Goal: Information Seeking & Learning: Learn about a topic

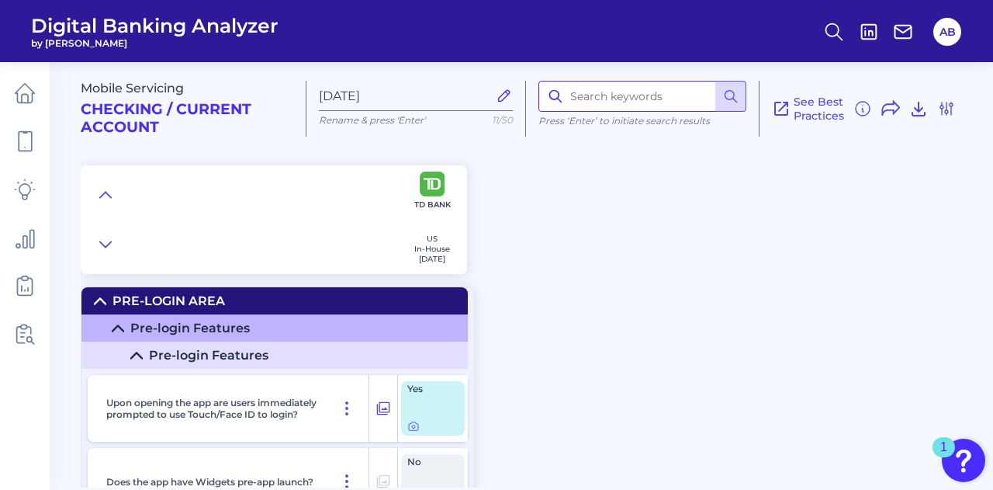
click at [610, 99] on input at bounding box center [643, 96] width 208 height 31
click at [613, 230] on div "Mobile Servicing Checking / Current Account [DATE] Rename & press 'Enter' 11/50…" at bounding box center [537, 161] width 913 height 223
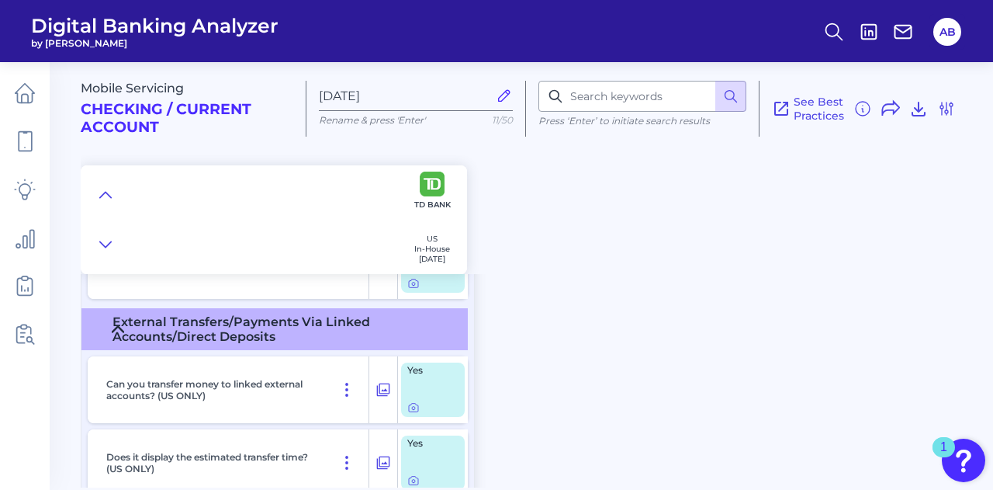
scroll to position [11366, 0]
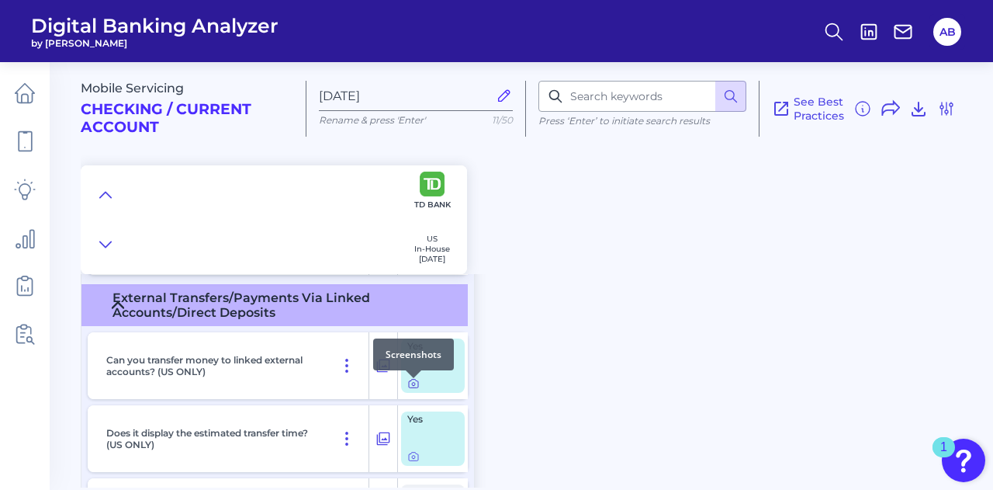
click at [411, 383] on div at bounding box center [414, 378] width 16 height 16
click at [414, 390] on icon at bounding box center [413, 383] width 12 height 12
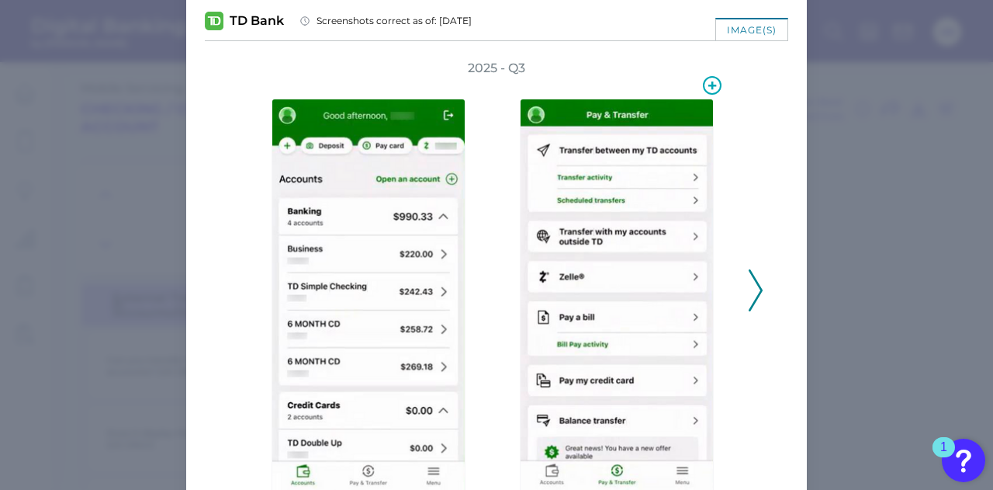
scroll to position [78, 0]
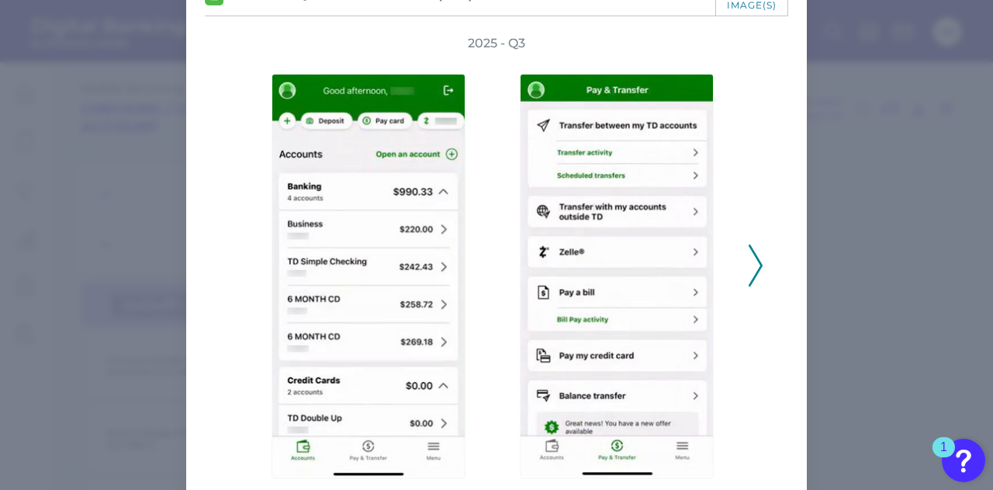
click at [750, 274] on icon at bounding box center [756, 265] width 14 height 42
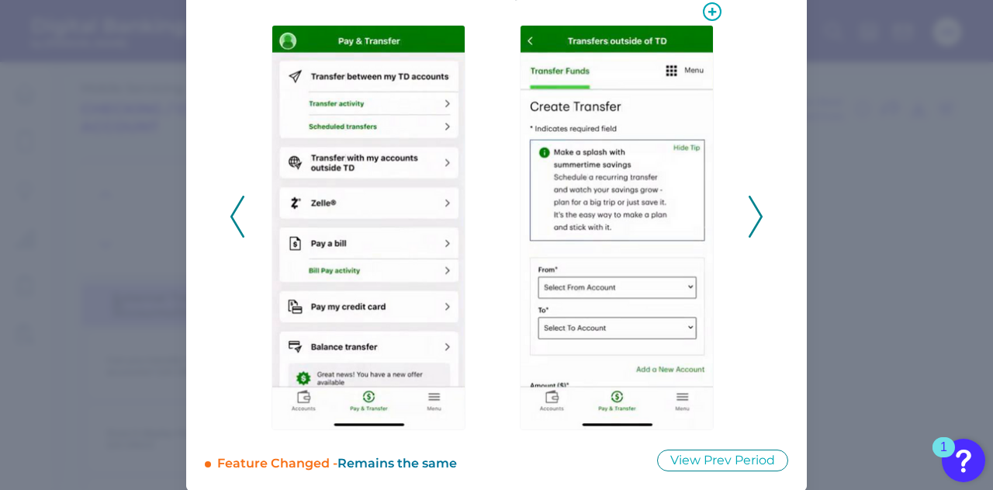
scroll to position [139, 0]
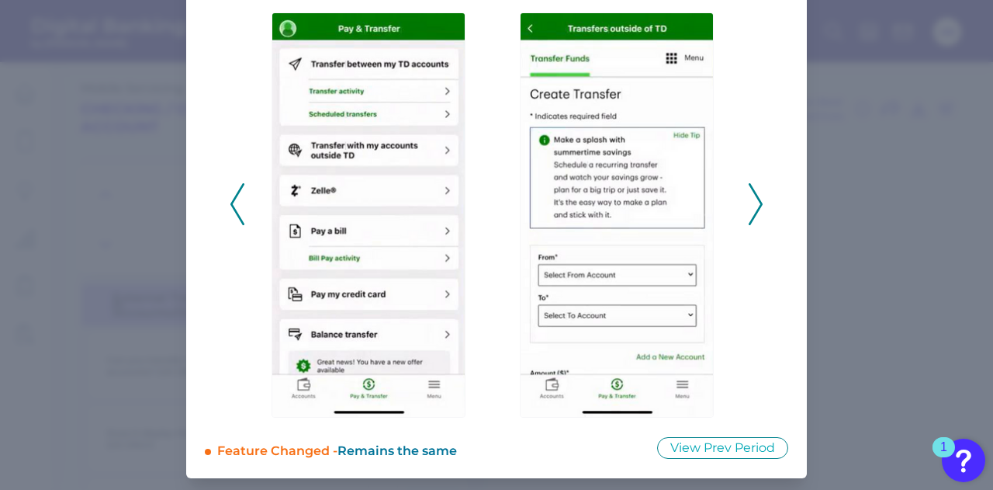
click at [754, 203] on icon at bounding box center [756, 204] width 14 height 42
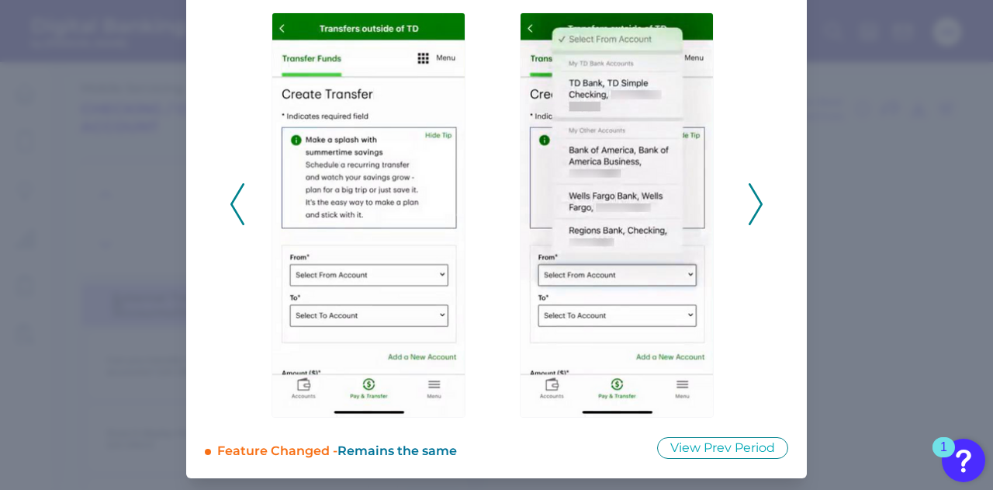
click at [504, 235] on div at bounding box center [620, 204] width 233 height 427
click at [231, 209] on polyline at bounding box center [237, 204] width 12 height 40
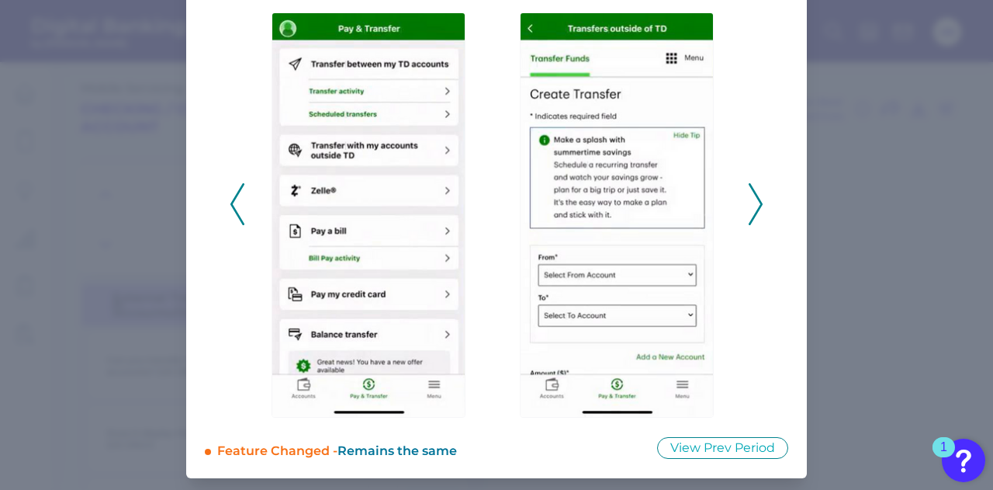
drag, startPoint x: 752, startPoint y: 218, endPoint x: 861, endPoint y: 231, distance: 110.2
click at [861, 231] on div "Can you transfer money to linked external accounts? (US ONLY) TD Bank Screensho…" at bounding box center [496, 245] width 993 height 490
click at [750, 196] on icon at bounding box center [756, 204] width 14 height 42
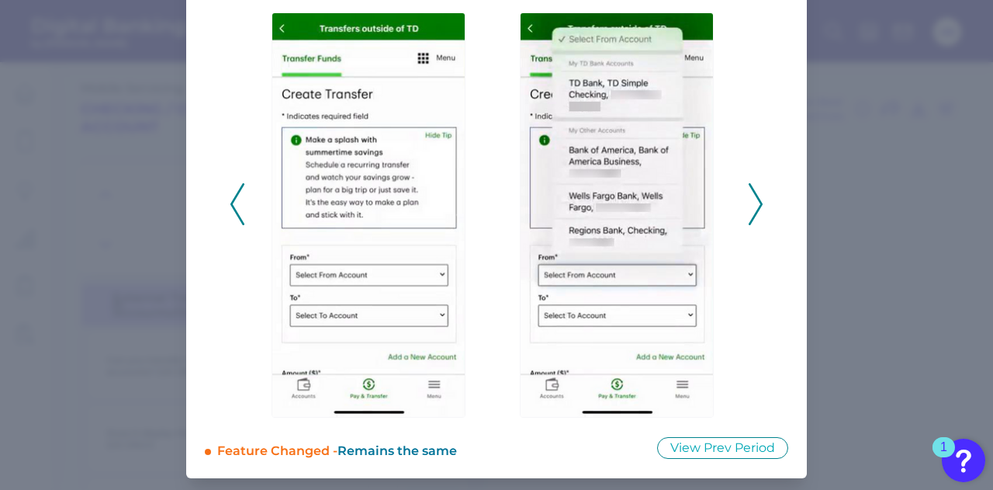
click at [753, 212] on polyline at bounding box center [756, 204] width 12 height 40
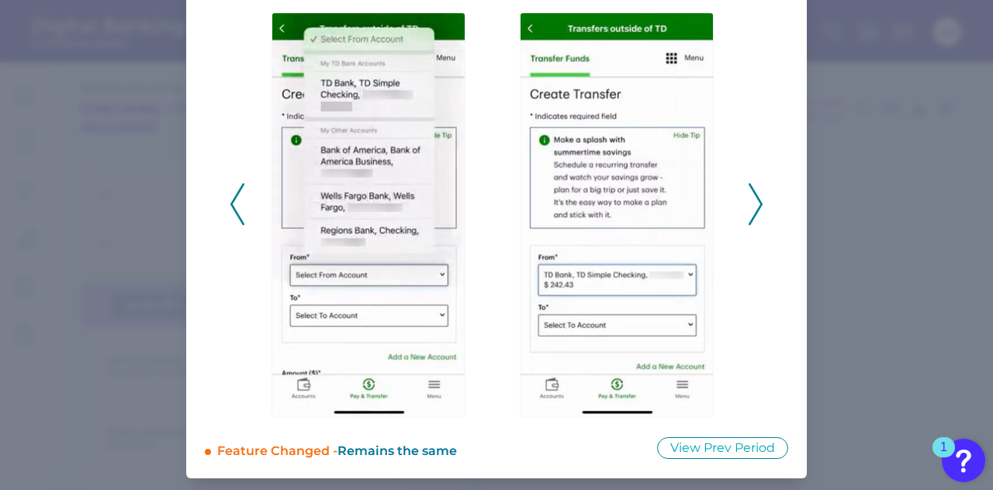
click at [752, 212] on icon at bounding box center [756, 204] width 14 height 42
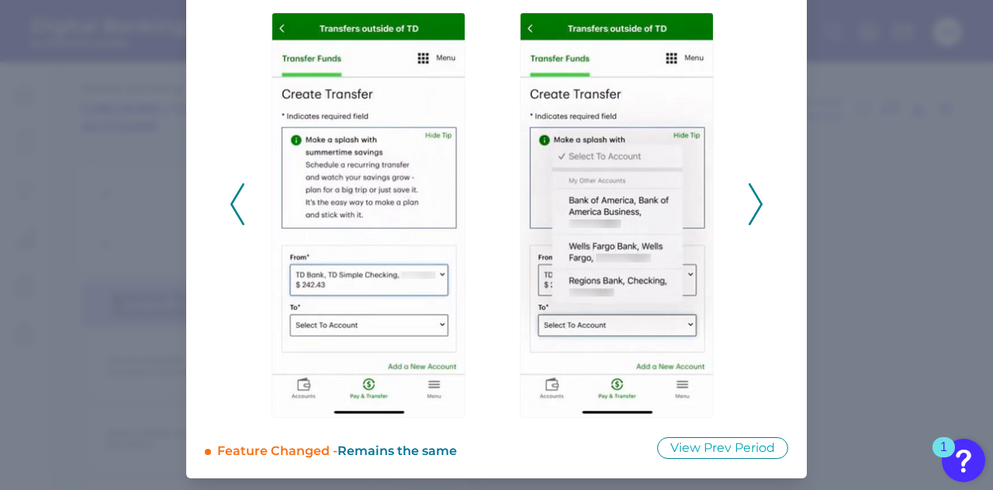
click at [750, 212] on icon at bounding box center [756, 204] width 14 height 42
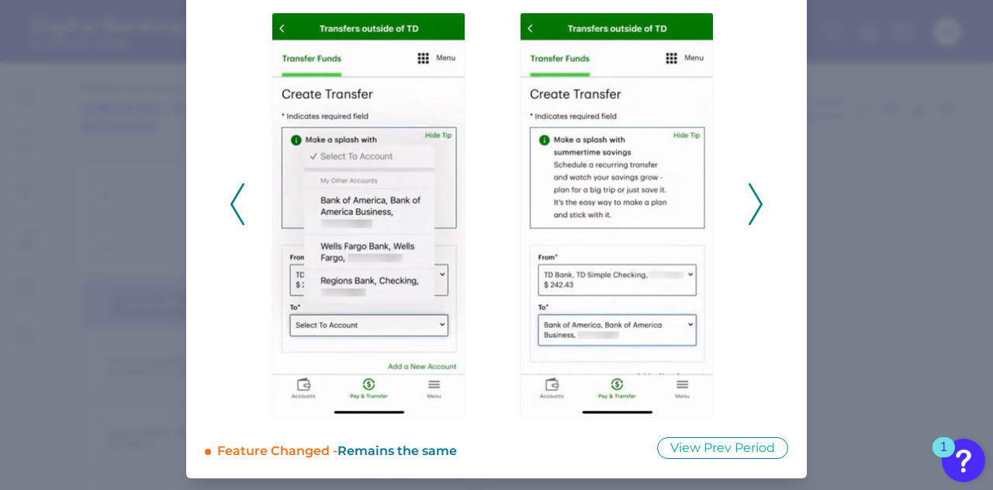
click at [749, 210] on icon at bounding box center [756, 204] width 14 height 42
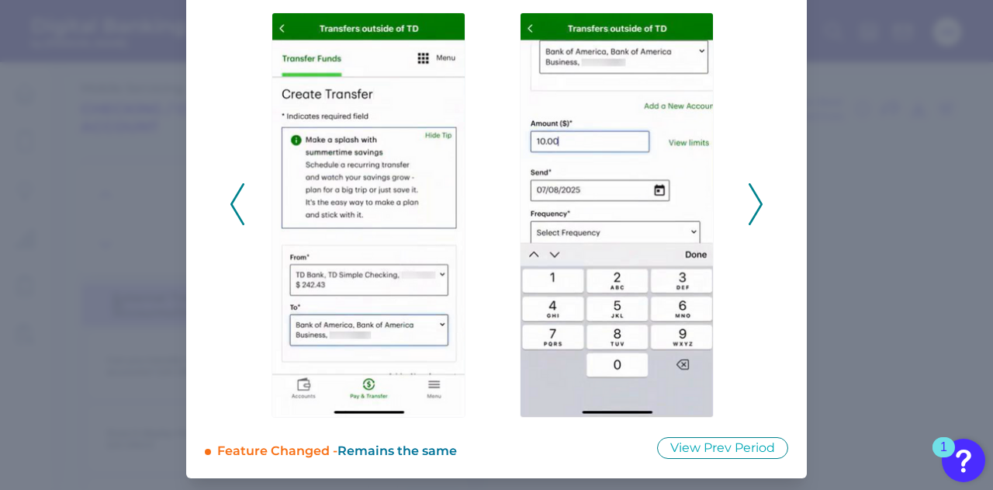
click at [749, 210] on icon at bounding box center [756, 204] width 14 height 42
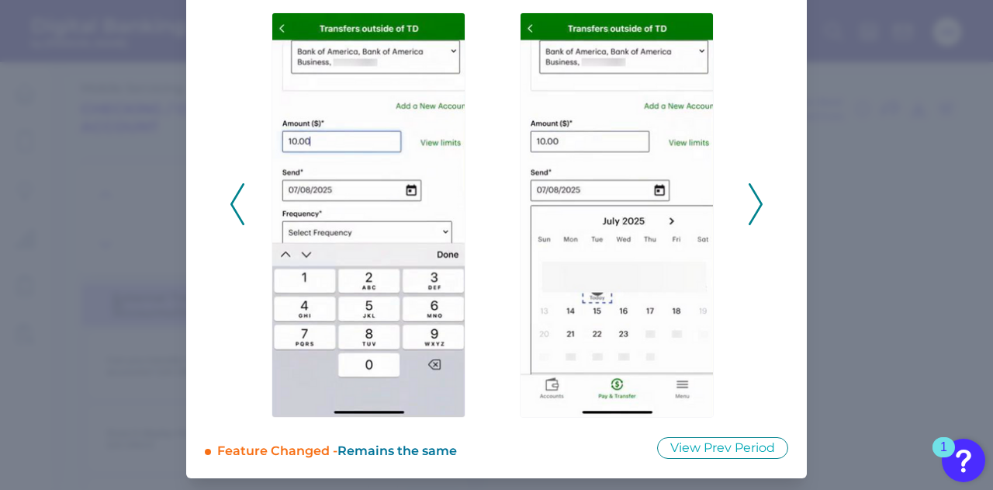
click at [749, 209] on icon at bounding box center [756, 204] width 14 height 42
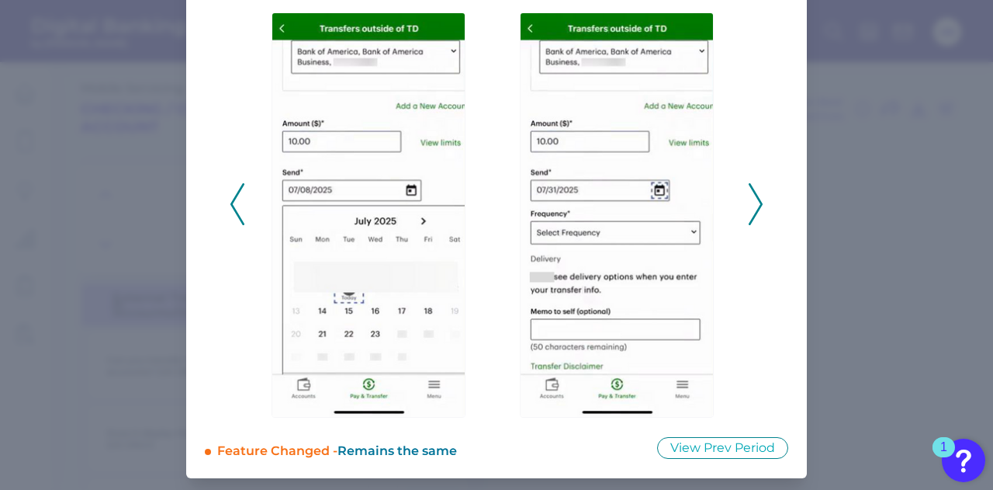
click at [749, 209] on icon at bounding box center [756, 204] width 14 height 42
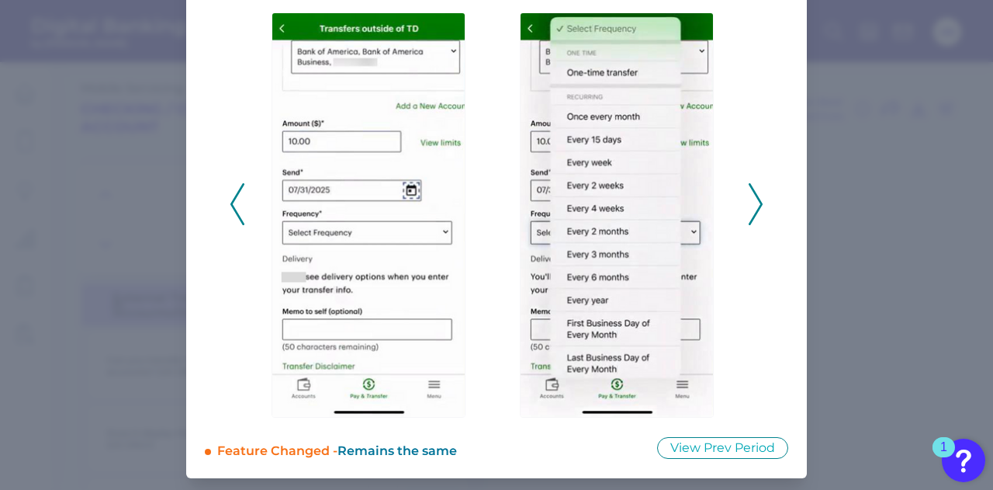
click at [749, 209] on icon at bounding box center [756, 204] width 14 height 42
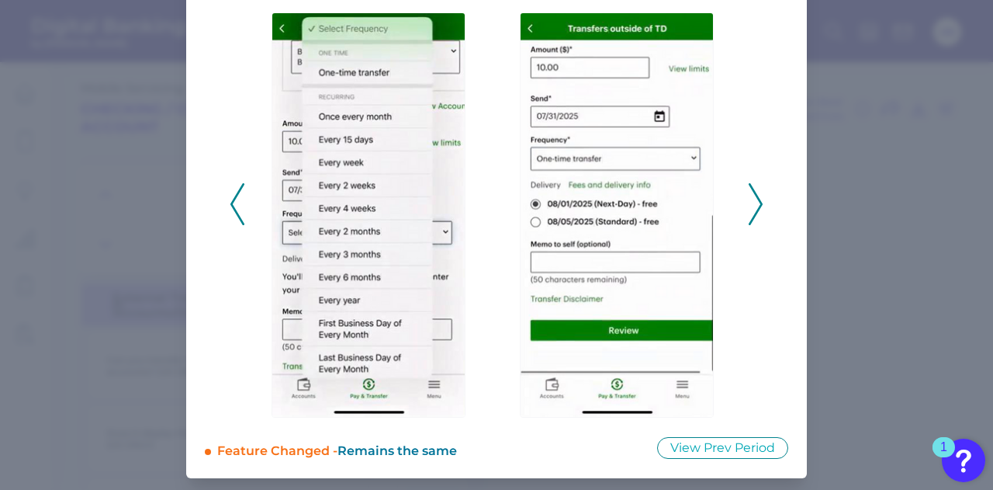
click at [749, 209] on icon at bounding box center [756, 204] width 14 height 42
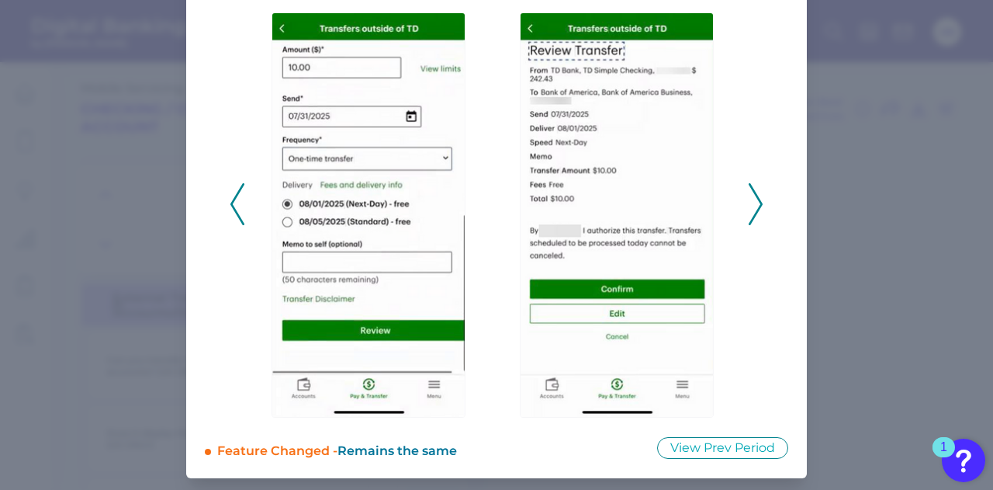
click at [749, 209] on icon at bounding box center [756, 204] width 14 height 42
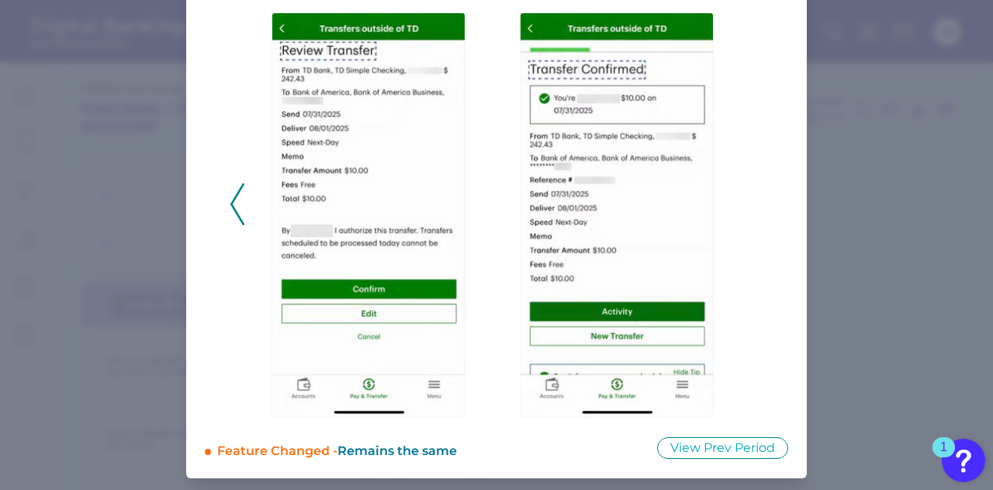
click at [745, 209] on div "2025 - Q3" at bounding box center [497, 196] width 534 height 444
click at [230, 202] on button at bounding box center [238, 204] width 16 height 42
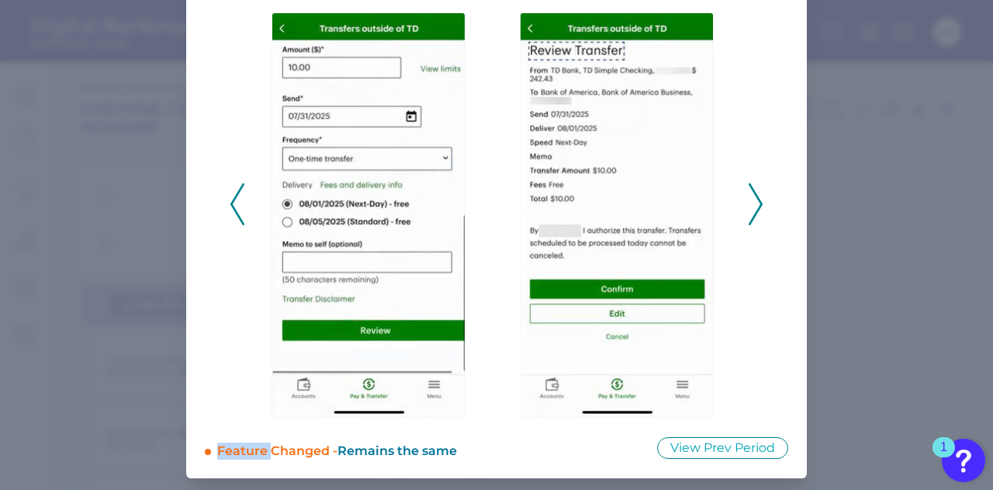
click at [226, 202] on div "2025 - Q3" at bounding box center [497, 196] width 584 height 444
click at [230, 189] on icon at bounding box center [237, 204] width 14 height 42
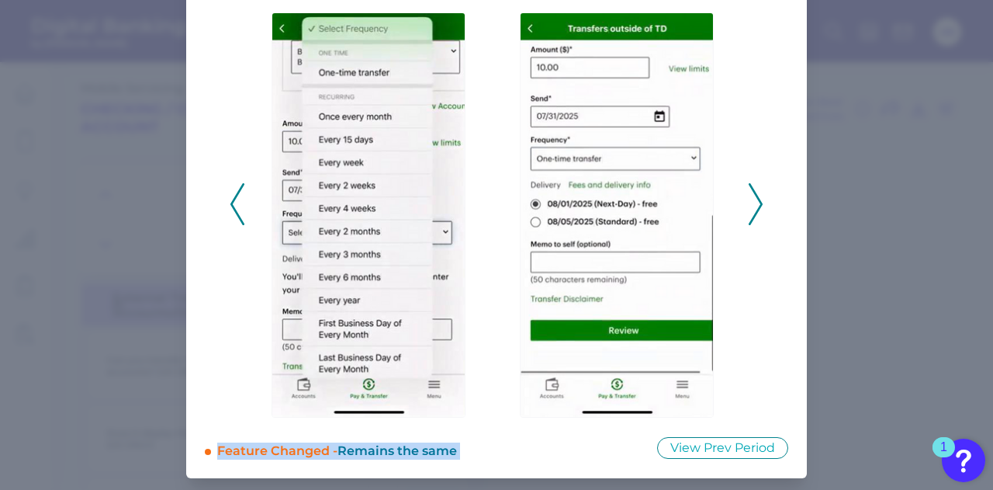
click at [233, 190] on icon at bounding box center [237, 204] width 14 height 42
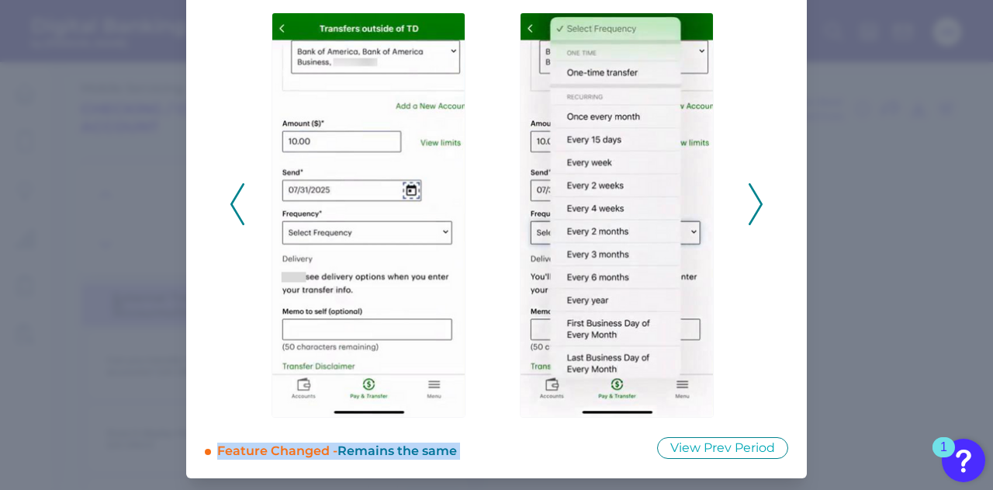
click at [235, 190] on polyline at bounding box center [237, 204] width 12 height 40
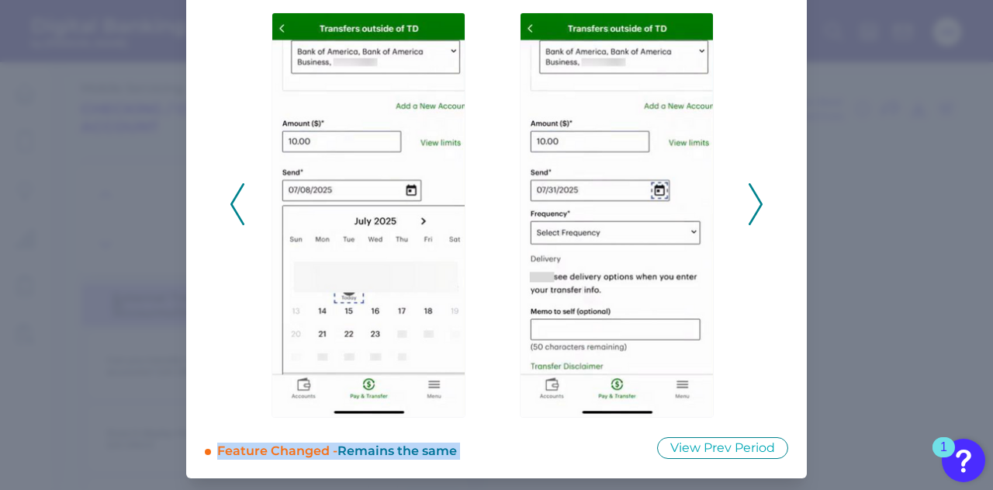
click at [235, 190] on polyline at bounding box center [237, 204] width 12 height 40
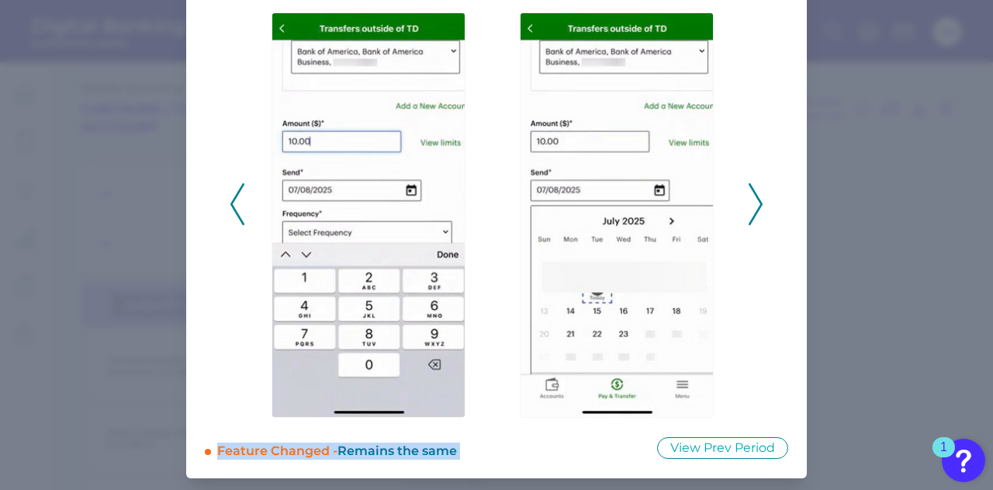
click at [235, 190] on polyline at bounding box center [237, 204] width 12 height 40
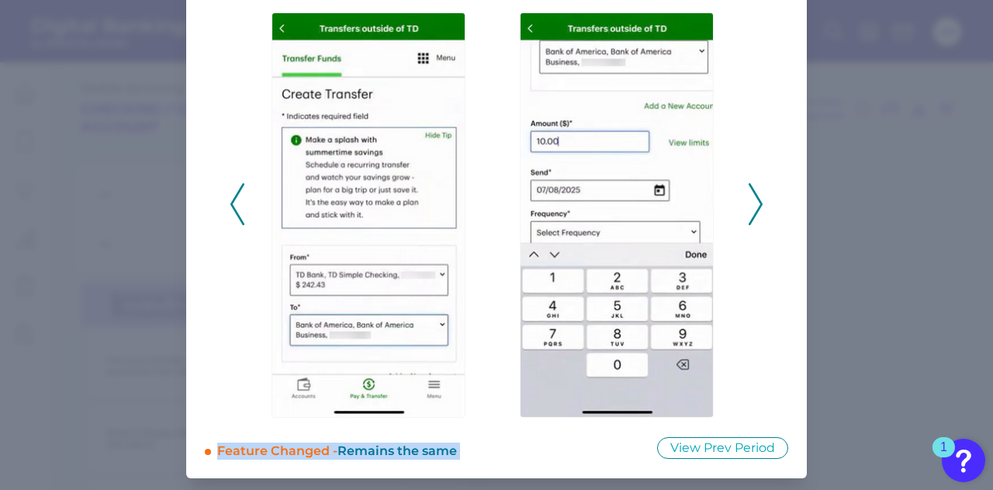
click at [235, 190] on polyline at bounding box center [237, 204] width 12 height 40
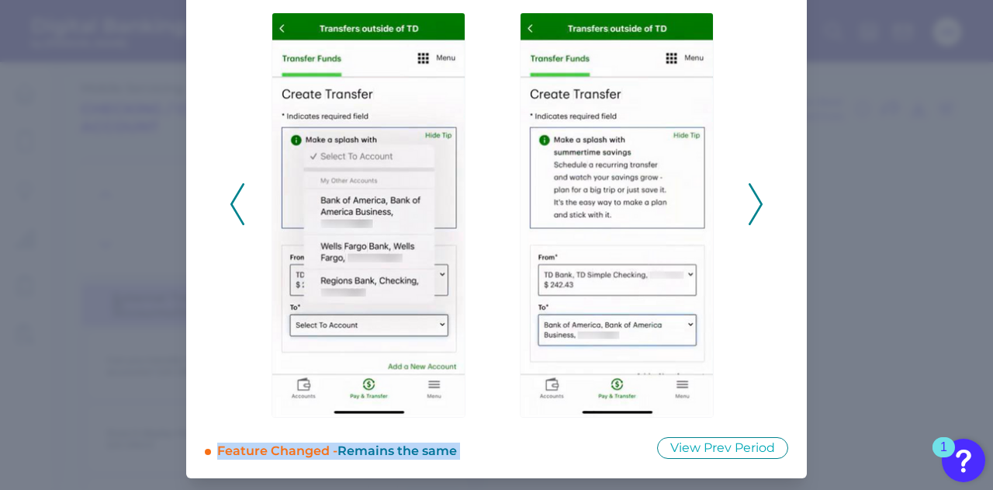
click at [235, 190] on polyline at bounding box center [237, 204] width 12 height 40
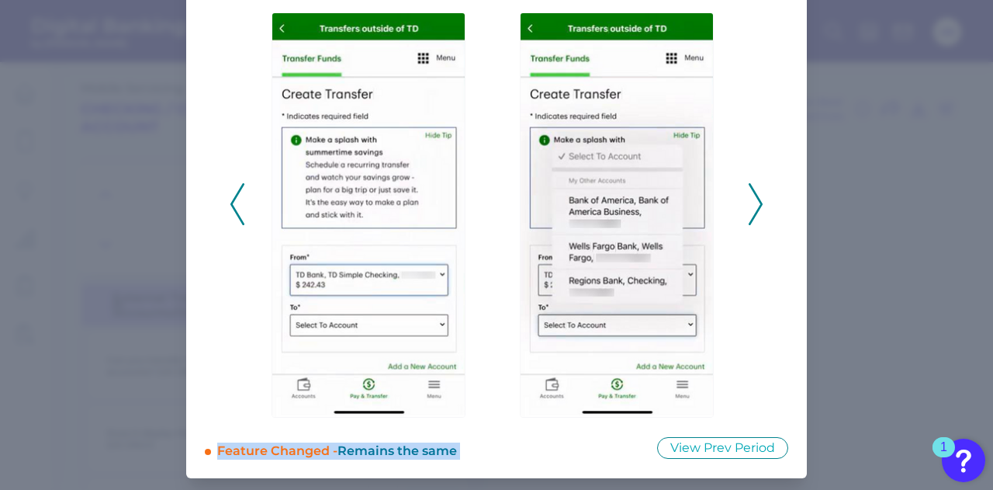
click at [235, 190] on polyline at bounding box center [237, 204] width 12 height 40
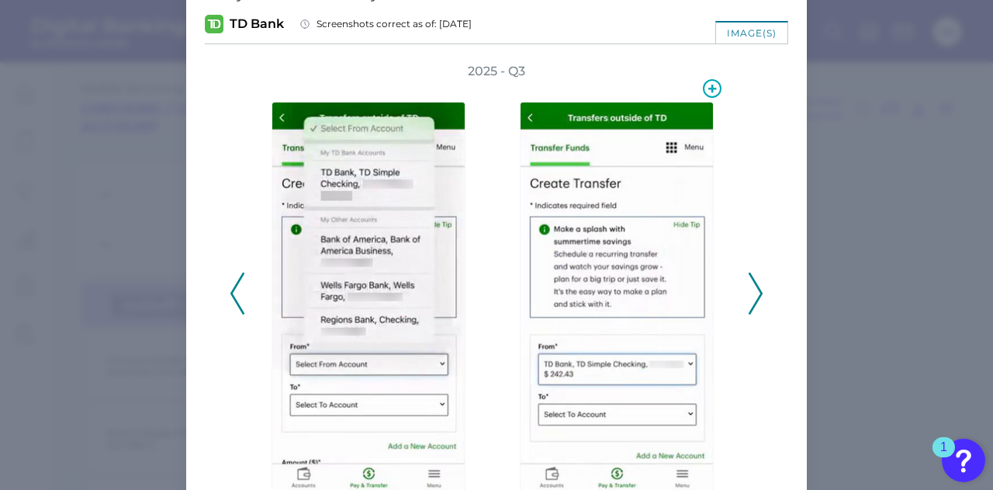
scroll to position [0, 0]
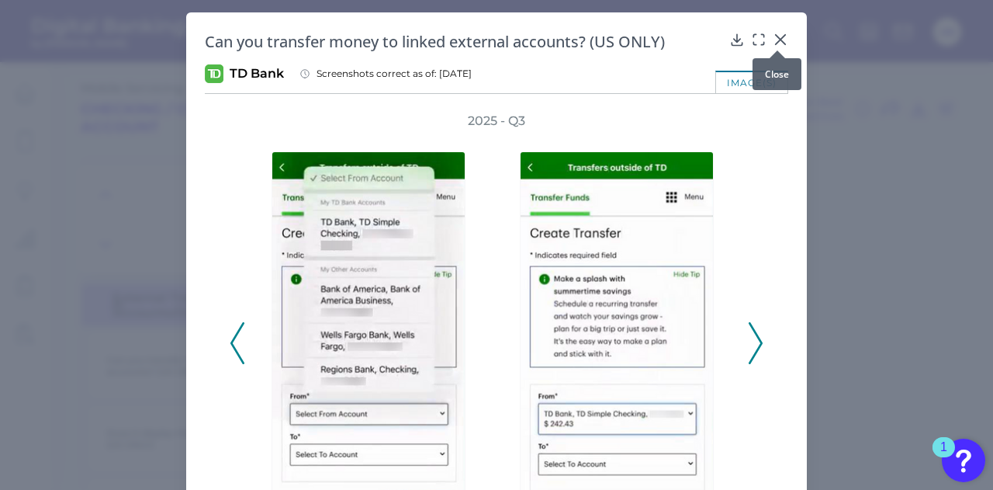
click at [781, 36] on icon at bounding box center [780, 39] width 9 height 9
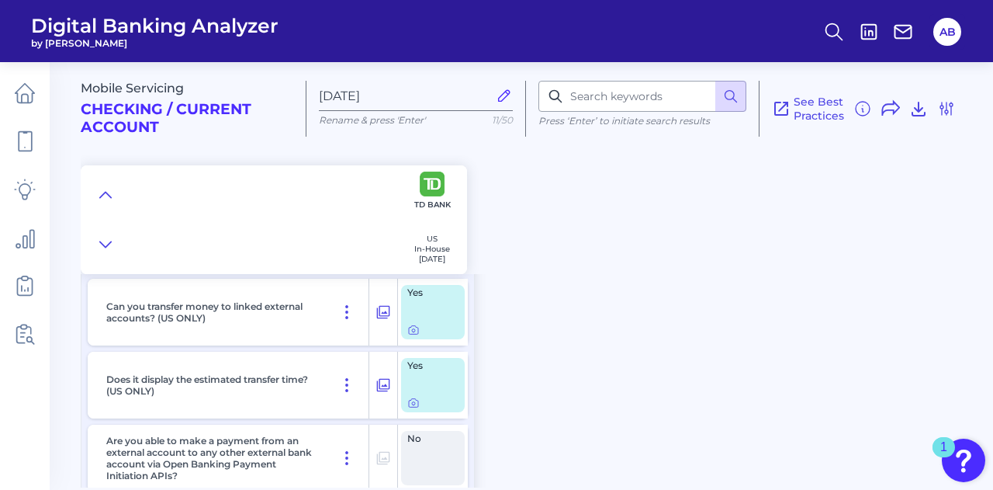
scroll to position [11444, 0]
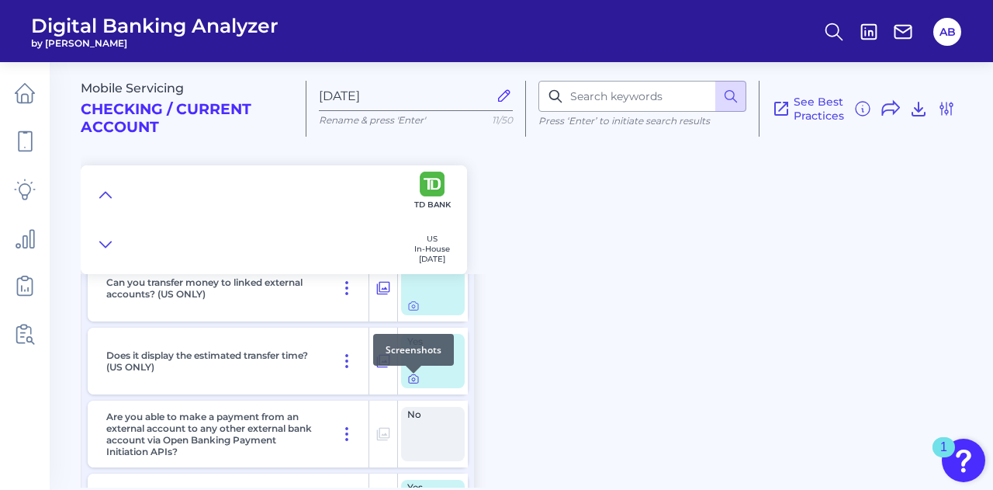
click at [416, 385] on icon at bounding box center [413, 378] width 12 height 12
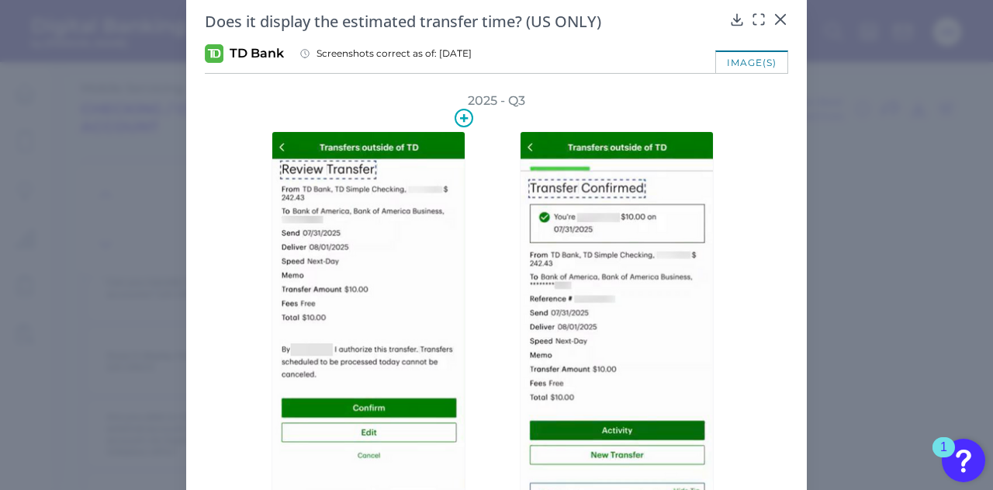
scroll to position [0, 0]
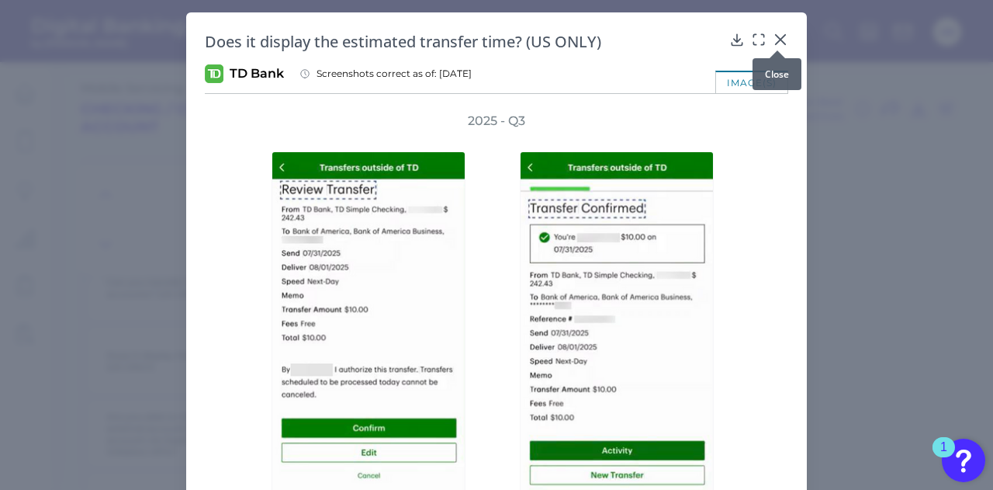
click at [782, 41] on icon at bounding box center [781, 40] width 16 height 16
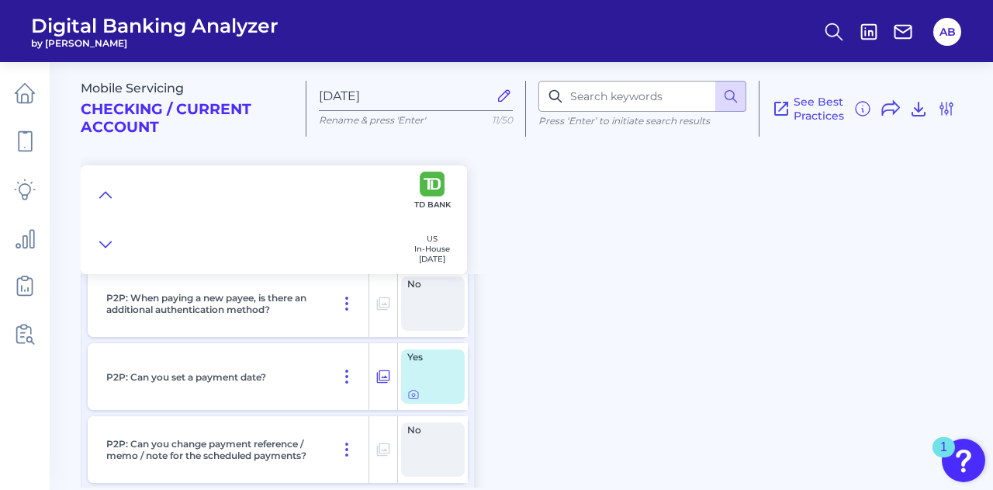
scroll to position [10125, 0]
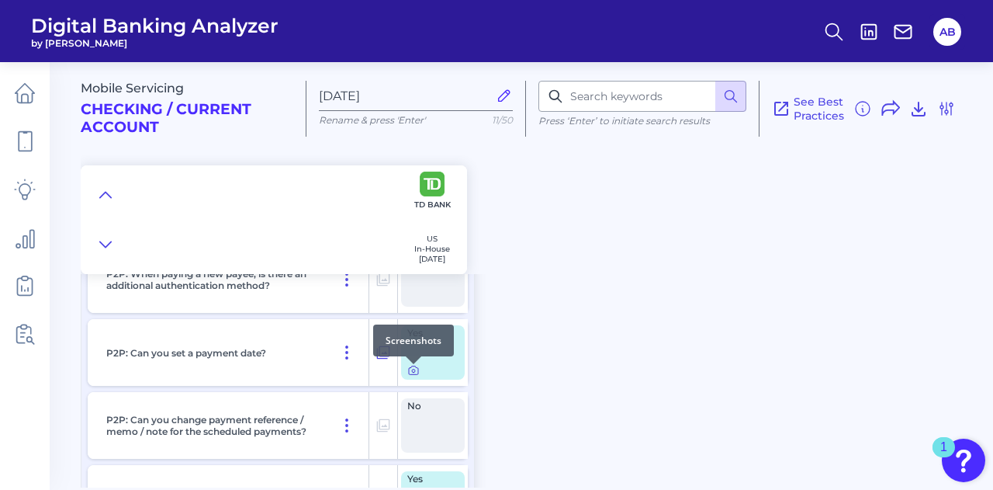
click at [412, 367] on div at bounding box center [414, 364] width 16 height 16
click at [412, 371] on icon at bounding box center [413, 370] width 12 height 12
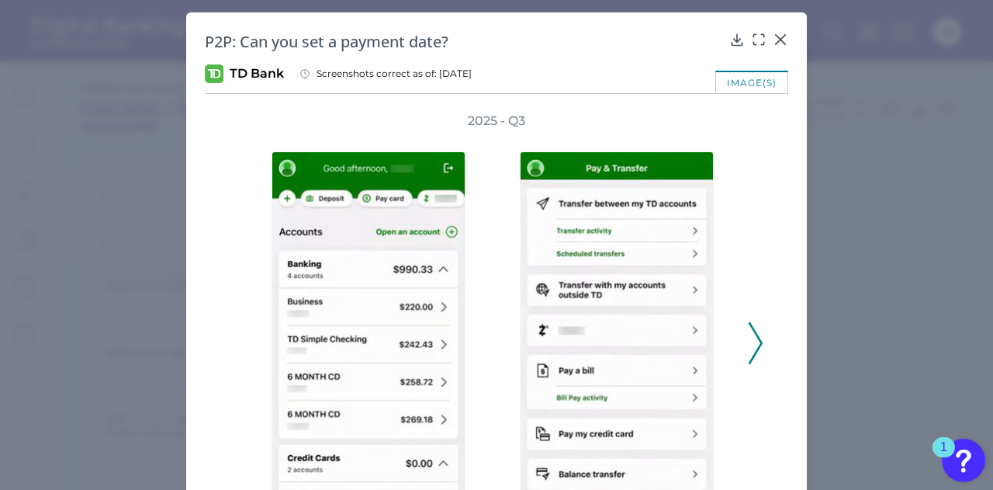
click at [753, 343] on icon at bounding box center [756, 343] width 14 height 42
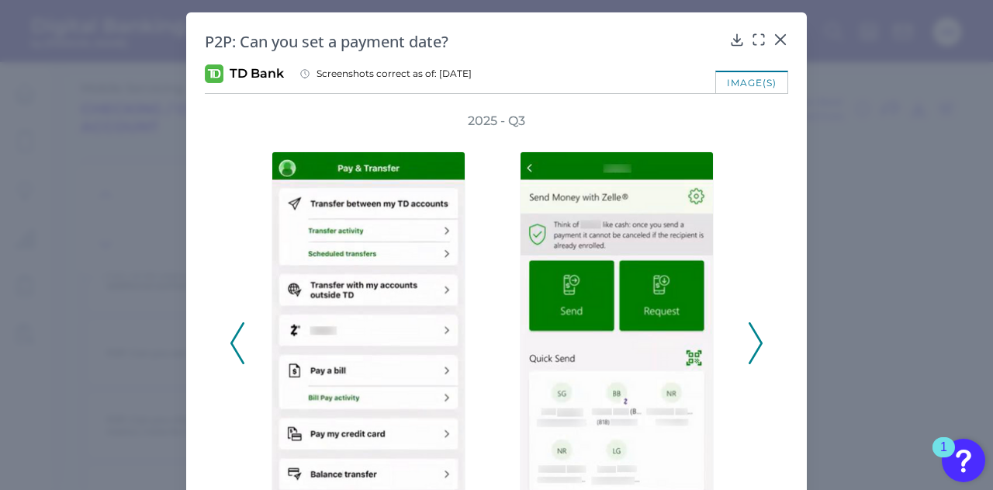
click at [749, 341] on icon at bounding box center [756, 343] width 14 height 42
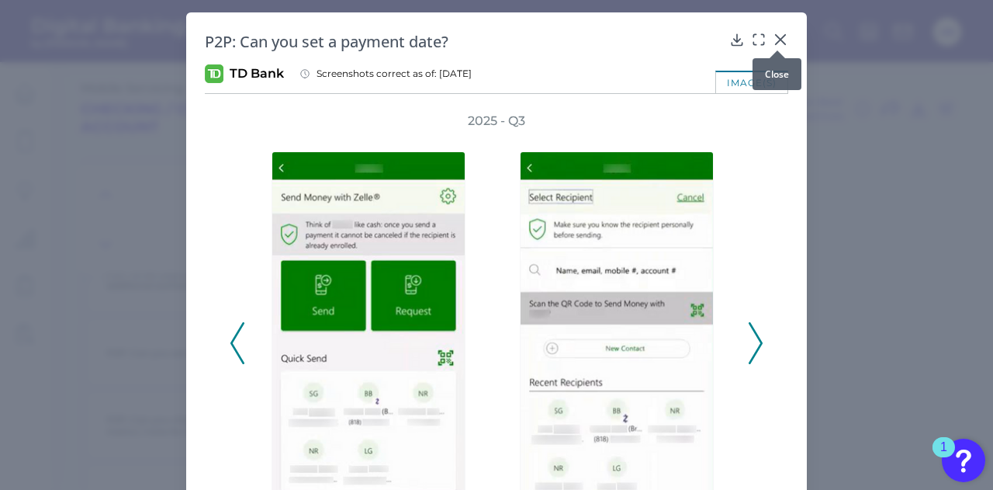
click at [780, 43] on div at bounding box center [778, 51] width 16 height 16
click at [776, 41] on icon at bounding box center [780, 39] width 9 height 9
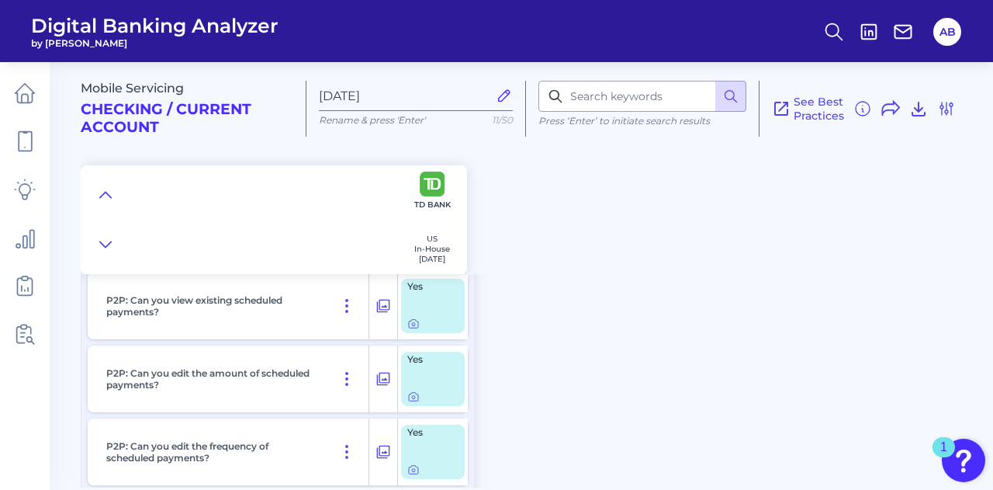
scroll to position [10823, 0]
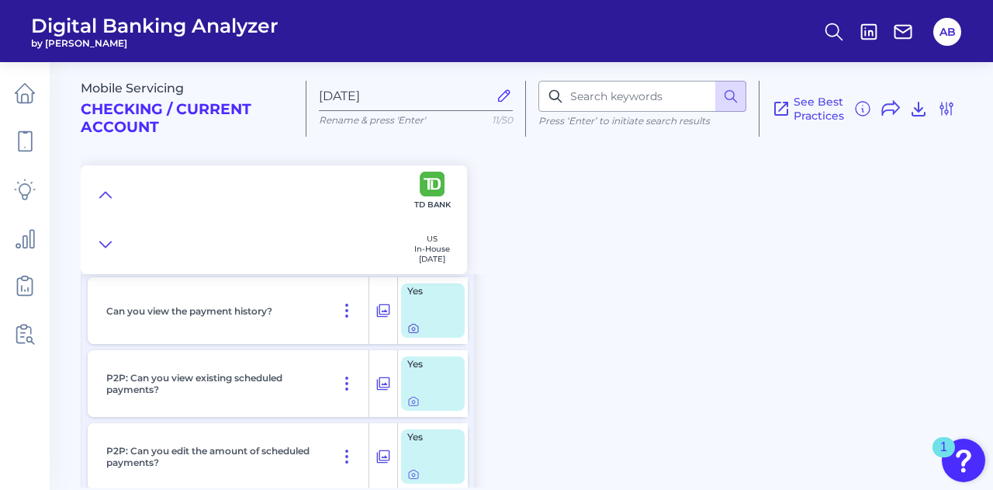
click at [411, 330] on icon at bounding box center [413, 328] width 12 height 12
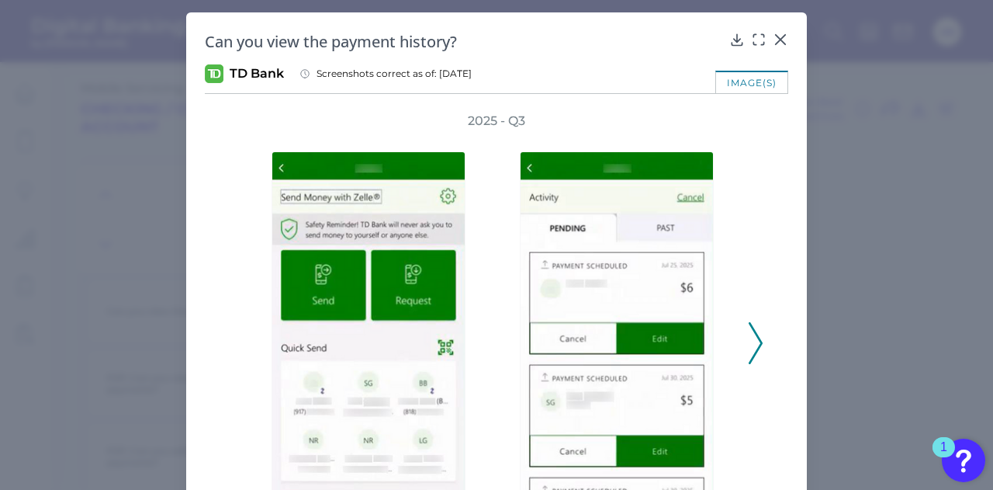
click at [785, 38] on div "Can you view the payment history? TD Bank Screenshots correct as of: [DATE] ima…" at bounding box center [496, 314] width 621 height 605
click at [781, 39] on icon at bounding box center [781, 40] width 16 height 16
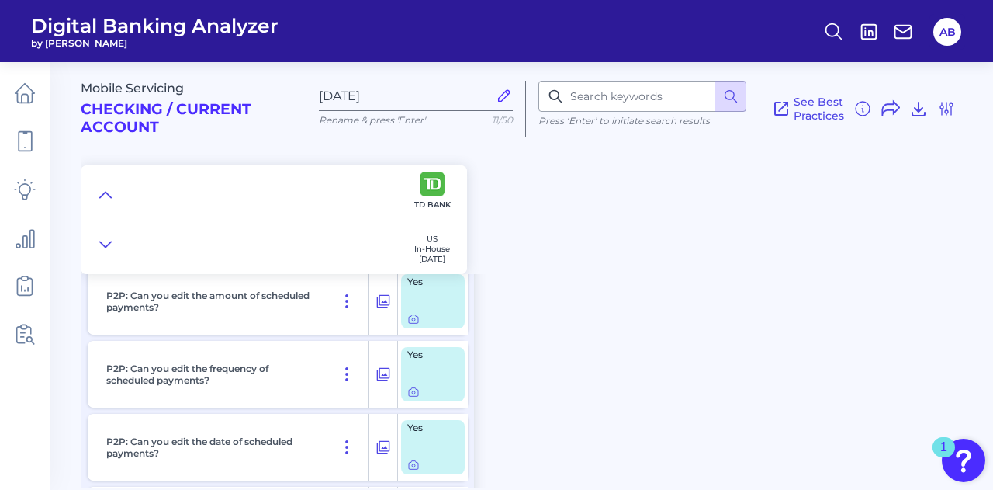
drag, startPoint x: 351, startPoint y: 286, endPoint x: 574, endPoint y: 341, distance: 230.2
click at [574, 341] on div "Mobile Servicing Checking / Current Account [DATE] Rename & press 'Enter' 11/50…" at bounding box center [537, 268] width 913 height 437
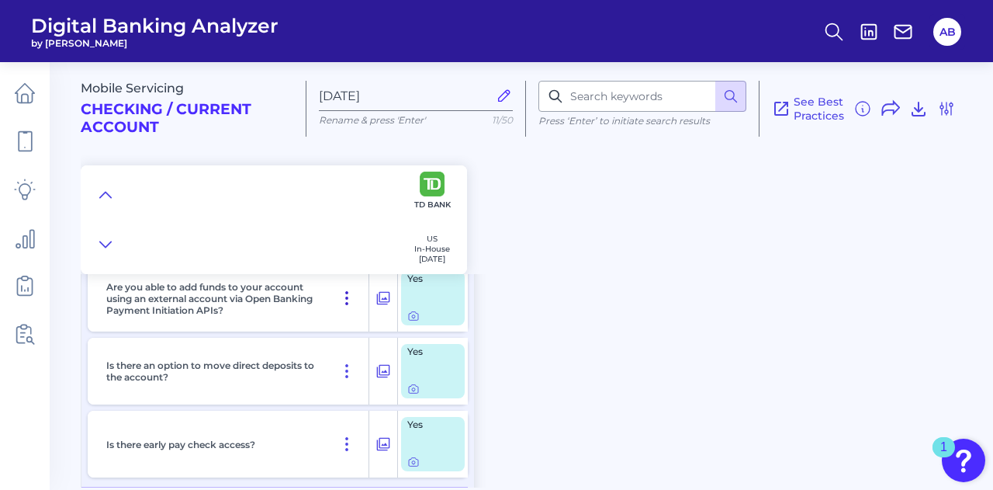
scroll to position [11677, 0]
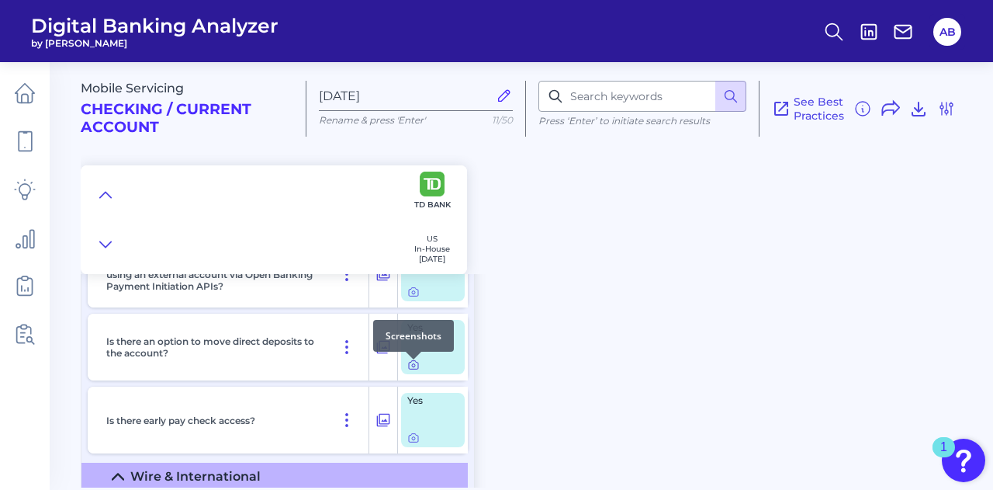
click at [414, 369] on icon at bounding box center [413, 365] width 12 height 12
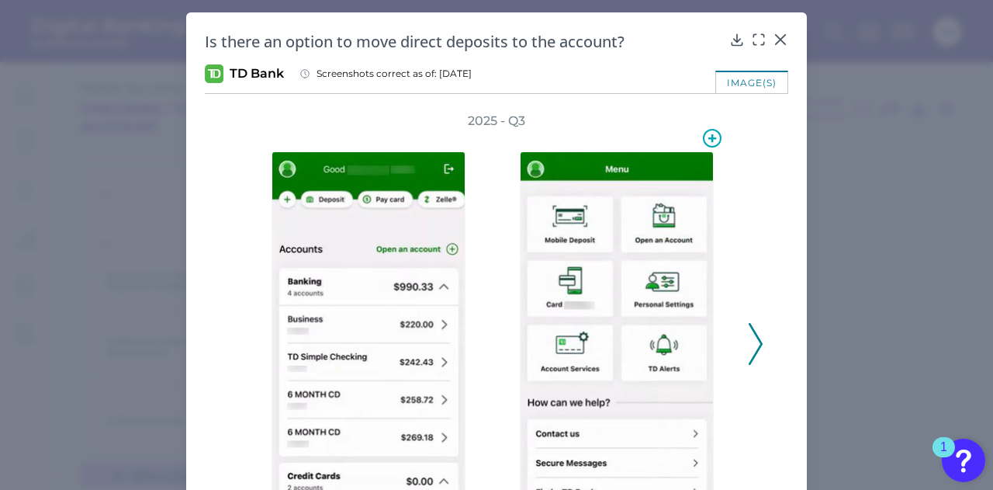
scroll to position [141, 0]
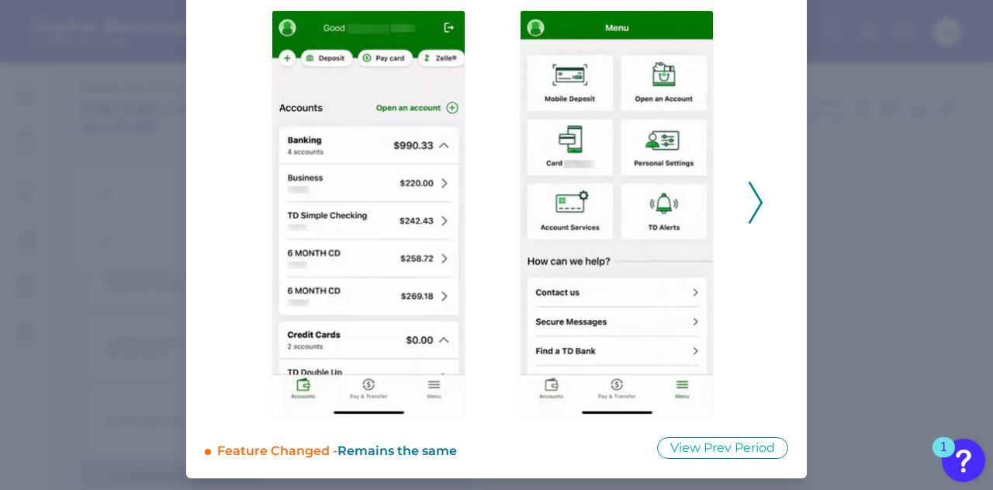
click at [762, 204] on div "2025 - Q3" at bounding box center [497, 194] width 584 height 446
click at [749, 200] on icon at bounding box center [756, 203] width 14 height 42
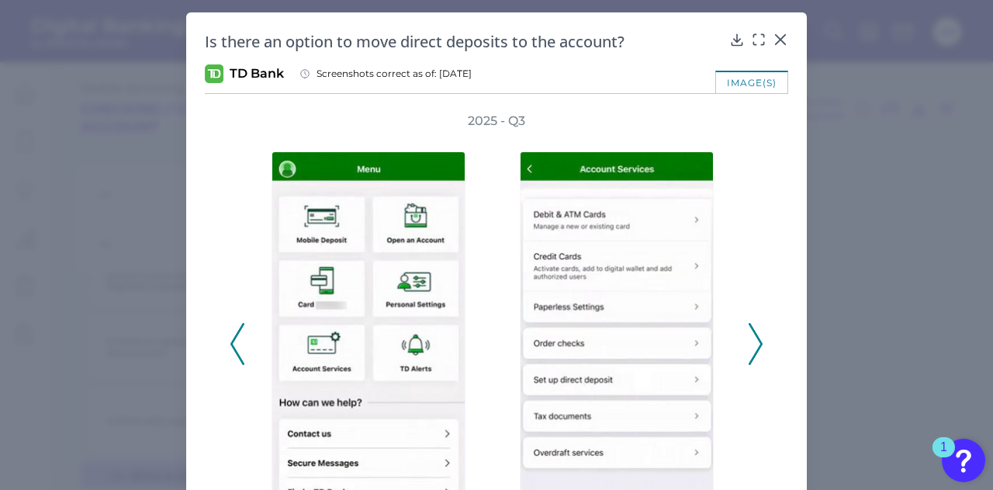
scroll to position [78, 0]
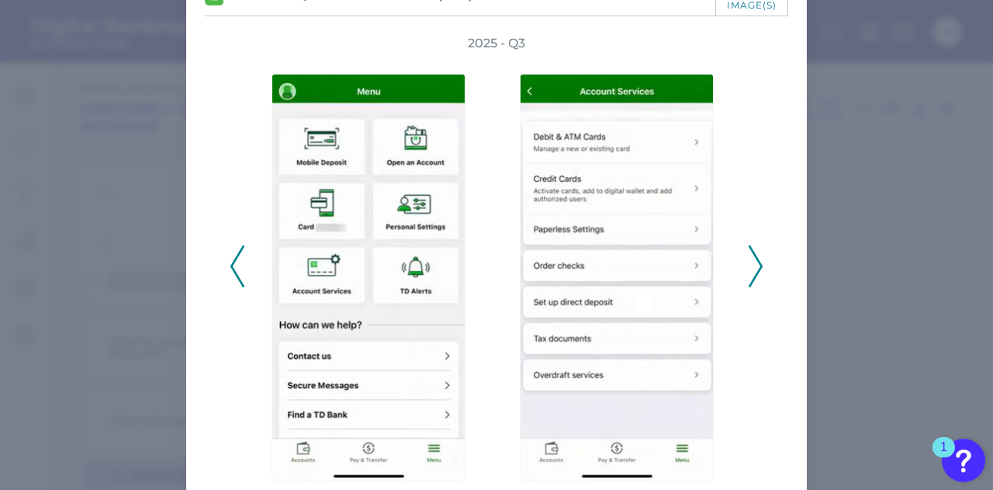
click at [750, 274] on icon at bounding box center [756, 266] width 14 height 42
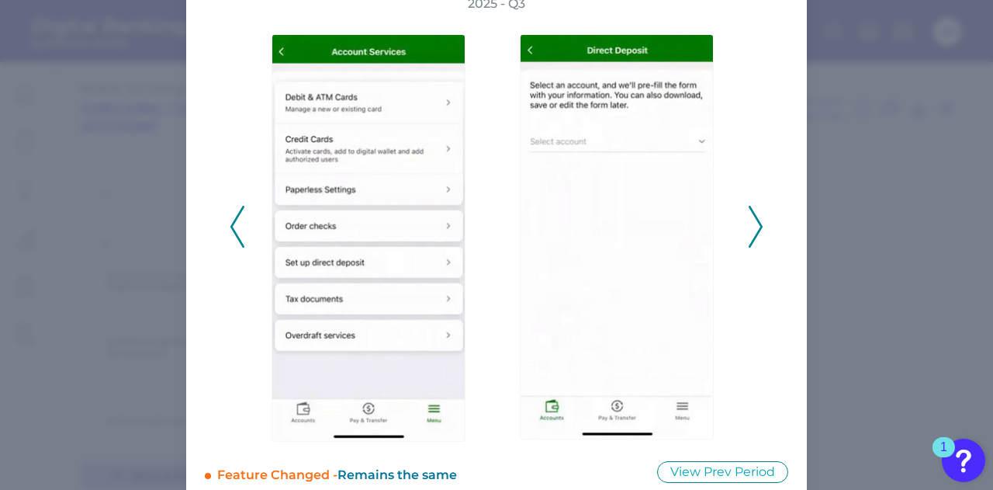
scroll to position [0, 0]
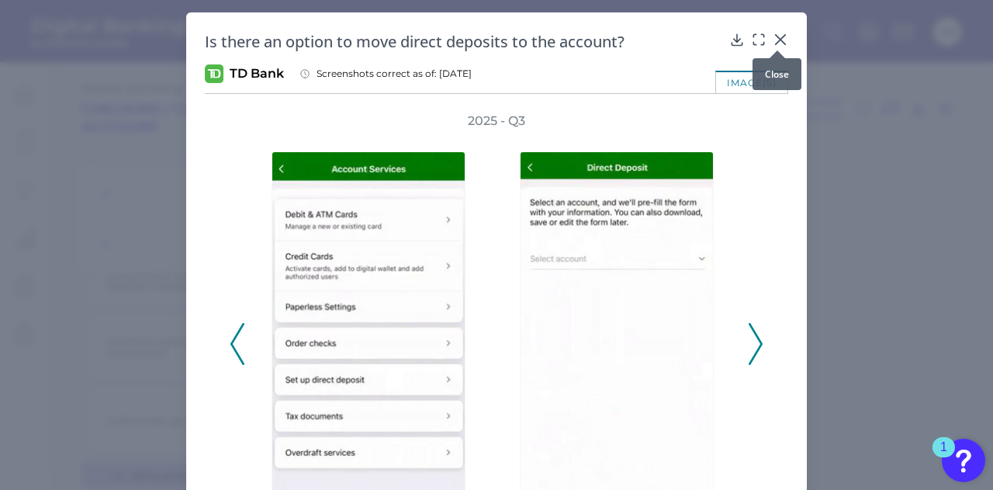
click at [776, 33] on icon at bounding box center [781, 40] width 16 height 16
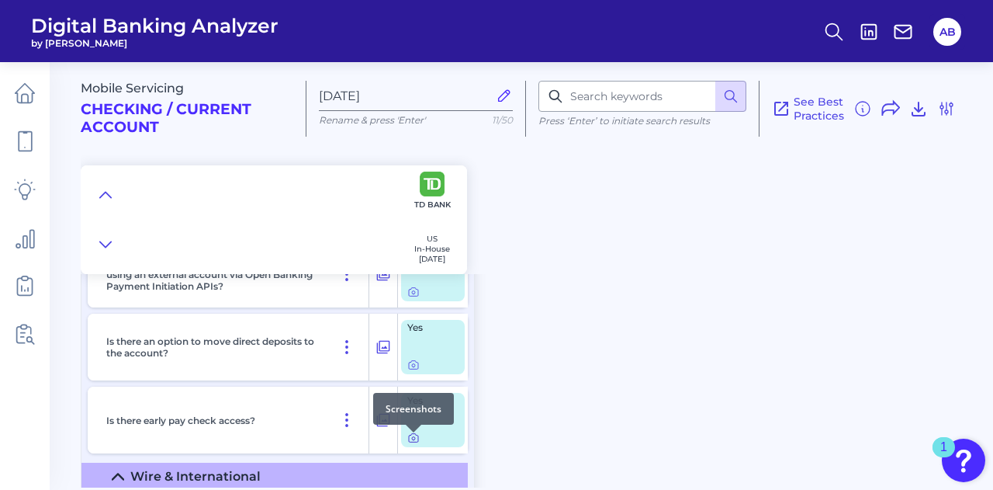
click at [407, 444] on icon at bounding box center [413, 437] width 12 height 12
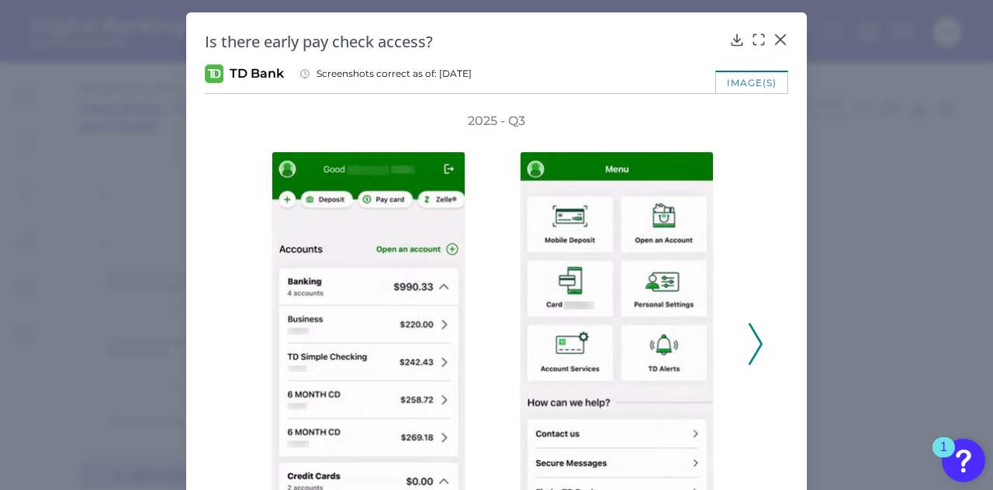
click at [760, 327] on div "2025 - Q3" at bounding box center [497, 336] width 584 height 446
click at [742, 333] on div "2025 - Q3" at bounding box center [497, 336] width 534 height 446
click at [762, 338] on div "2025 - Q3" at bounding box center [497, 336] width 584 height 446
click at [749, 343] on icon at bounding box center [756, 344] width 14 height 42
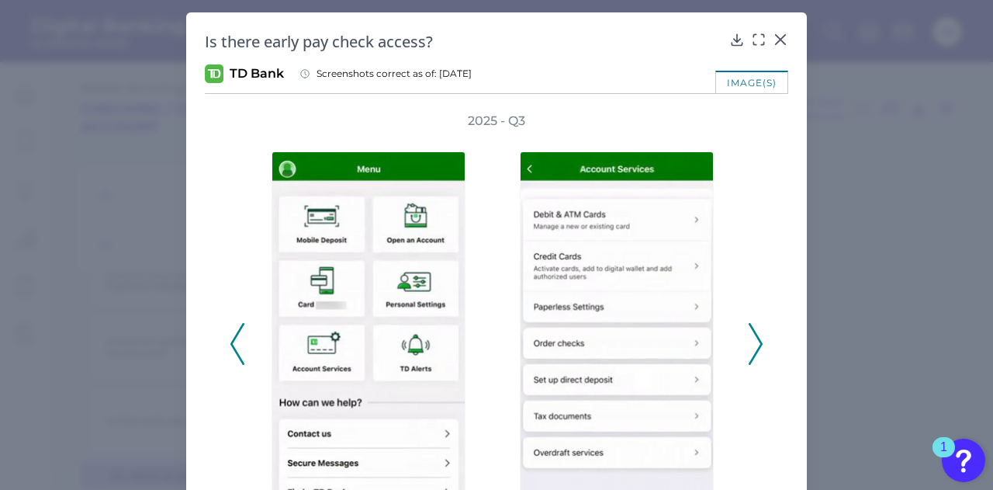
click at [749, 343] on icon at bounding box center [756, 344] width 14 height 42
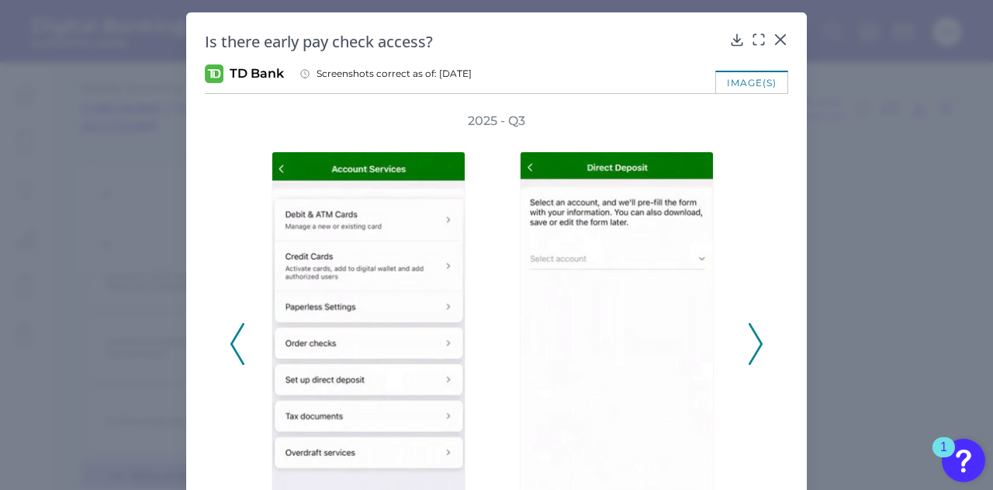
click at [741, 338] on div at bounding box center [621, 344] width 248 height 429
click at [753, 338] on icon at bounding box center [756, 344] width 14 height 42
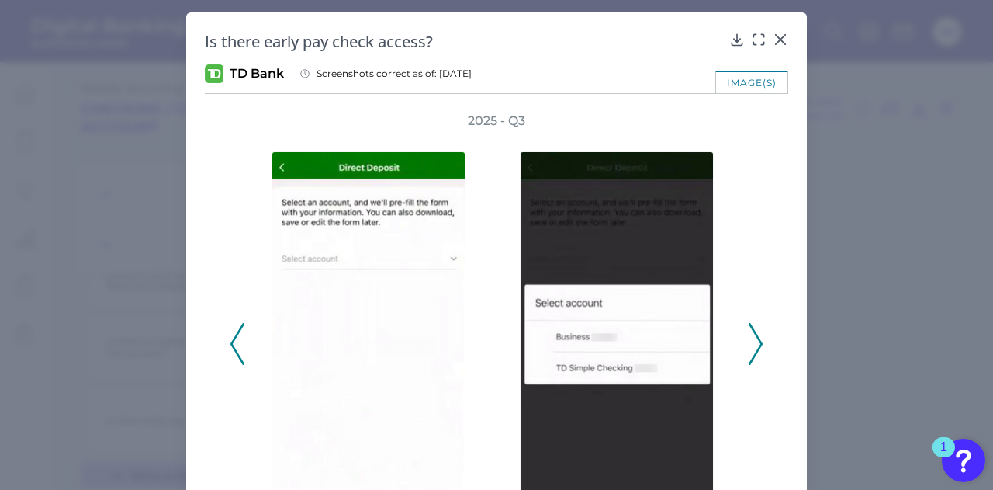
click at [753, 338] on icon at bounding box center [756, 344] width 14 height 42
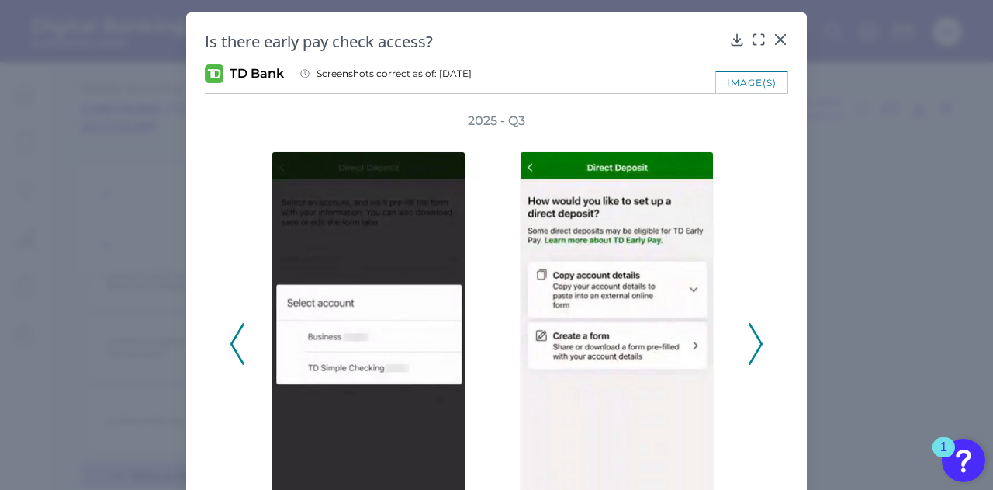
click at [753, 338] on icon at bounding box center [756, 344] width 14 height 42
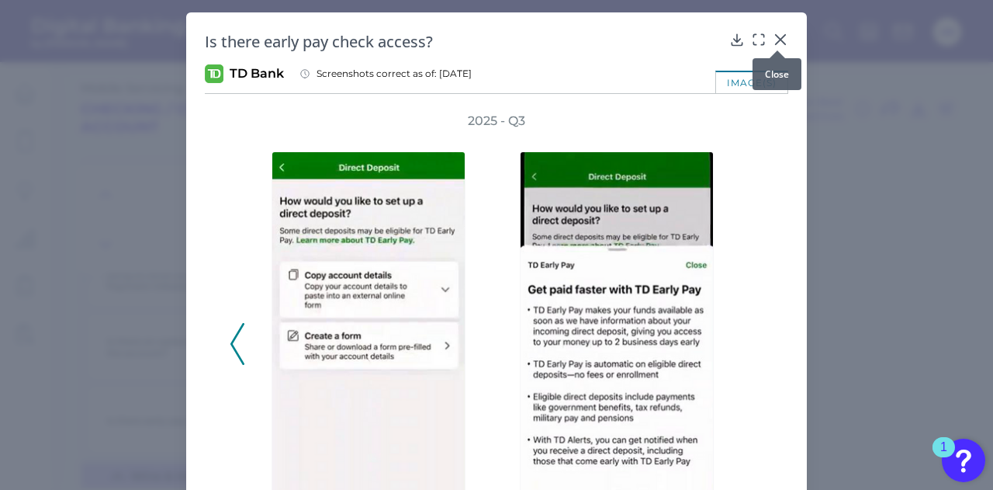
click at [781, 43] on div at bounding box center [778, 51] width 16 height 16
click at [774, 40] on icon at bounding box center [781, 40] width 16 height 16
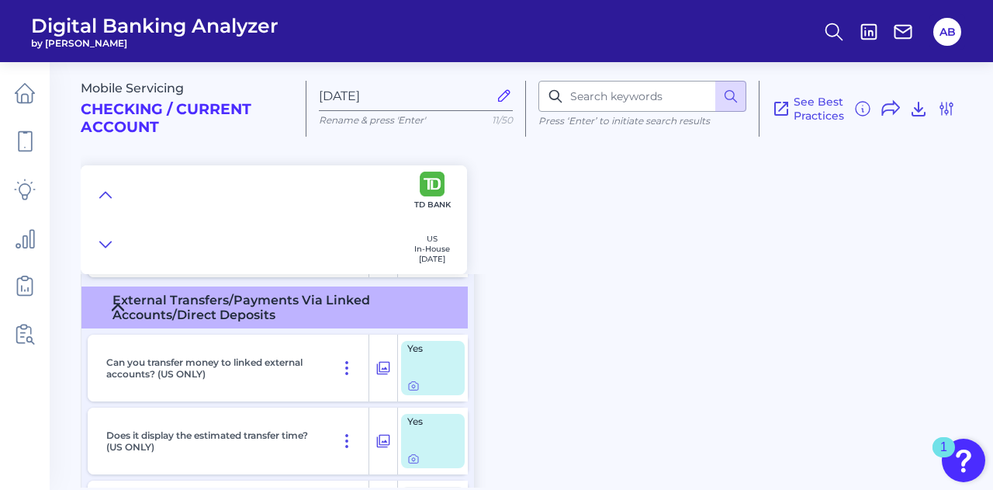
scroll to position [11366, 0]
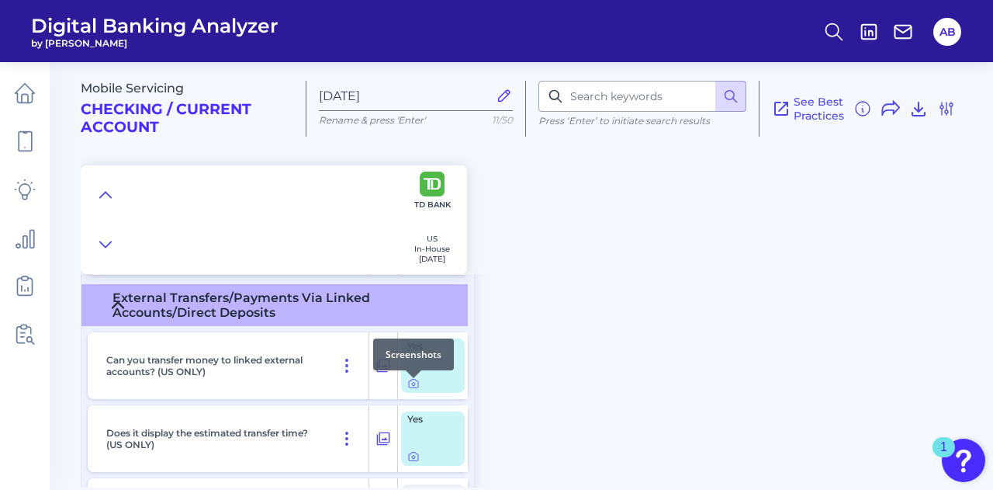
click at [409, 382] on div at bounding box center [414, 378] width 16 height 16
click at [414, 390] on icon at bounding box center [413, 383] width 12 height 12
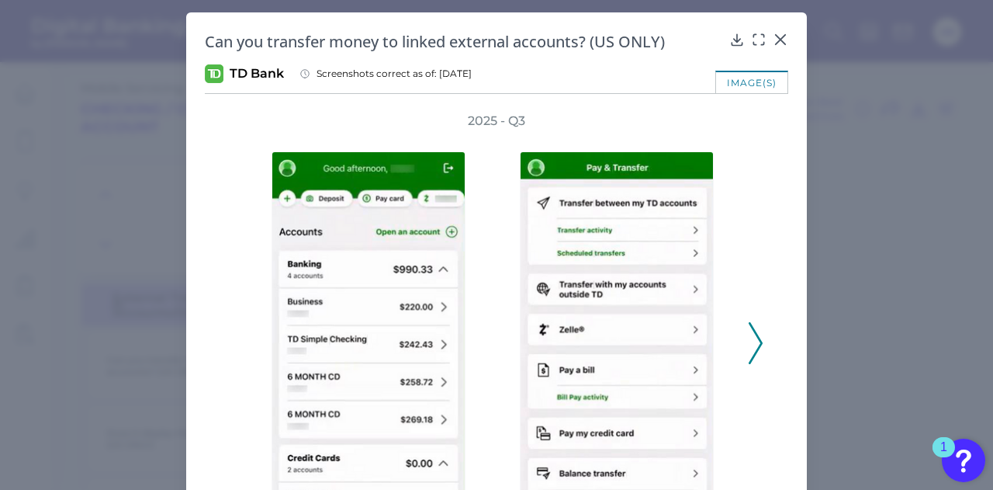
drag, startPoint x: 739, startPoint y: 331, endPoint x: 753, endPoint y: 345, distance: 19.8
click at [745, 341] on div at bounding box center [496, 343] width 497 height 427
click at [753, 345] on icon at bounding box center [756, 343] width 14 height 42
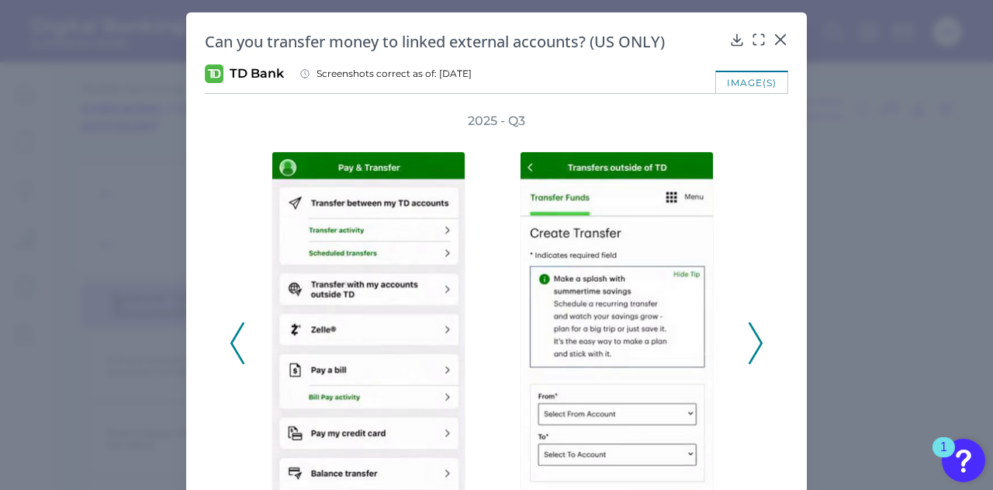
click at [749, 341] on icon at bounding box center [756, 343] width 14 height 42
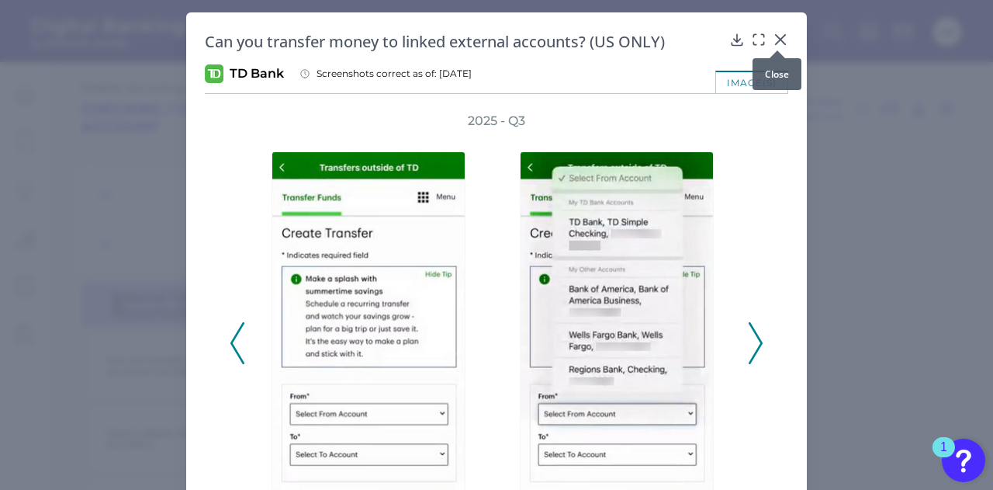
click at [779, 44] on div at bounding box center [778, 51] width 16 height 16
click at [779, 38] on icon at bounding box center [780, 39] width 9 height 9
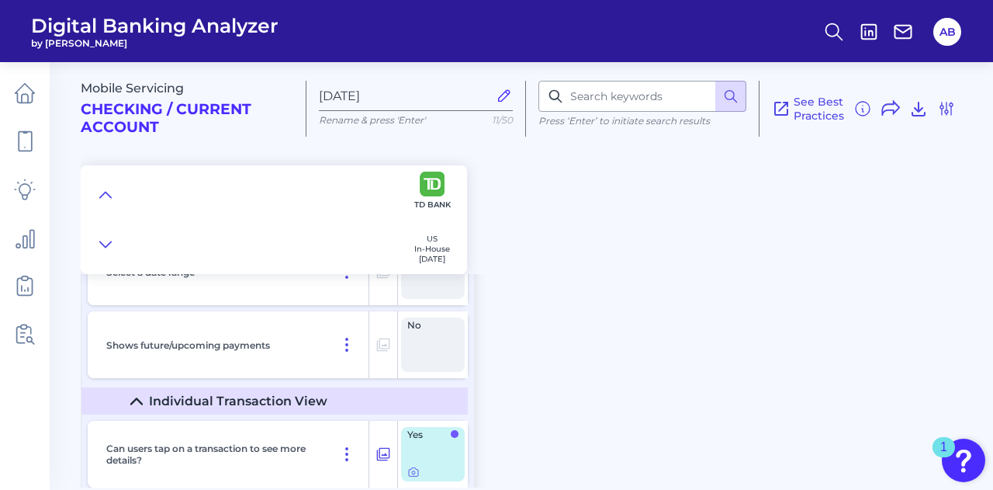
scroll to position [7315, 0]
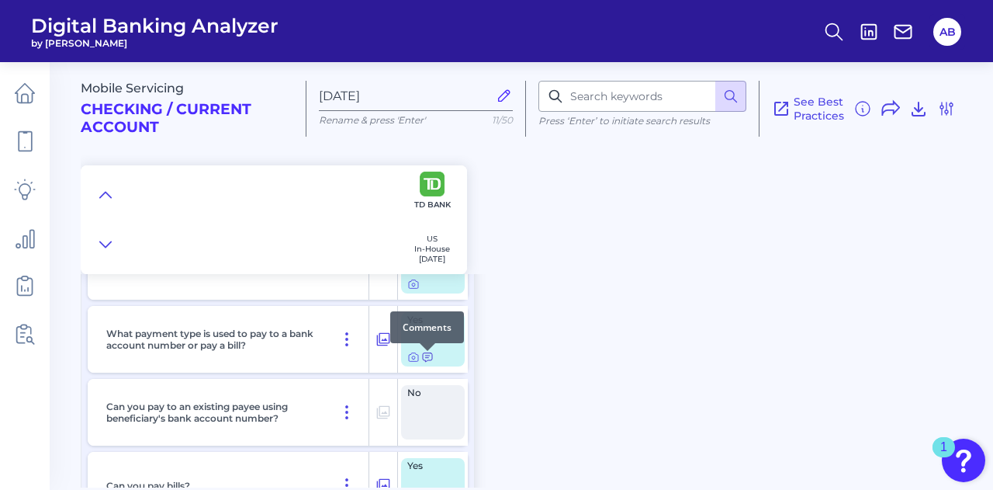
click at [426, 358] on icon at bounding box center [427, 357] width 9 height 9
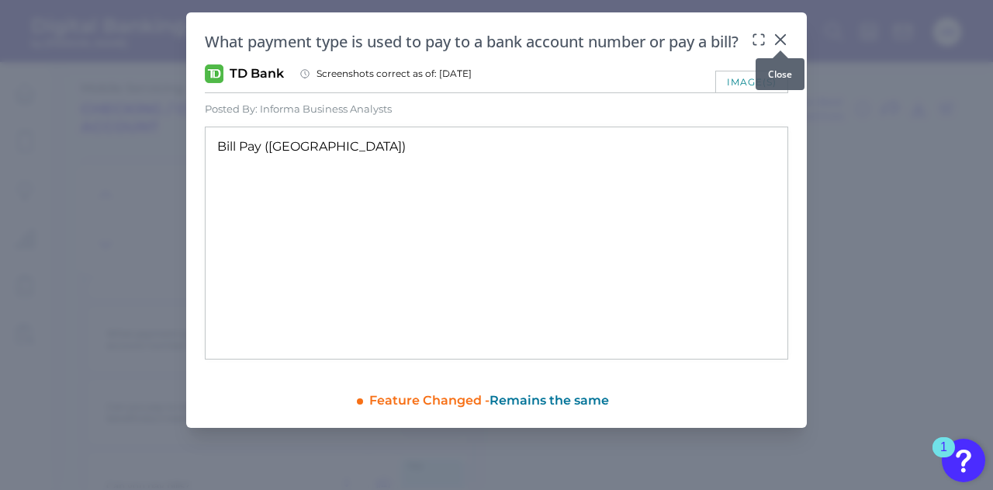
click at [779, 35] on icon at bounding box center [781, 40] width 16 height 16
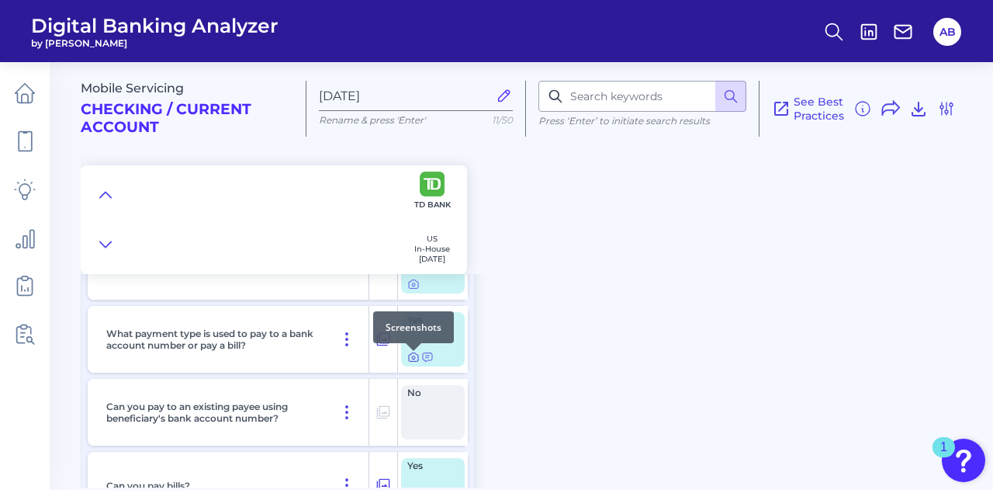
click at [411, 356] on div at bounding box center [414, 351] width 16 height 16
click at [416, 362] on icon at bounding box center [413, 357] width 12 height 12
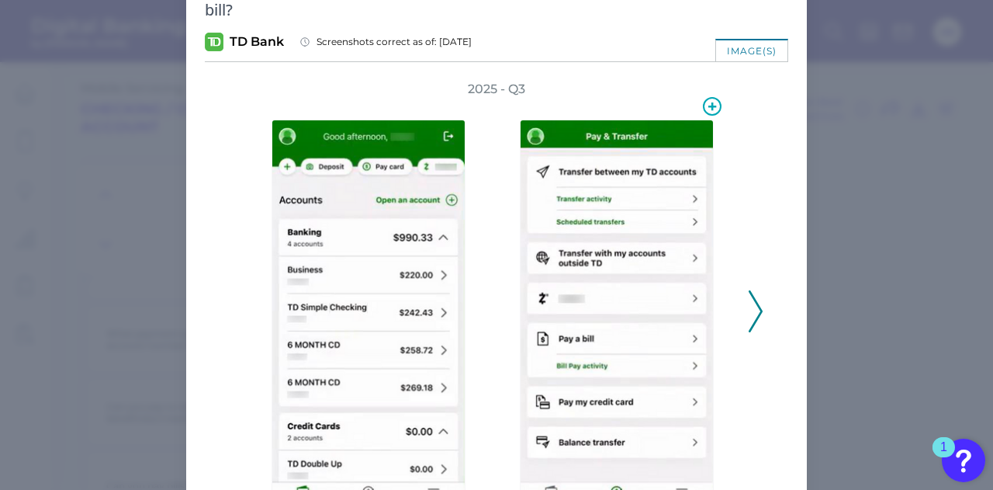
scroll to position [78, 0]
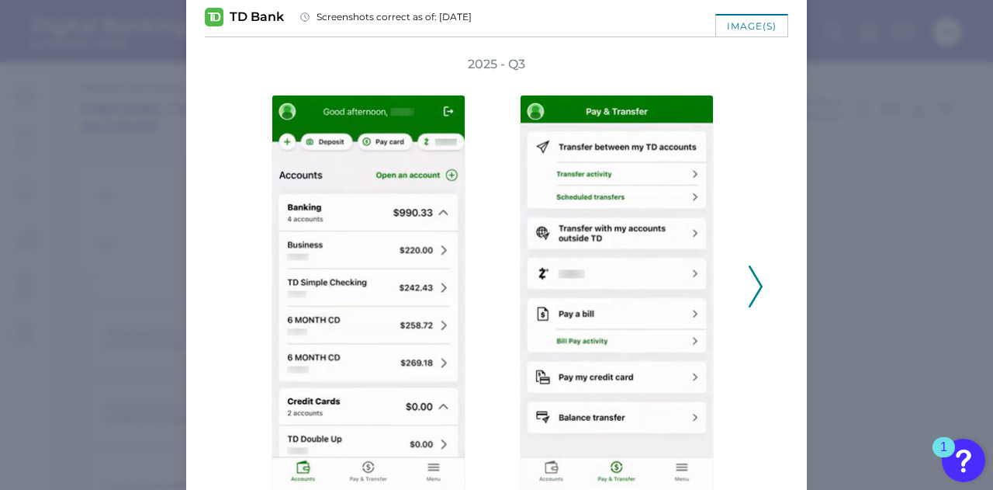
click at [750, 304] on icon at bounding box center [756, 286] width 14 height 42
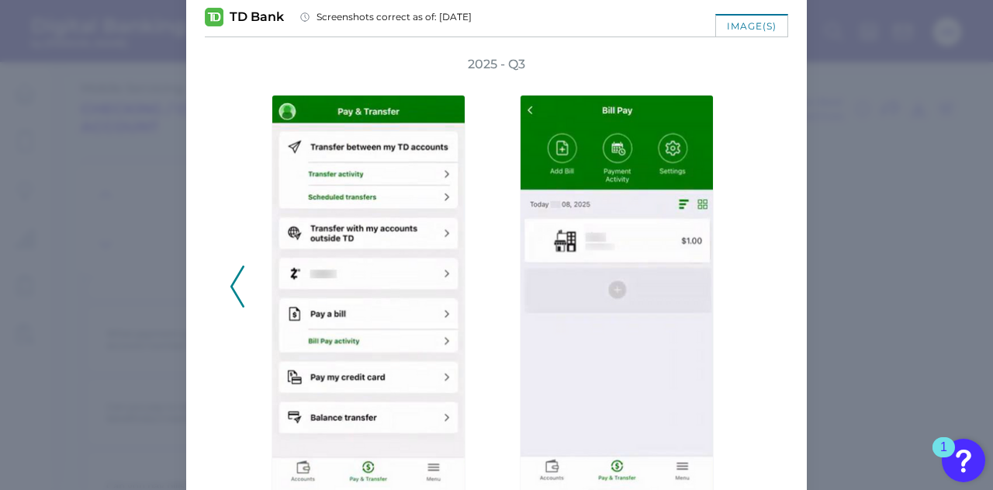
click at [235, 279] on icon at bounding box center [237, 286] width 14 height 42
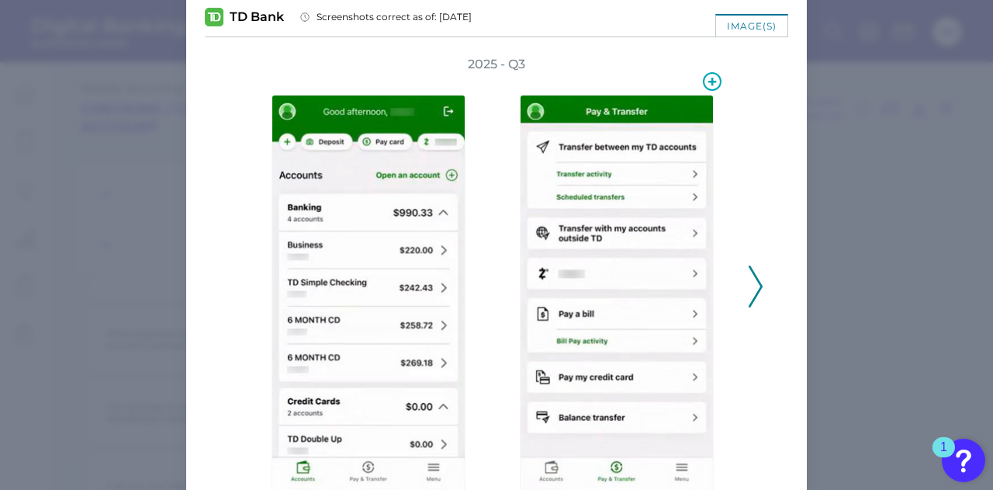
scroll to position [0, 0]
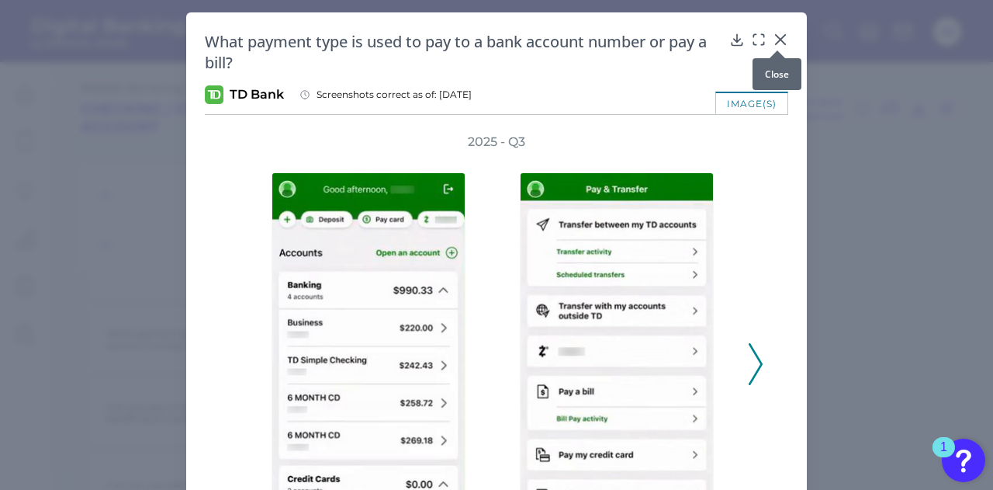
click at [776, 37] on icon at bounding box center [780, 39] width 9 height 9
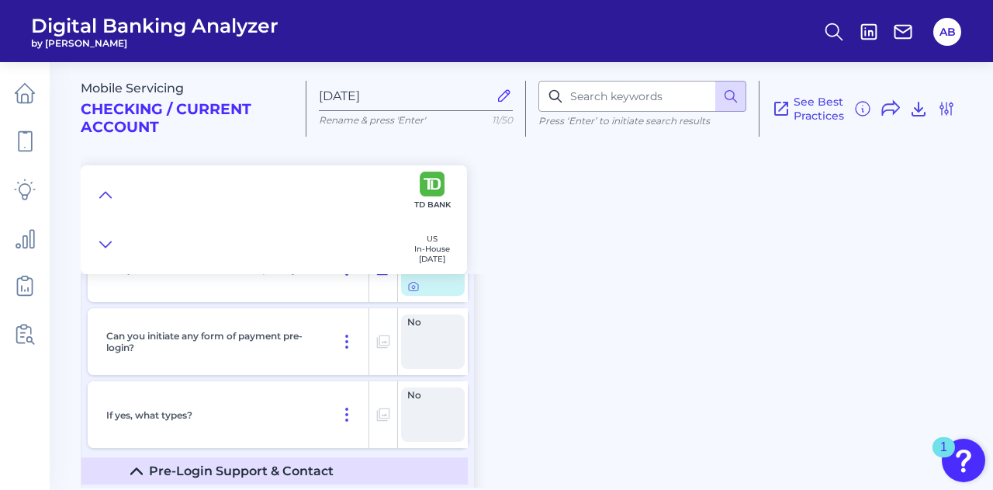
scroll to position [11289, 0]
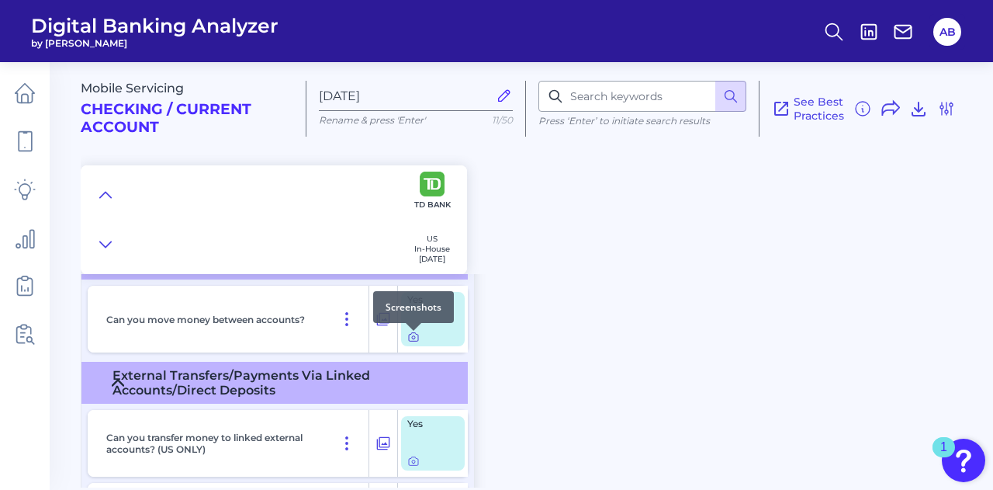
click at [409, 341] on icon at bounding box center [413, 337] width 12 height 12
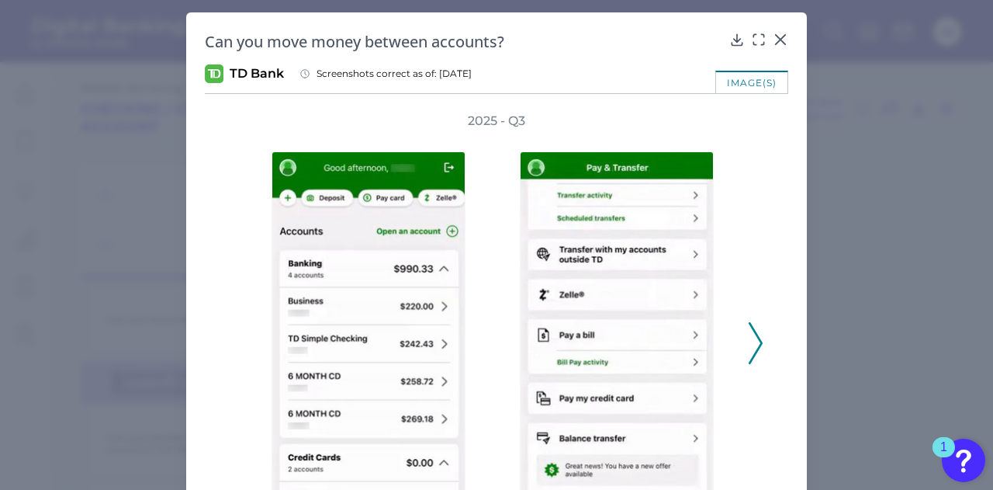
scroll to position [78, 0]
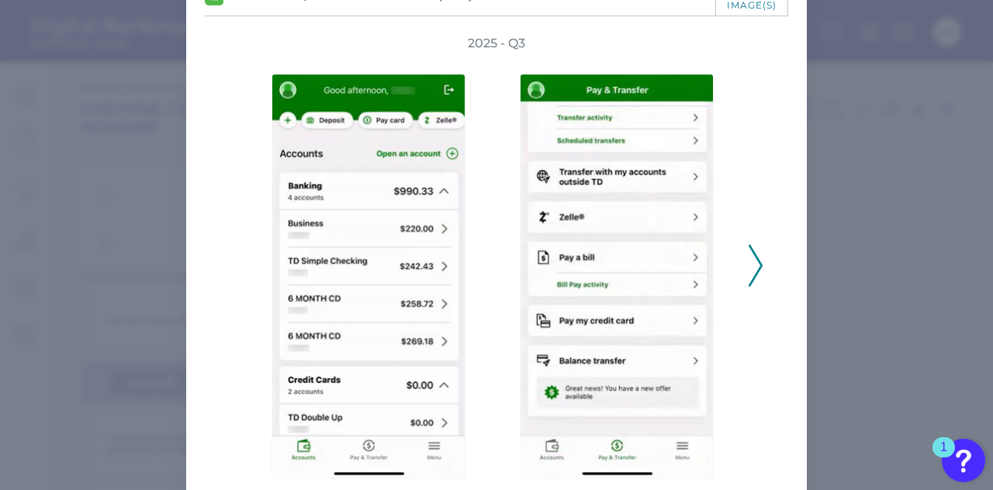
click at [755, 281] on icon at bounding box center [756, 265] width 14 height 42
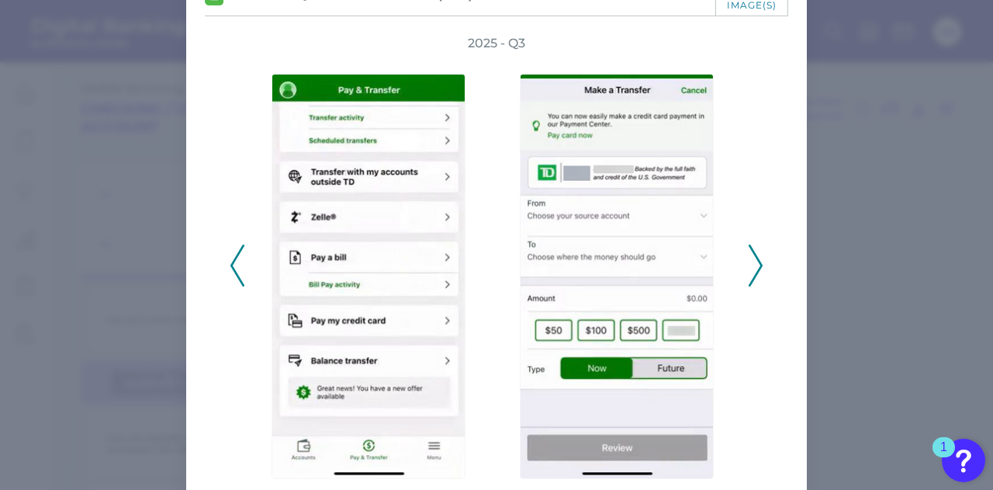
click at [749, 258] on icon at bounding box center [756, 265] width 14 height 42
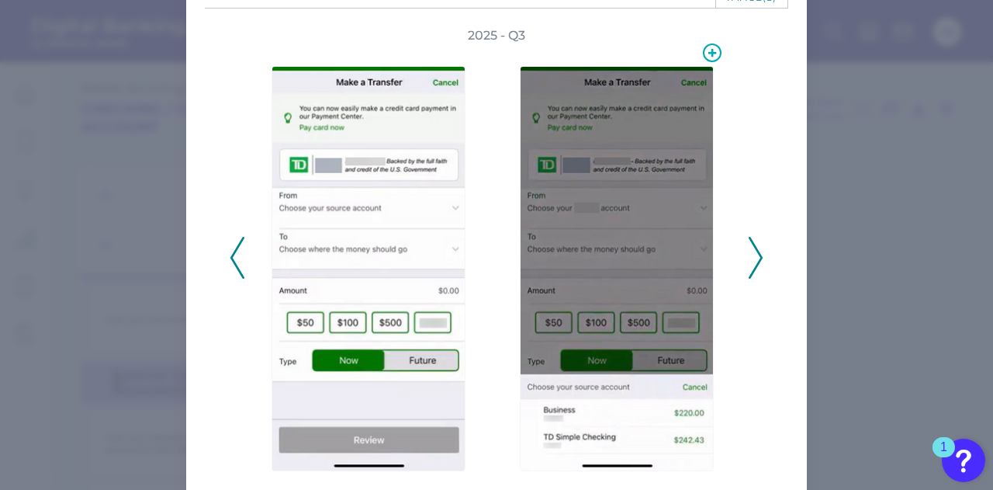
scroll to position [61, 0]
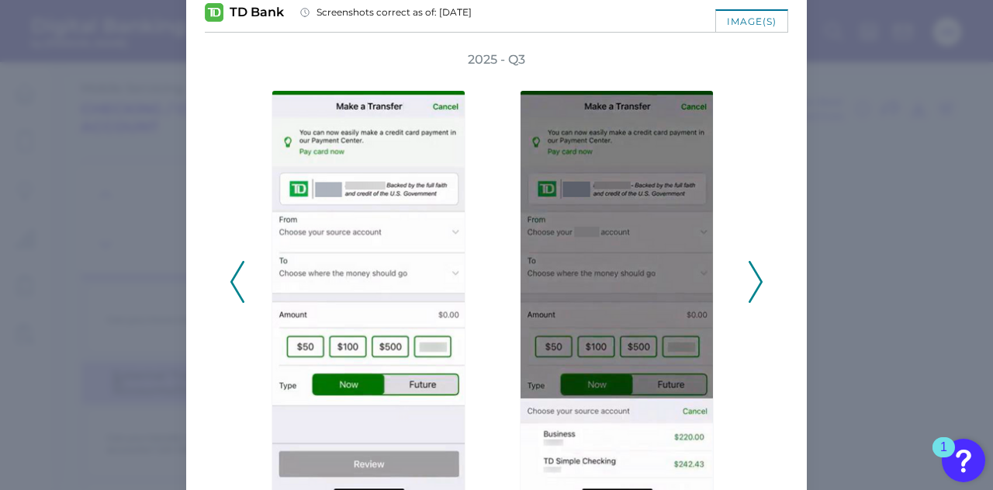
click at [760, 274] on div "2025 - Q3" at bounding box center [497, 273] width 584 height 444
click at [742, 281] on div "2025 - Q3" at bounding box center [497, 273] width 534 height 444
click at [753, 279] on icon at bounding box center [756, 282] width 14 height 42
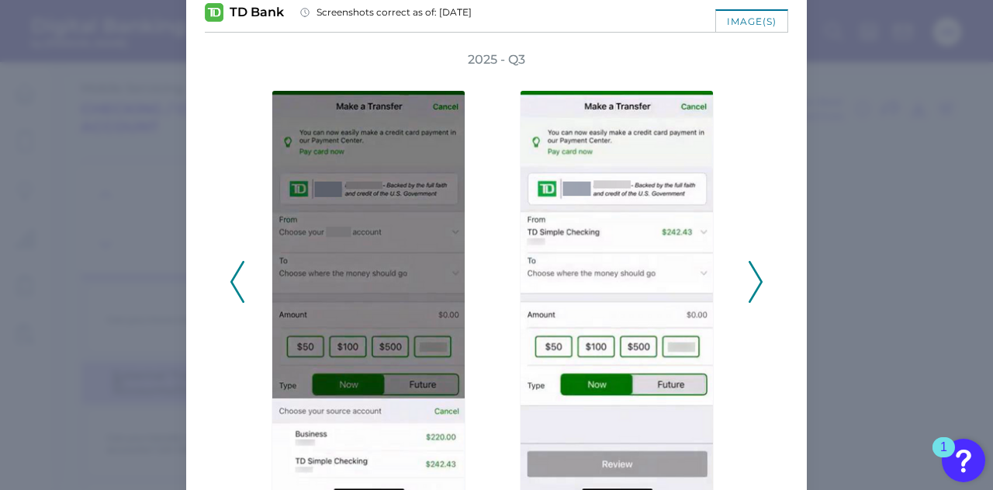
click at [752, 279] on icon at bounding box center [756, 282] width 14 height 42
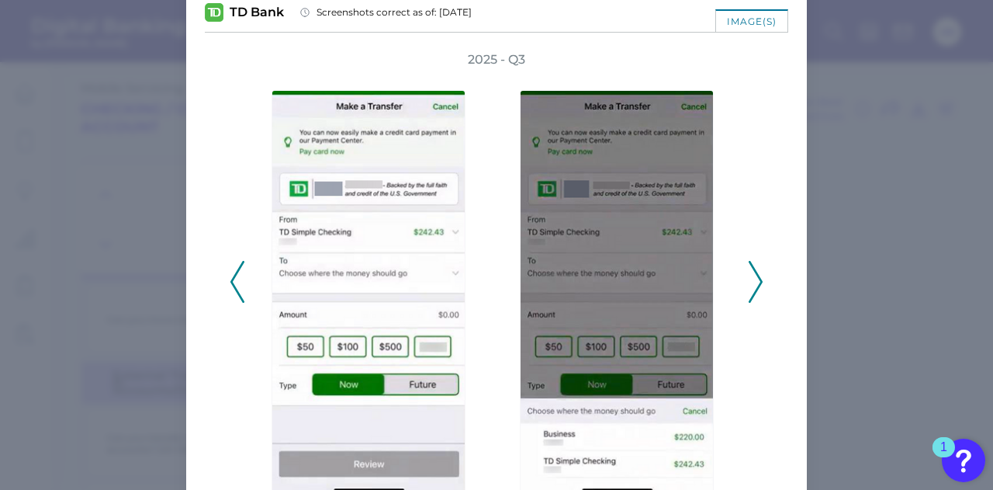
click at [752, 279] on icon at bounding box center [756, 282] width 14 height 42
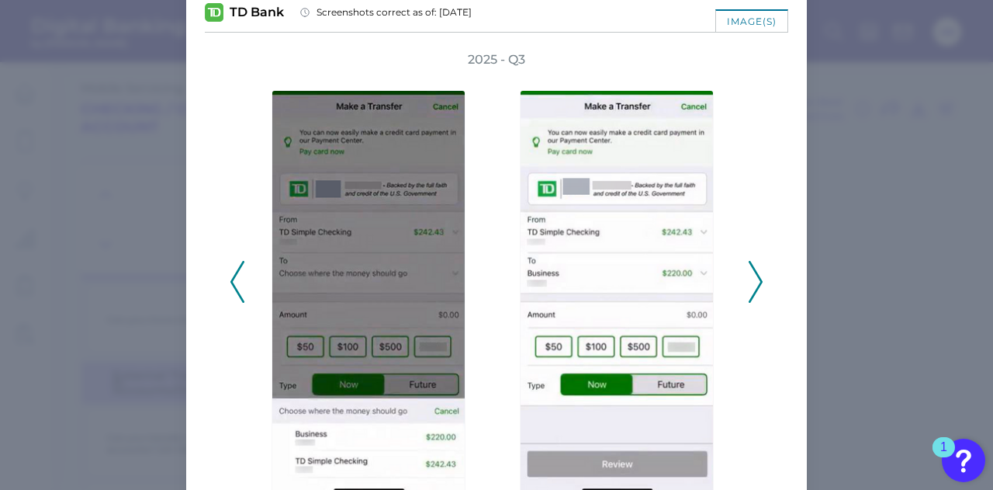
click at [751, 279] on icon at bounding box center [756, 282] width 14 height 42
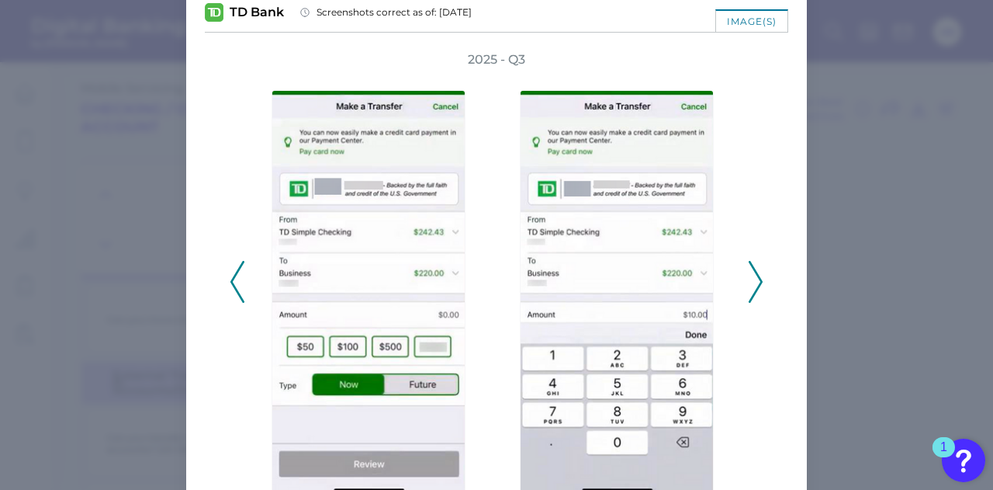
click at [751, 279] on icon at bounding box center [756, 282] width 14 height 42
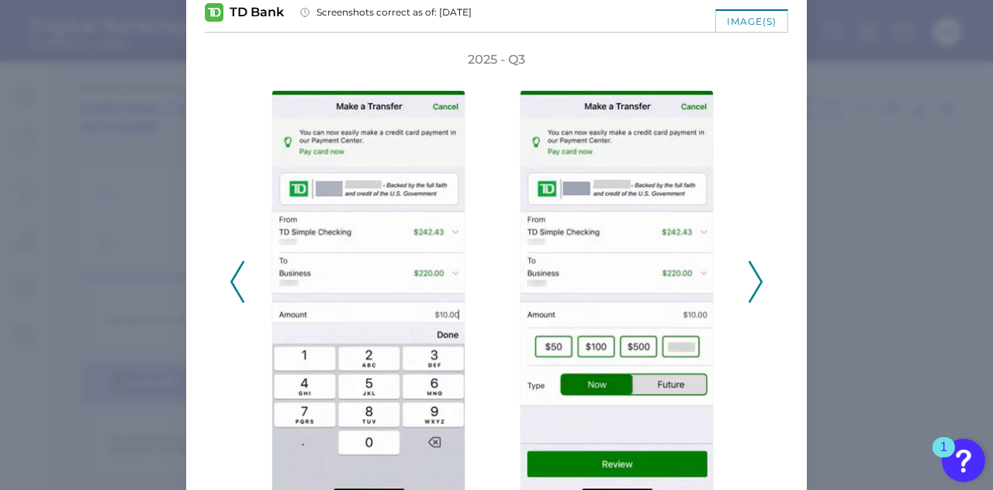
click at [757, 277] on polyline at bounding box center [756, 282] width 12 height 40
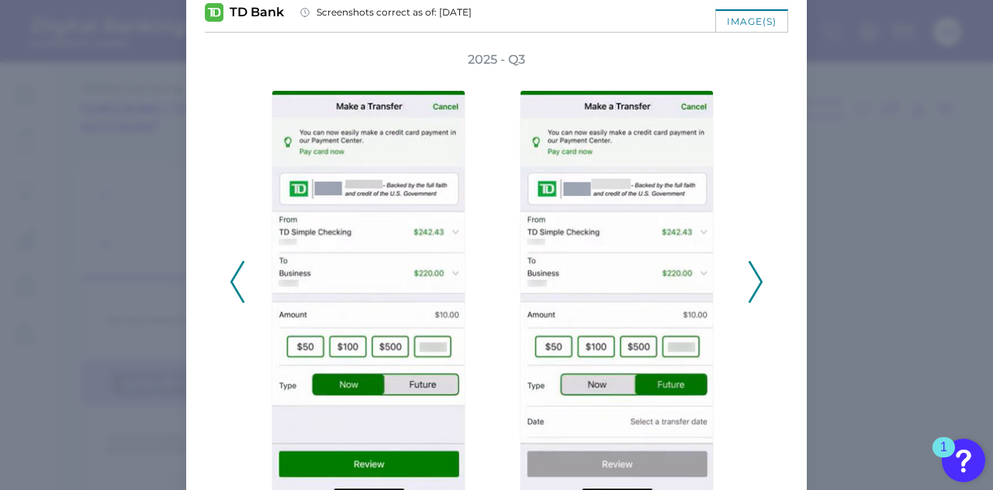
click at [757, 277] on polyline at bounding box center [756, 282] width 12 height 40
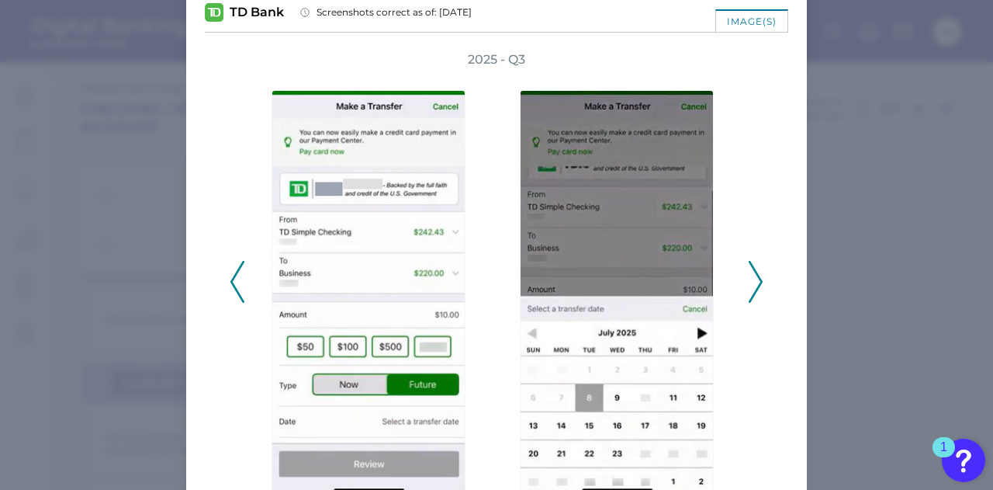
click at [754, 276] on icon at bounding box center [756, 282] width 14 height 42
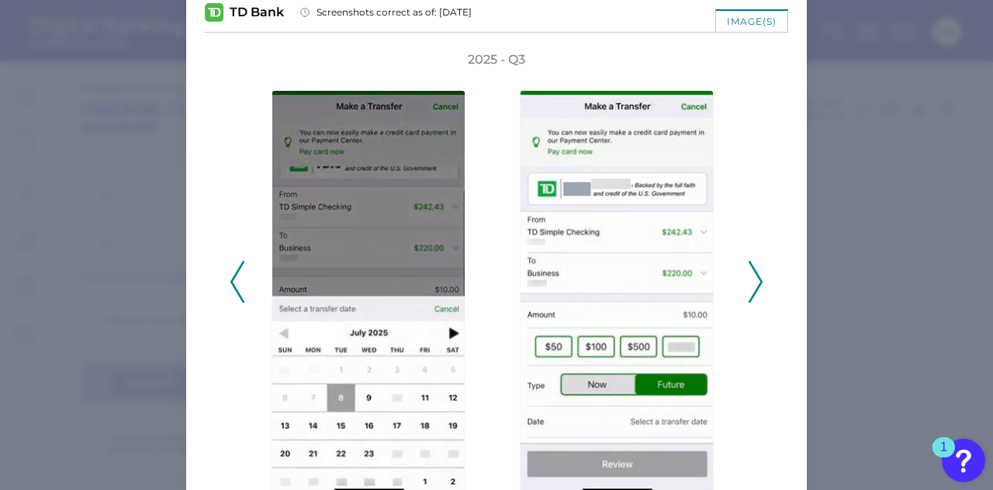
click at [240, 283] on icon at bounding box center [237, 282] width 14 height 42
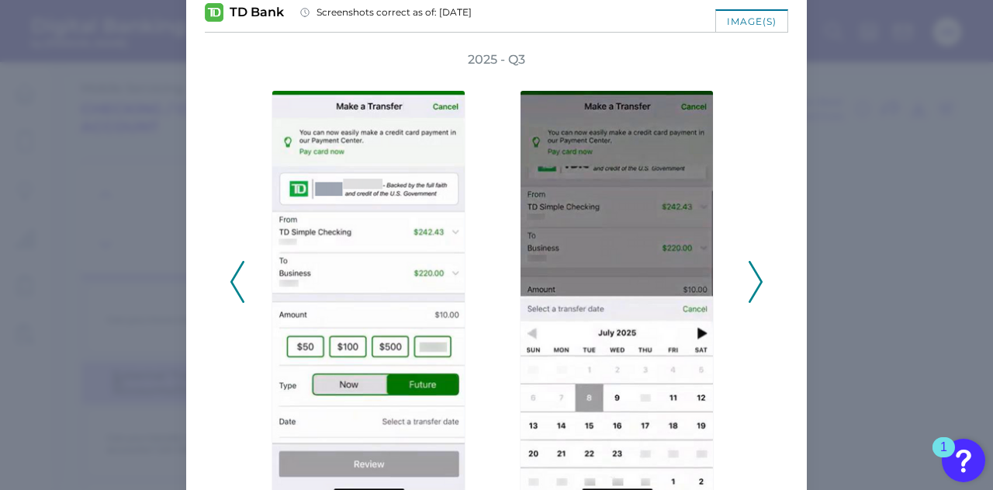
click at [241, 283] on button at bounding box center [238, 282] width 16 height 42
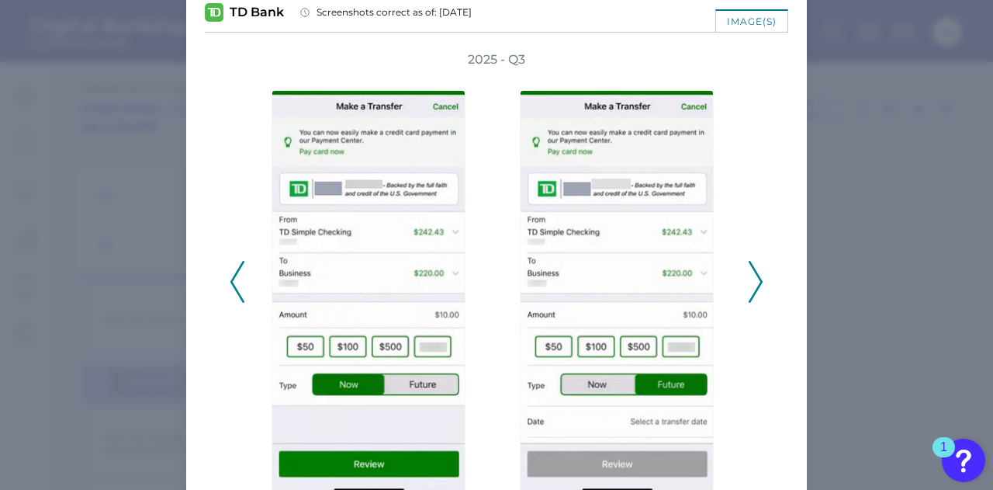
click at [241, 283] on button at bounding box center [238, 282] width 16 height 42
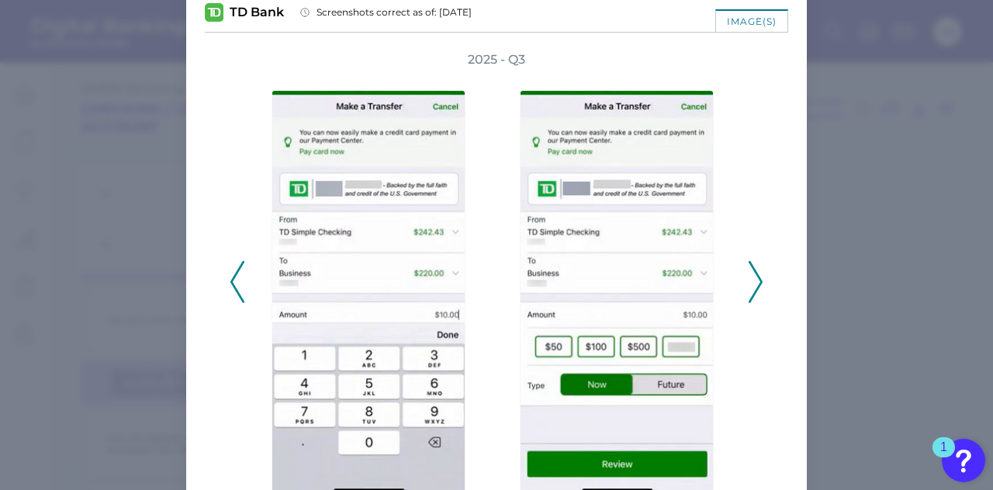
click at [751, 282] on icon at bounding box center [756, 282] width 14 height 42
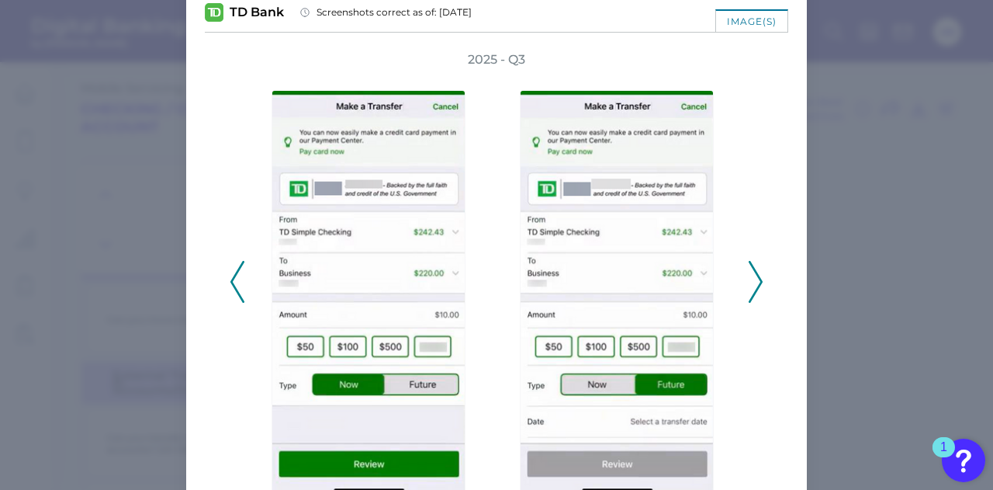
click at [751, 282] on icon at bounding box center [756, 282] width 14 height 42
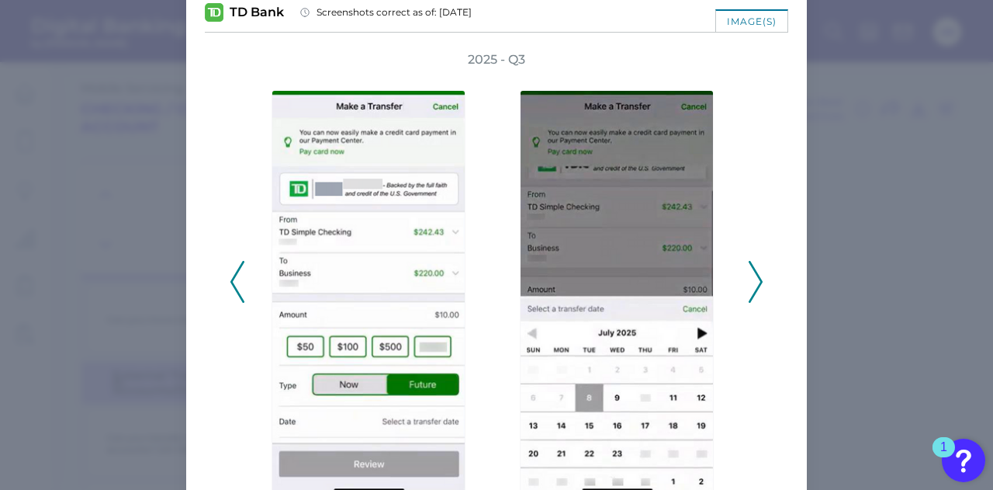
click at [760, 278] on div "2025 - Q3" at bounding box center [497, 273] width 584 height 444
click at [749, 280] on icon at bounding box center [756, 282] width 14 height 42
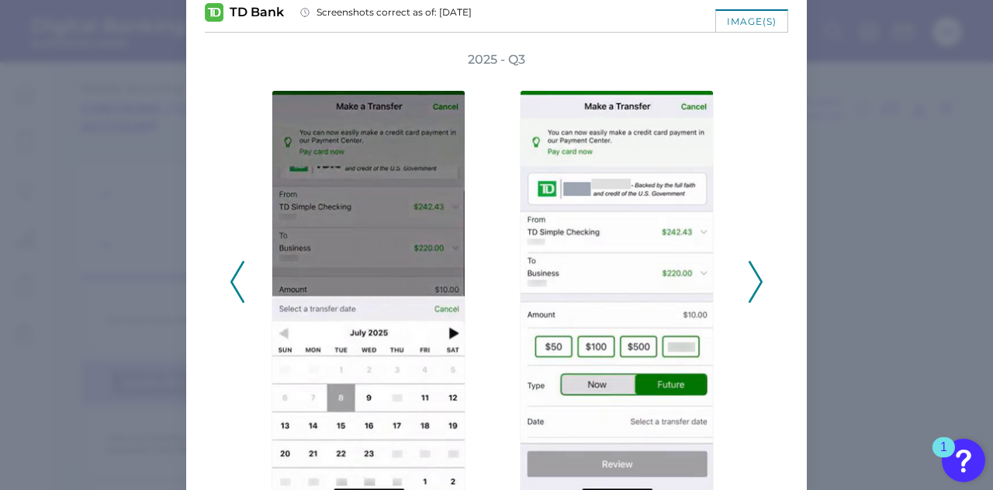
click at [750, 280] on icon at bounding box center [756, 282] width 14 height 42
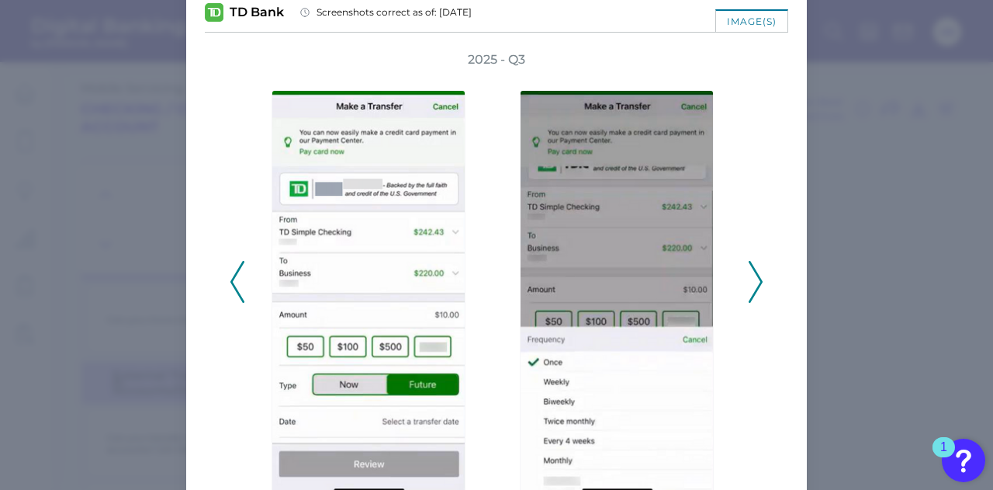
click at [750, 280] on icon at bounding box center [756, 282] width 14 height 42
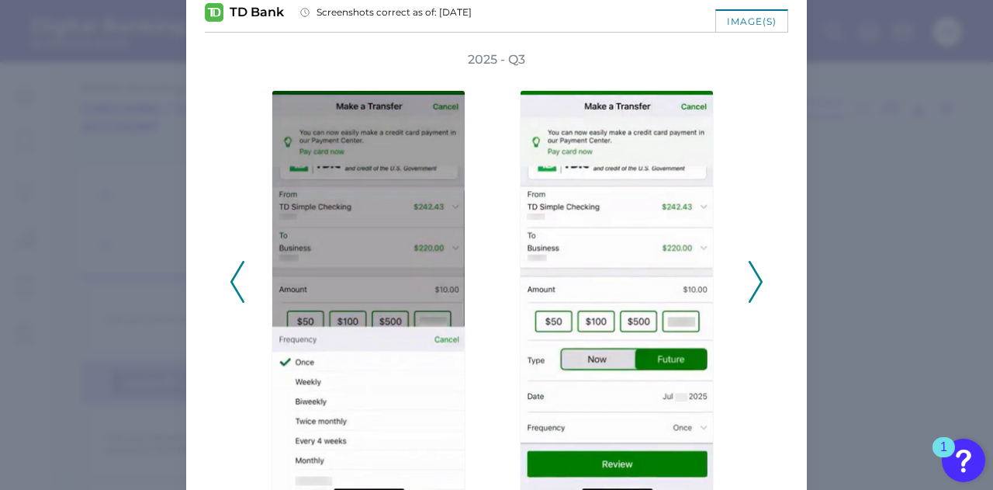
click at [750, 279] on icon at bounding box center [756, 282] width 14 height 42
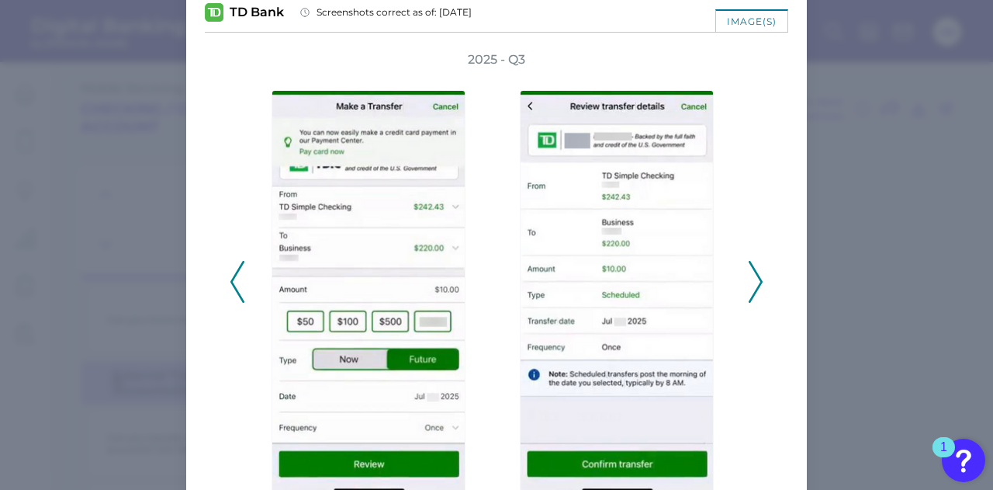
click at [750, 279] on icon at bounding box center [756, 282] width 14 height 42
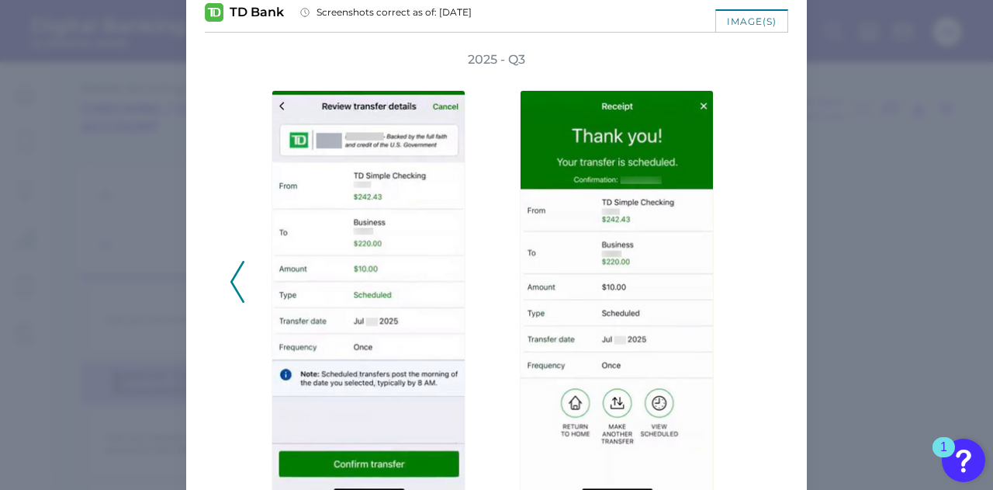
drag, startPoint x: 239, startPoint y: 289, endPoint x: 227, endPoint y: 181, distance: 109.3
click at [230, 181] on div "2025 - Q3" at bounding box center [497, 273] width 534 height 444
click at [235, 269] on polyline at bounding box center [237, 282] width 12 height 40
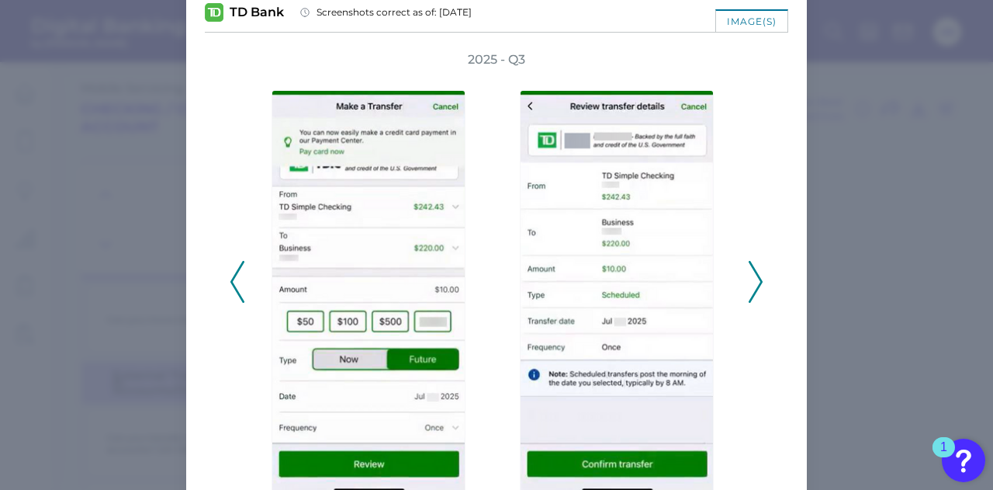
click at [235, 269] on polyline at bounding box center [237, 282] width 12 height 40
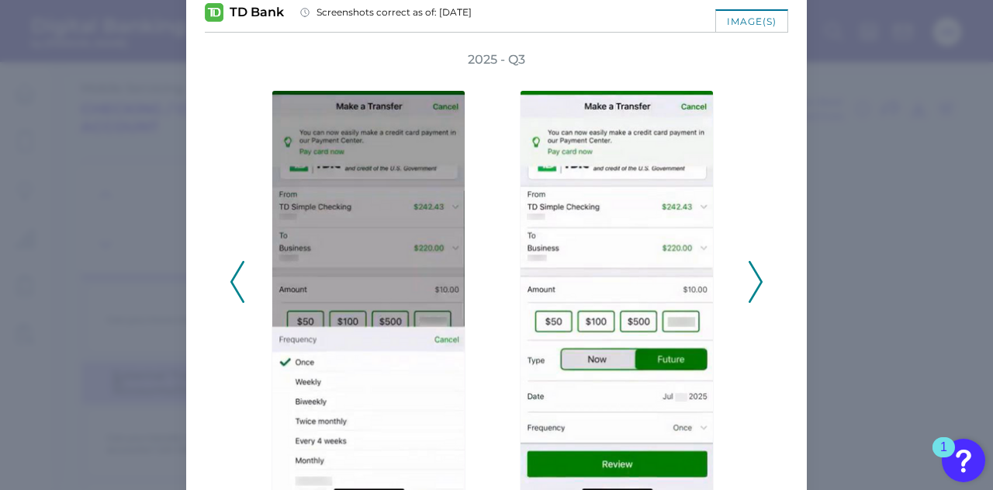
click at [235, 269] on polyline at bounding box center [237, 282] width 12 height 40
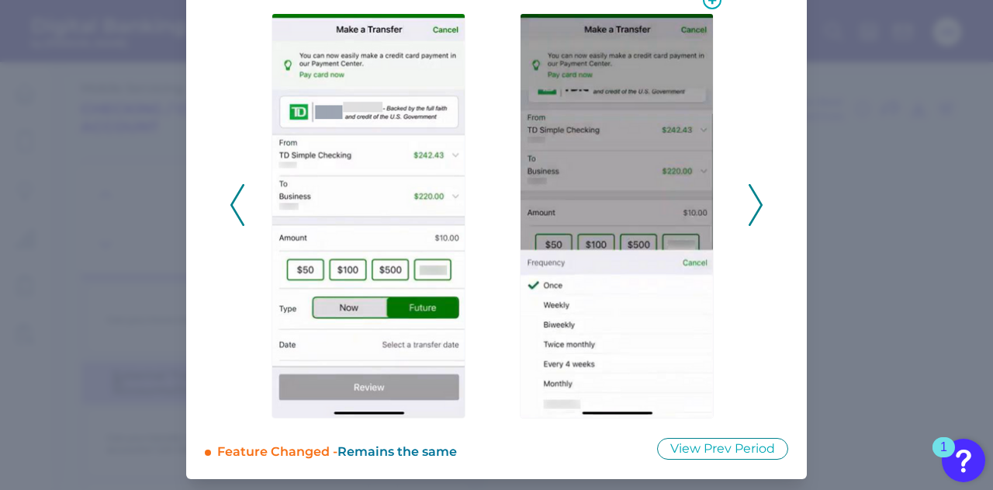
scroll to position [139, 0]
click at [750, 216] on icon at bounding box center [756, 204] width 14 height 42
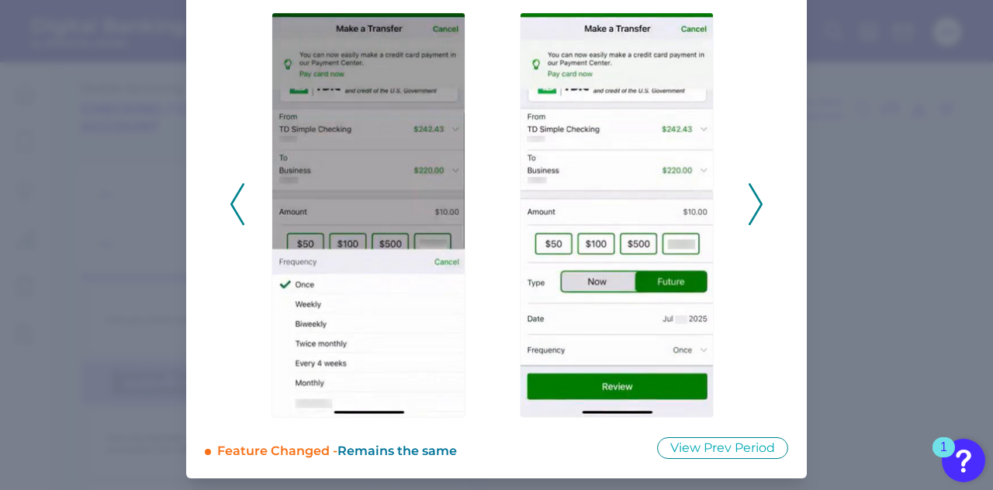
click at [750, 216] on icon at bounding box center [756, 204] width 14 height 42
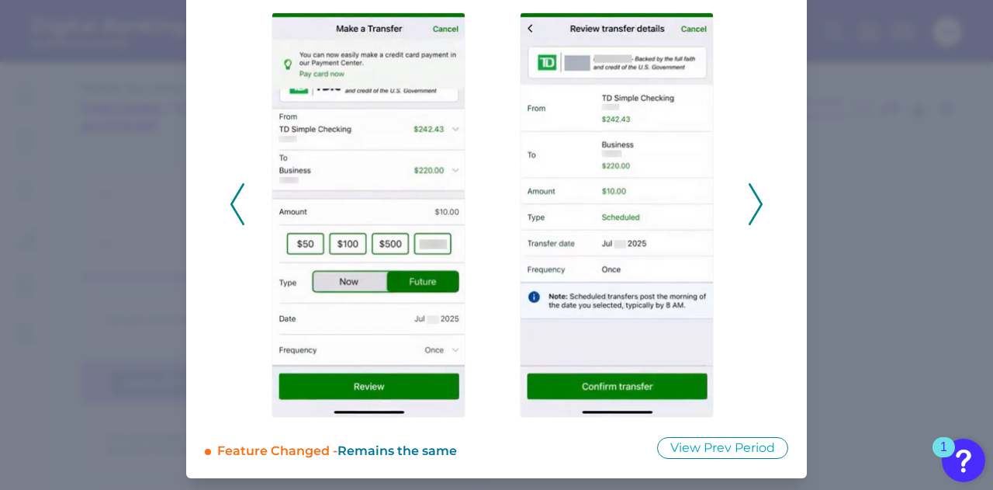
scroll to position [61, 0]
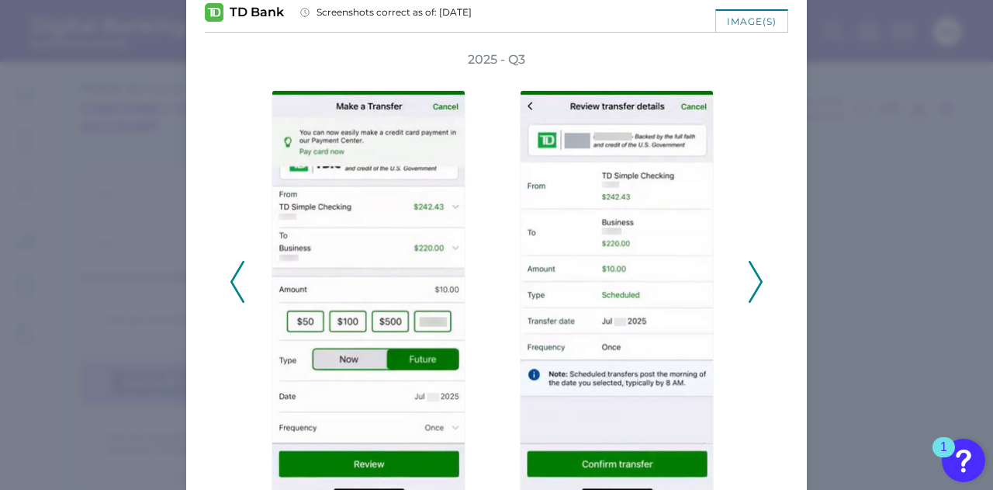
click at [753, 289] on icon at bounding box center [756, 282] width 14 height 42
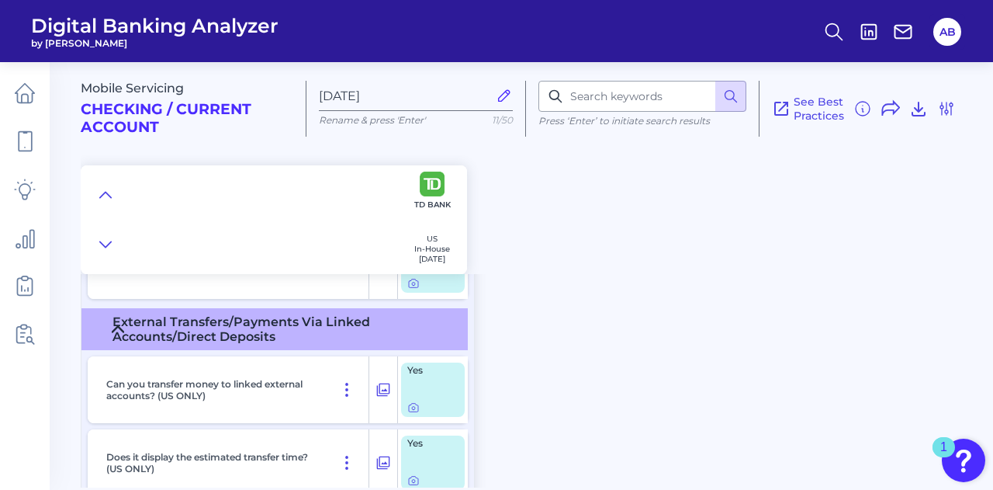
scroll to position [11366, 0]
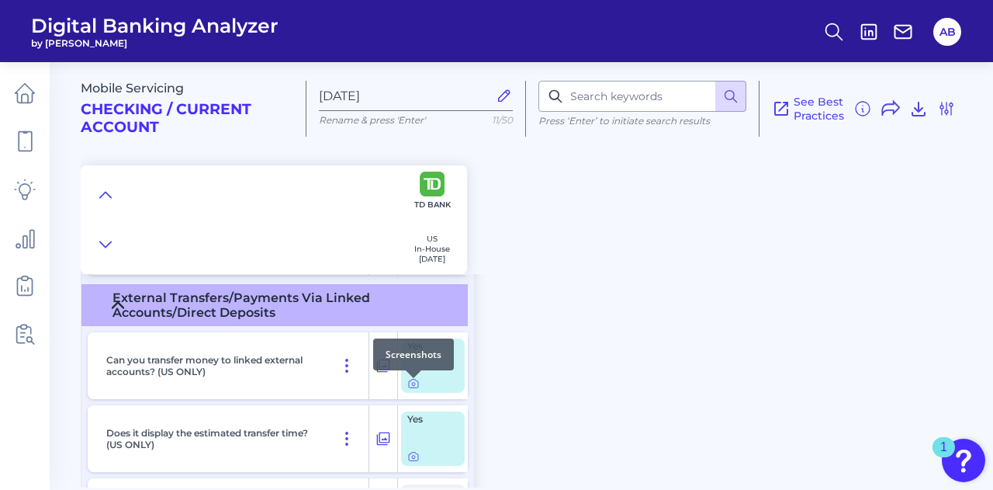
click at [413, 383] on div at bounding box center [414, 378] width 16 height 16
click at [413, 386] on icon at bounding box center [413, 383] width 12 height 12
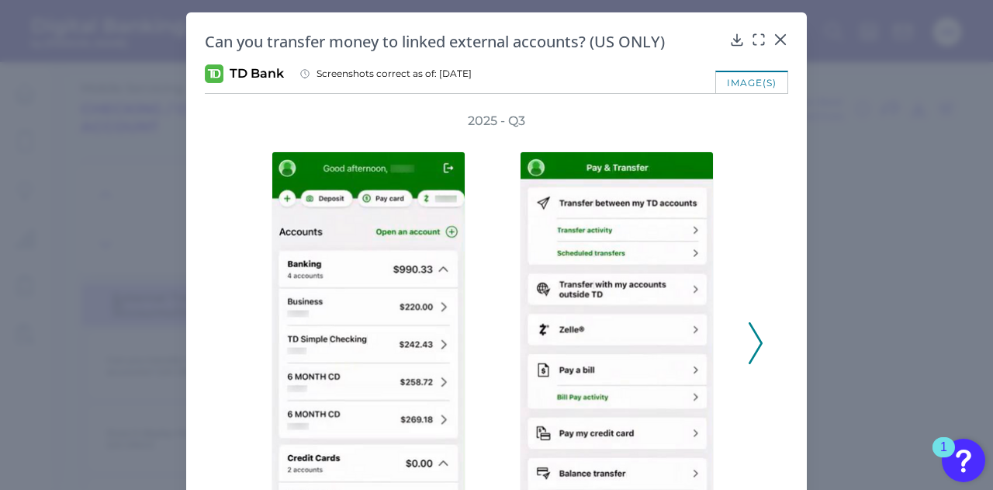
click at [762, 342] on div "2025 - Q3" at bounding box center [497, 335] width 584 height 444
click at [752, 347] on icon at bounding box center [756, 343] width 14 height 42
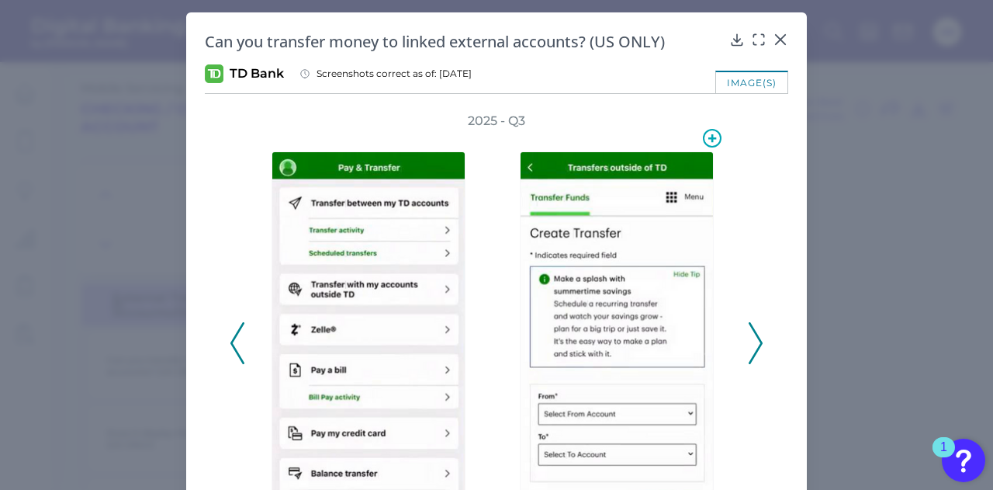
scroll to position [78, 0]
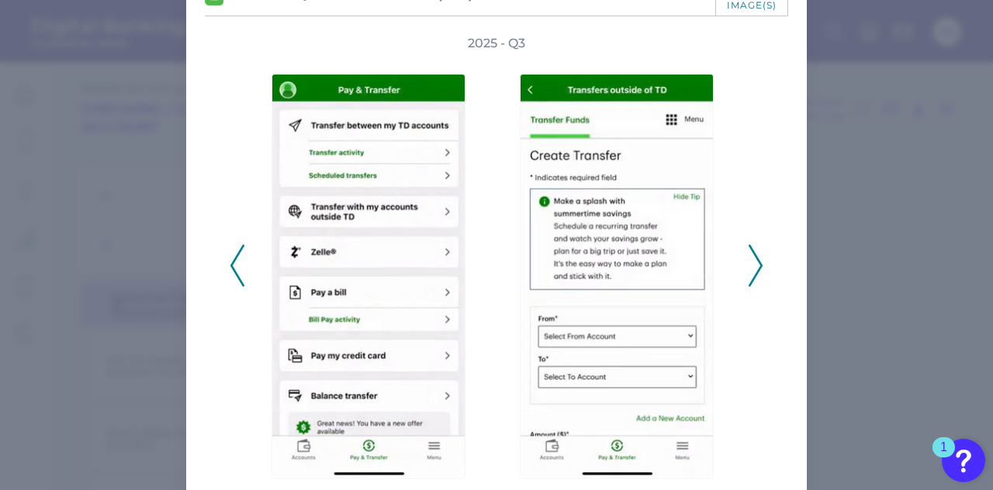
click at [763, 280] on div "2025 - Q3" at bounding box center [497, 257] width 584 height 444
click at [750, 277] on polyline at bounding box center [756, 265] width 12 height 40
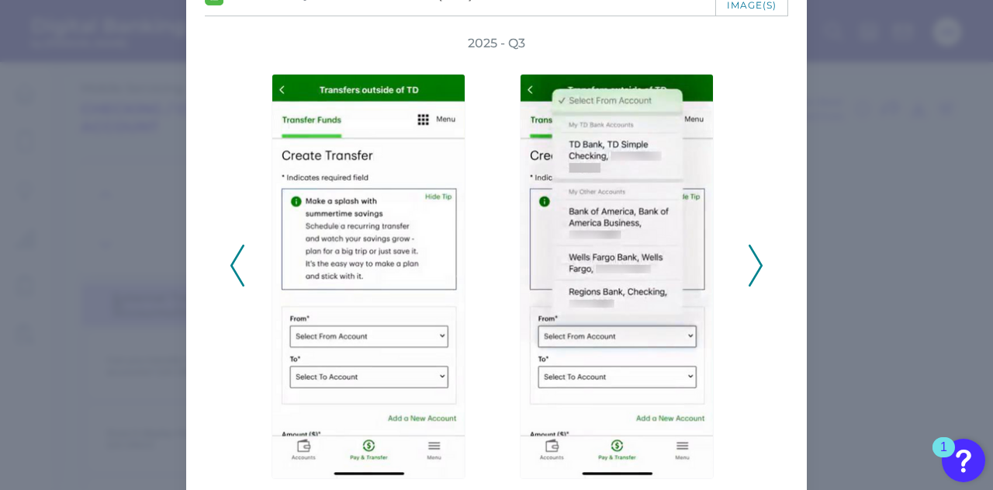
click at [750, 277] on polyline at bounding box center [756, 265] width 12 height 40
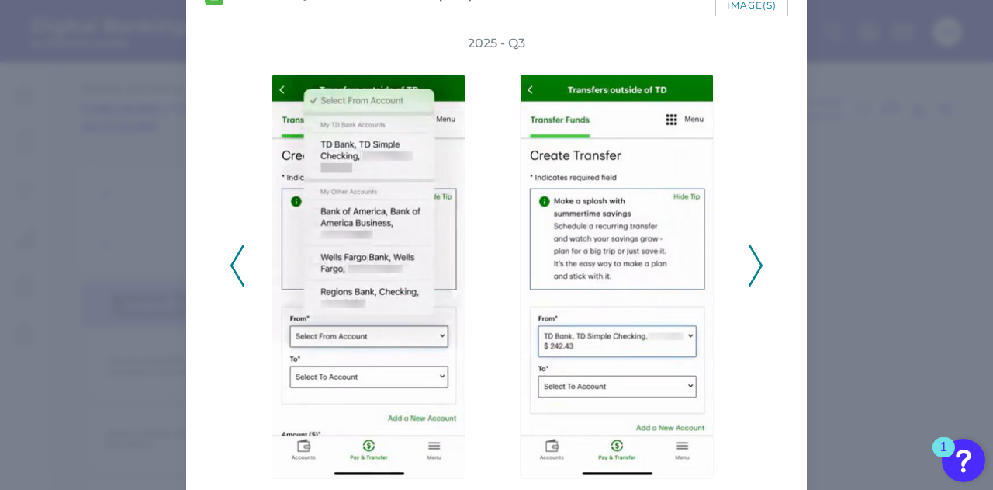
click at [750, 279] on polyline at bounding box center [756, 265] width 12 height 40
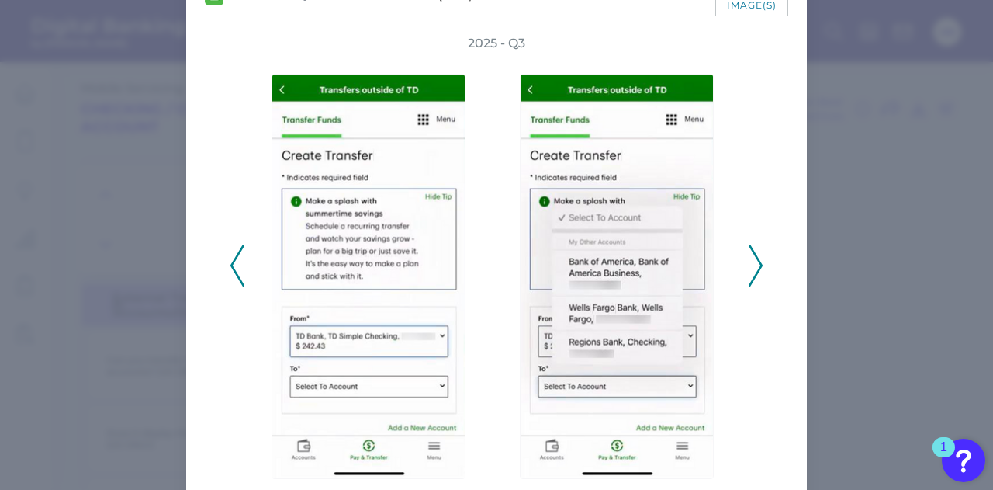
click at [750, 282] on polyline at bounding box center [756, 265] width 12 height 40
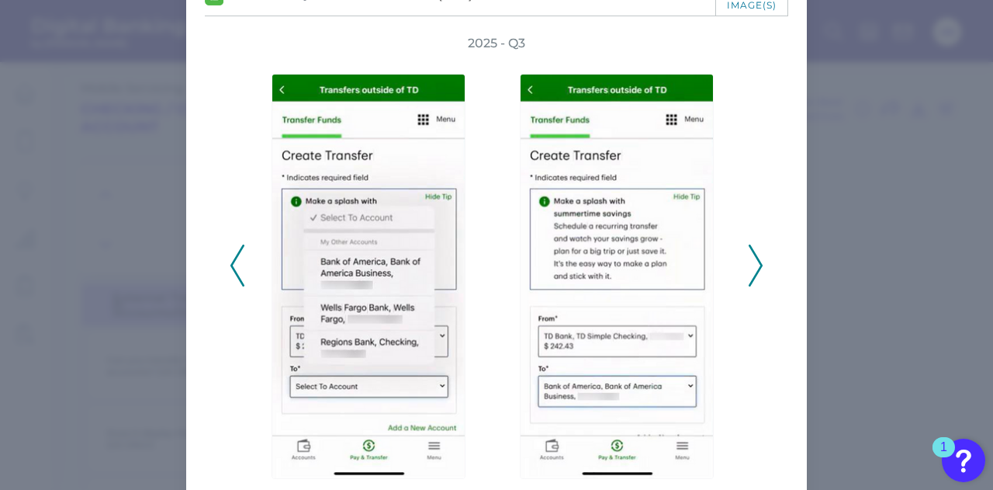
click at [750, 282] on polyline at bounding box center [756, 265] width 12 height 40
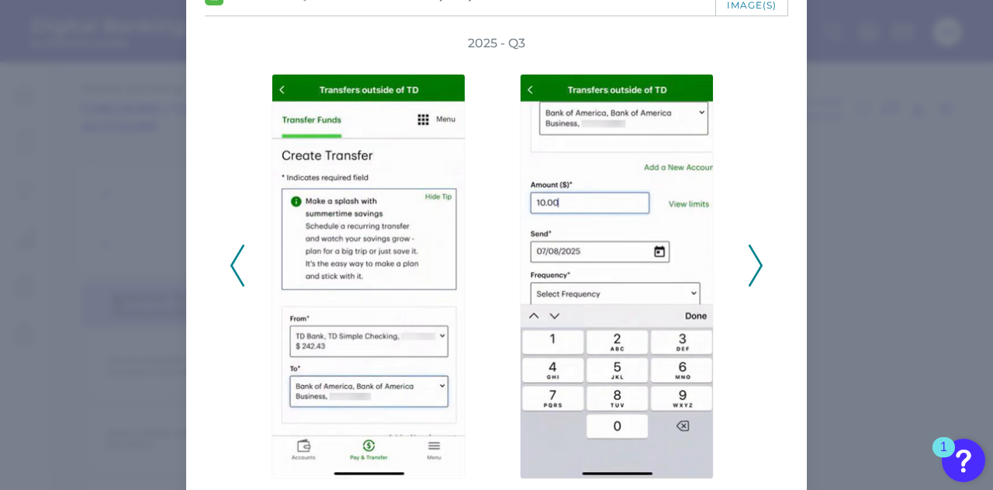
click at [750, 282] on polyline at bounding box center [756, 265] width 12 height 40
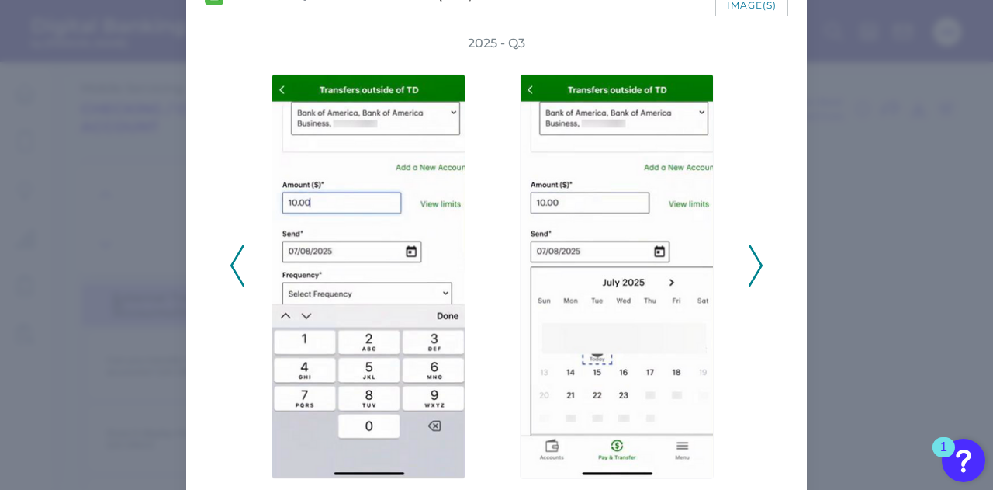
click at [750, 282] on polyline at bounding box center [756, 265] width 12 height 40
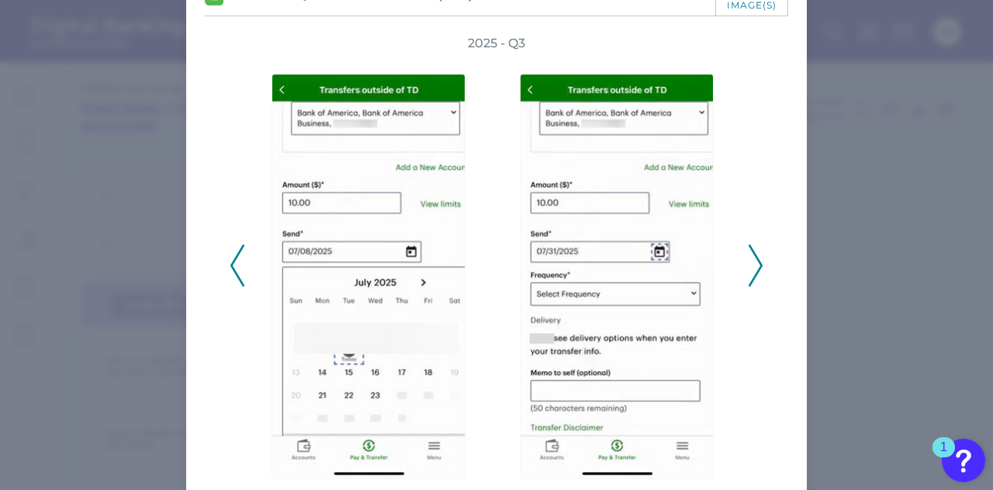
click at [750, 282] on polyline at bounding box center [756, 265] width 12 height 40
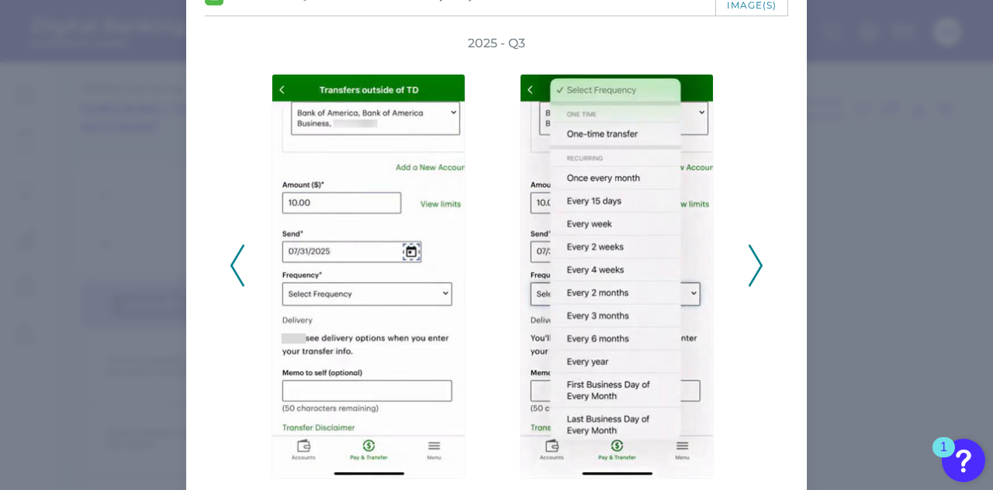
click at [750, 282] on polyline at bounding box center [756, 265] width 12 height 40
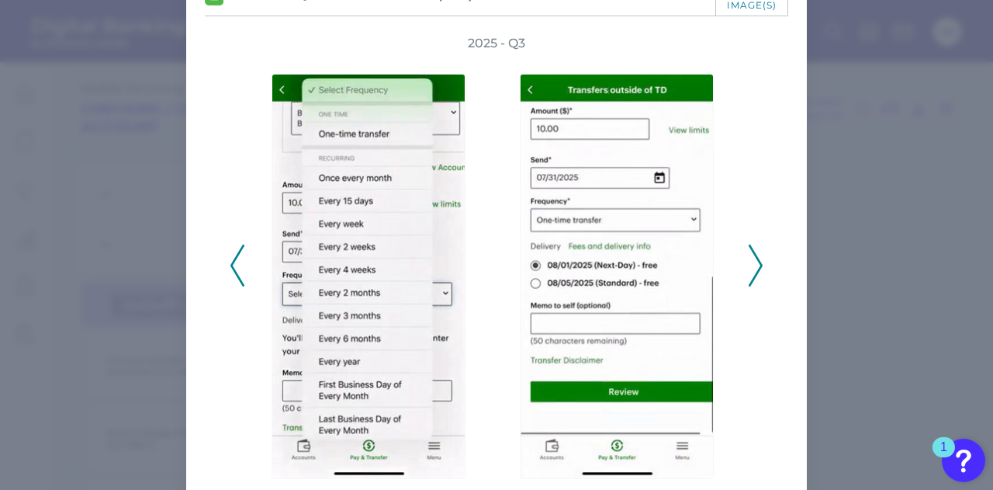
click at [750, 282] on polyline at bounding box center [756, 265] width 12 height 40
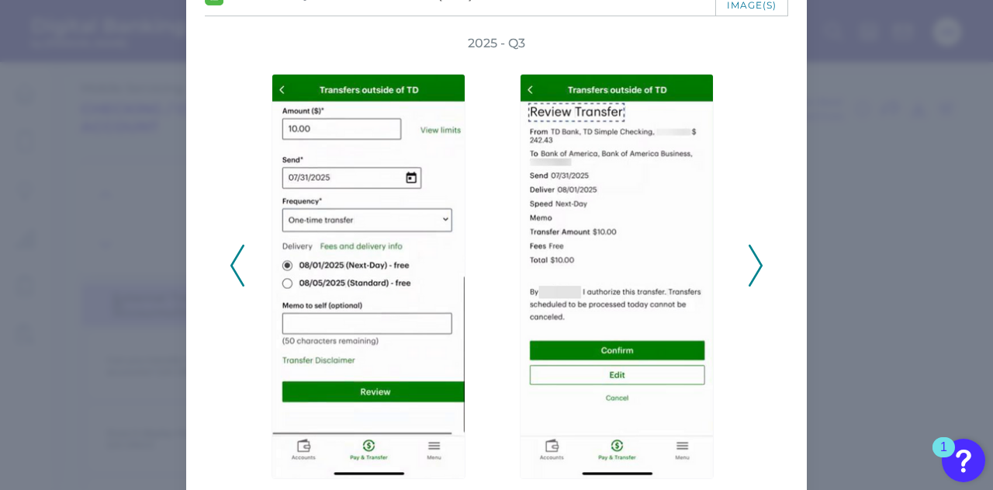
click at [750, 282] on polyline at bounding box center [756, 265] width 12 height 40
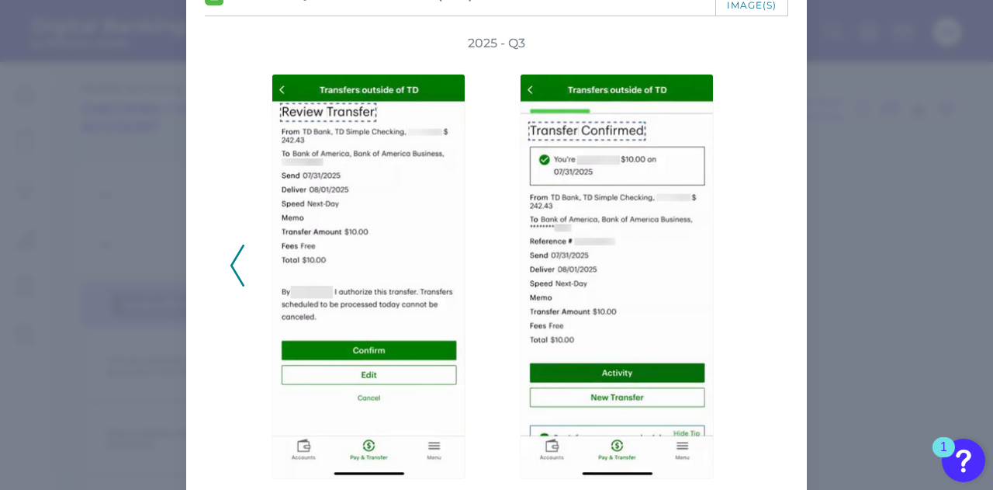
click at [748, 282] on div "2025 - Q3" at bounding box center [497, 257] width 534 height 444
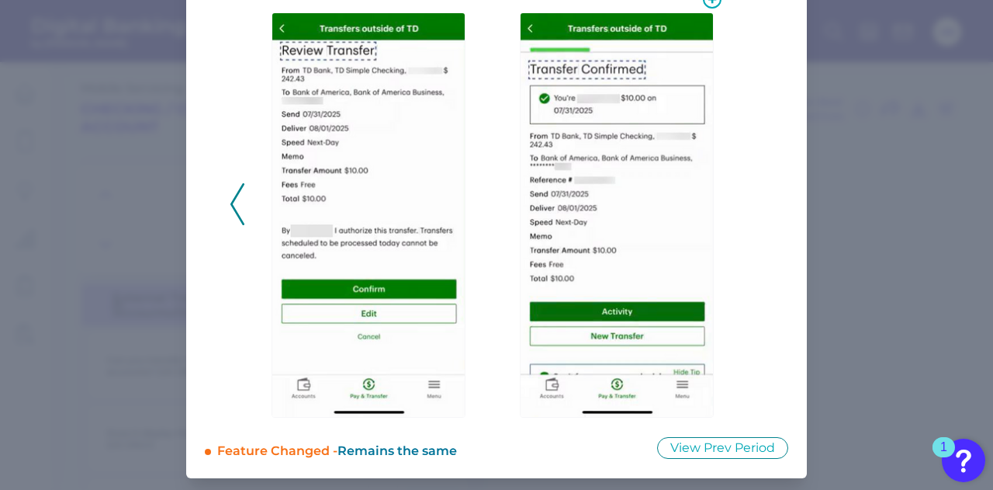
scroll to position [0, 0]
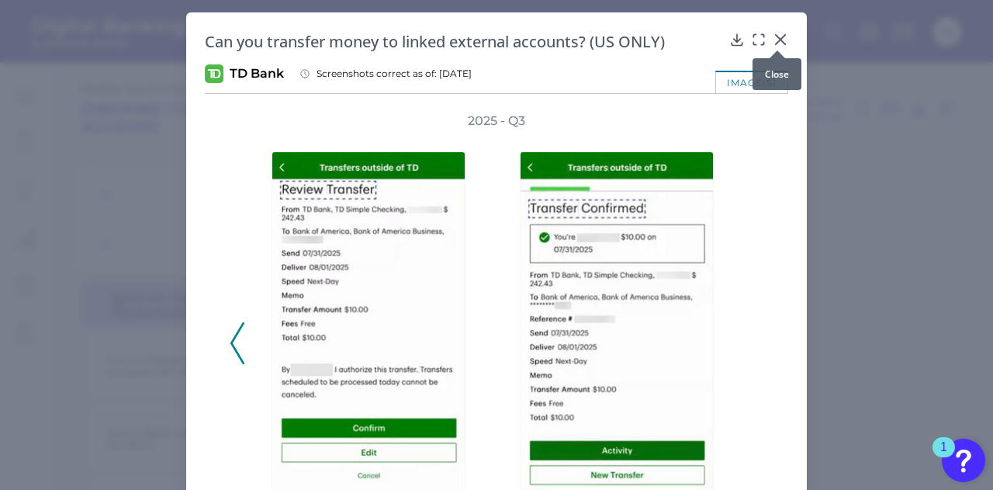
click at [778, 41] on icon at bounding box center [780, 39] width 9 height 9
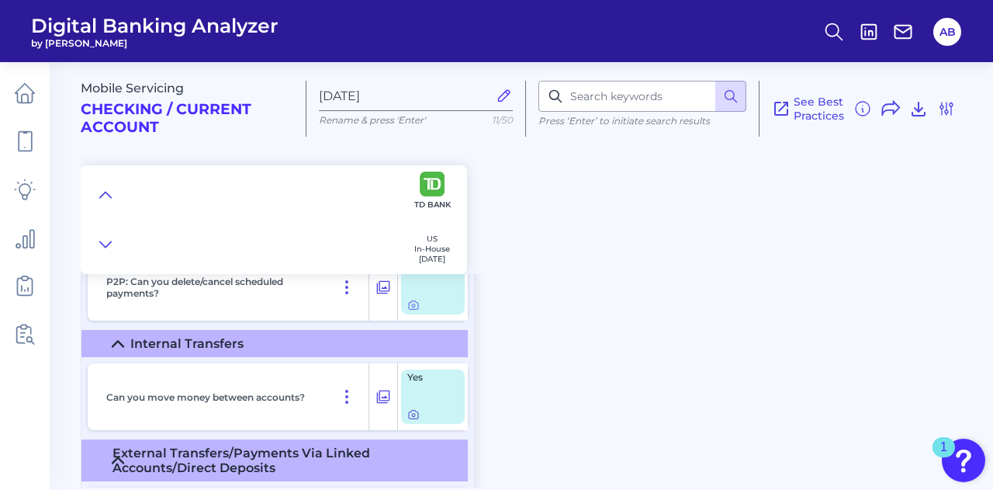
scroll to position [11134, 0]
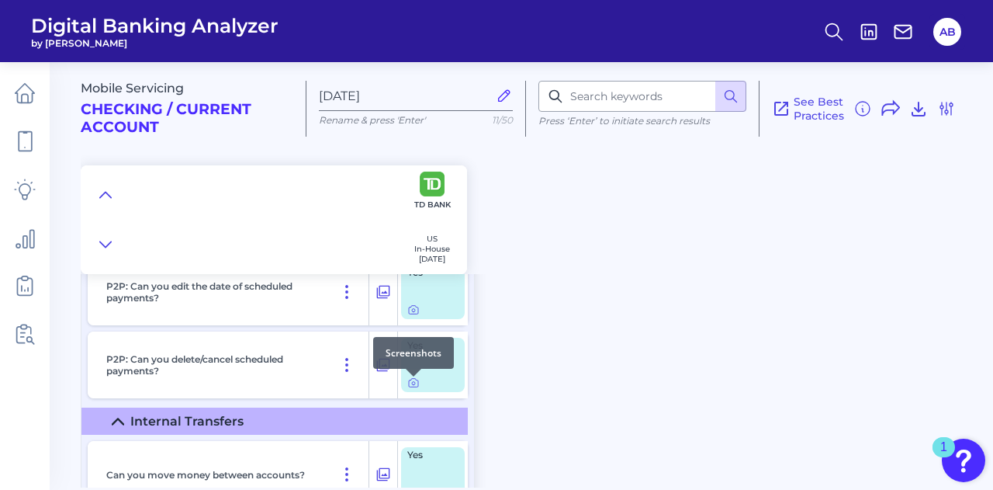
click at [417, 383] on div at bounding box center [414, 377] width 16 height 16
click at [414, 385] on icon at bounding box center [413, 383] width 3 height 3
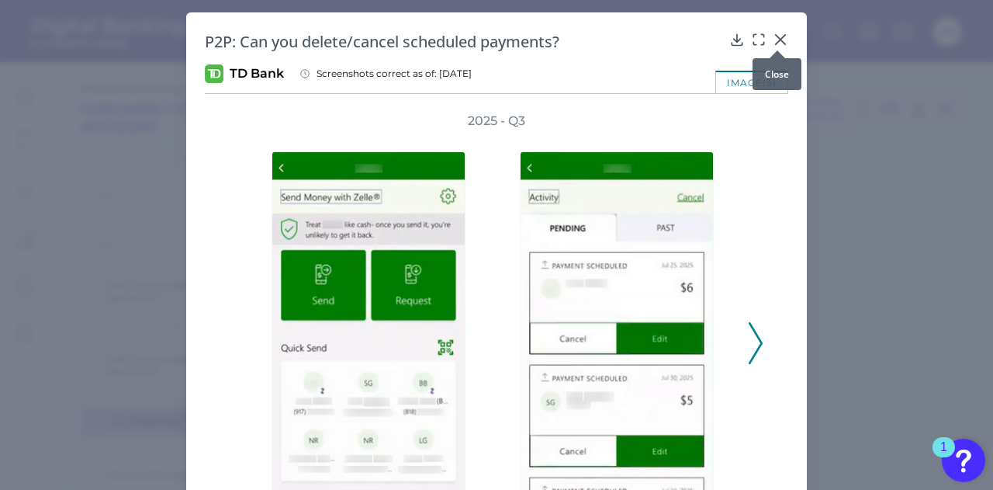
click at [778, 40] on icon at bounding box center [780, 39] width 9 height 9
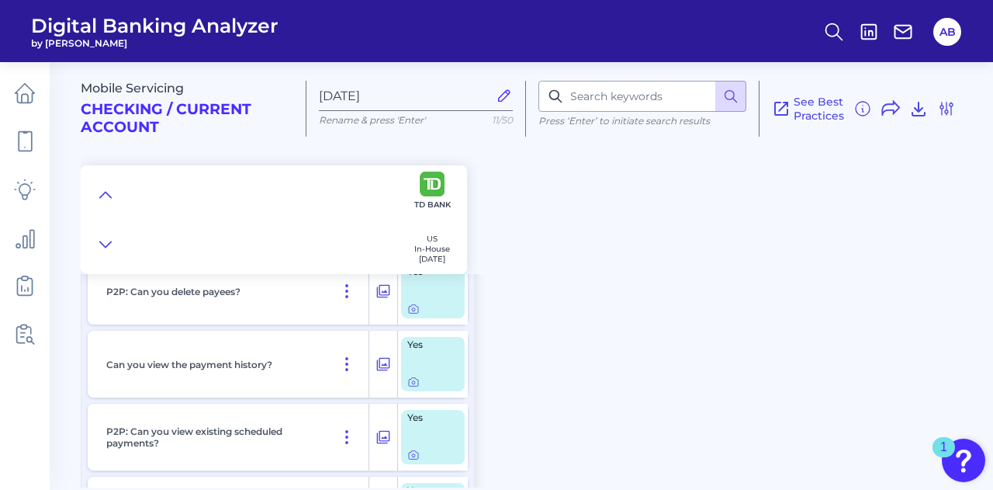
scroll to position [10746, 0]
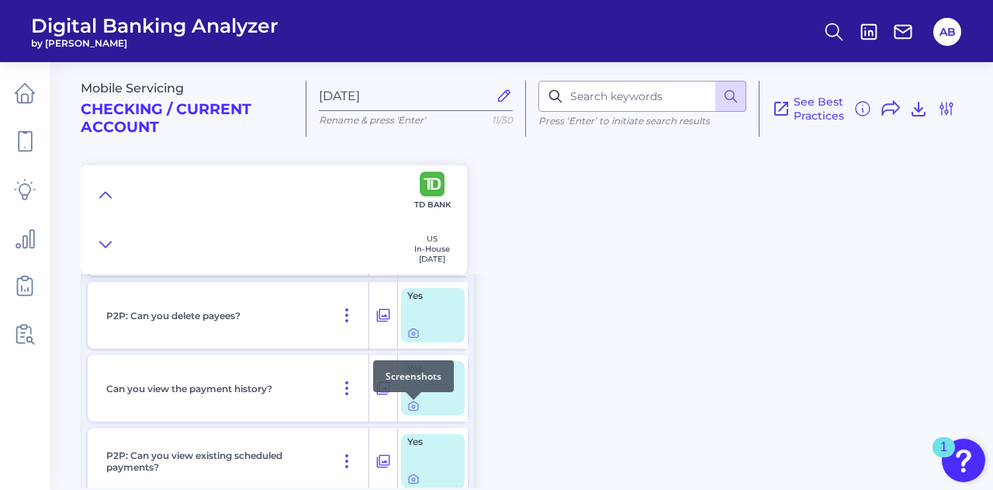
click at [413, 404] on div at bounding box center [414, 400] width 16 height 16
click at [413, 411] on icon at bounding box center [413, 406] width 9 height 9
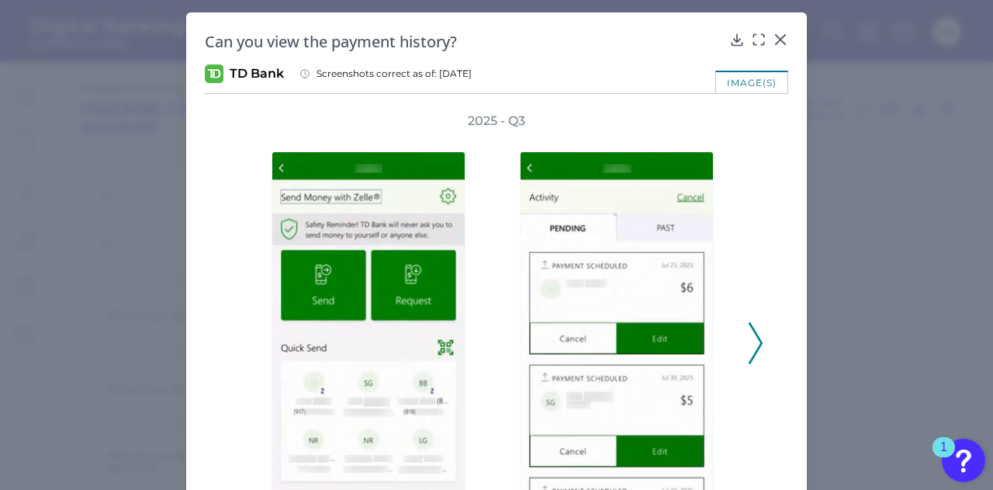
click at [753, 339] on icon at bounding box center [756, 343] width 14 height 42
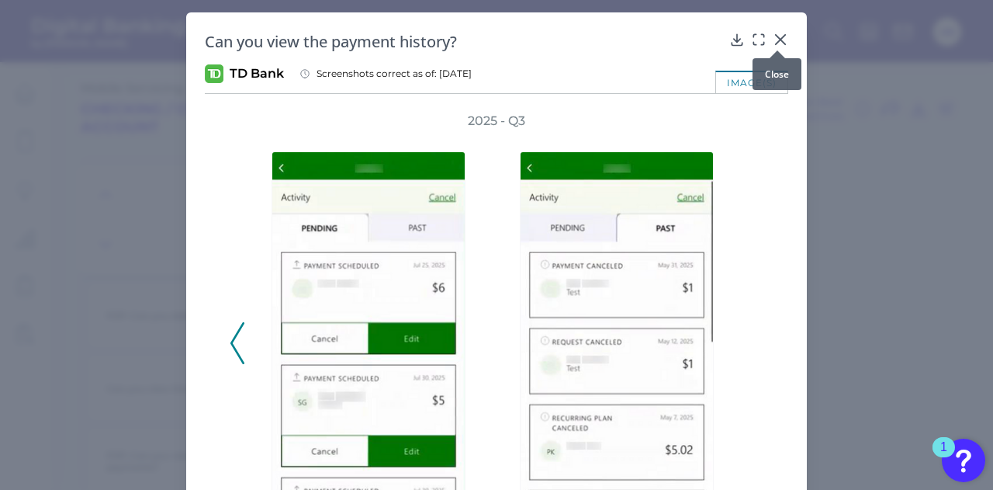
click at [773, 40] on icon at bounding box center [781, 40] width 16 height 16
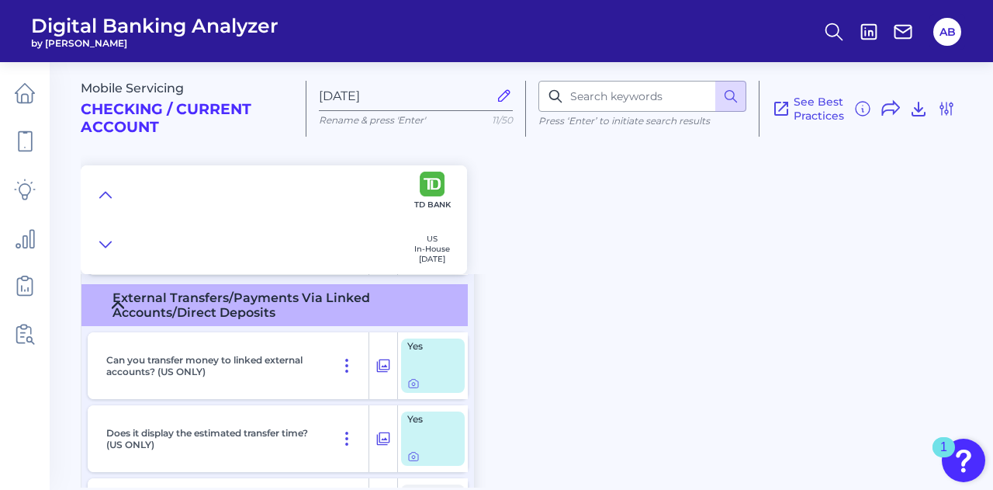
scroll to position [11289, 0]
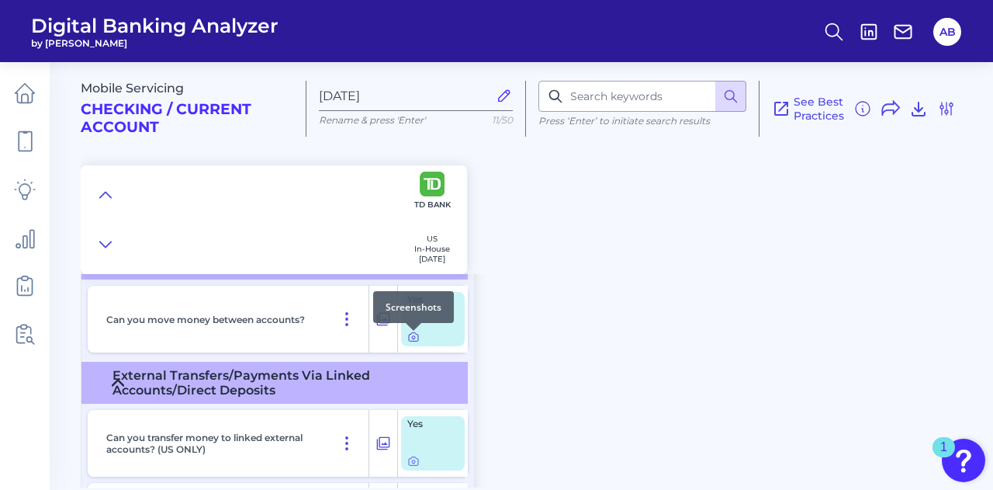
click at [413, 339] on icon at bounding box center [413, 337] width 3 height 3
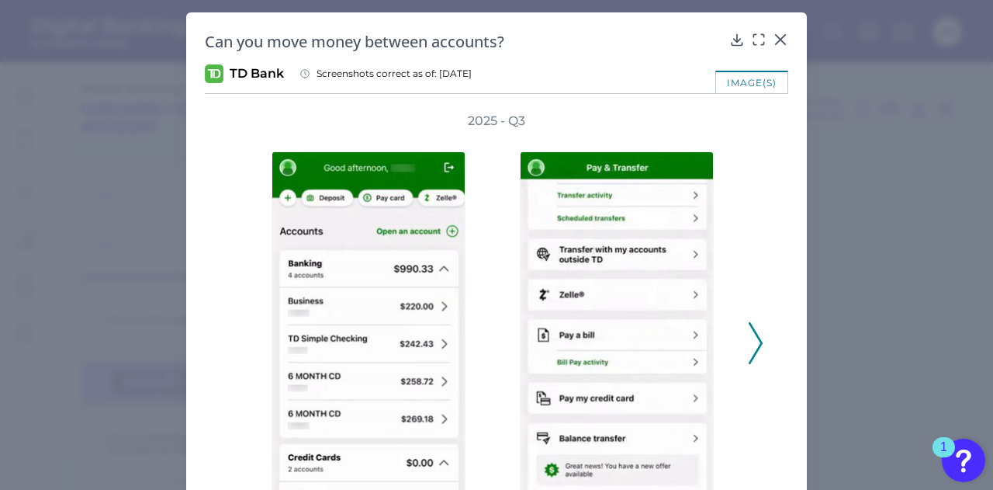
click at [753, 334] on polyline at bounding box center [756, 343] width 12 height 40
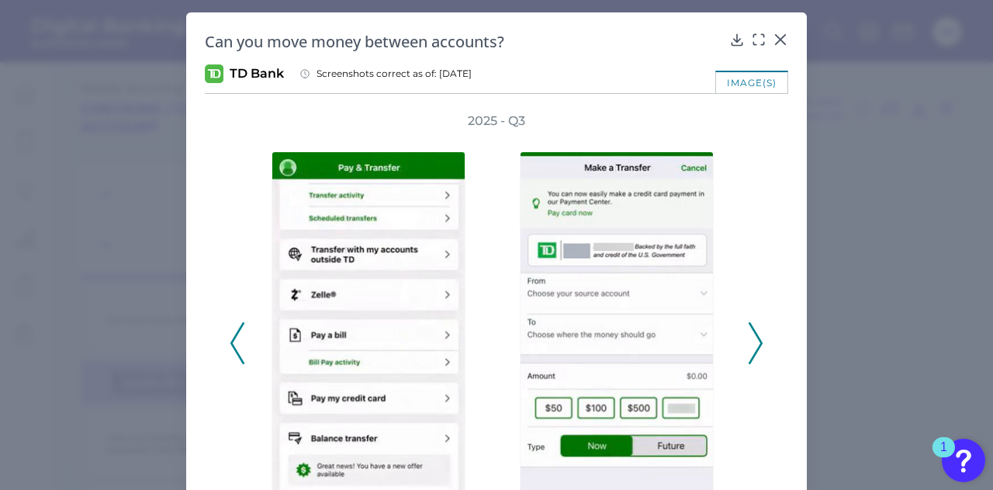
click at [753, 334] on polyline at bounding box center [756, 343] width 12 height 40
click at [753, 334] on icon at bounding box center [756, 343] width 14 height 42
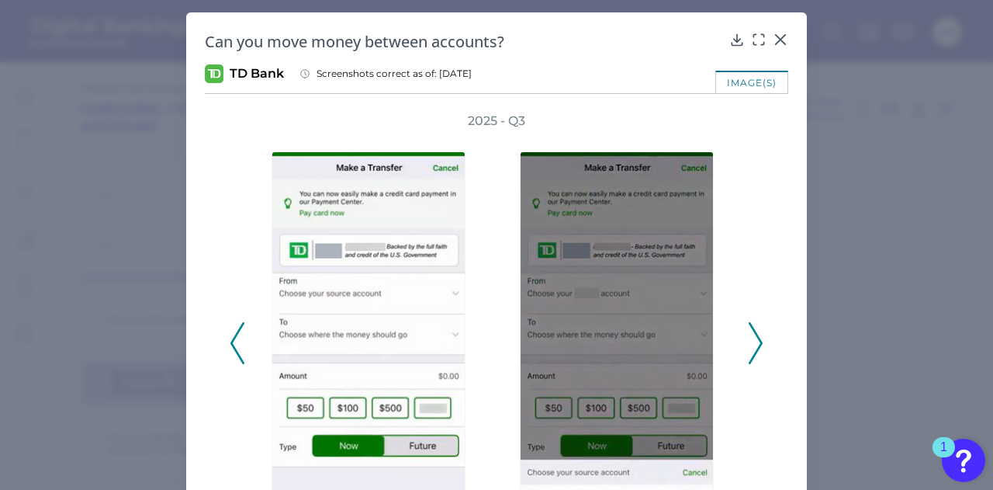
click at [753, 334] on polyline at bounding box center [756, 343] width 12 height 40
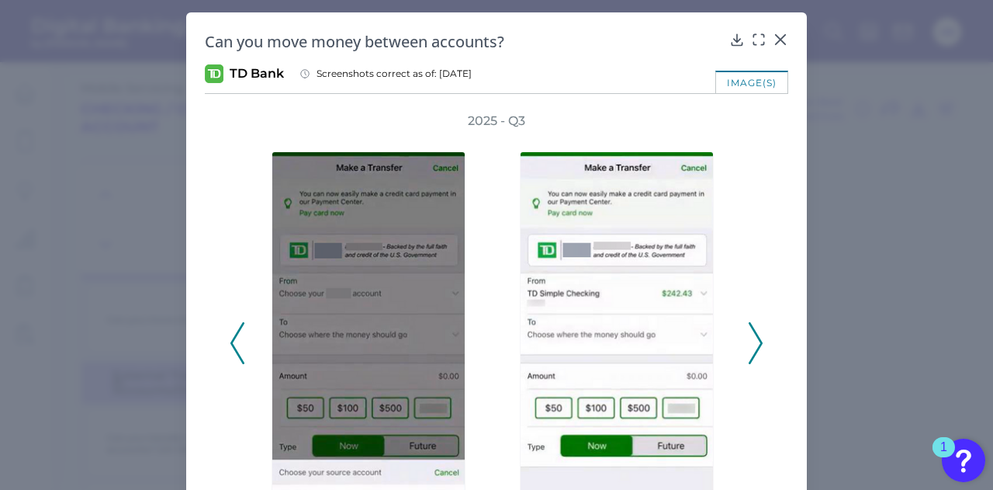
click at [754, 334] on polyline at bounding box center [756, 343] width 12 height 40
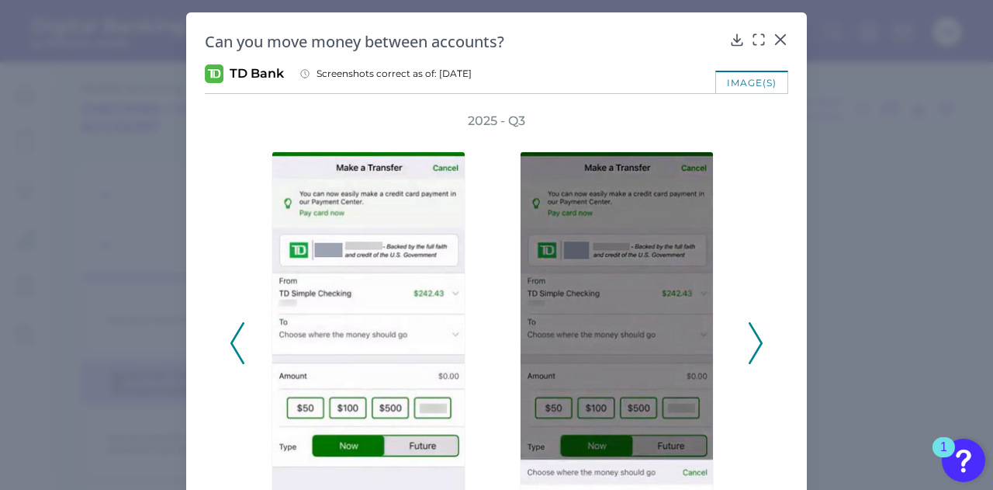
click at [754, 334] on polyline at bounding box center [756, 343] width 12 height 40
click at [753, 334] on icon at bounding box center [756, 343] width 14 height 42
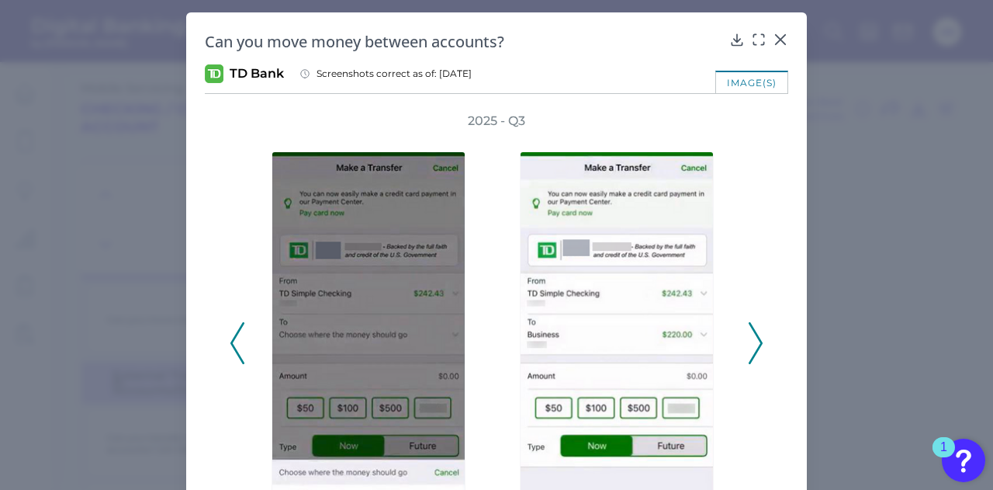
click at [753, 334] on icon at bounding box center [756, 343] width 14 height 42
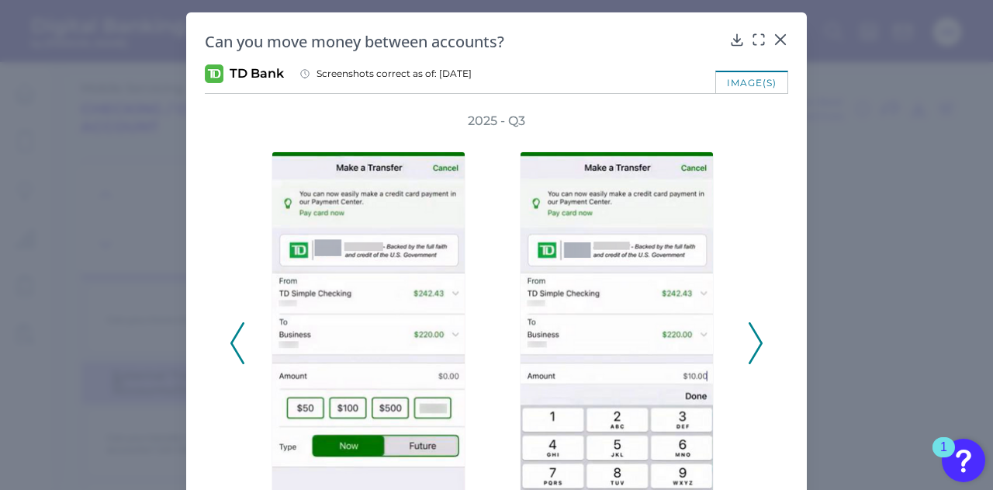
click at [753, 336] on icon at bounding box center [756, 343] width 14 height 42
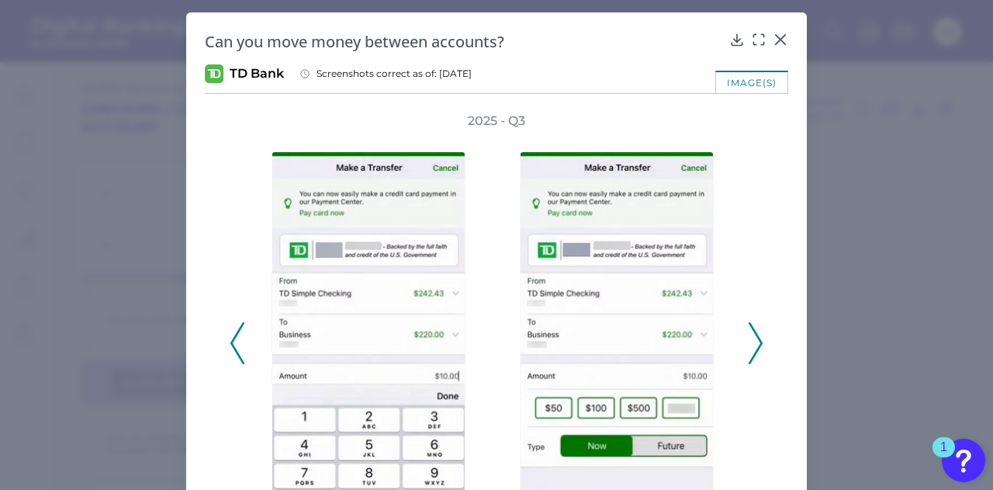
click at [751, 337] on icon at bounding box center [756, 343] width 14 height 42
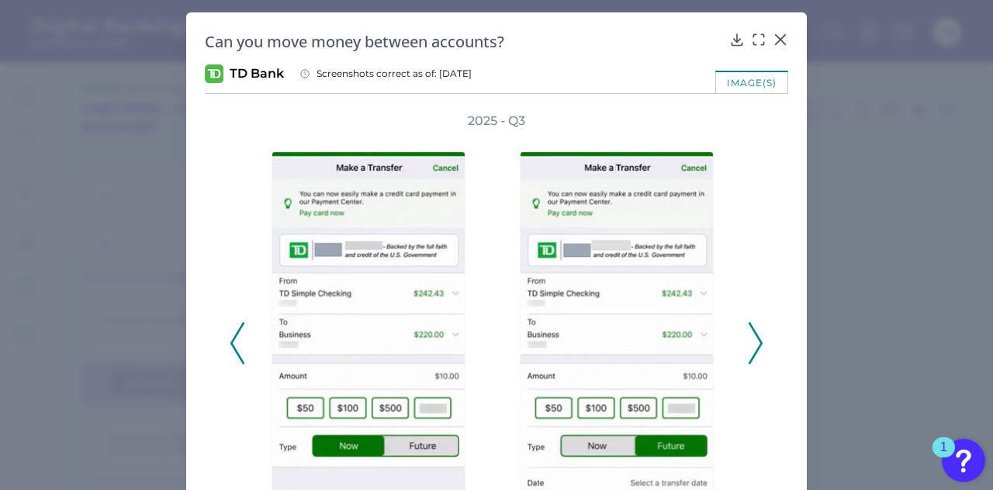
click at [751, 337] on icon at bounding box center [756, 343] width 14 height 42
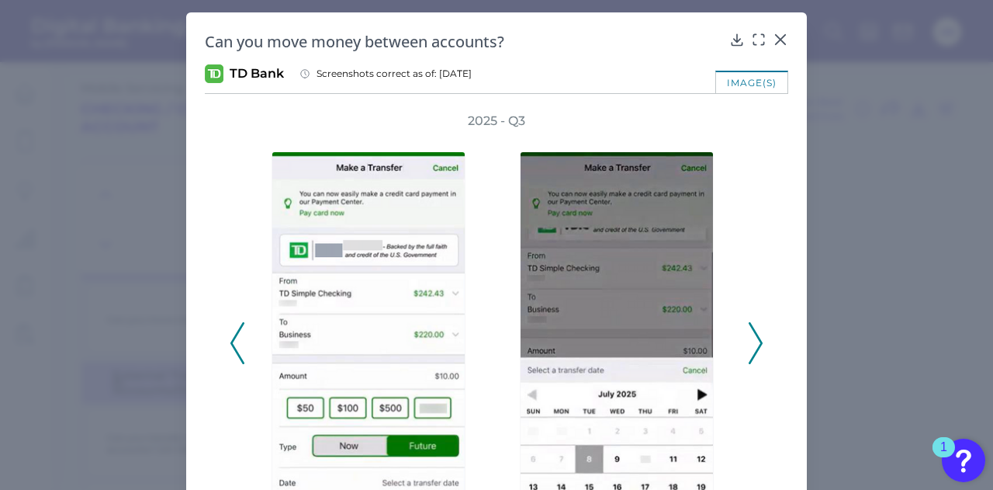
click at [751, 337] on icon at bounding box center [756, 343] width 14 height 42
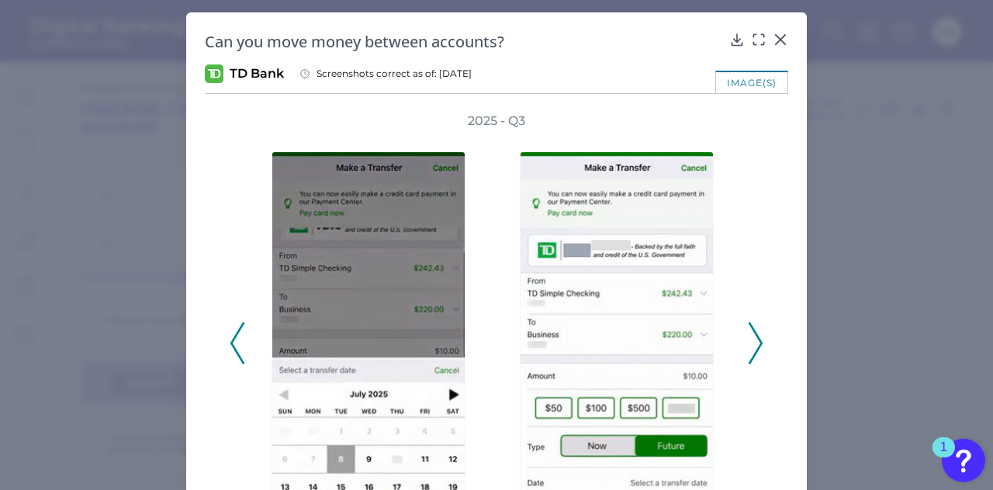
click at [751, 337] on icon at bounding box center [756, 343] width 14 height 42
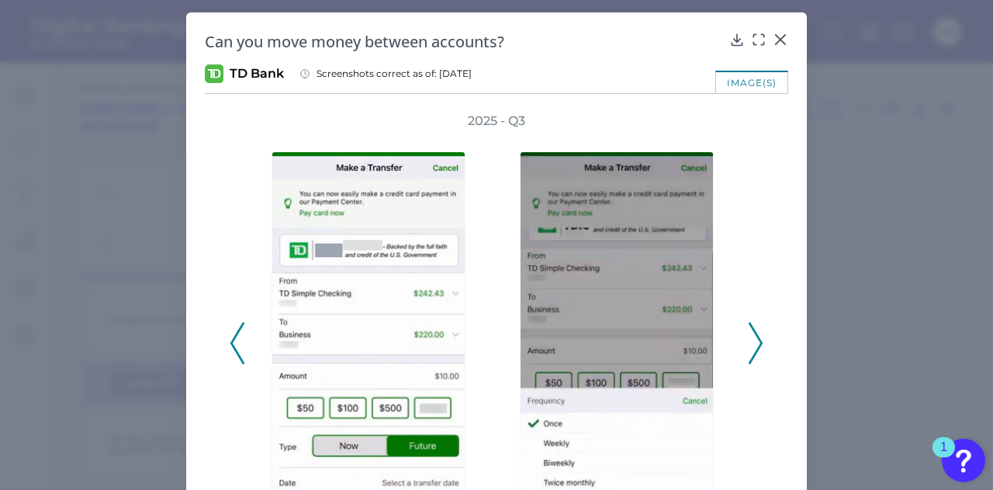
click at [750, 337] on icon at bounding box center [756, 343] width 14 height 42
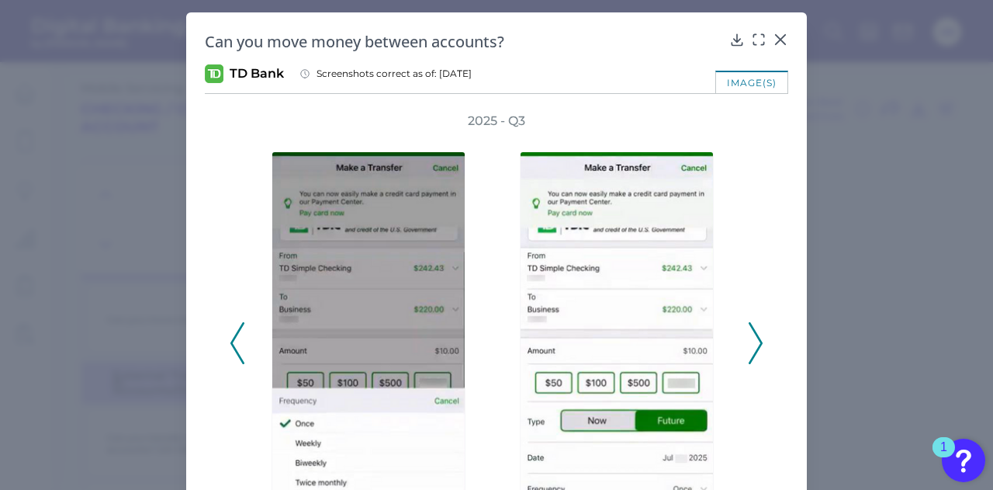
click at [750, 336] on icon at bounding box center [756, 343] width 14 height 42
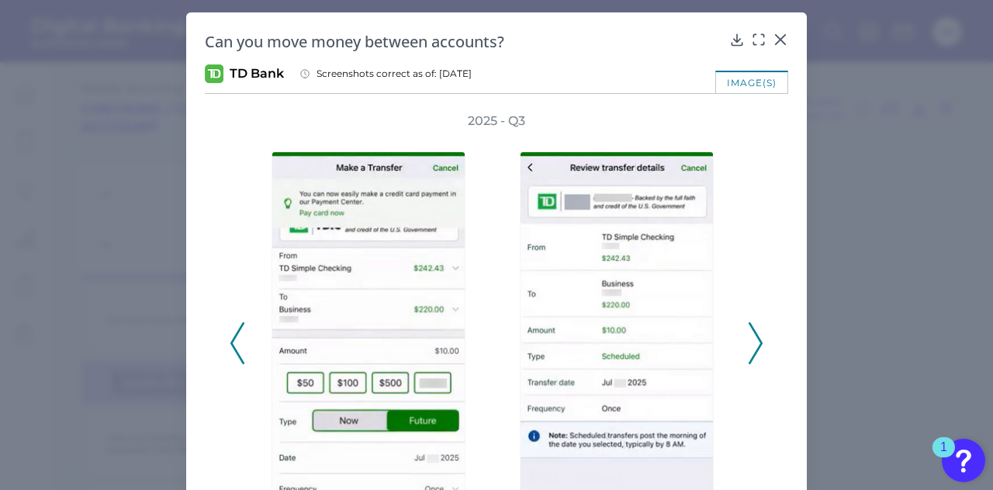
click at [750, 336] on icon at bounding box center [756, 343] width 14 height 42
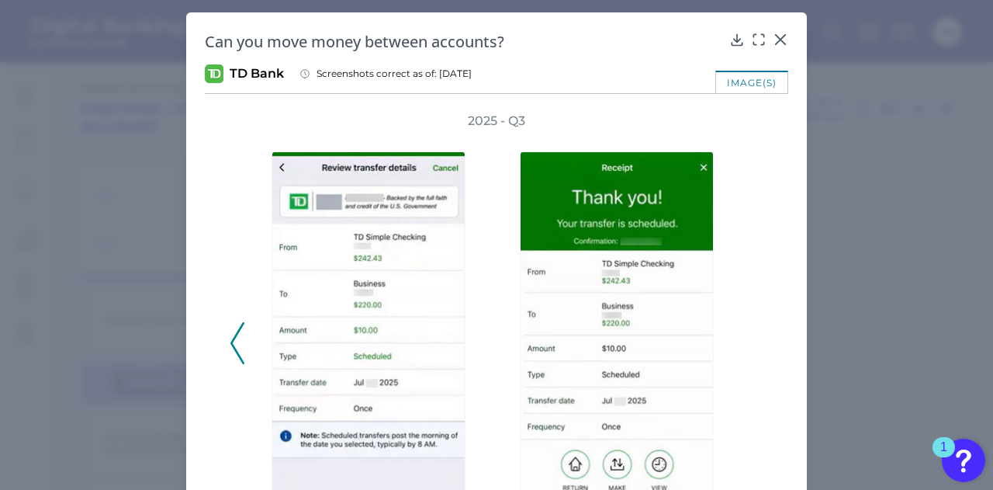
click at [237, 336] on icon at bounding box center [237, 343] width 14 height 42
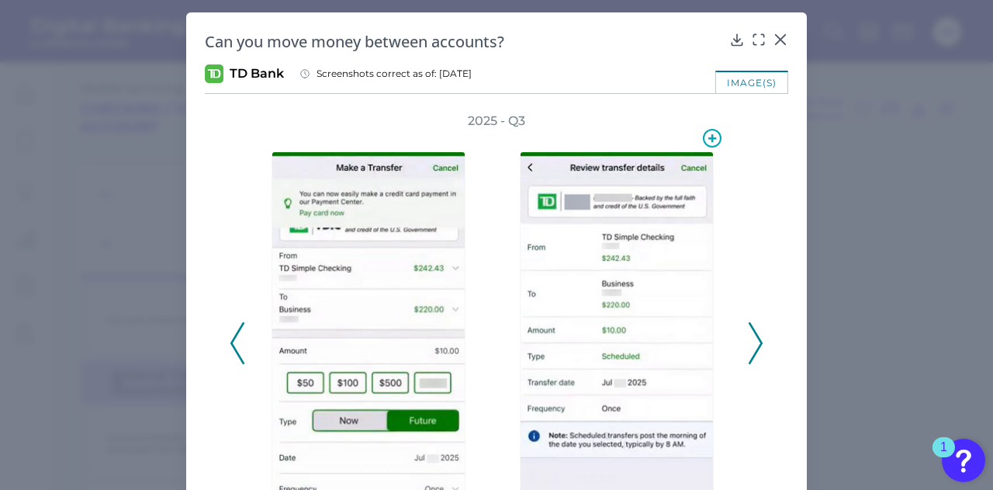
drag, startPoint x: 747, startPoint y: 342, endPoint x: 553, endPoint y: 316, distance: 195.8
click at [559, 317] on div at bounding box center [496, 343] width 497 height 427
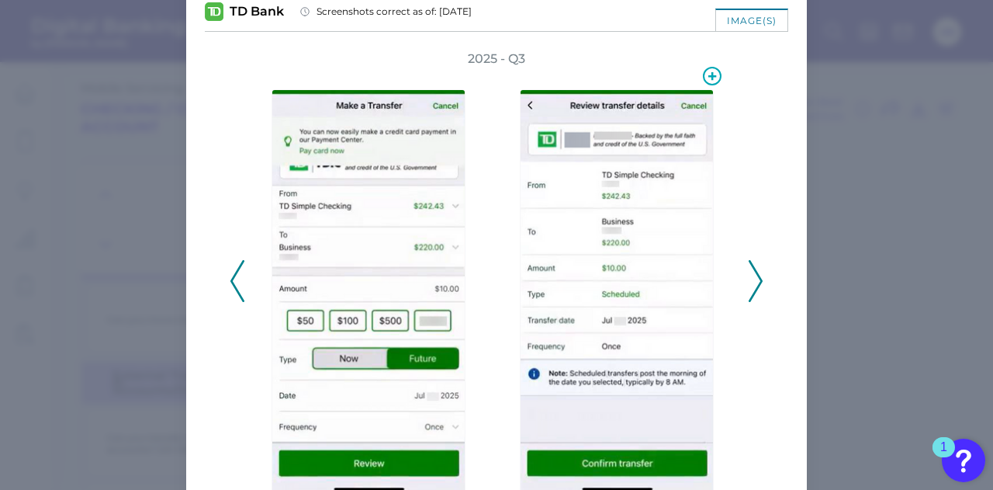
scroll to position [139, 0]
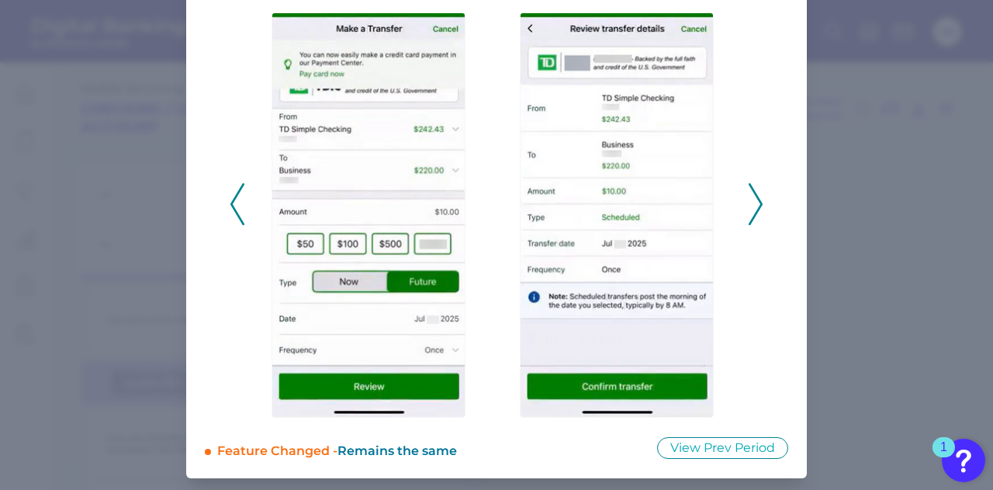
click at [760, 201] on div "2025 - Q3" at bounding box center [497, 196] width 584 height 444
click at [754, 207] on icon at bounding box center [756, 204] width 14 height 42
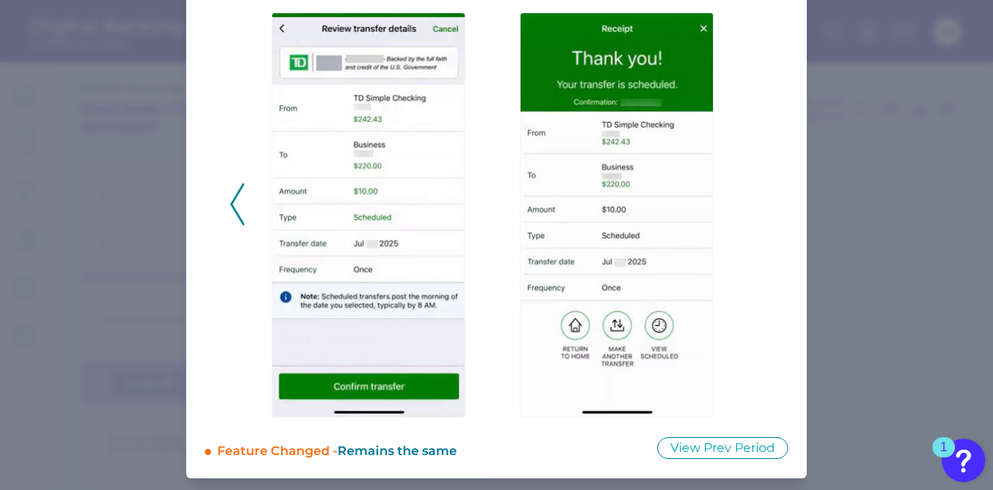
click at [239, 203] on icon at bounding box center [237, 204] width 14 height 42
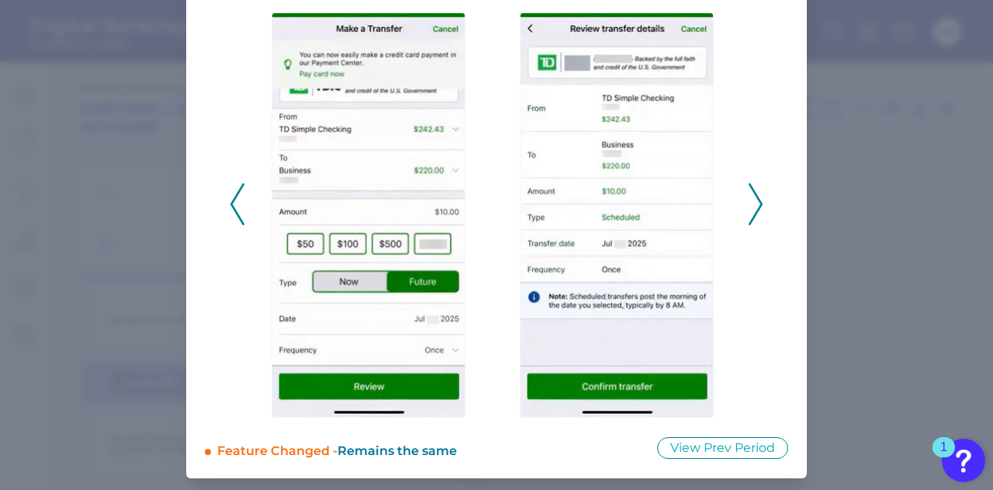
click at [740, 202] on div at bounding box center [621, 204] width 248 height 427
click at [750, 202] on icon at bounding box center [756, 204] width 14 height 42
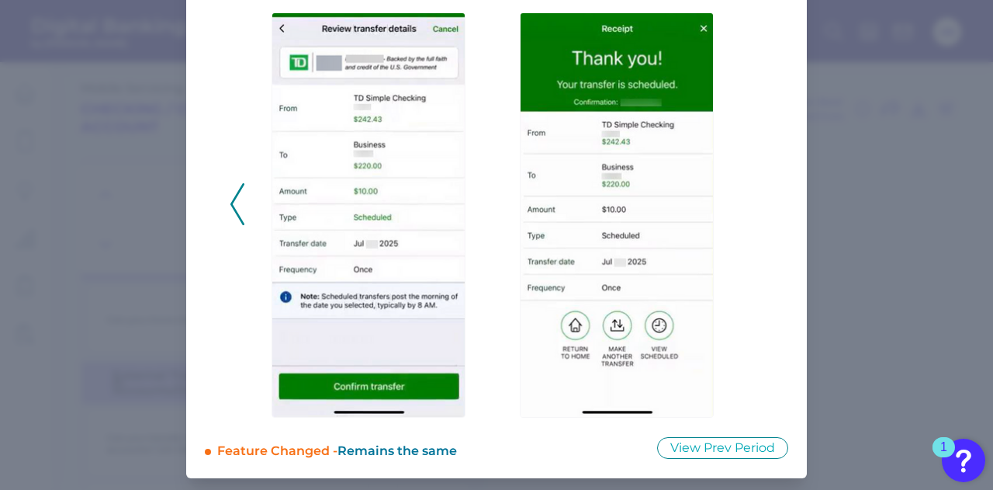
click at [233, 191] on icon at bounding box center [237, 204] width 14 height 42
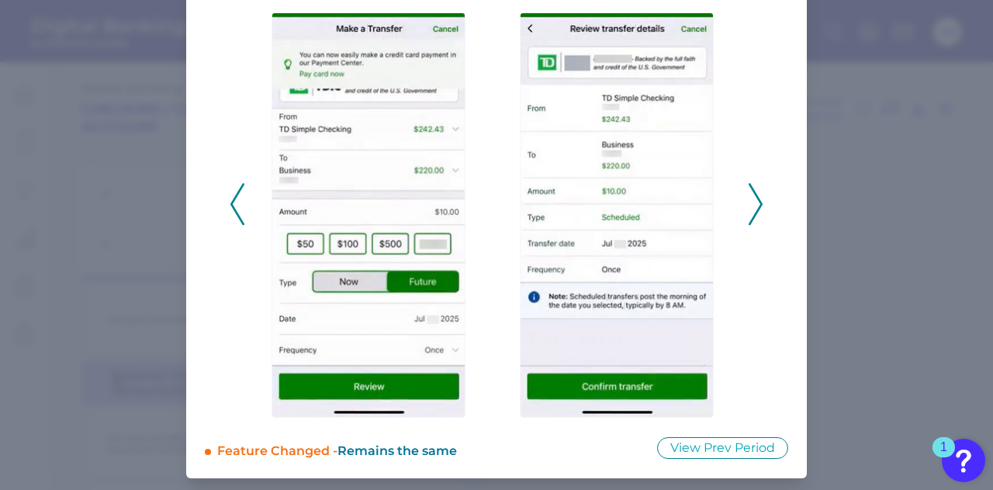
click at [233, 191] on icon at bounding box center [237, 204] width 14 height 42
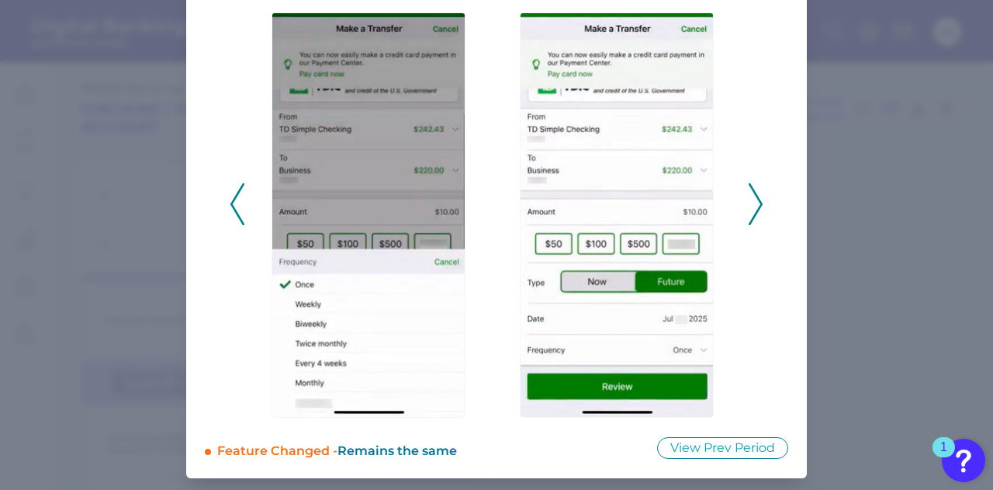
click at [750, 195] on icon at bounding box center [756, 204] width 14 height 42
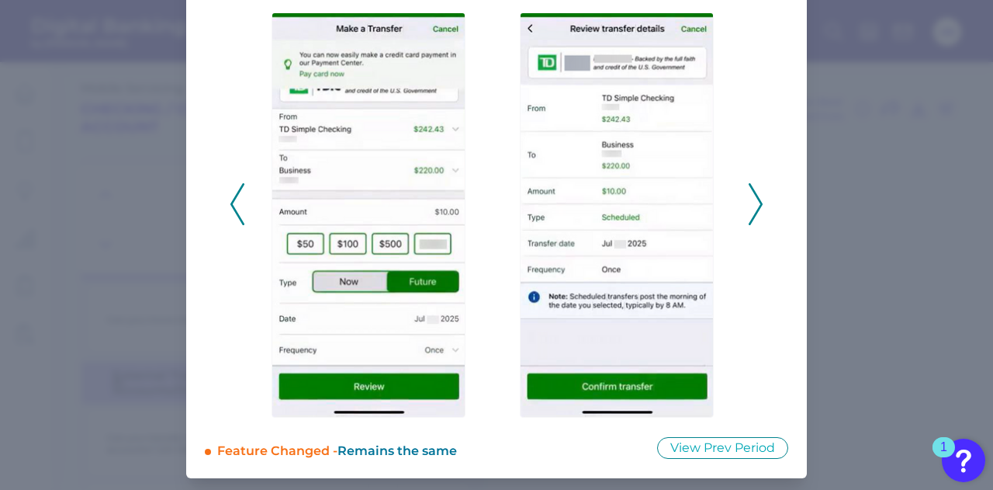
click at [757, 197] on icon at bounding box center [756, 204] width 14 height 42
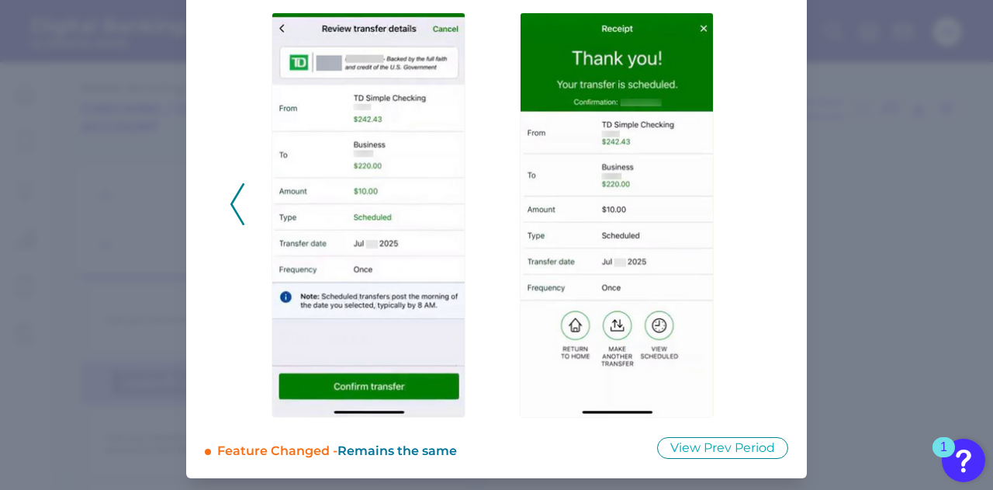
click at [231, 207] on polyline at bounding box center [237, 204] width 12 height 40
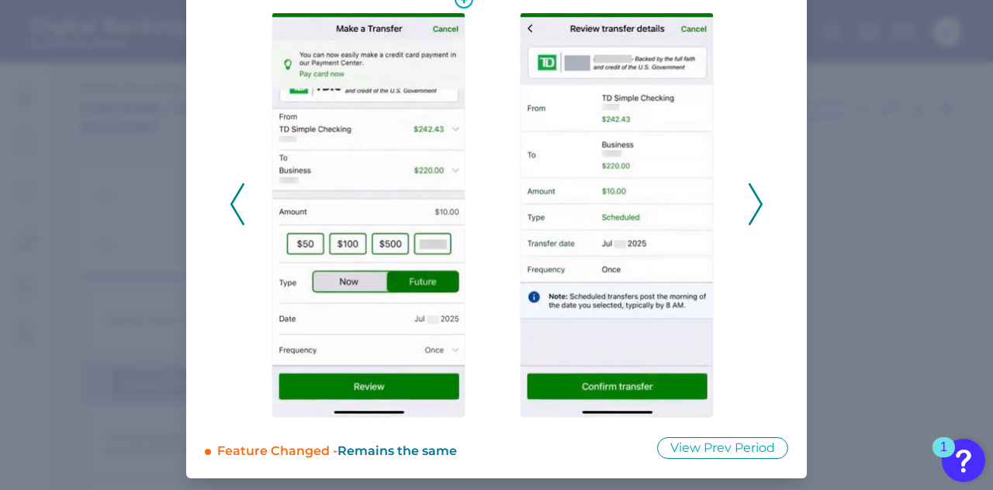
click at [248, 206] on div at bounding box center [372, 204] width 248 height 427
click at [235, 210] on icon at bounding box center [237, 204] width 14 height 42
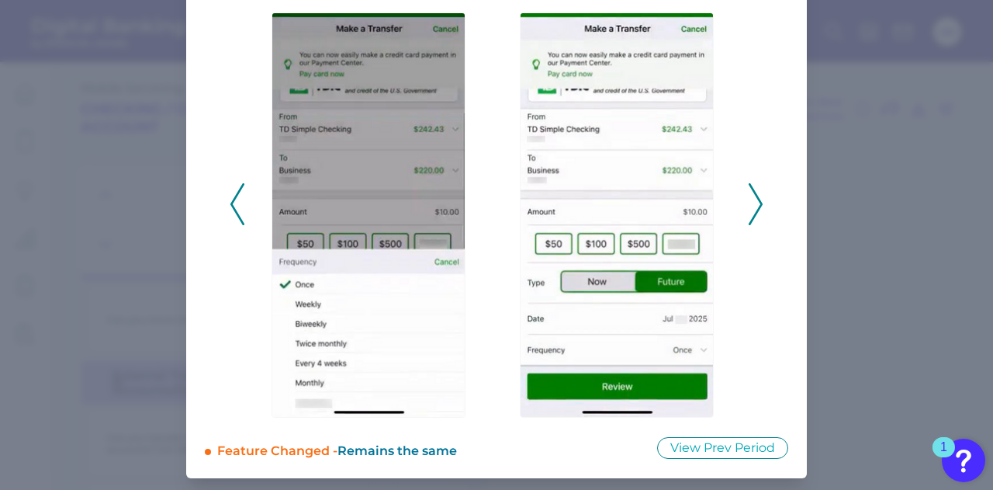
click at [235, 210] on icon at bounding box center [237, 204] width 14 height 42
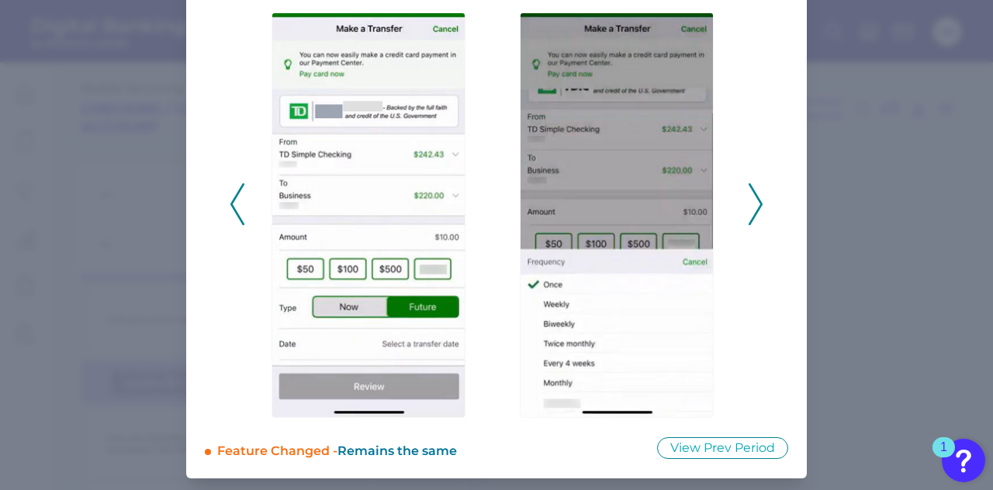
click at [235, 210] on icon at bounding box center [237, 204] width 14 height 42
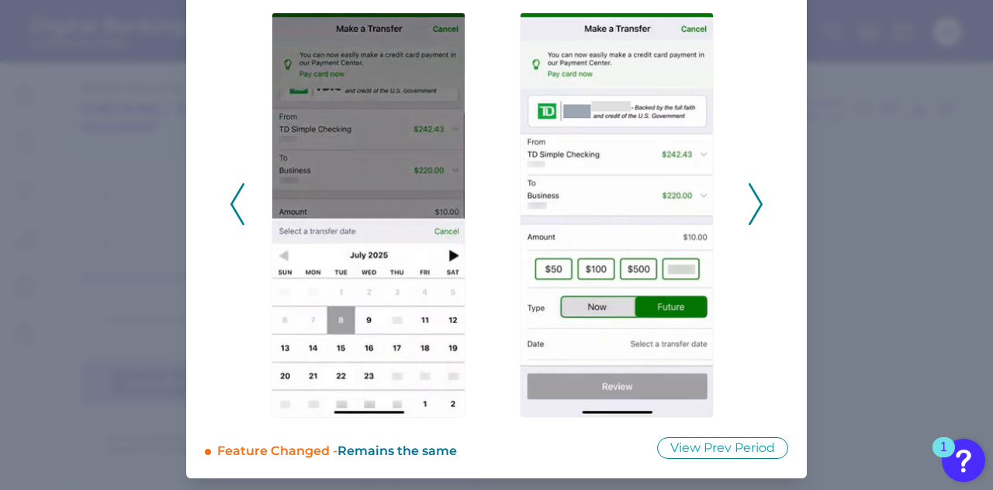
click at [235, 210] on icon at bounding box center [237, 204] width 14 height 42
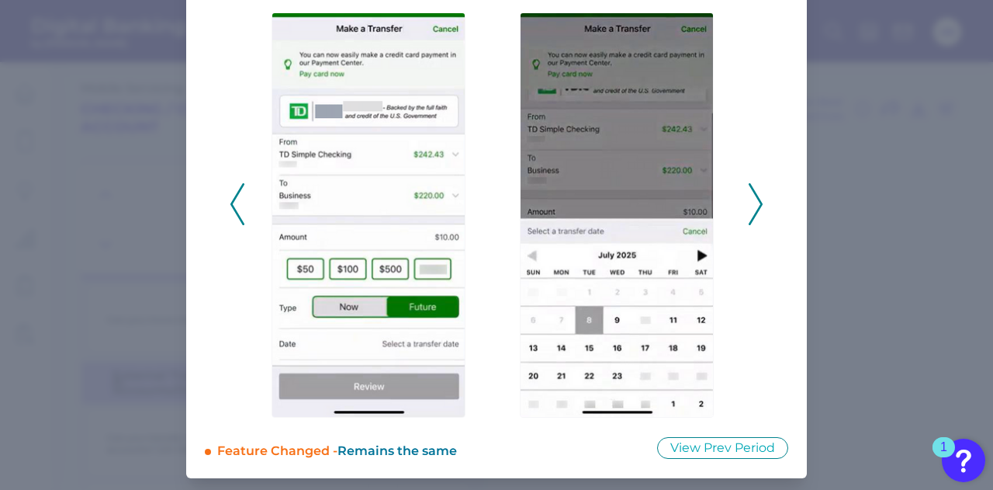
click at [235, 210] on icon at bounding box center [237, 204] width 14 height 42
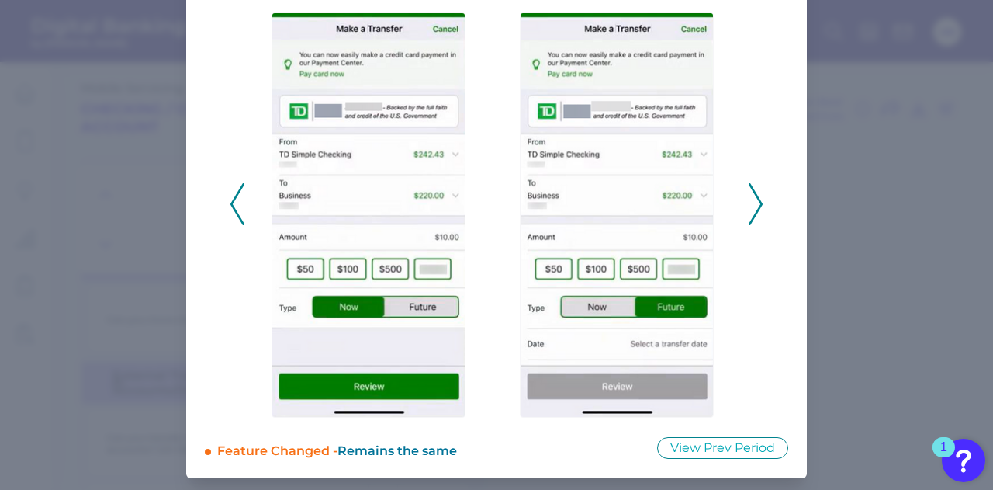
click at [235, 210] on icon at bounding box center [237, 204] width 14 height 42
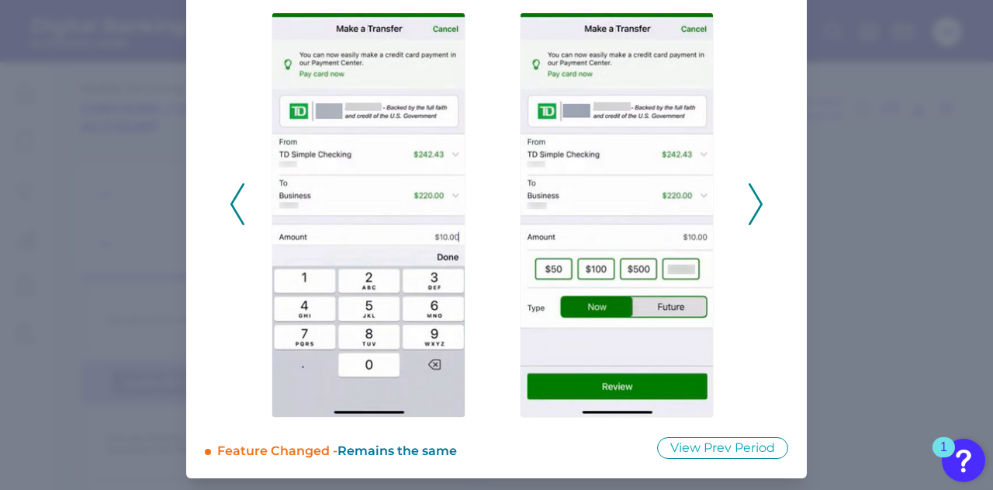
click at [235, 210] on icon at bounding box center [237, 204] width 14 height 42
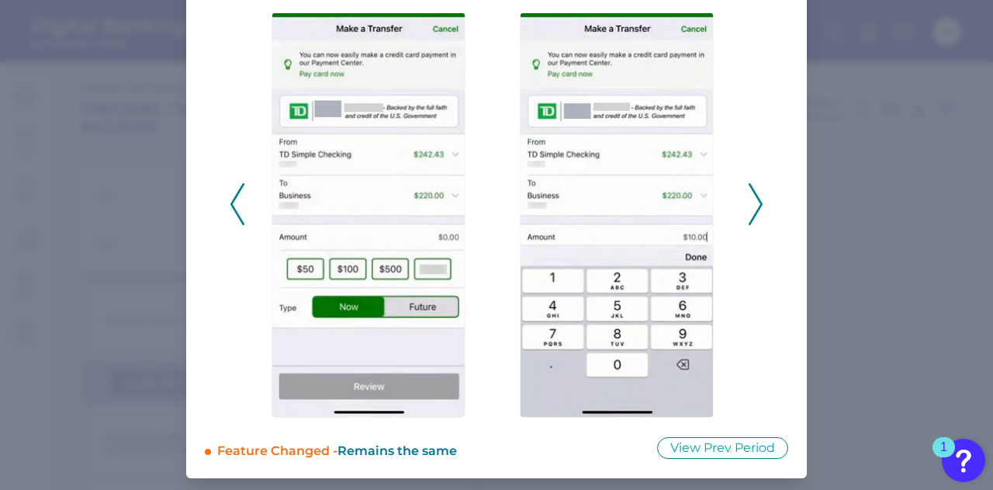
click at [235, 210] on icon at bounding box center [237, 204] width 14 height 42
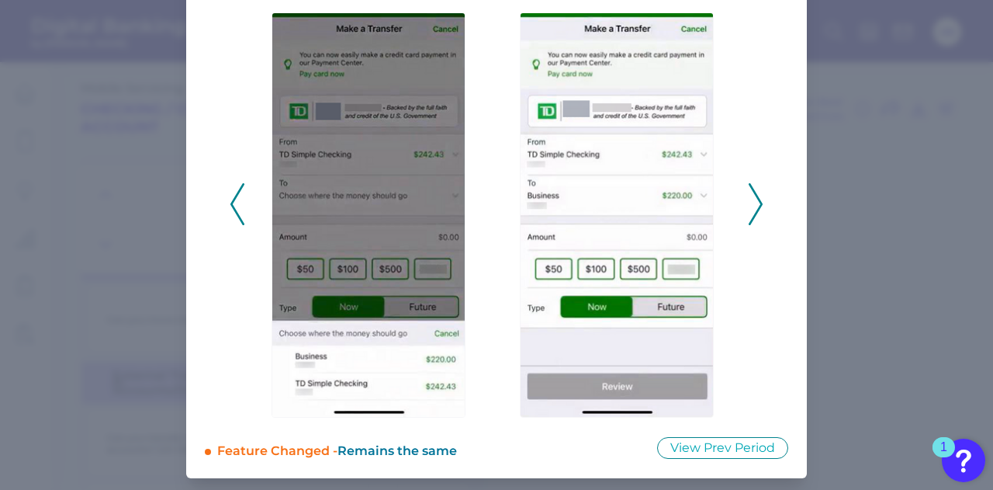
click at [235, 210] on icon at bounding box center [237, 204] width 14 height 42
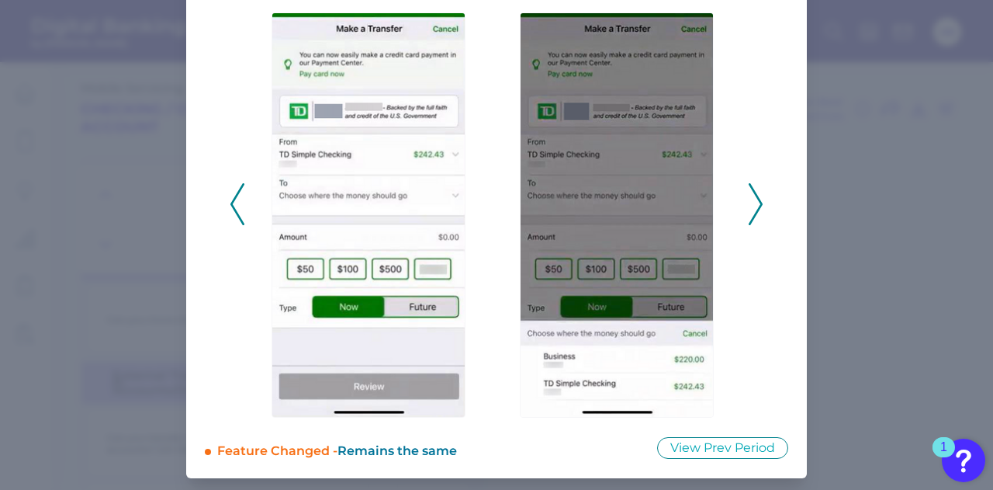
click at [235, 210] on icon at bounding box center [237, 204] width 14 height 42
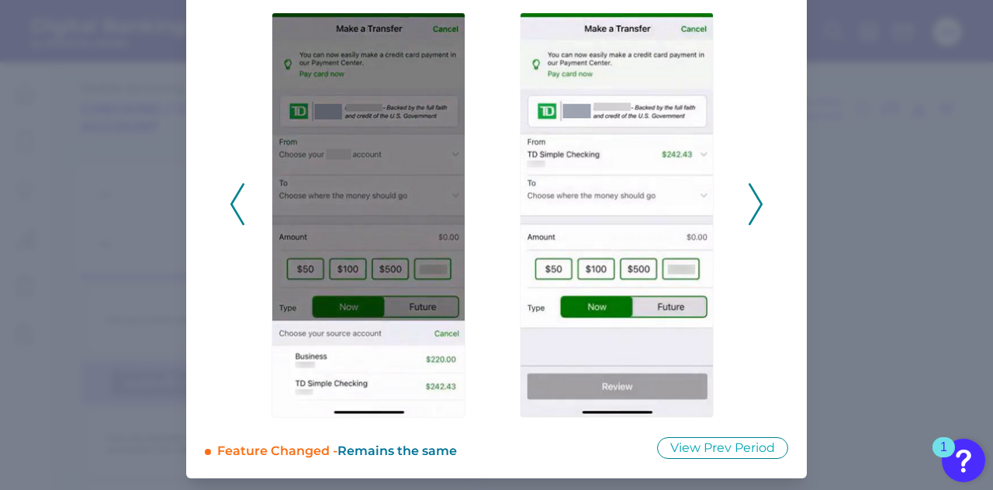
click at [235, 211] on icon at bounding box center [237, 204] width 14 height 42
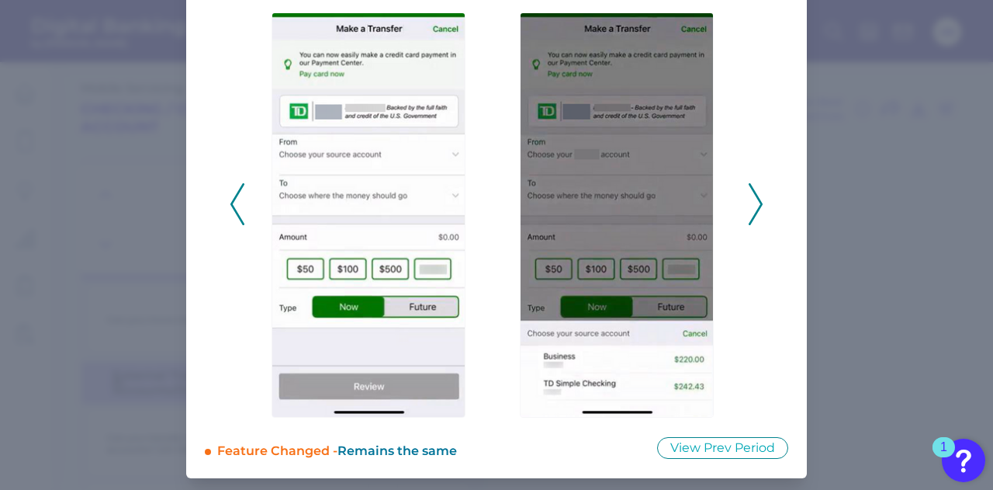
click at [235, 211] on icon at bounding box center [237, 204] width 14 height 42
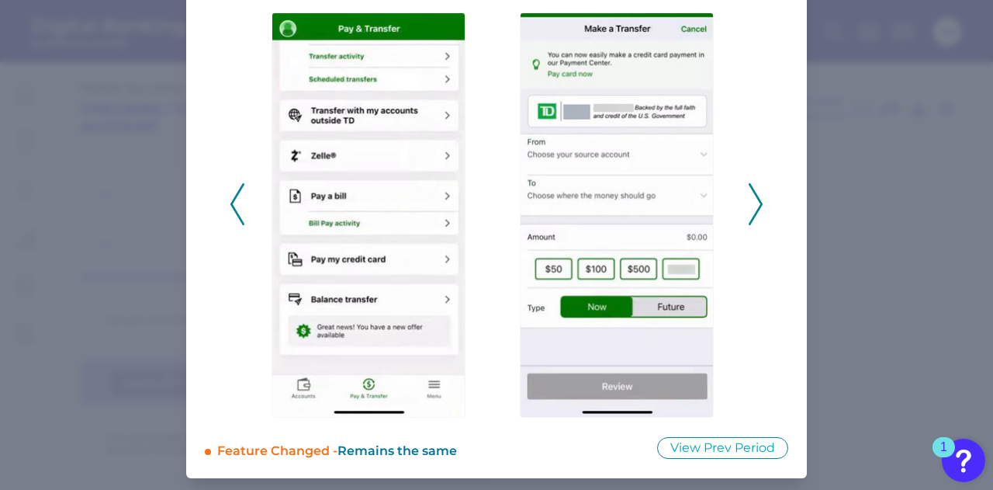
click at [236, 211] on icon at bounding box center [237, 204] width 14 height 42
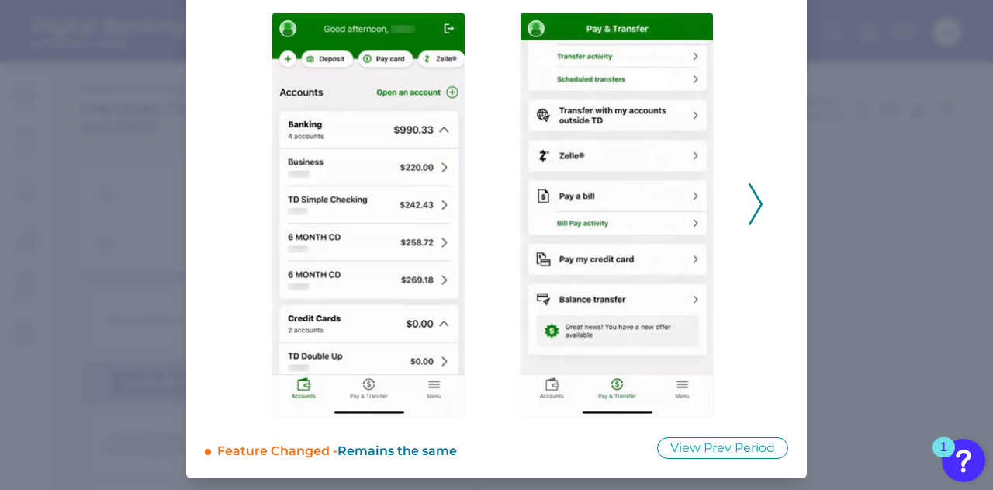
click at [741, 199] on div at bounding box center [621, 204] width 248 height 427
click at [754, 198] on icon at bounding box center [756, 204] width 14 height 42
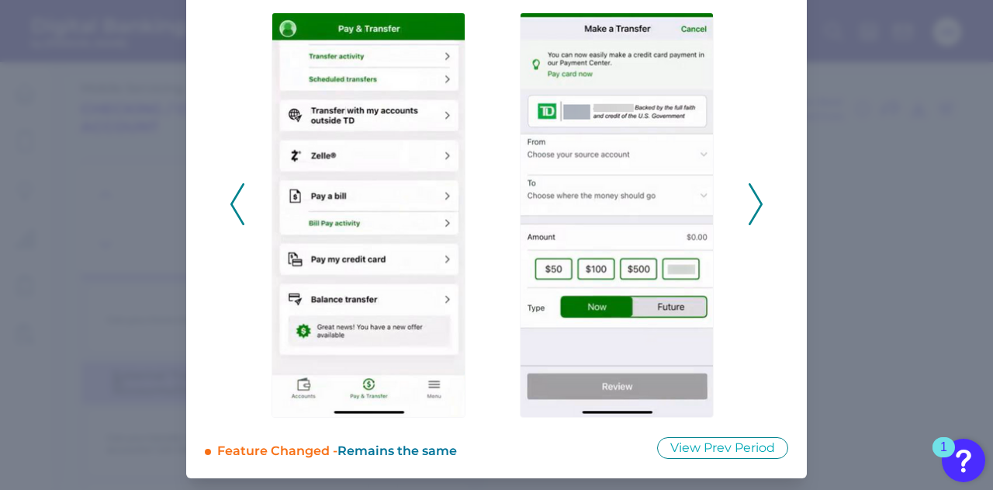
click at [750, 211] on icon at bounding box center [756, 204] width 14 height 42
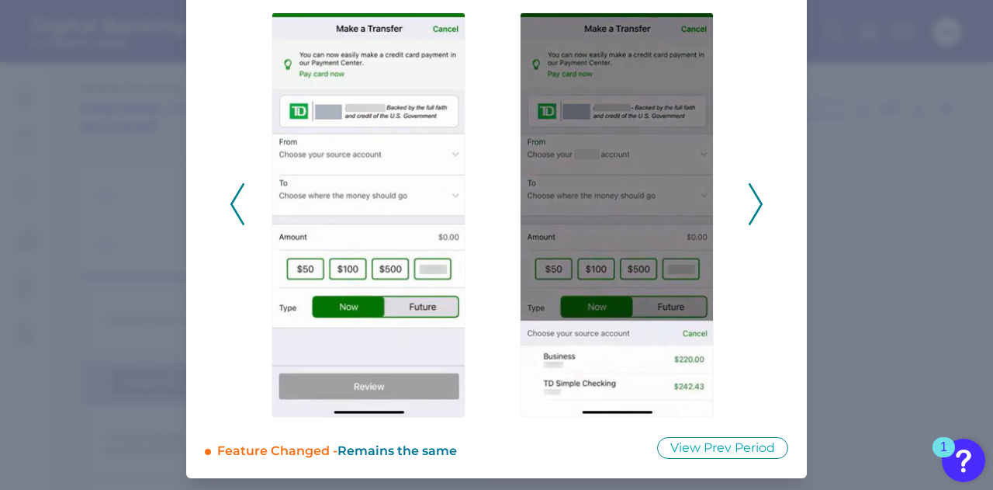
click at [750, 212] on icon at bounding box center [756, 204] width 14 height 42
click at [753, 211] on icon at bounding box center [756, 204] width 14 height 42
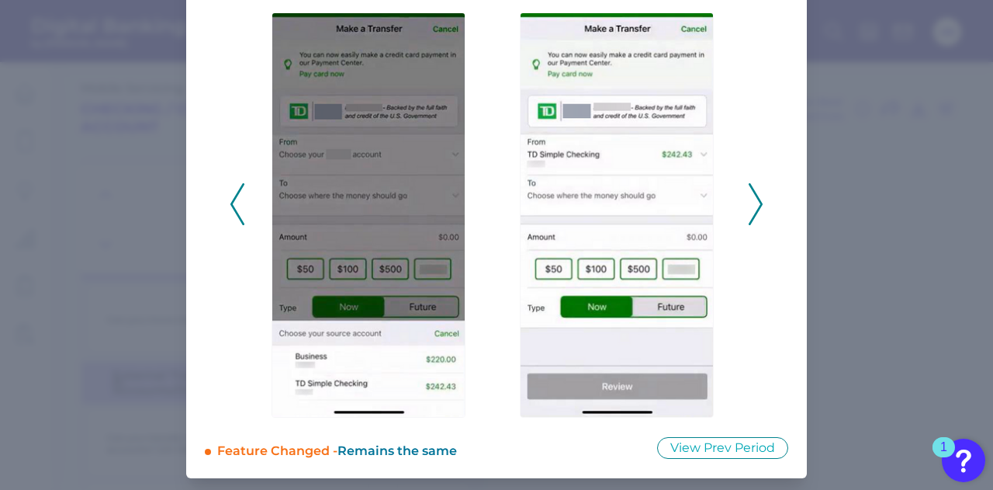
click at [757, 209] on icon at bounding box center [756, 204] width 14 height 42
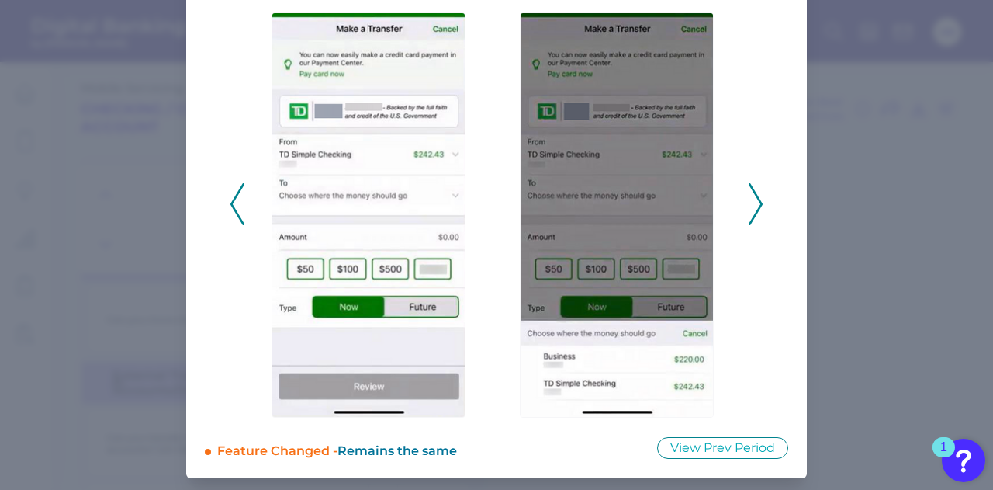
click at [757, 209] on icon at bounding box center [756, 204] width 14 height 42
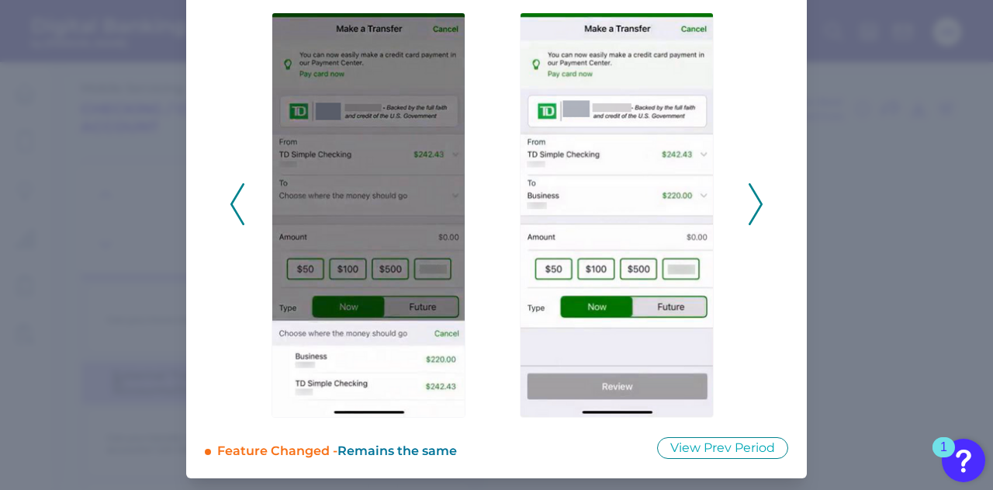
click at [757, 209] on icon at bounding box center [756, 204] width 14 height 42
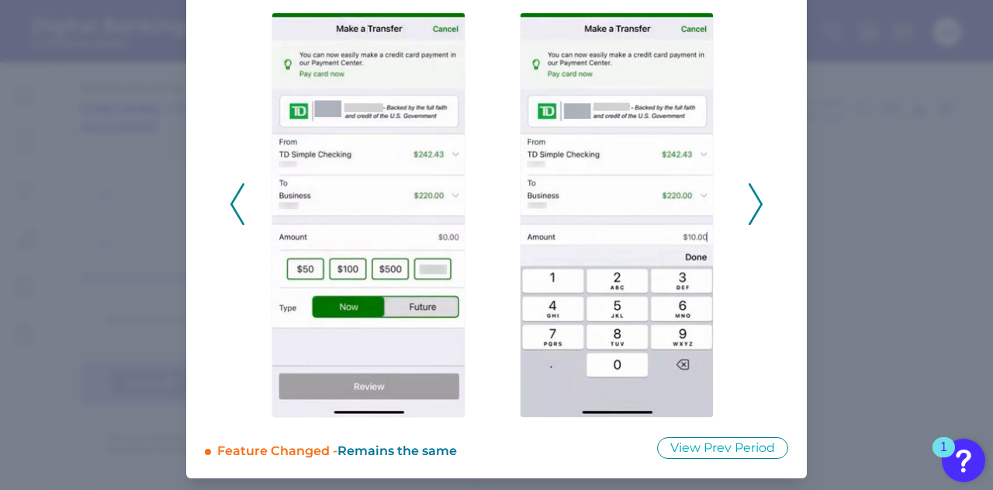
click at [757, 209] on icon at bounding box center [756, 204] width 14 height 42
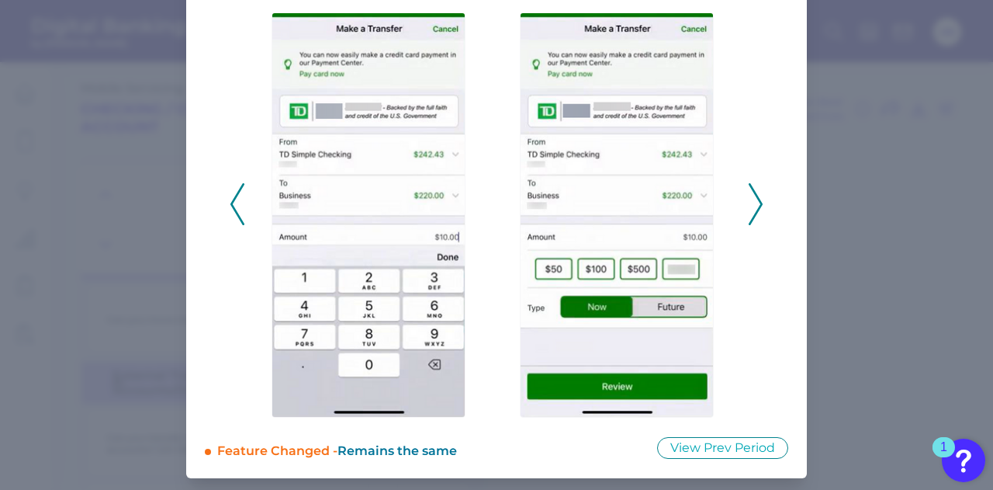
click at [757, 209] on icon at bounding box center [756, 204] width 14 height 42
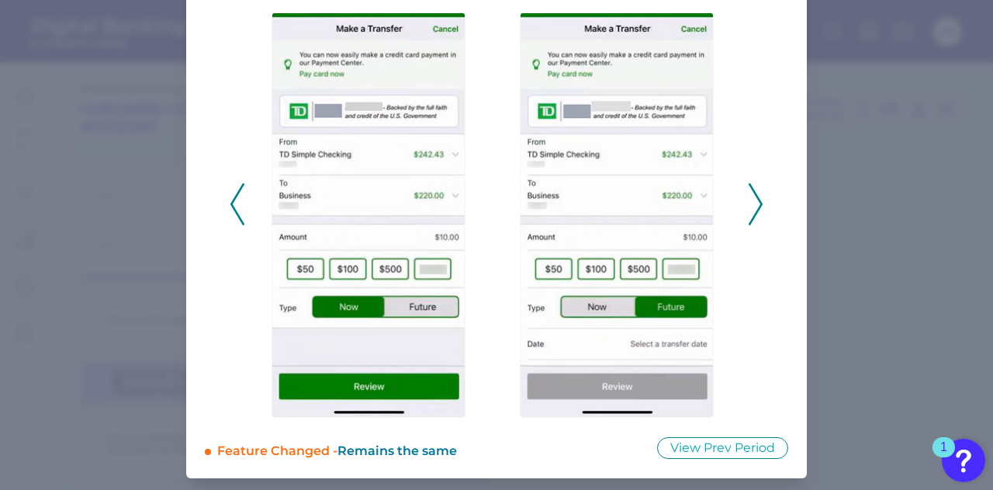
click at [757, 209] on icon at bounding box center [756, 204] width 14 height 42
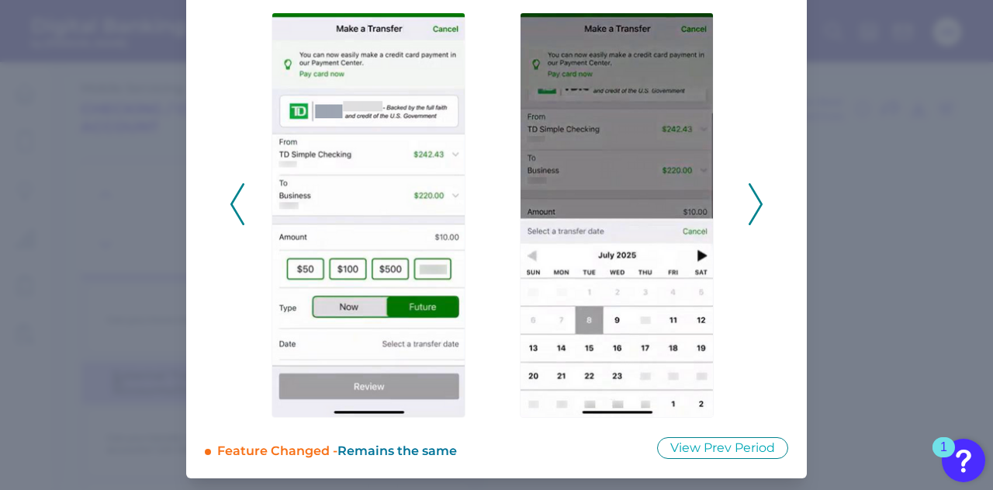
click at [757, 209] on icon at bounding box center [756, 204] width 14 height 42
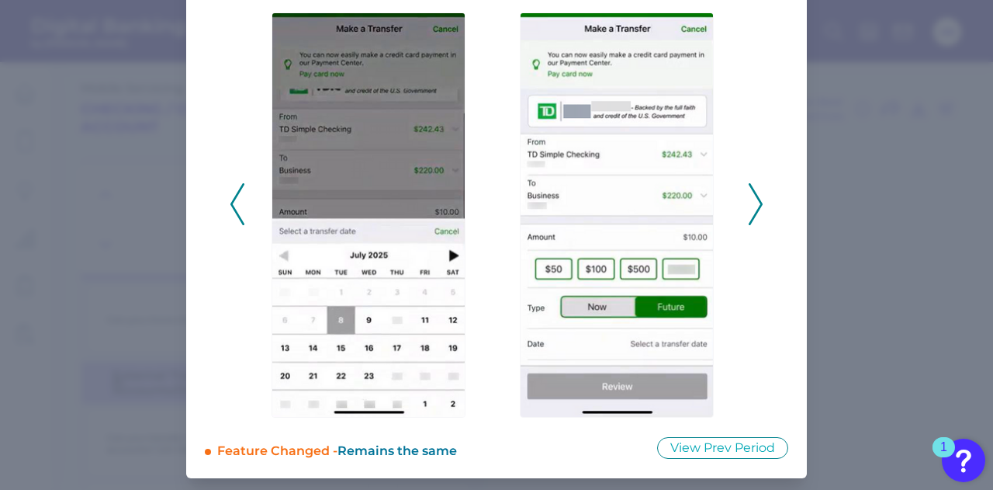
click at [757, 209] on icon at bounding box center [756, 204] width 14 height 42
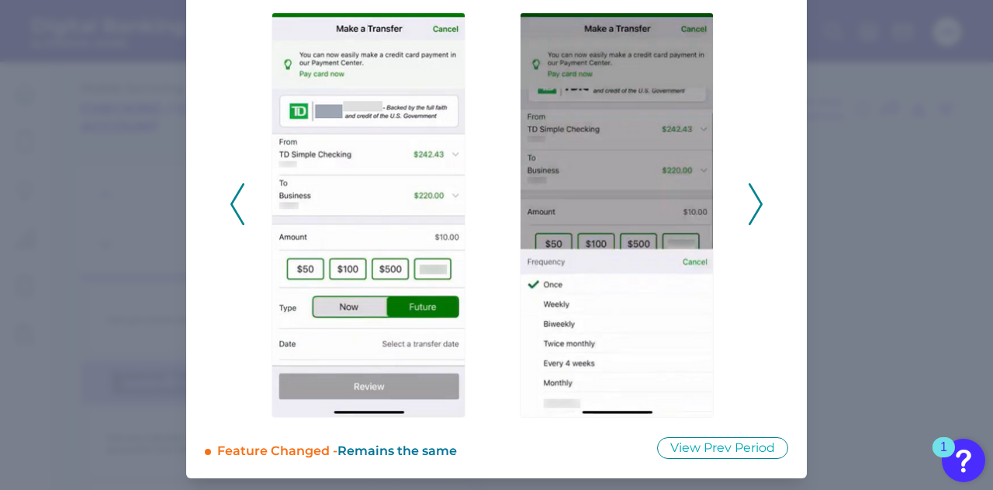
click at [757, 209] on icon at bounding box center [756, 204] width 14 height 42
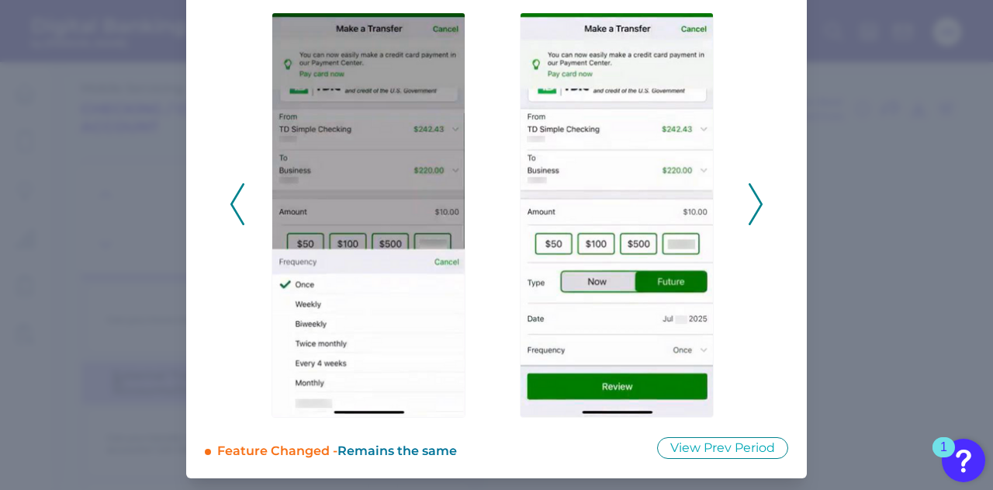
click at [757, 209] on icon at bounding box center [756, 204] width 14 height 42
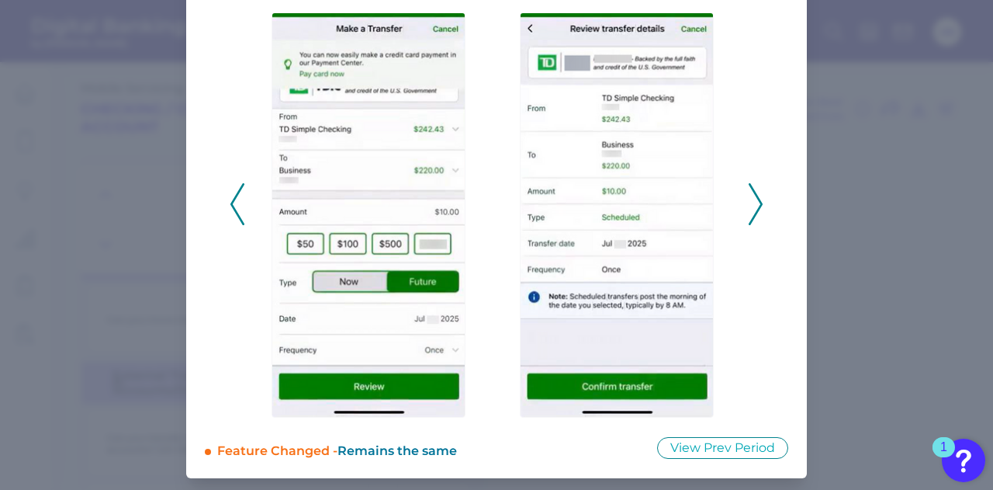
click at [757, 209] on icon at bounding box center [756, 204] width 14 height 42
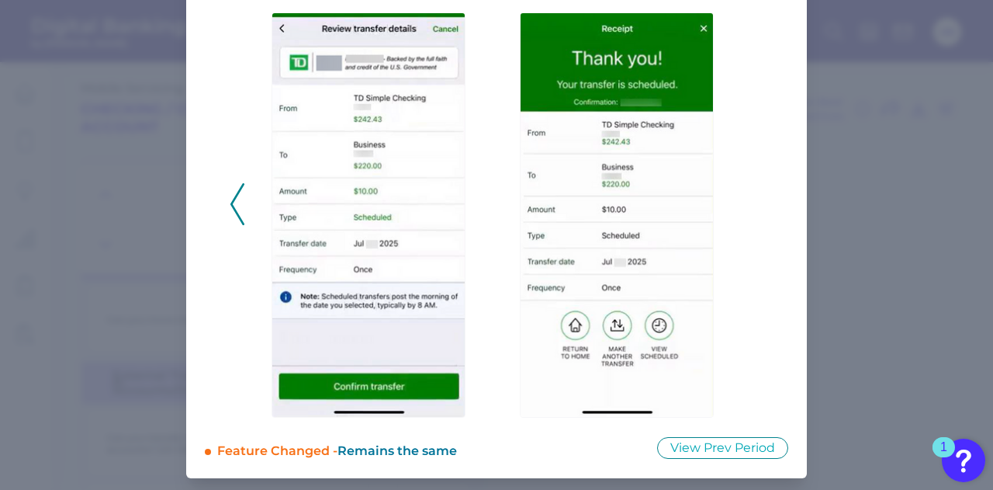
click at [234, 194] on polyline at bounding box center [237, 204] width 12 height 40
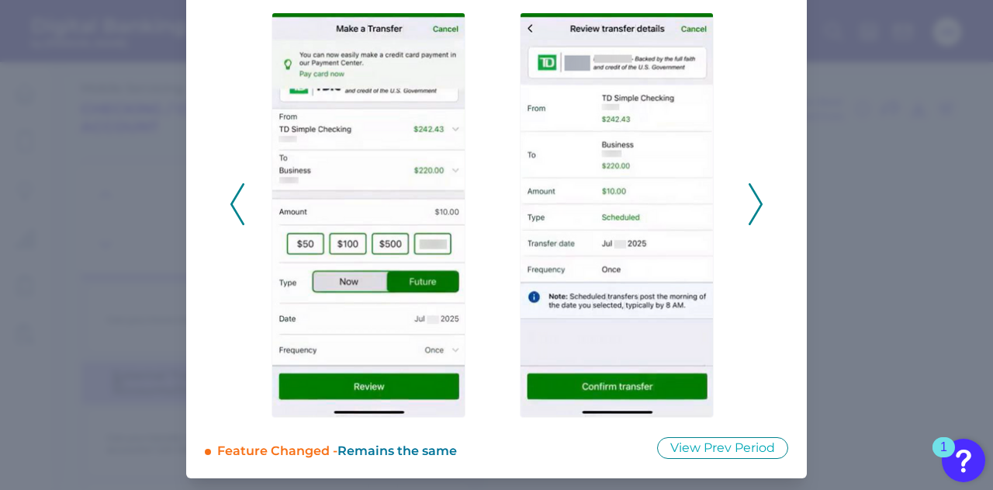
click at [234, 194] on polyline at bounding box center [237, 204] width 12 height 40
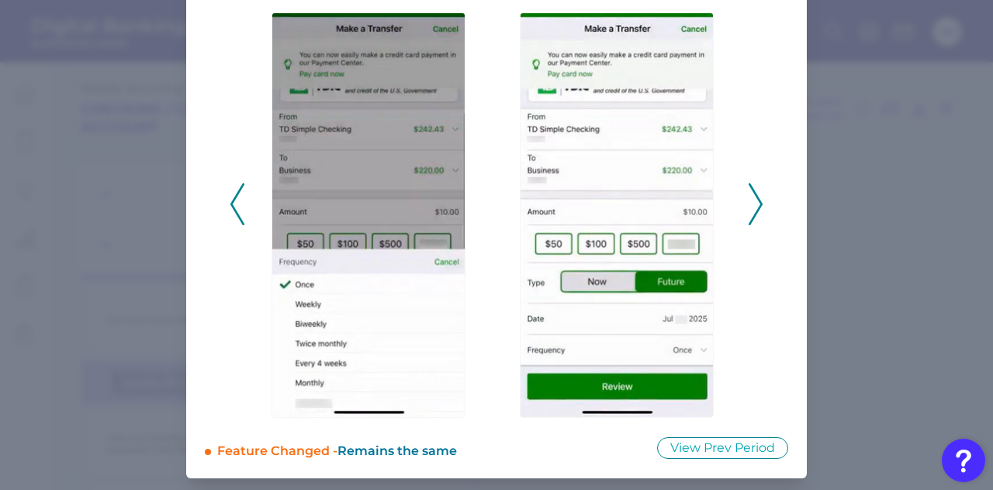
click at [234, 194] on polyline at bounding box center [237, 204] width 12 height 40
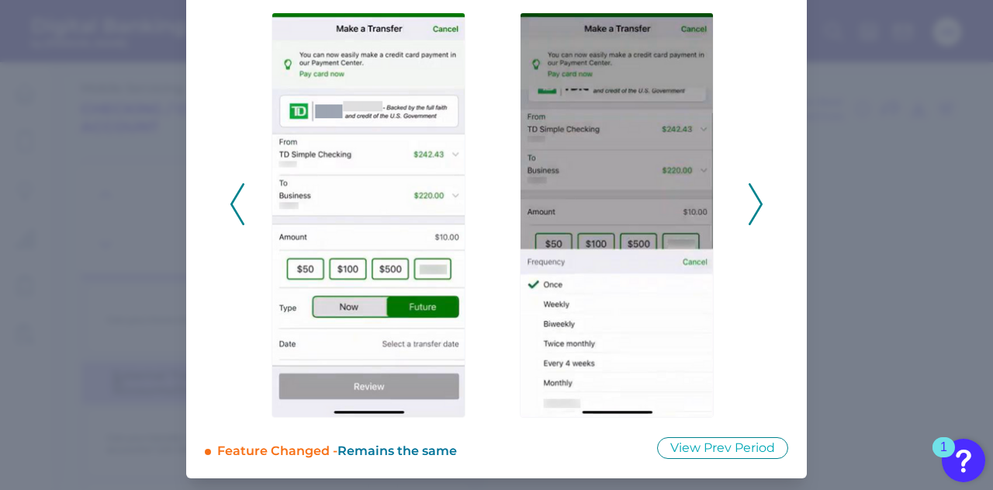
click at [234, 194] on polyline at bounding box center [237, 204] width 12 height 40
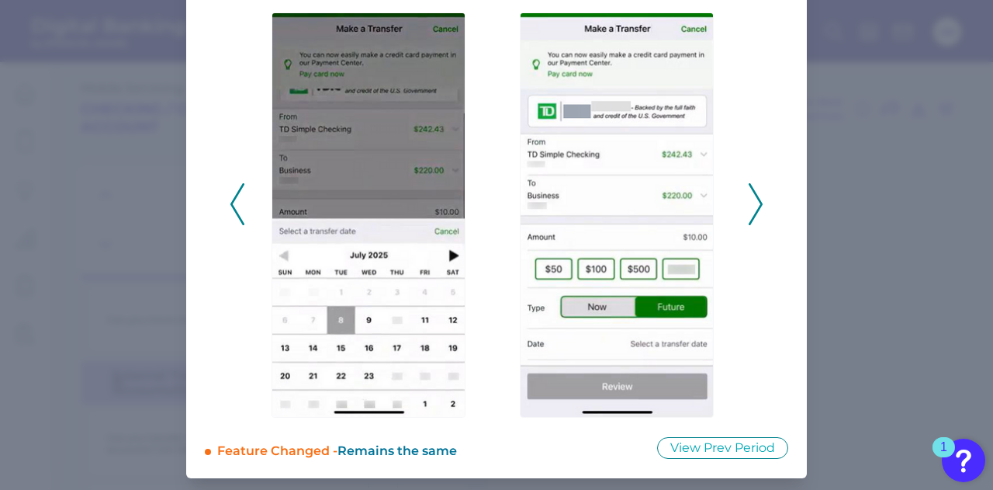
click at [233, 194] on polyline at bounding box center [237, 204] width 12 height 40
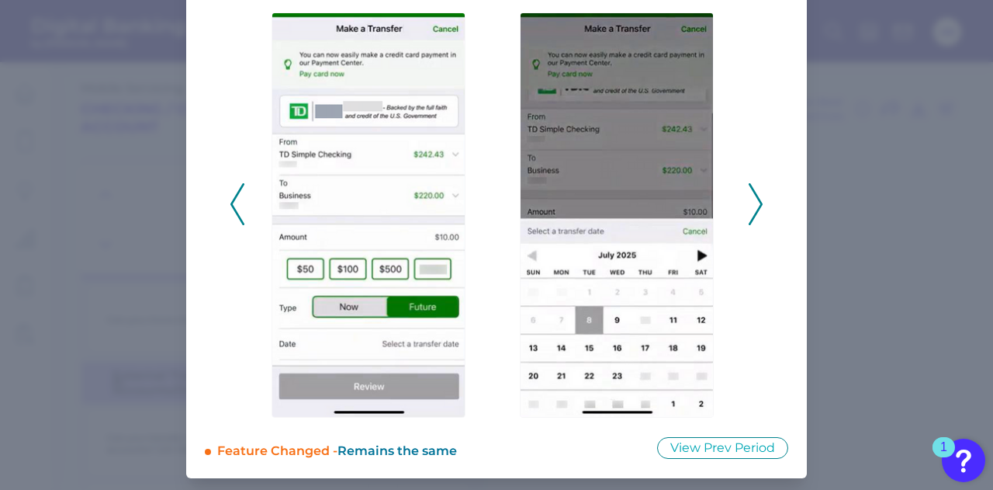
click at [233, 194] on polyline at bounding box center [237, 204] width 12 height 40
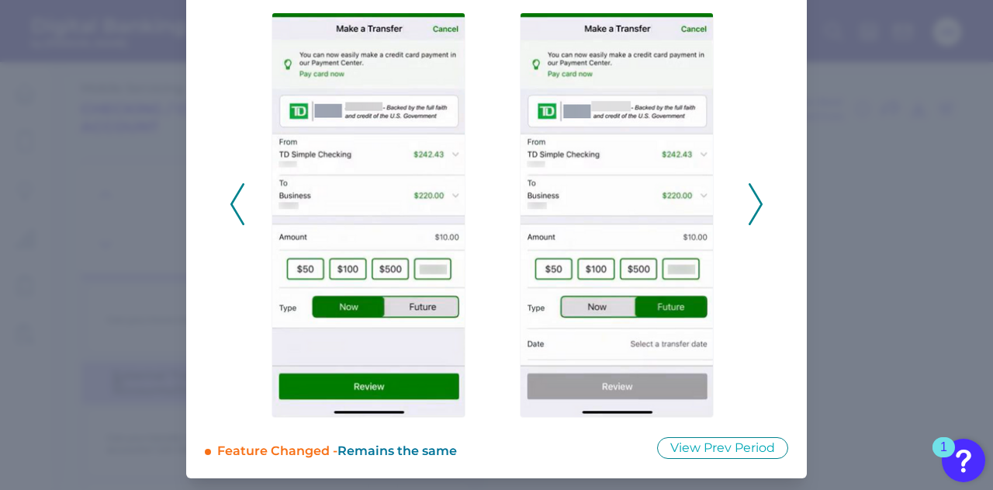
click at [233, 194] on polyline at bounding box center [237, 204] width 12 height 40
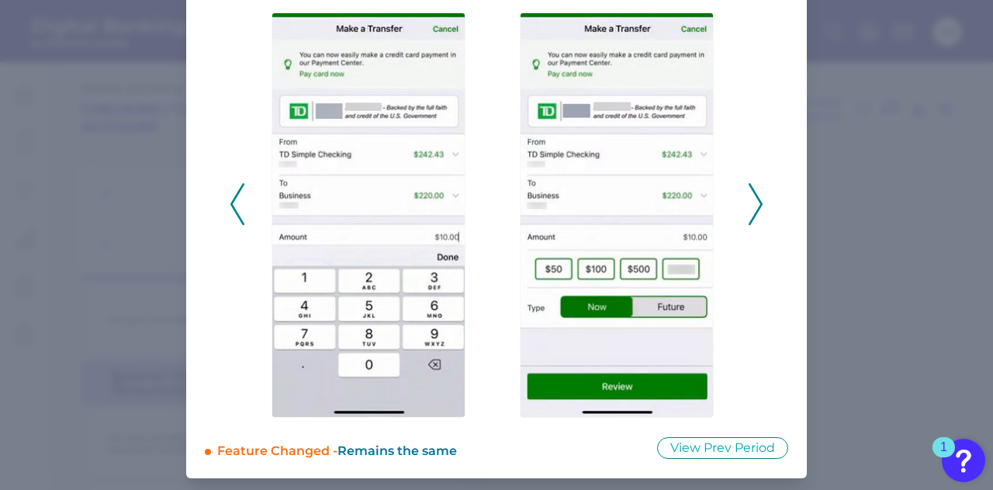
click at [231, 195] on icon at bounding box center [237, 204] width 14 height 42
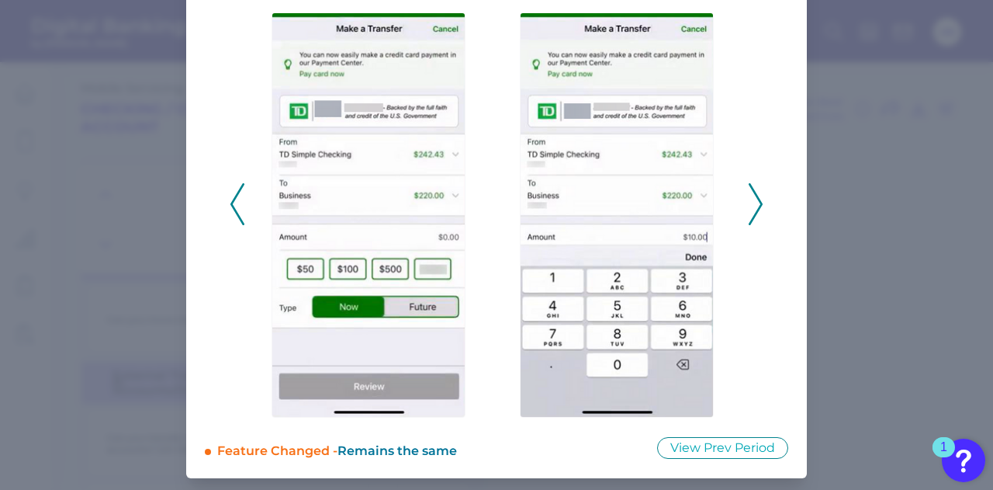
click at [231, 195] on icon at bounding box center [237, 204] width 14 height 42
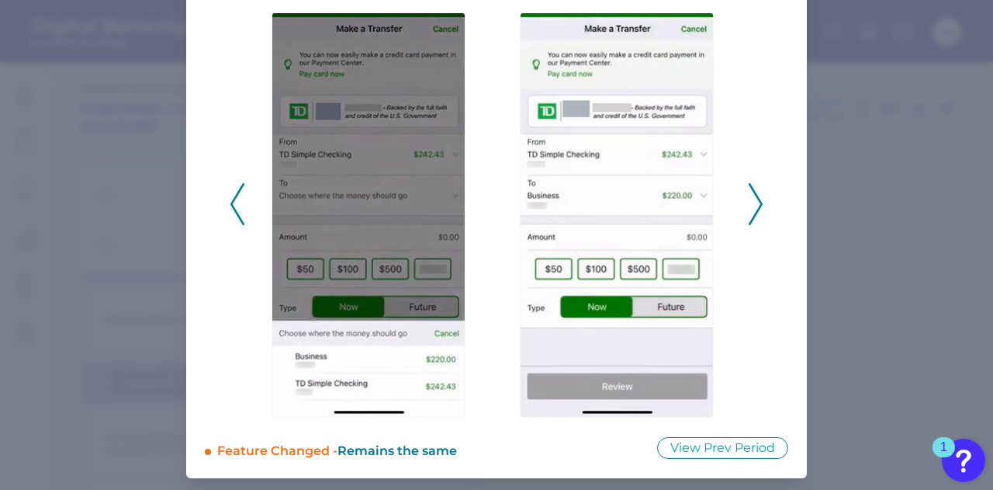
click at [231, 195] on icon at bounding box center [237, 204] width 14 height 42
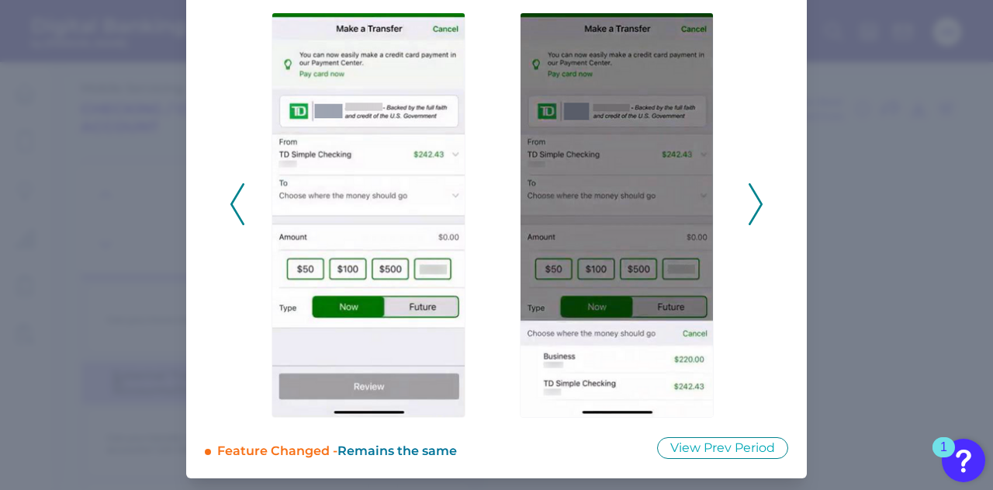
click at [231, 195] on icon at bounding box center [237, 204] width 14 height 42
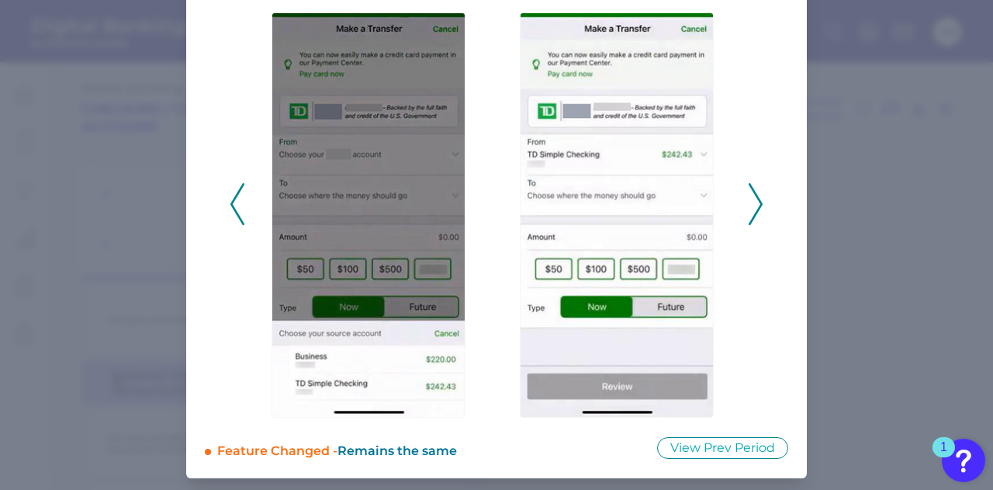
click at [231, 195] on icon at bounding box center [237, 204] width 14 height 42
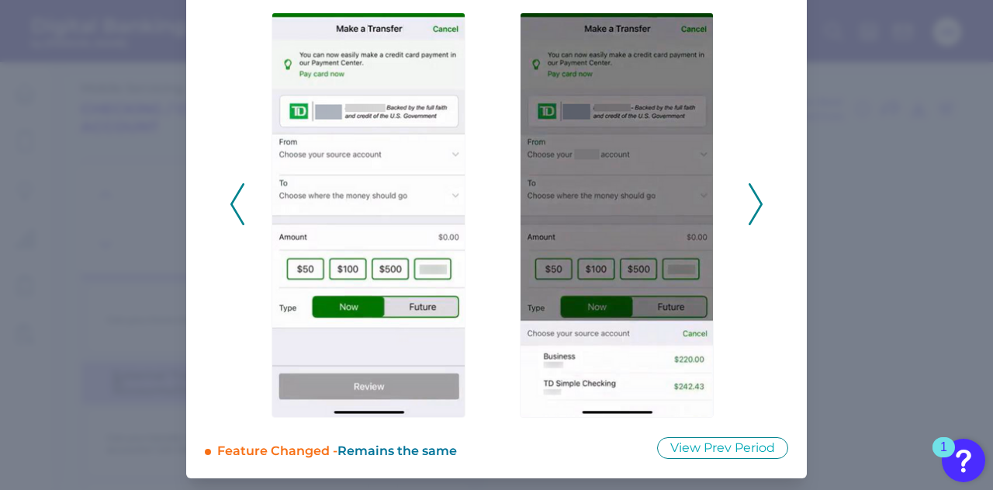
click at [231, 195] on icon at bounding box center [237, 204] width 14 height 42
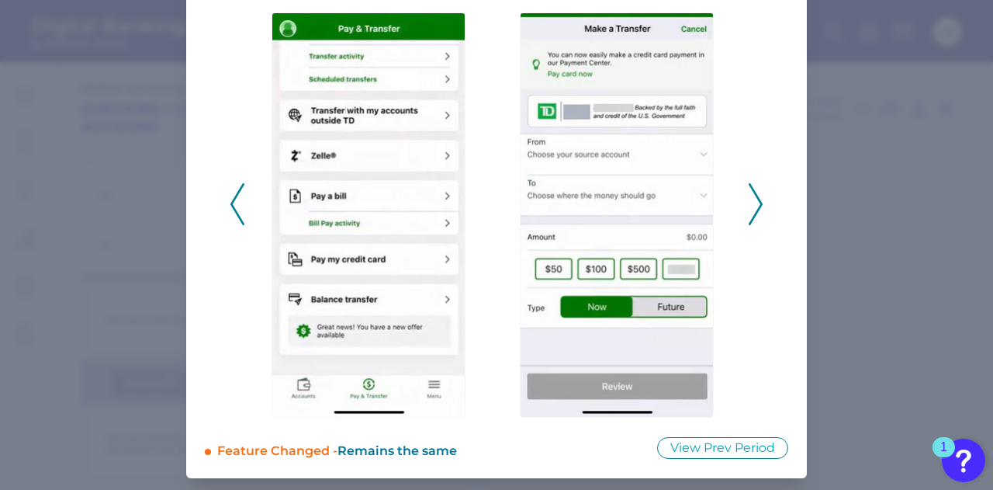
click at [752, 198] on icon at bounding box center [756, 204] width 14 height 42
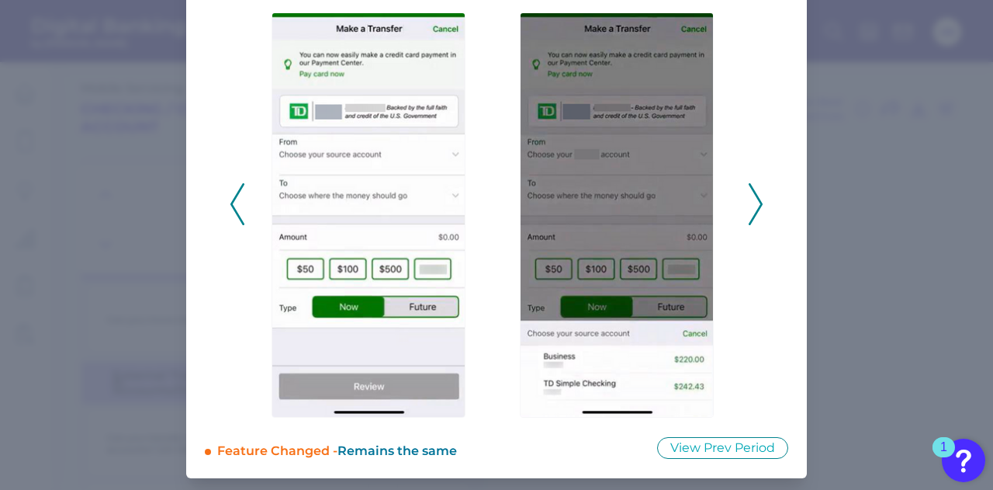
click at [752, 198] on icon at bounding box center [756, 204] width 14 height 42
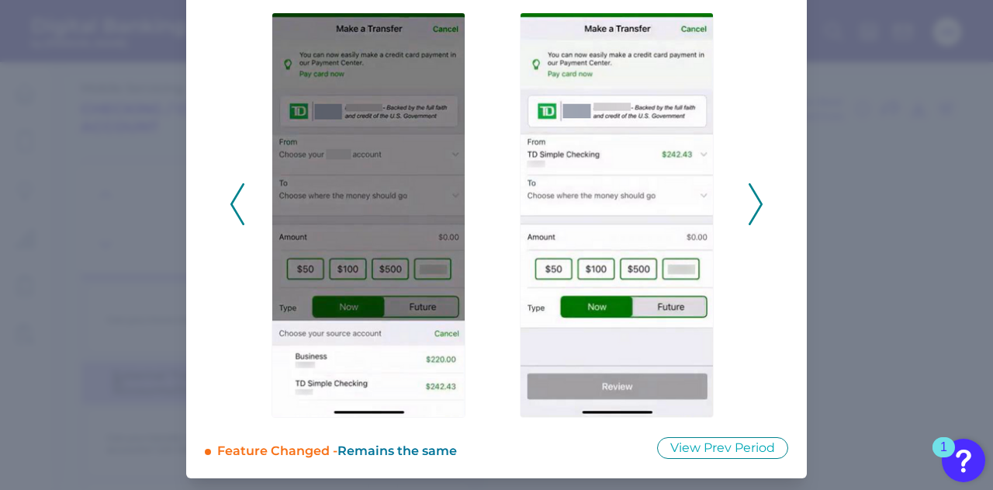
click at [752, 198] on icon at bounding box center [756, 204] width 14 height 42
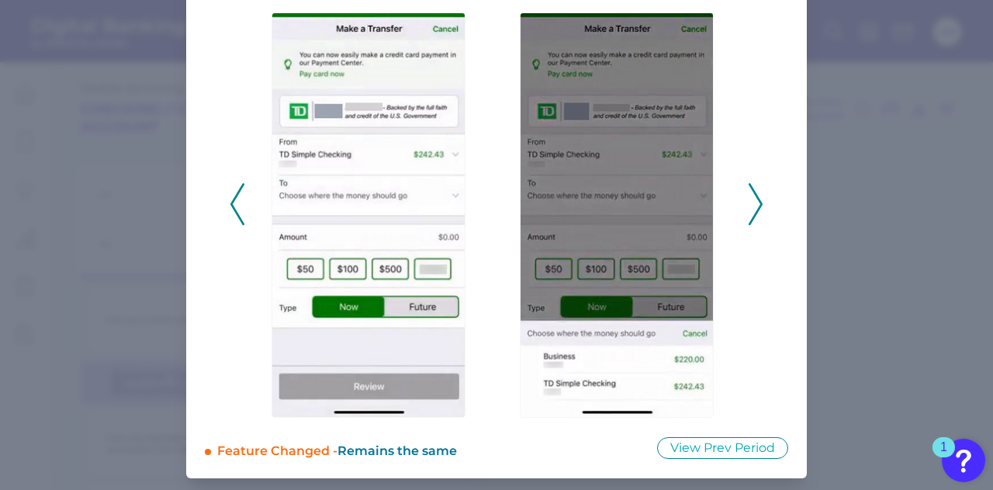
click at [752, 198] on icon at bounding box center [756, 204] width 14 height 42
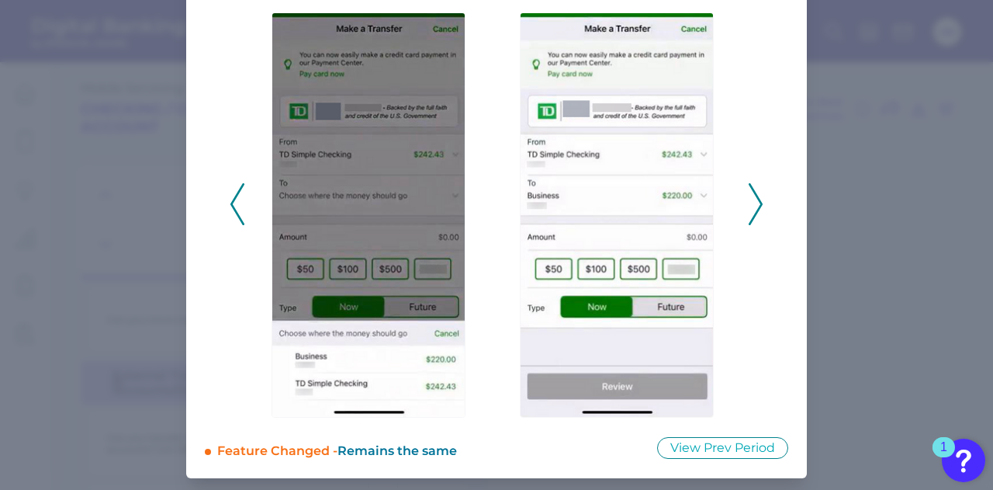
click at [752, 198] on icon at bounding box center [756, 204] width 14 height 42
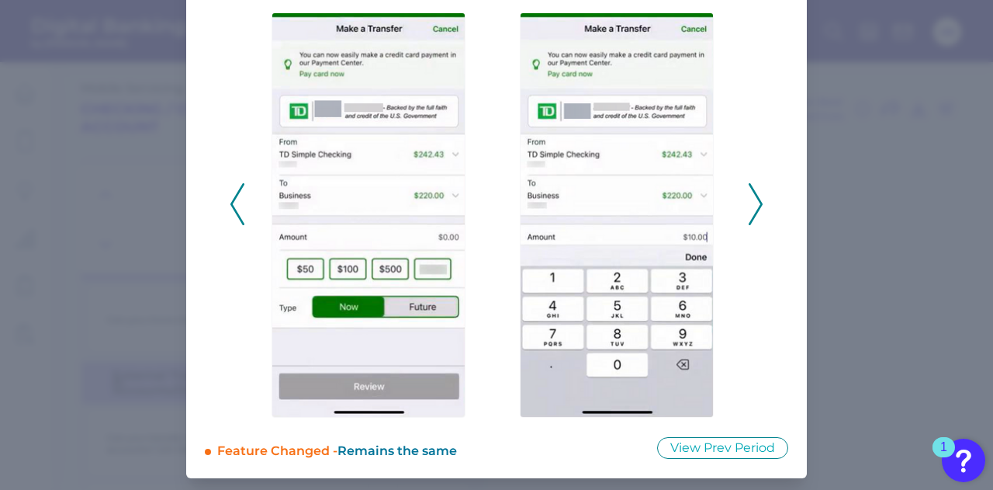
click at [752, 198] on icon at bounding box center [756, 204] width 14 height 42
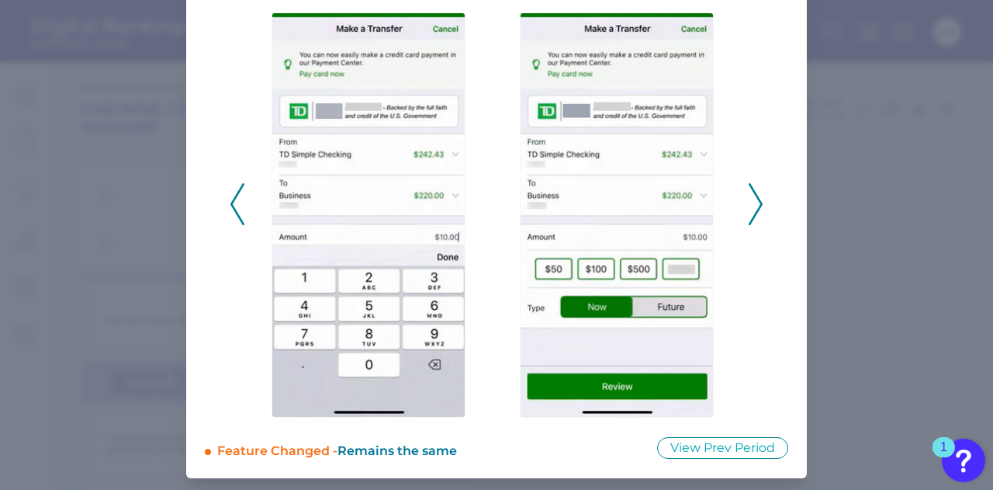
click at [248, 182] on div at bounding box center [372, 204] width 248 height 427
click at [236, 183] on icon at bounding box center [237, 204] width 14 height 42
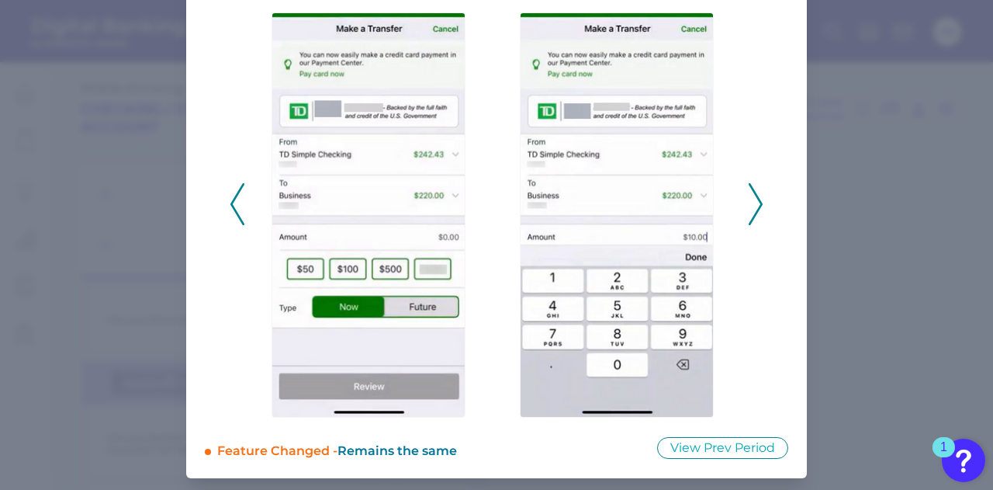
click at [230, 200] on icon at bounding box center [237, 204] width 14 height 42
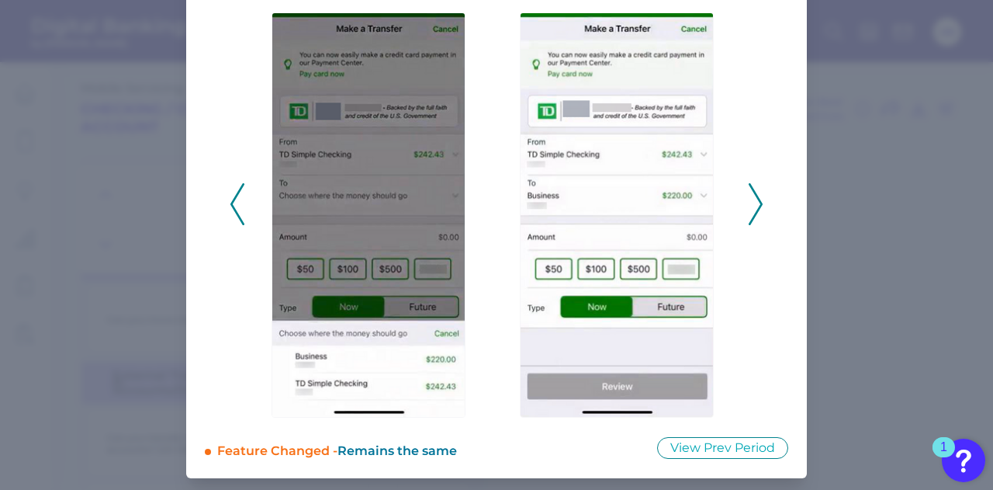
click at [233, 200] on icon at bounding box center [237, 204] width 14 height 42
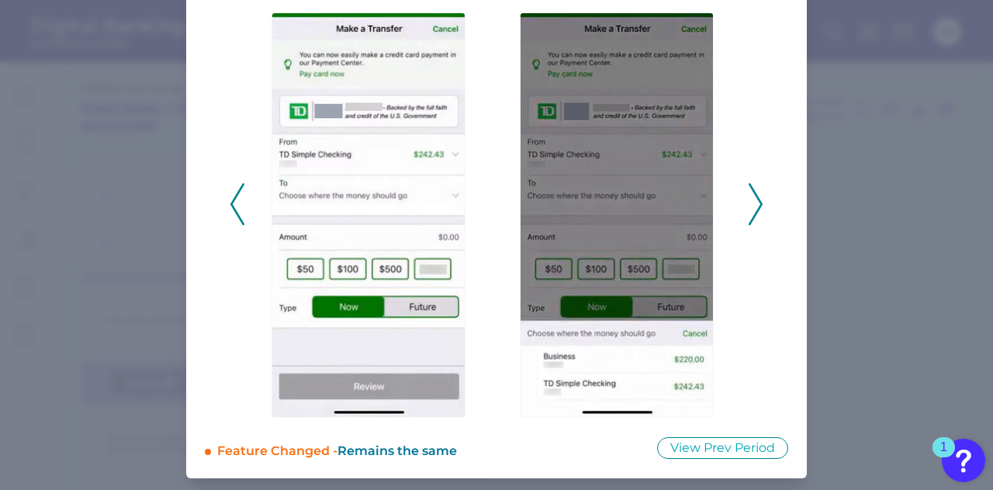
click at [233, 200] on icon at bounding box center [237, 204] width 14 height 42
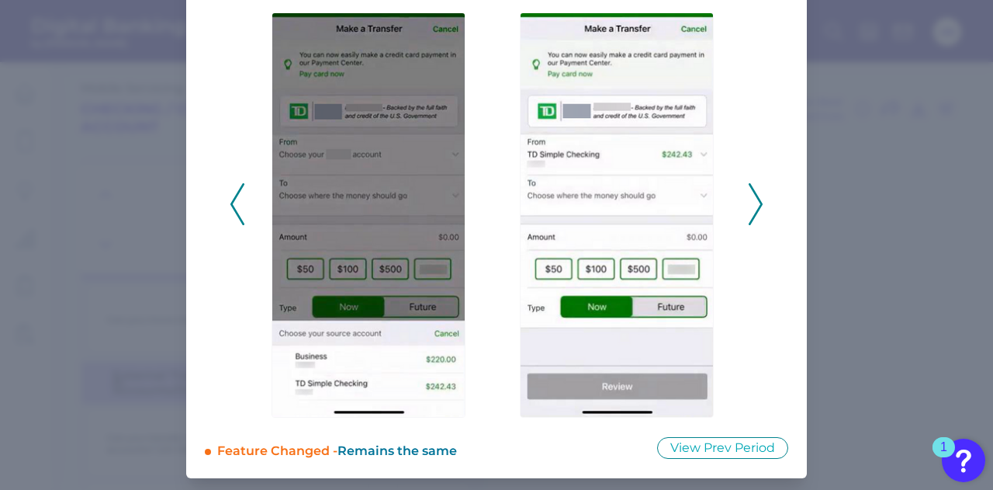
click at [230, 200] on icon at bounding box center [237, 204] width 14 height 42
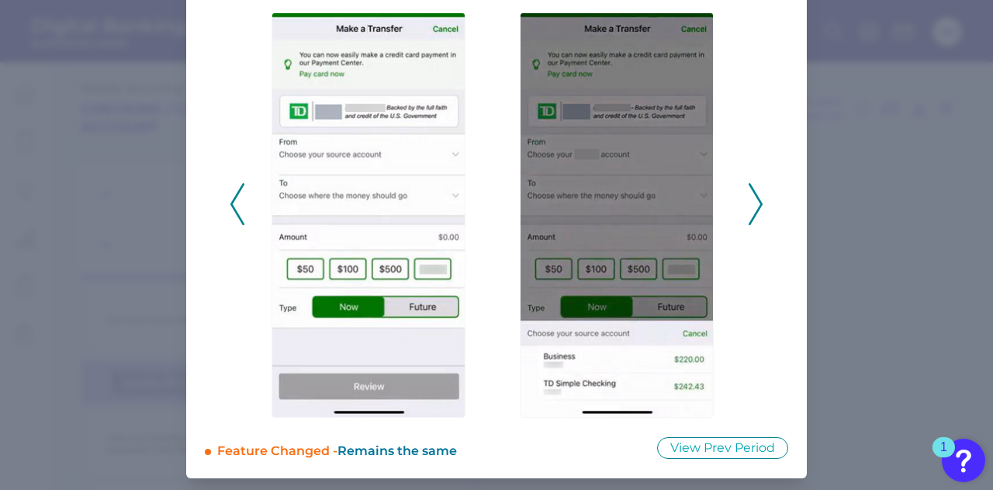
click at [231, 200] on polyline at bounding box center [237, 204] width 12 height 40
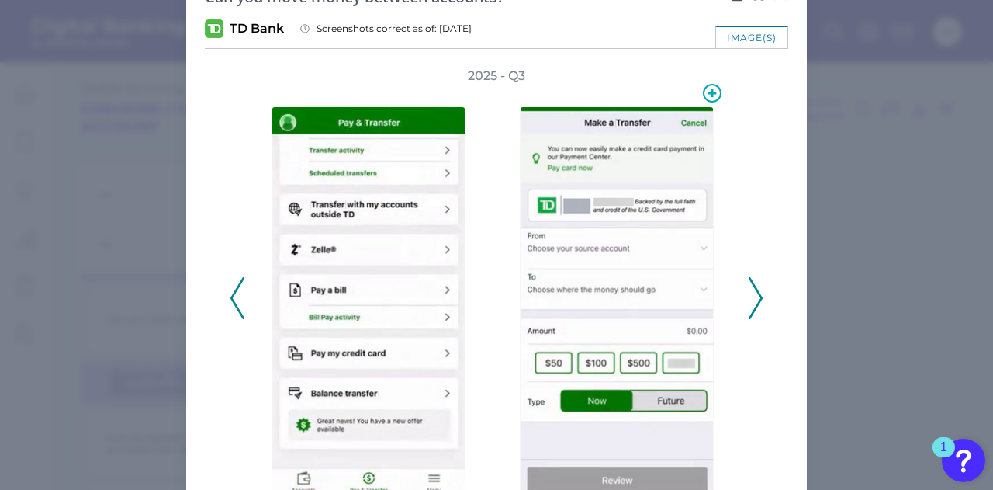
scroll to position [0, 0]
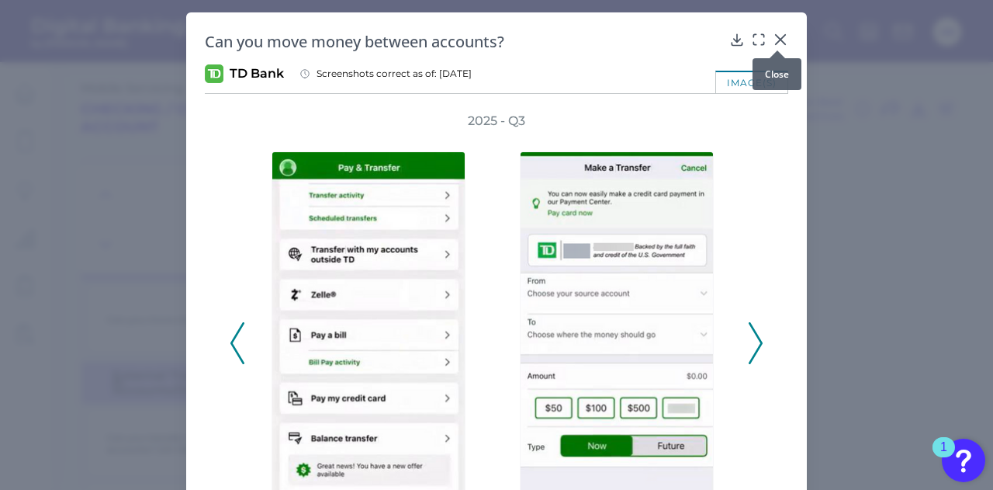
click at [774, 42] on icon at bounding box center [781, 40] width 16 height 16
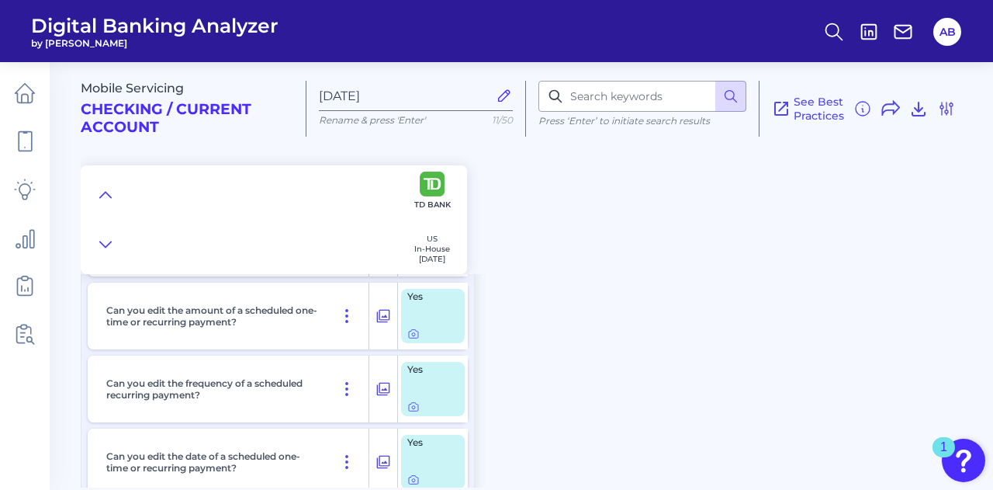
scroll to position [8699, 0]
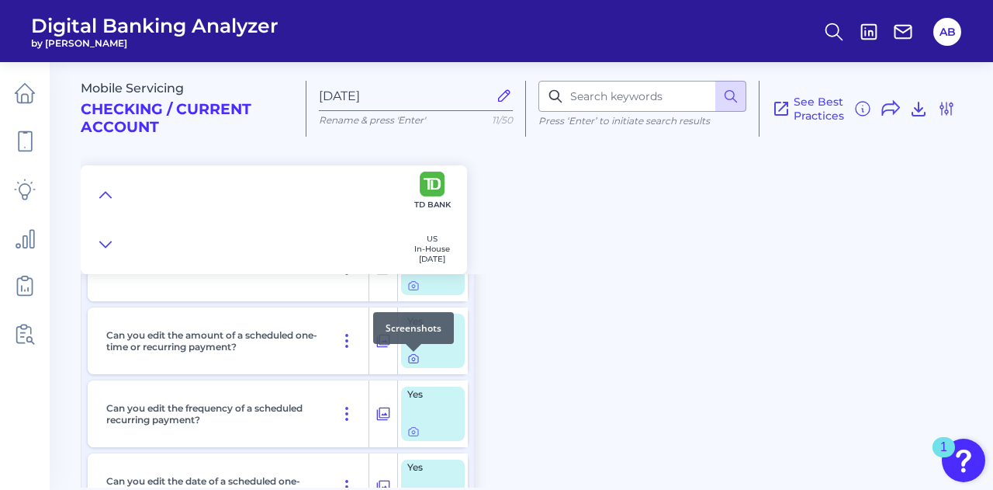
click at [413, 364] on icon at bounding box center [413, 358] width 12 height 12
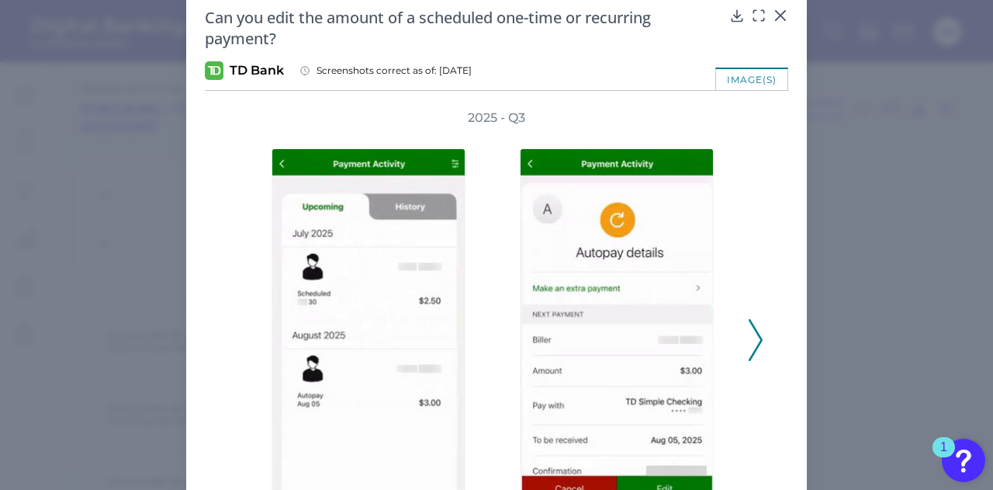
scroll to position [0, 0]
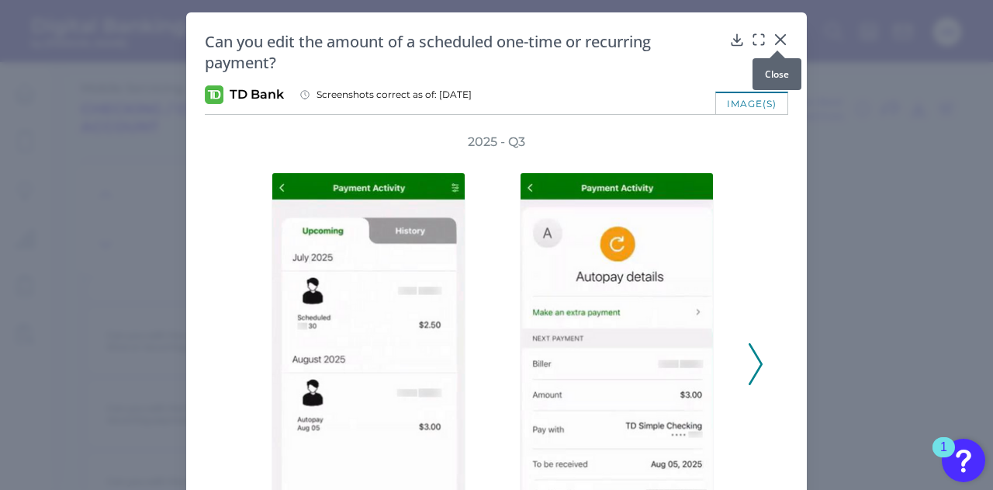
click at [778, 40] on icon at bounding box center [780, 39] width 9 height 9
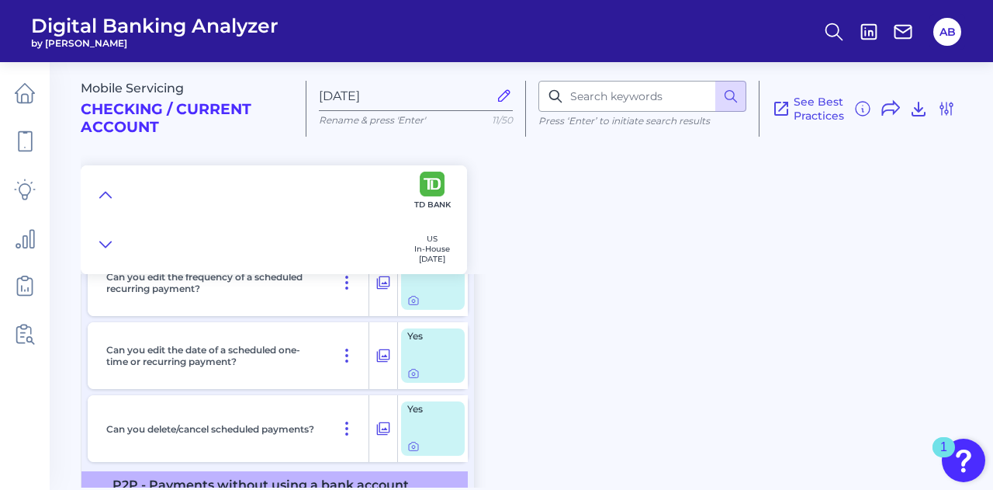
scroll to position [8854, 0]
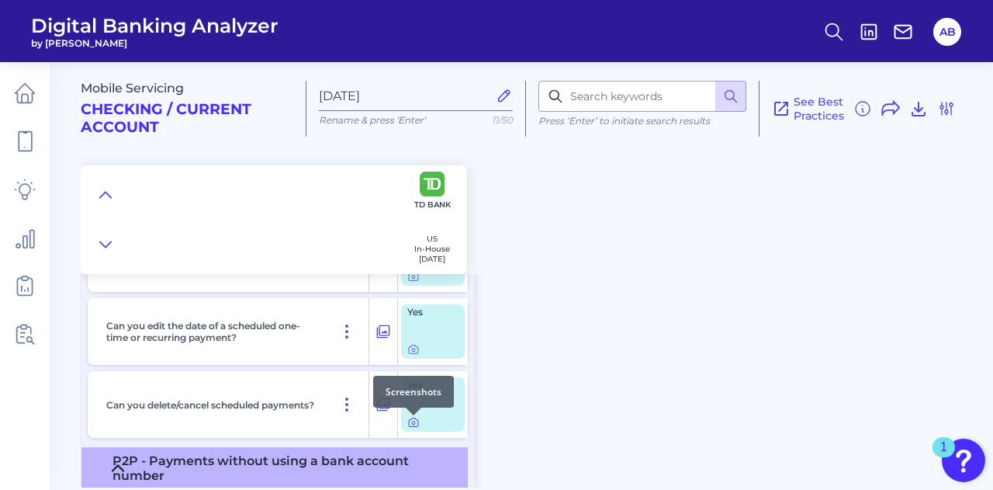
click at [410, 426] on icon at bounding box center [413, 422] width 12 height 12
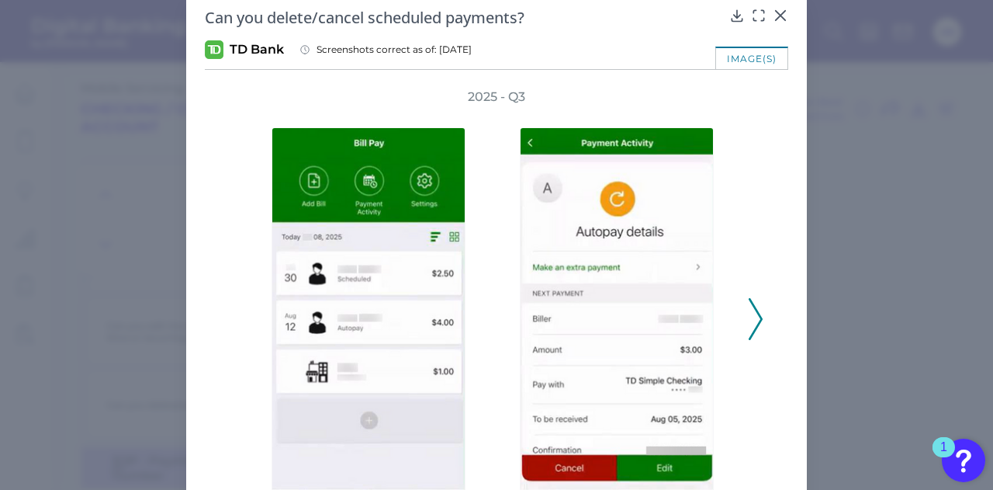
scroll to position [0, 0]
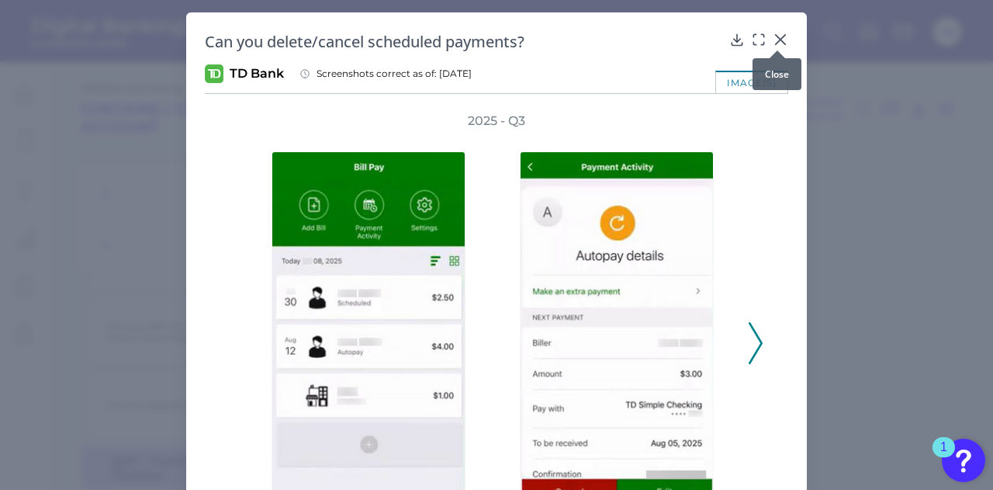
drag, startPoint x: 779, startPoint y: 32, endPoint x: 747, endPoint y: 88, distance: 65.4
click at [780, 32] on icon at bounding box center [781, 40] width 16 height 16
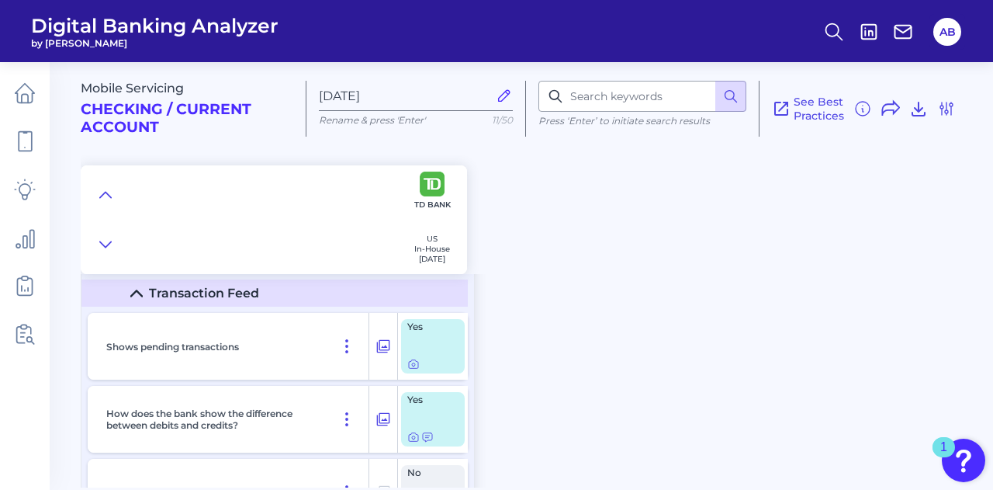
scroll to position [5440, 0]
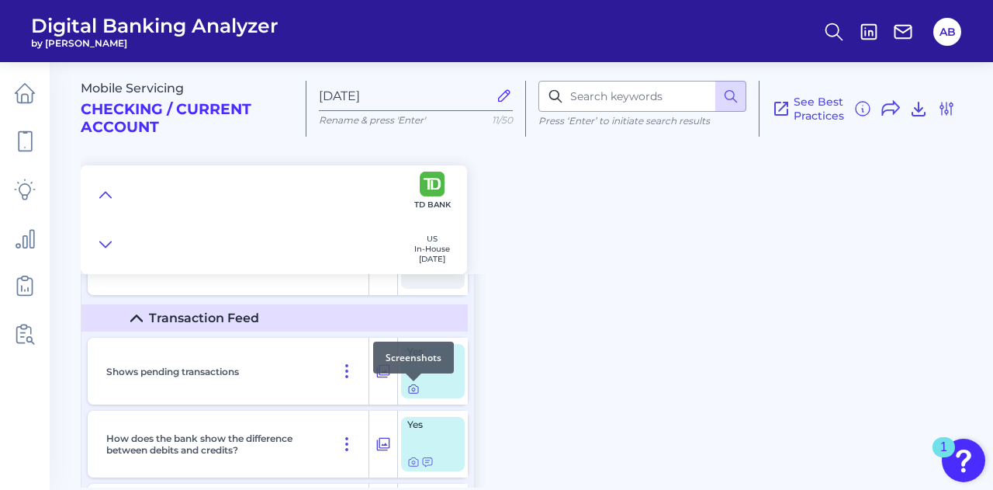
click at [416, 392] on icon at bounding box center [413, 389] width 12 height 12
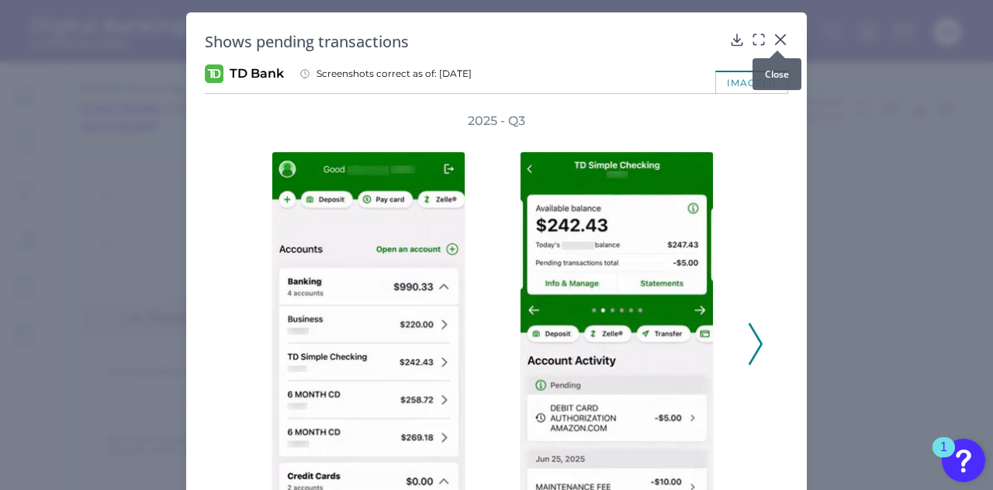
click at [778, 34] on icon at bounding box center [781, 40] width 16 height 16
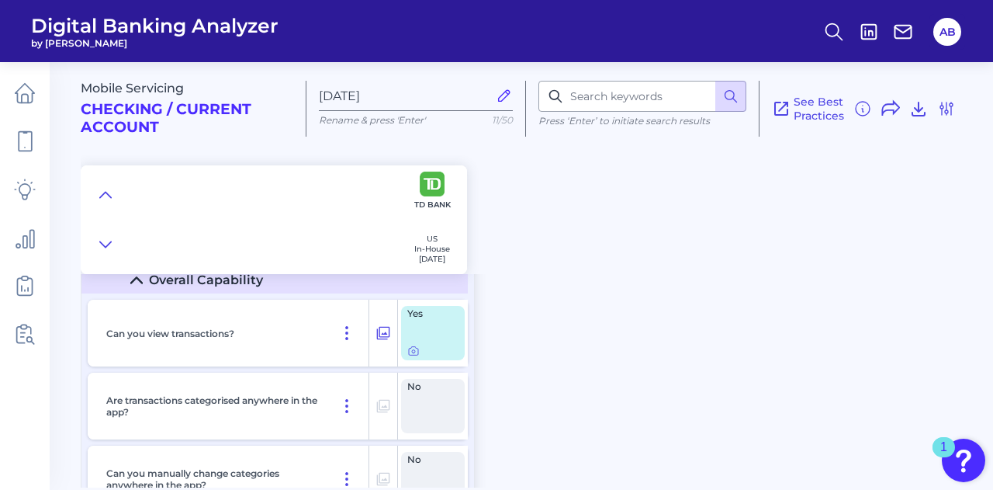
scroll to position [5052, 0]
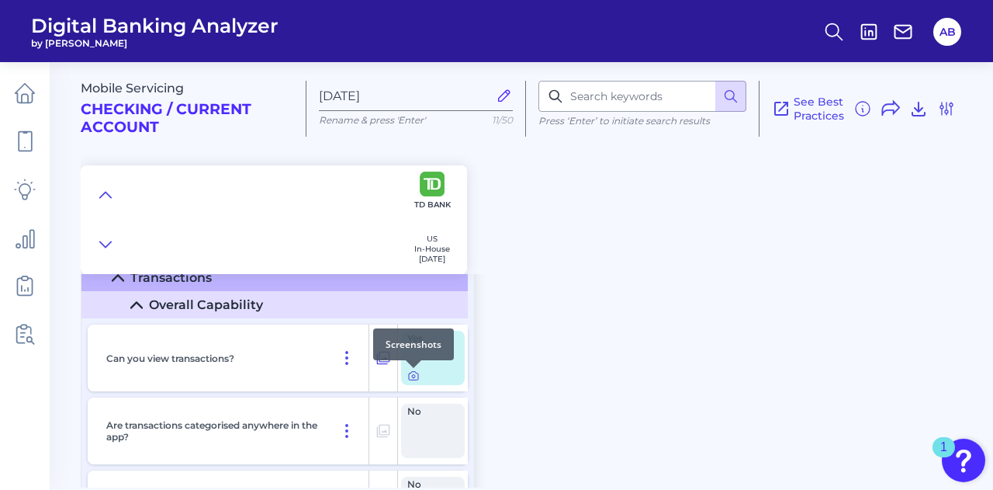
click at [416, 376] on icon at bounding box center [413, 375] width 12 height 12
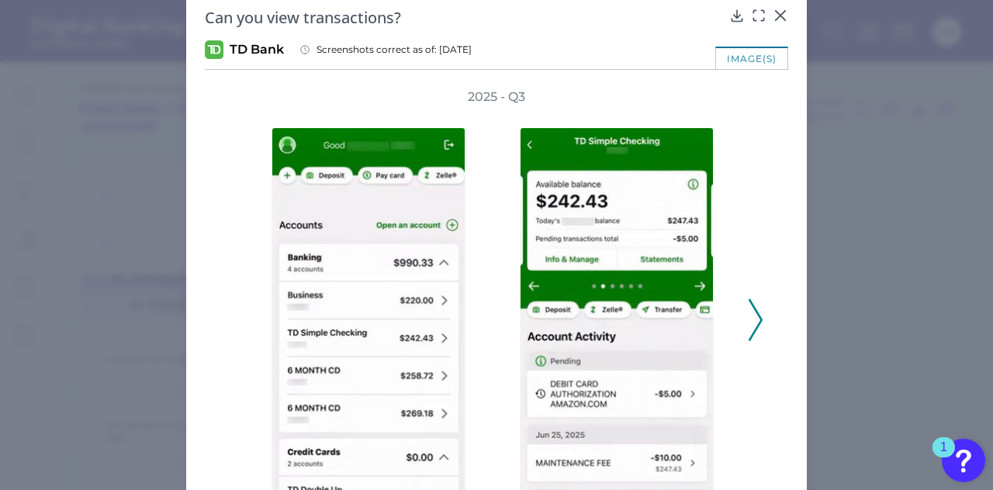
scroll to position [0, 0]
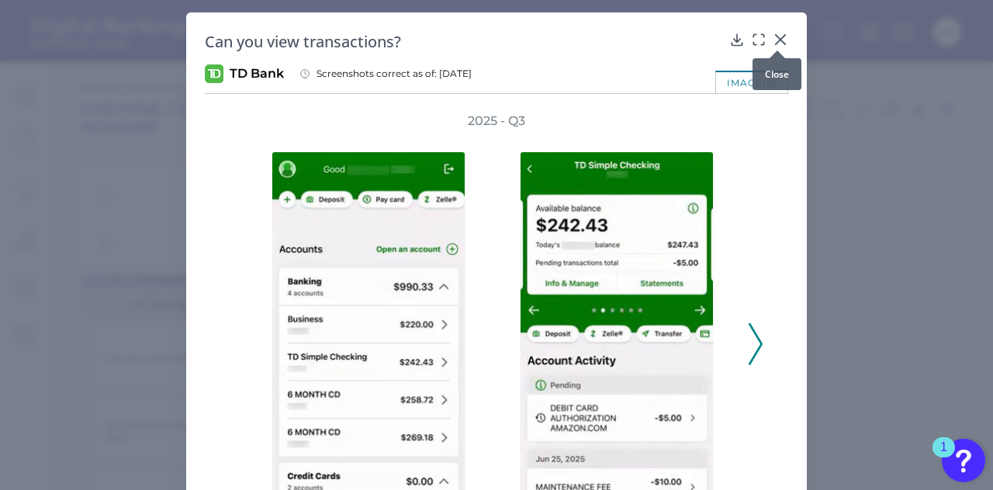
click at [782, 46] on div at bounding box center [778, 51] width 16 height 16
drag, startPoint x: 784, startPoint y: 37, endPoint x: 768, endPoint y: 52, distance: 21.4
click at [782, 37] on icon at bounding box center [781, 40] width 16 height 16
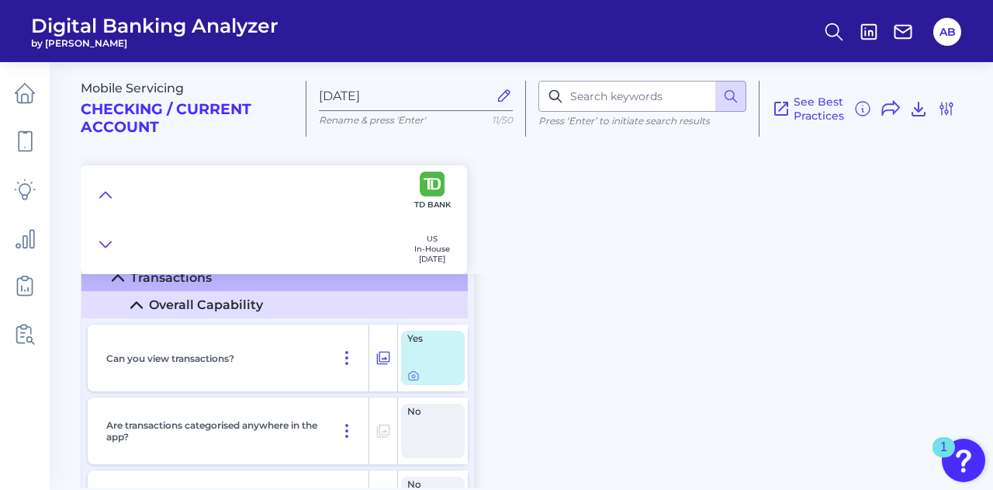
click at [622, 252] on div "Mobile Servicing Checking / Current Account [DATE] Rename & press 'Enter' 11/50…" at bounding box center [537, 161] width 913 height 223
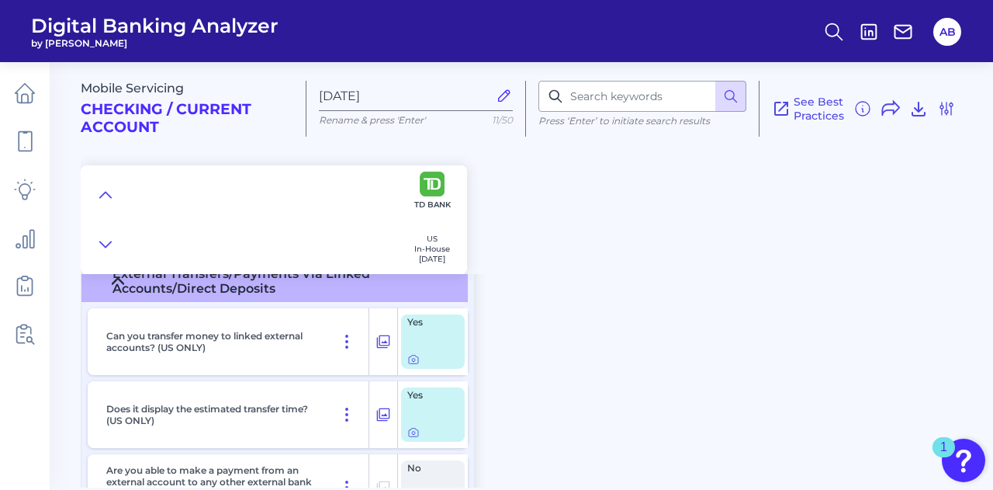
scroll to position [11366, 0]
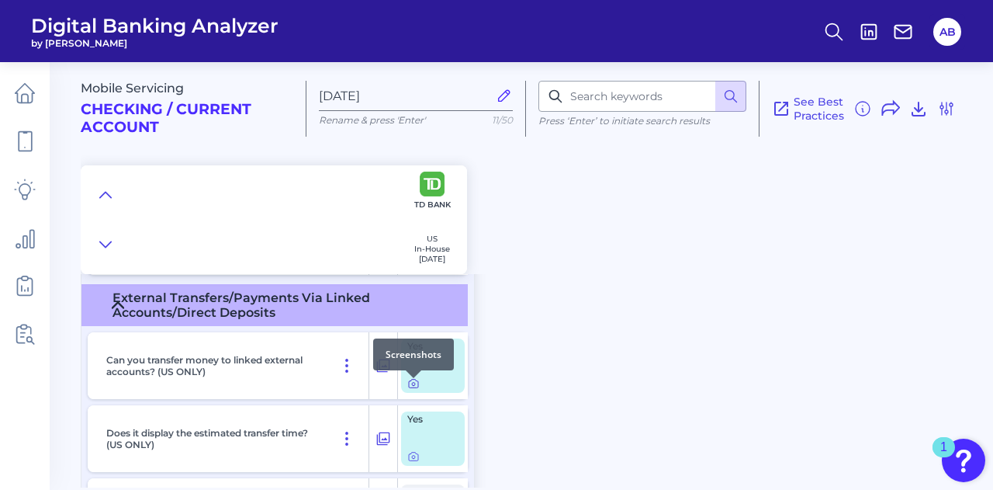
click at [413, 386] on icon at bounding box center [413, 383] width 12 height 12
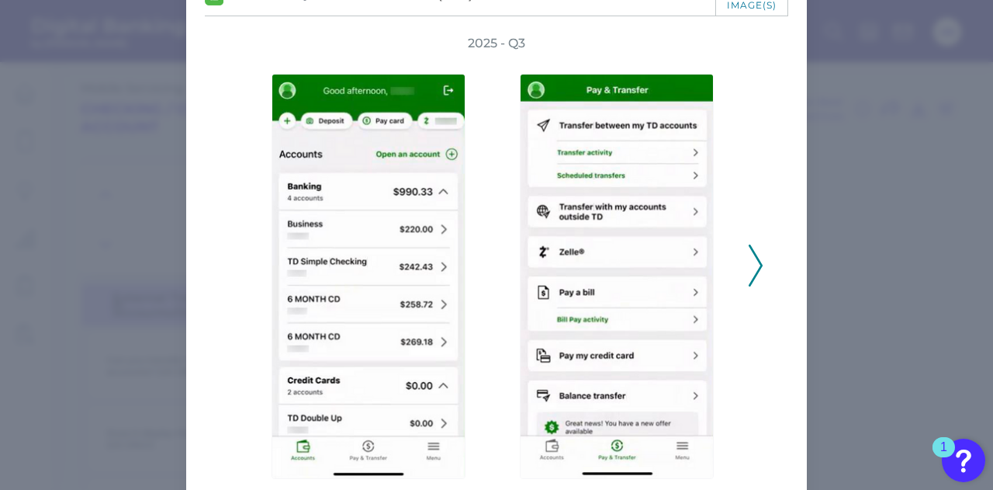
scroll to position [0, 0]
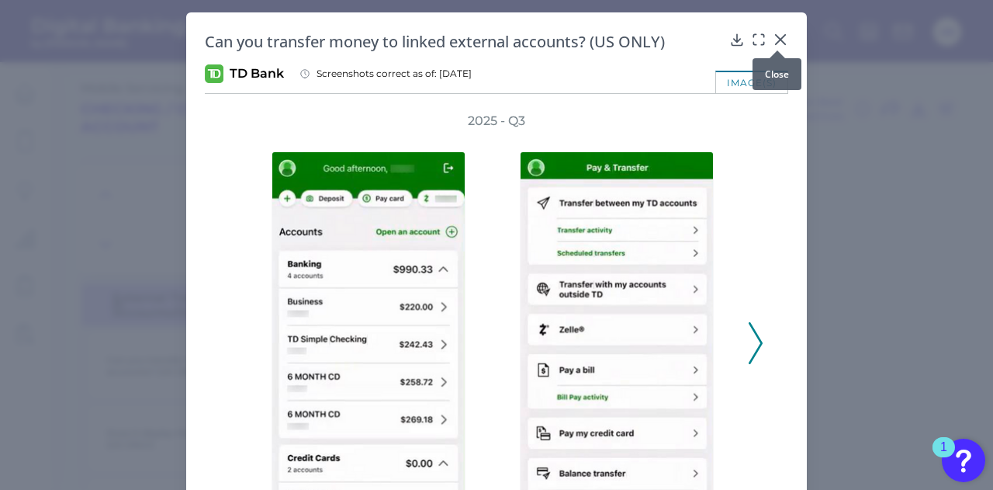
click at [773, 36] on icon at bounding box center [781, 40] width 16 height 16
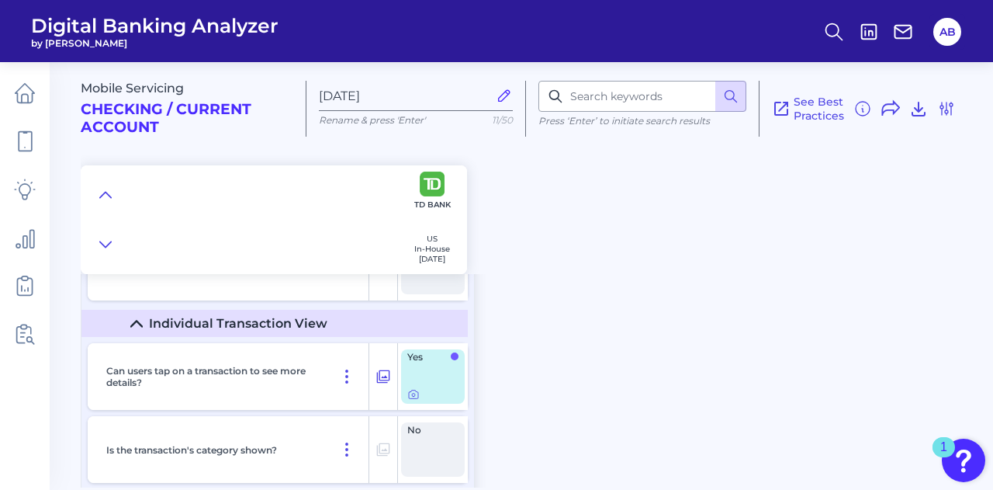
scroll to position [7246, 0]
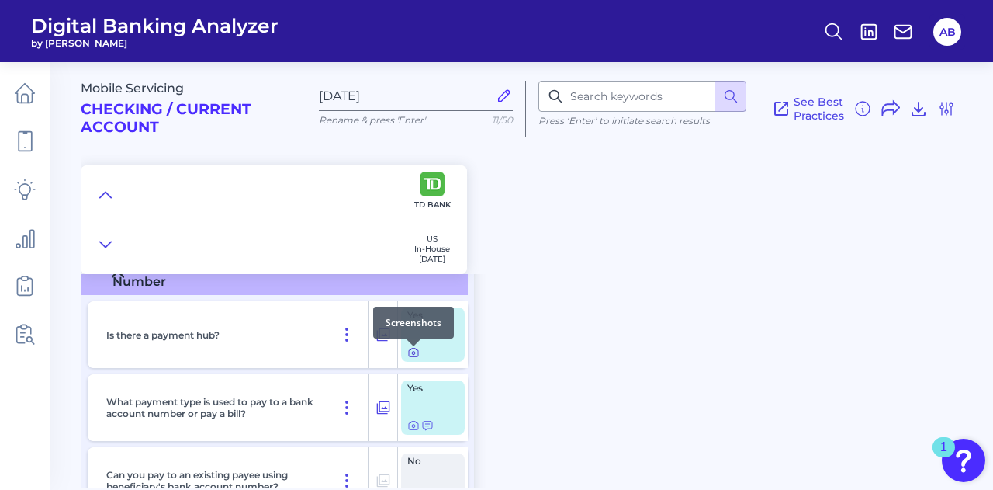
click at [409, 357] on icon at bounding box center [413, 352] width 9 height 9
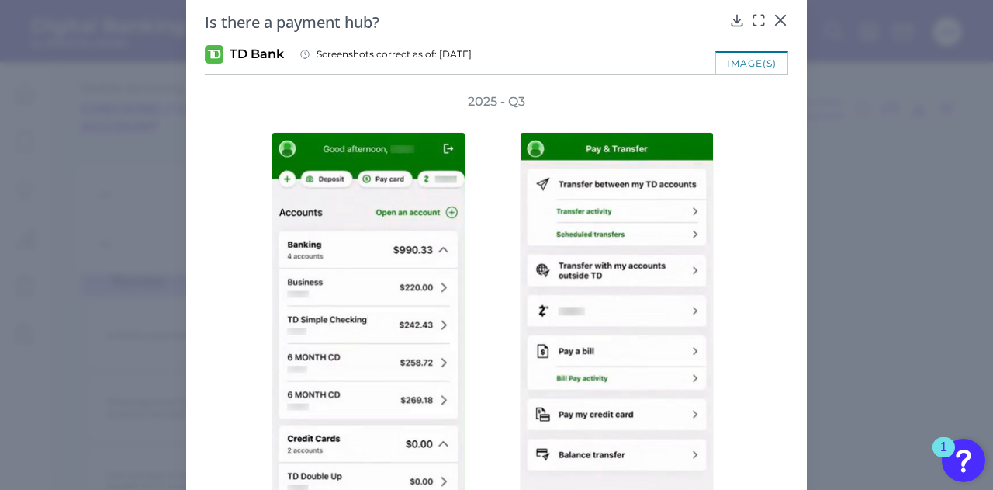
scroll to position [0, 0]
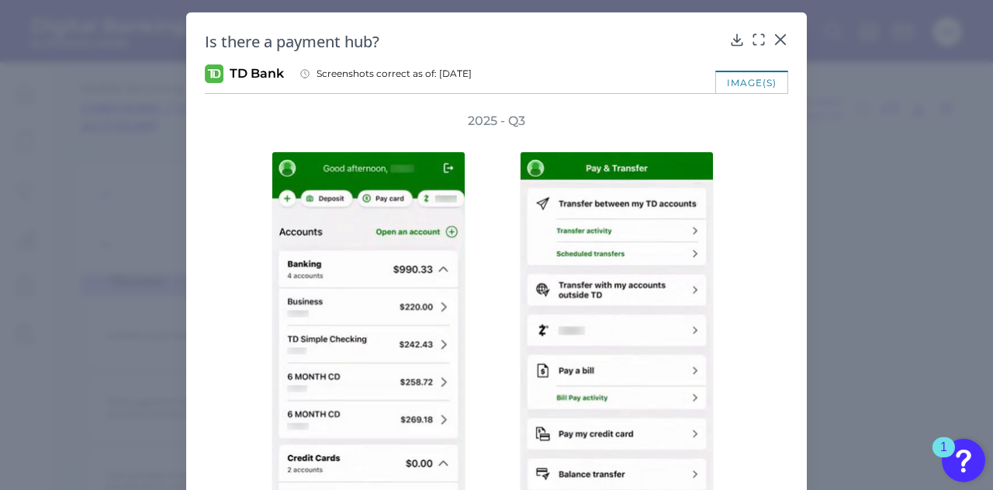
click at [781, 47] on div "Is there a payment hub?" at bounding box center [497, 41] width 584 height 21
click at [779, 43] on div at bounding box center [778, 51] width 16 height 16
click at [773, 40] on icon at bounding box center [781, 40] width 16 height 16
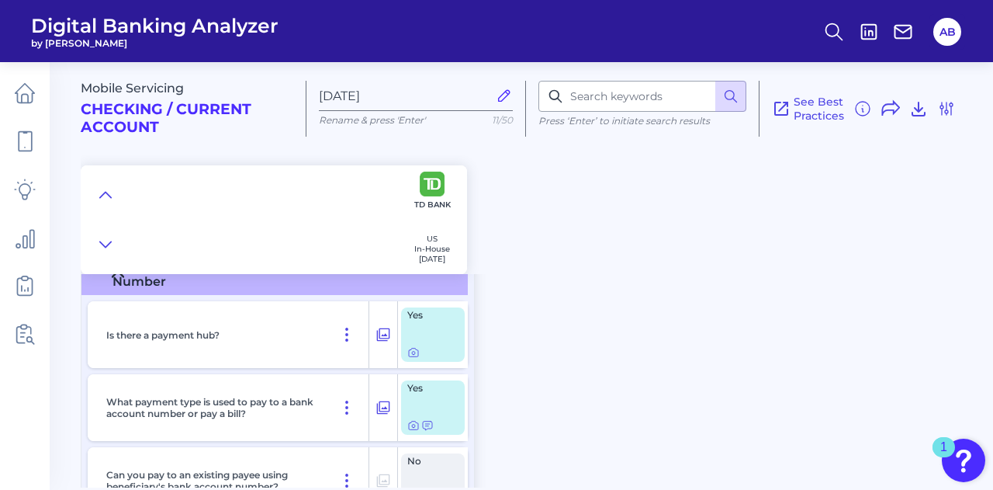
scroll to position [7324, 0]
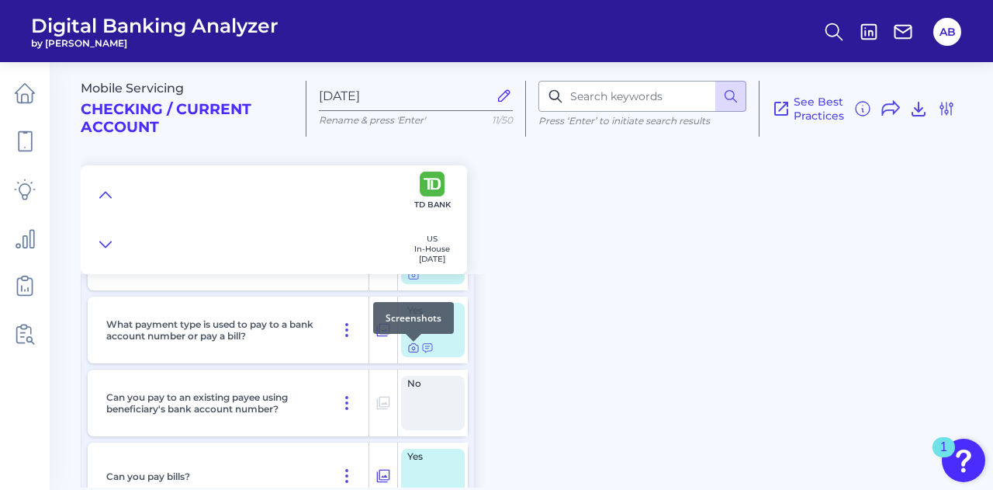
click at [419, 354] on icon at bounding box center [413, 347] width 12 height 12
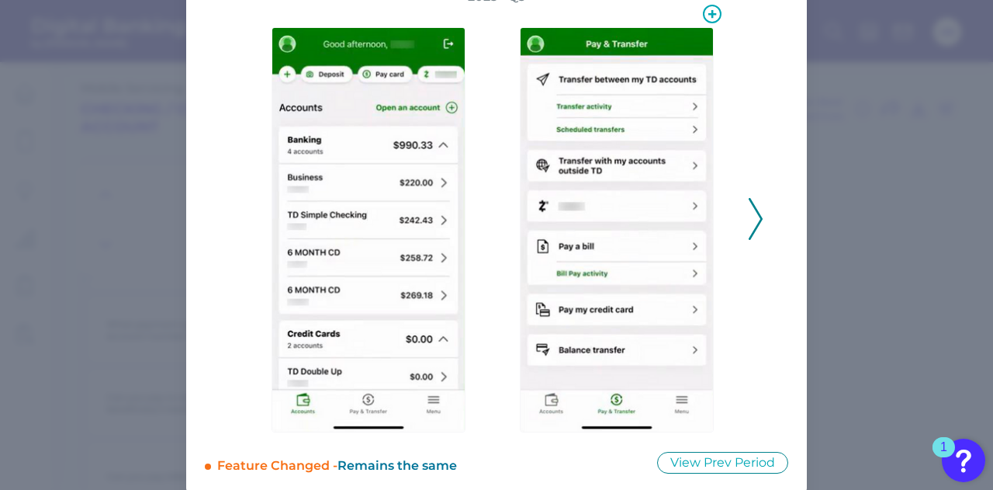
scroll to position [155, 0]
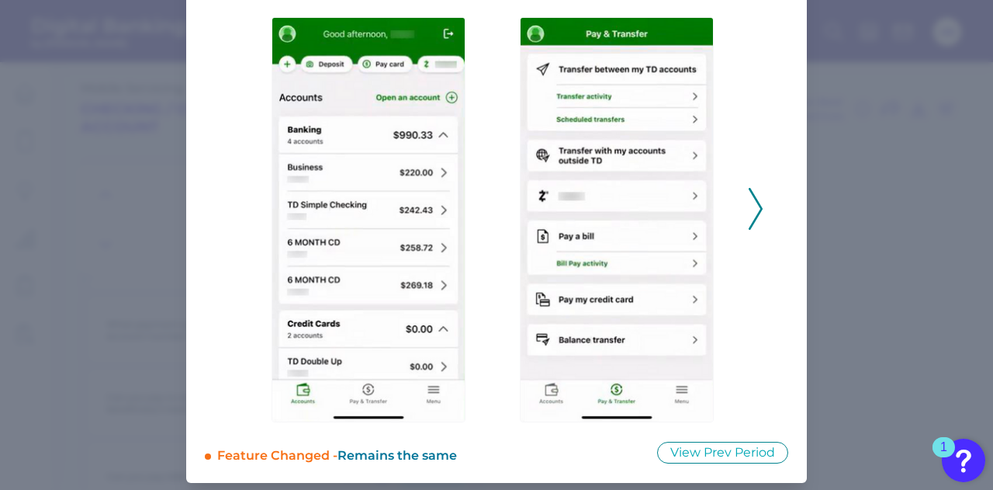
click at [751, 204] on icon at bounding box center [756, 209] width 14 height 42
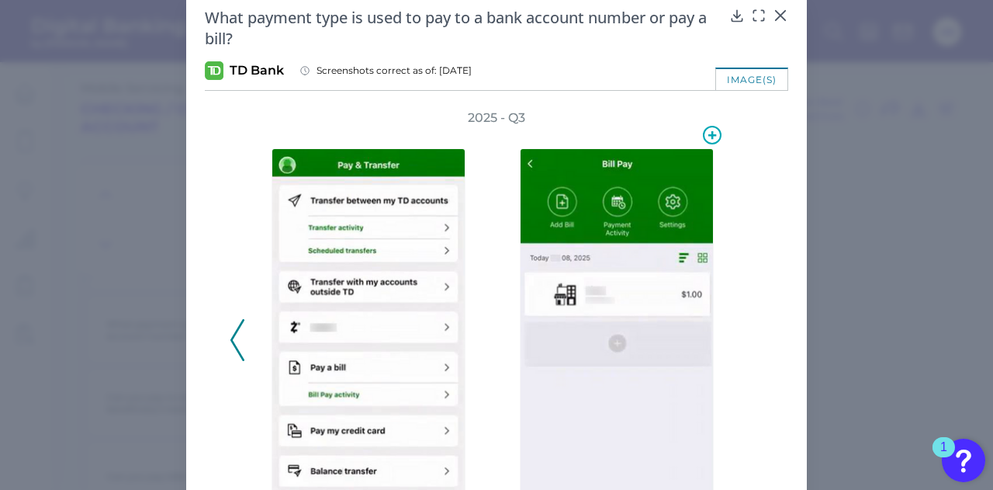
scroll to position [0, 0]
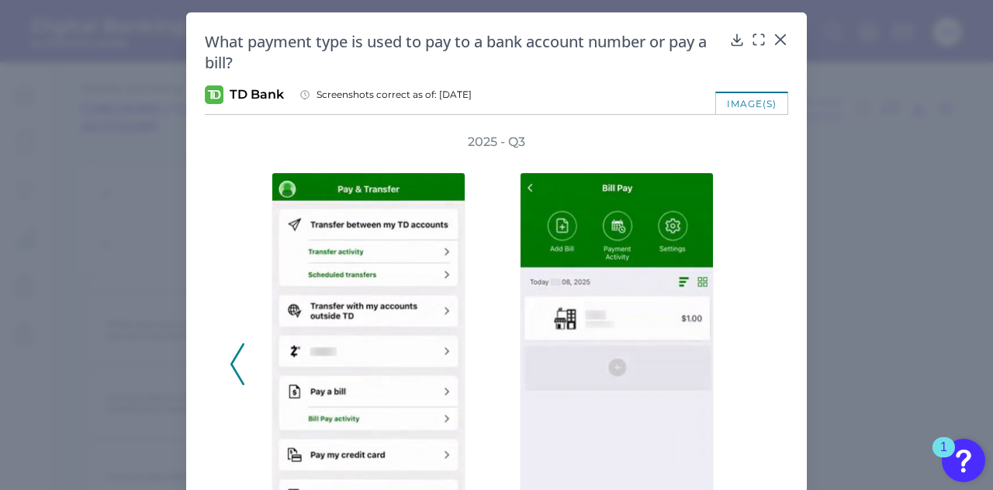
drag, startPoint x: 780, startPoint y: 32, endPoint x: 723, endPoint y: 92, distance: 82.9
click at [702, 109] on div "What payment type is used to pay to a bank account number or pay a bill? TD Ban…" at bounding box center [496, 324] width 621 height 625
click at [782, 33] on icon at bounding box center [781, 40] width 16 height 16
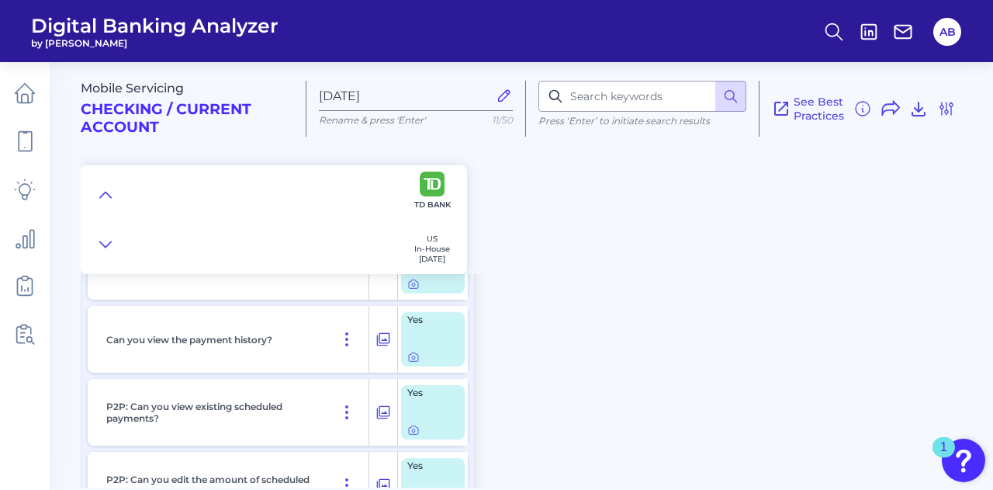
scroll to position [10712, 0]
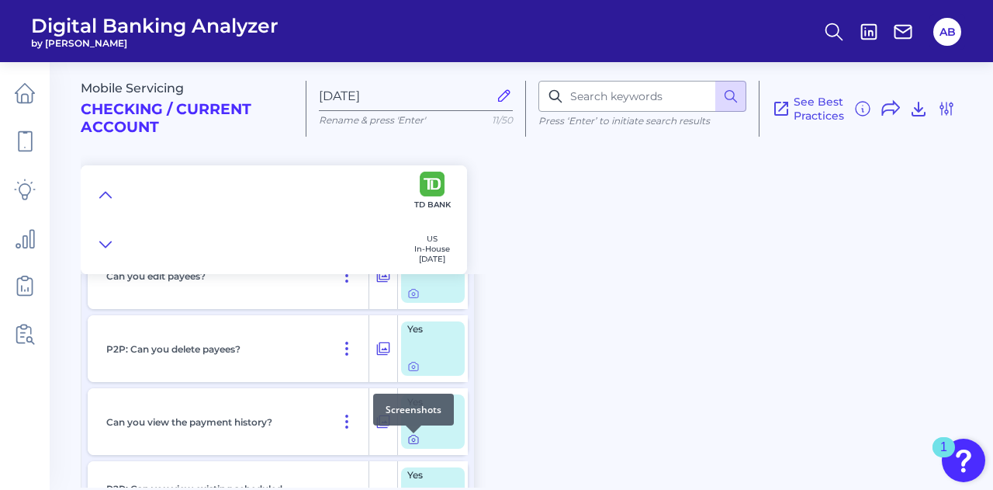
click at [417, 440] on icon at bounding box center [413, 439] width 12 height 12
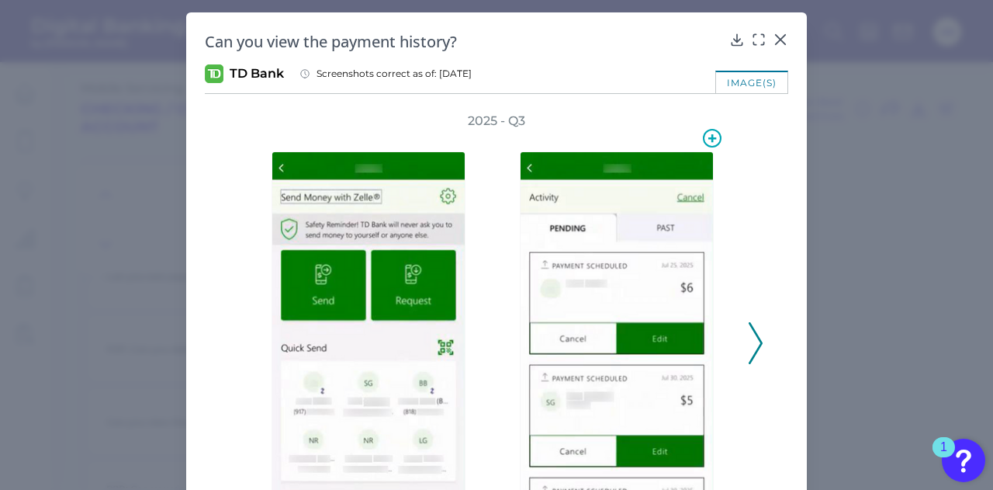
scroll to position [78, 0]
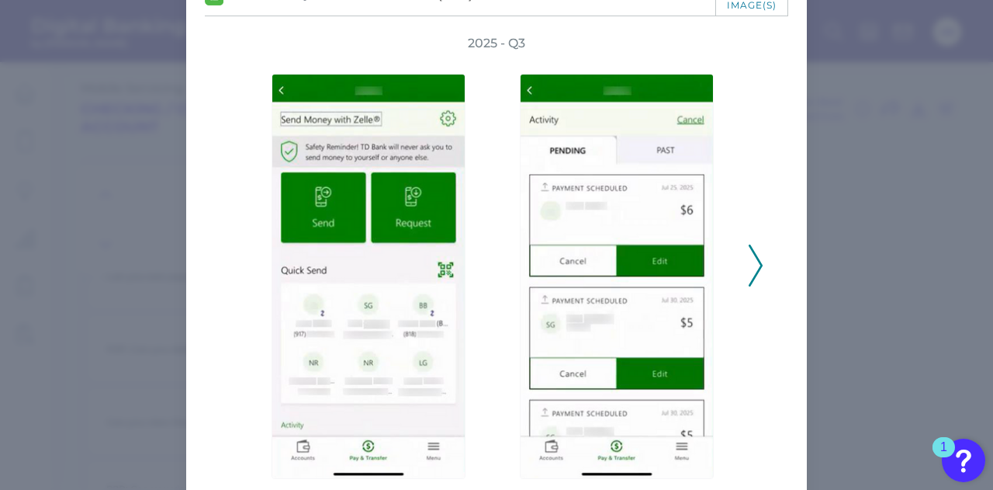
click at [757, 273] on icon at bounding box center [756, 265] width 14 height 42
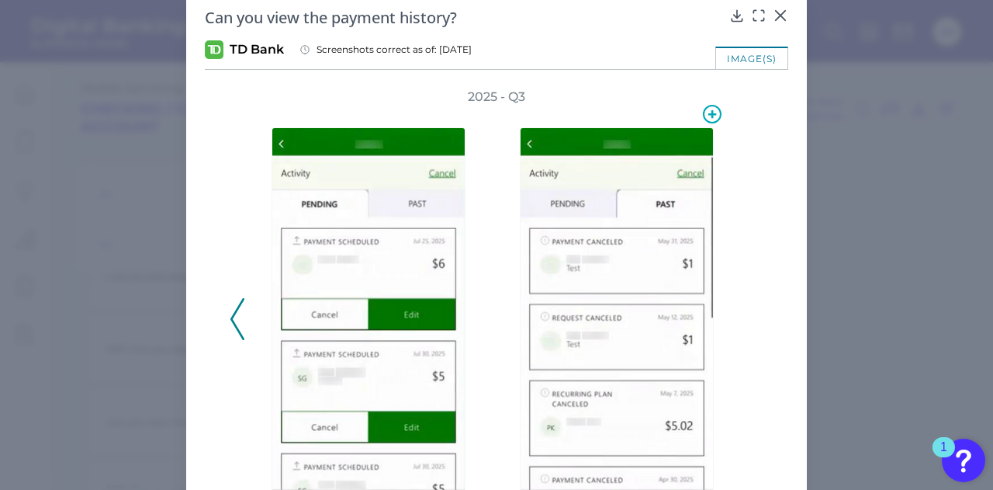
scroll to position [0, 0]
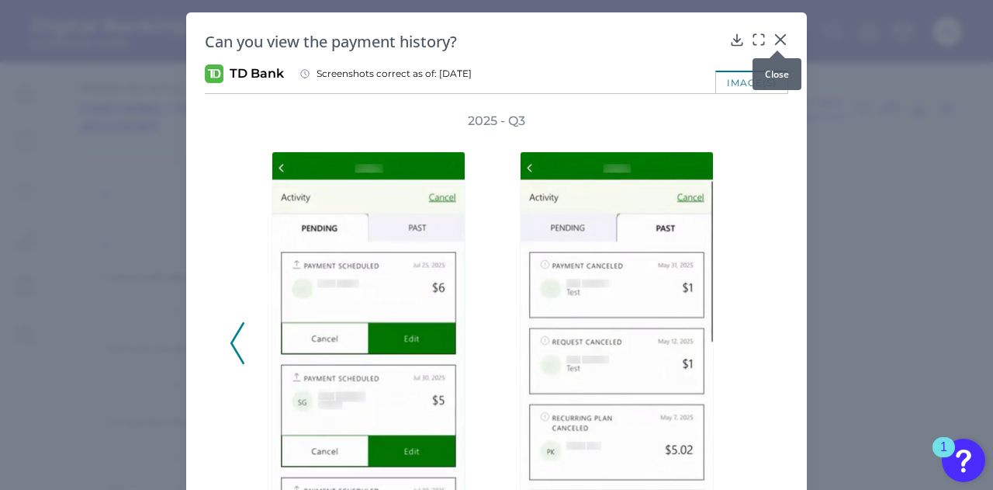
click at [778, 40] on icon at bounding box center [780, 39] width 9 height 9
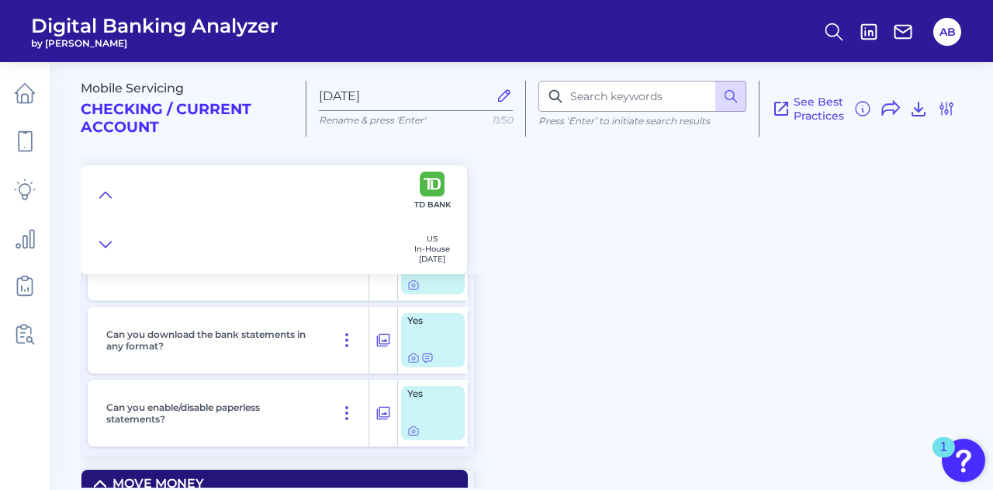
scroll to position [6925, 0]
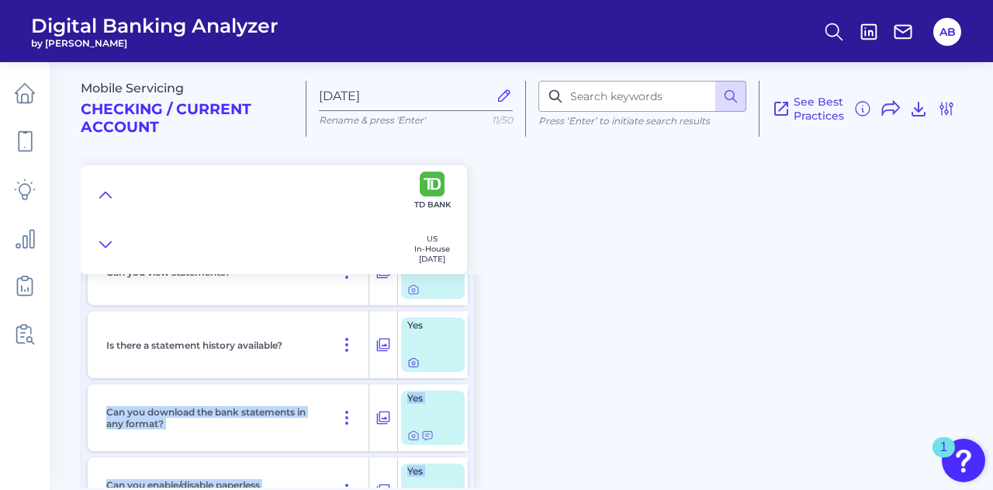
click at [413, 362] on body "Digital Banking Analyzer by Curinos AB Mobile Servicing Checking / Current Acco…" at bounding box center [496, 245] width 993 height 490
click at [412, 362] on icon at bounding box center [413, 362] width 12 height 12
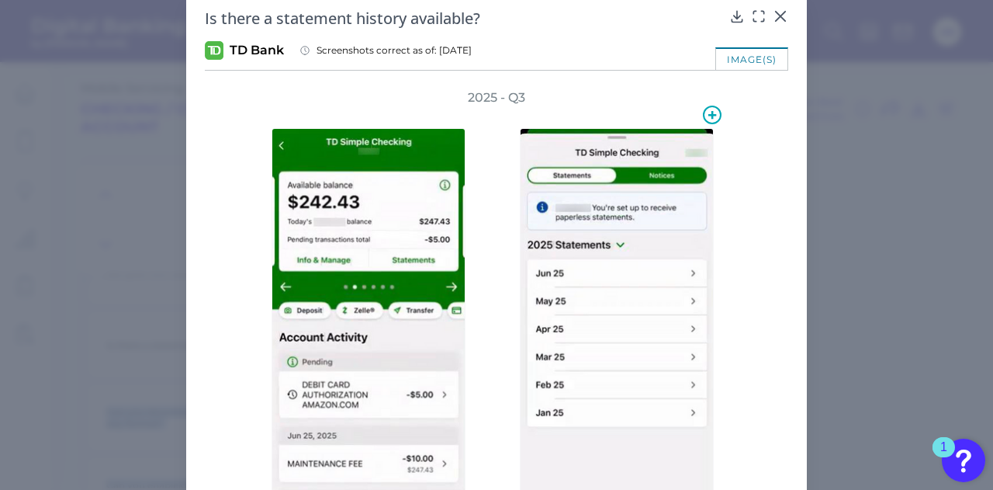
scroll to position [0, 0]
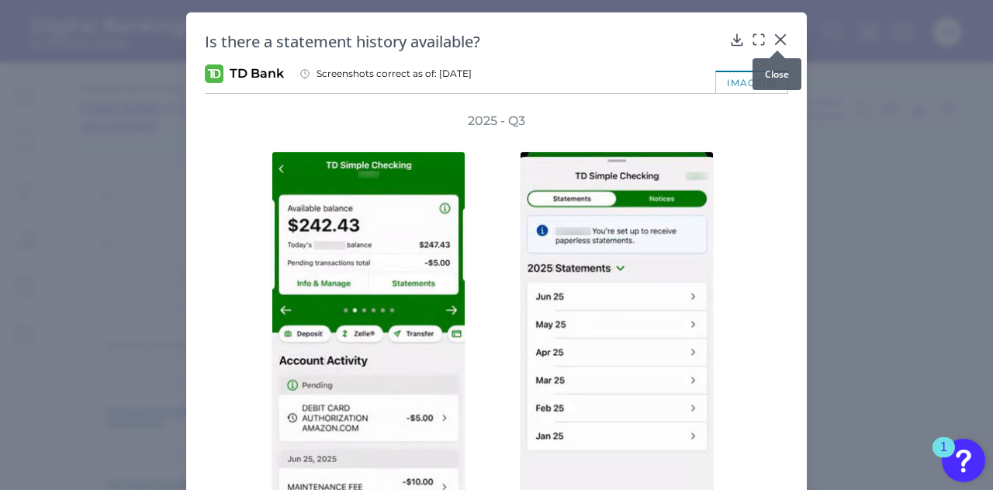
click at [784, 35] on icon at bounding box center [781, 40] width 16 height 16
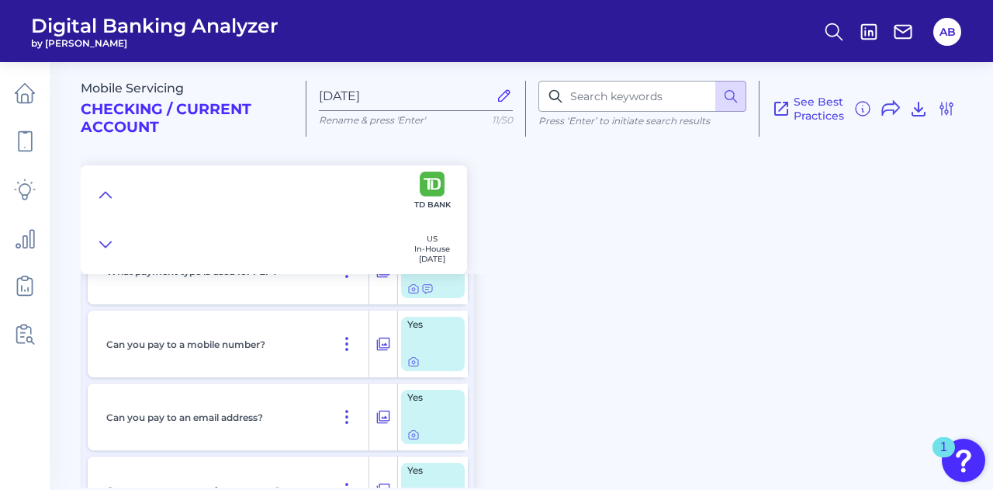
scroll to position [8957, 0]
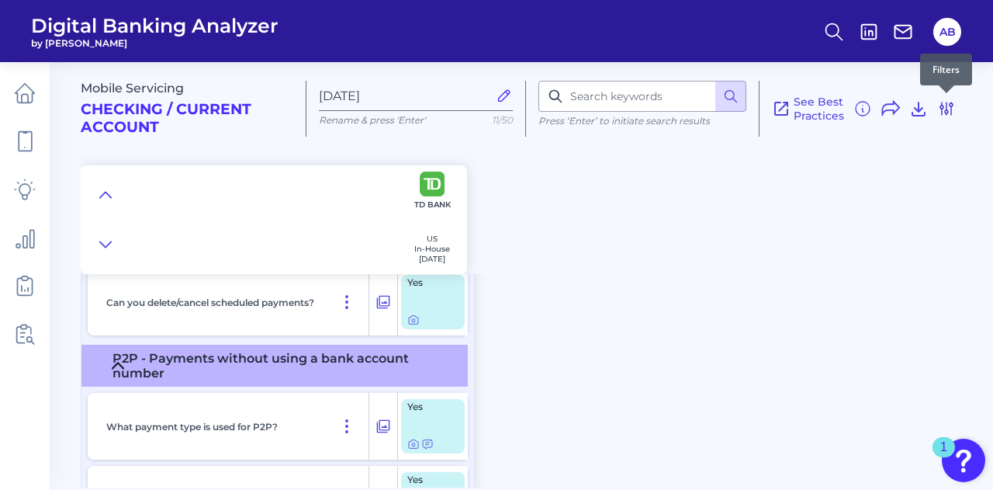
click at [950, 115] on icon at bounding box center [946, 108] width 19 height 19
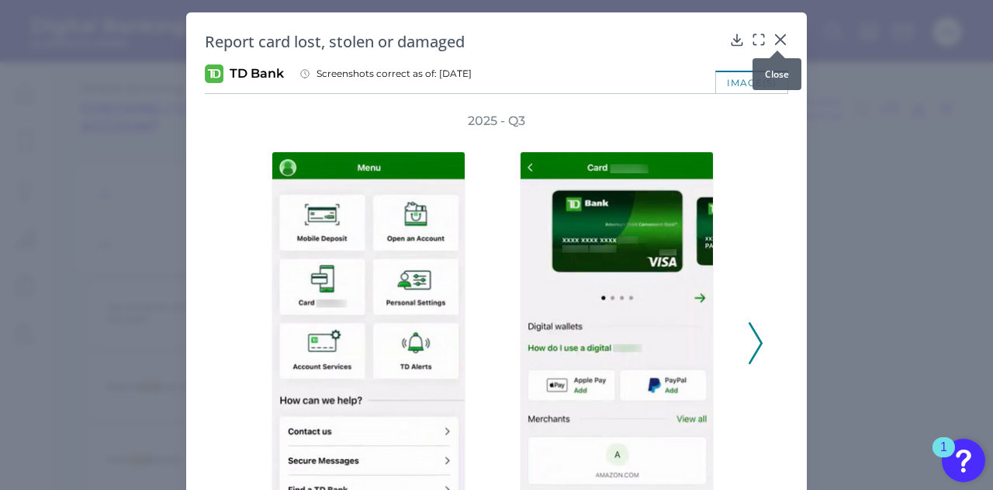
click at [778, 42] on icon at bounding box center [781, 40] width 16 height 16
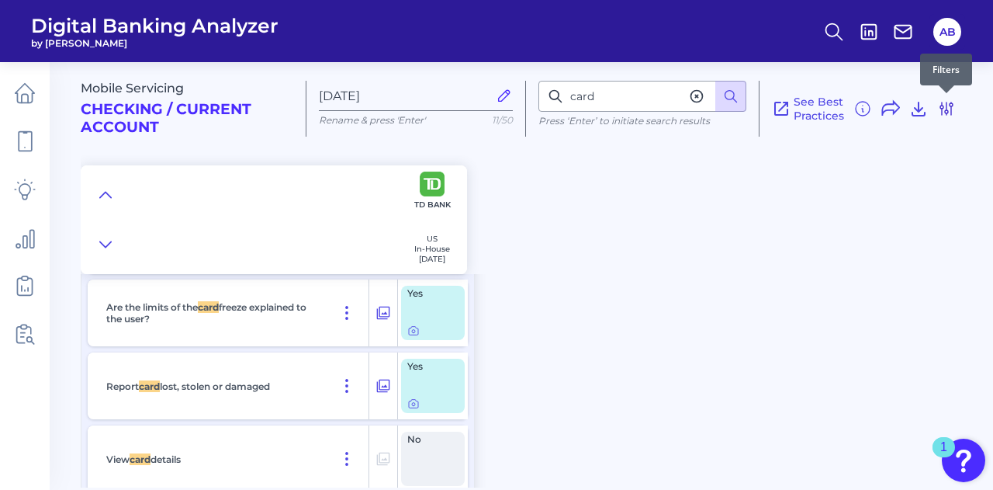
click at [950, 116] on icon at bounding box center [946, 108] width 19 height 19
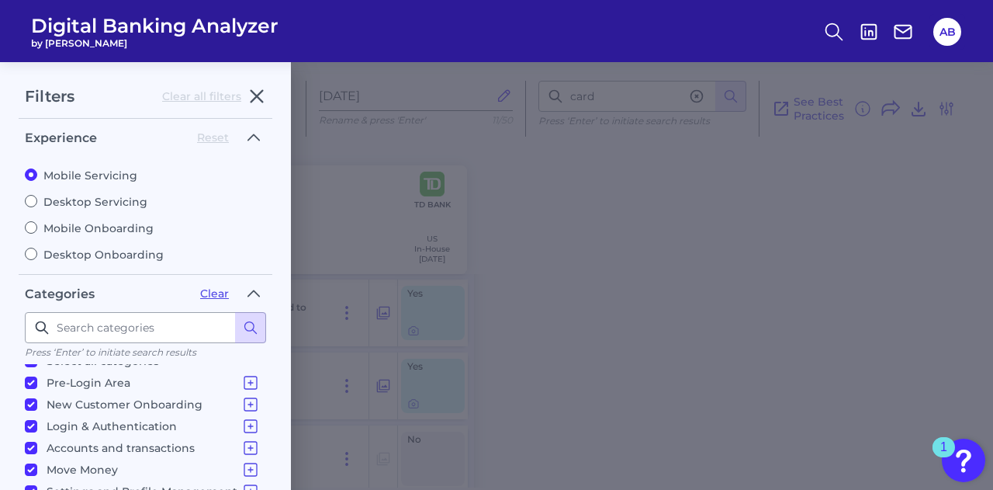
click at [28, 227] on input "Mobile Onboarding" at bounding box center [31, 227] width 12 height 12
radio input "true"
radio input "false"
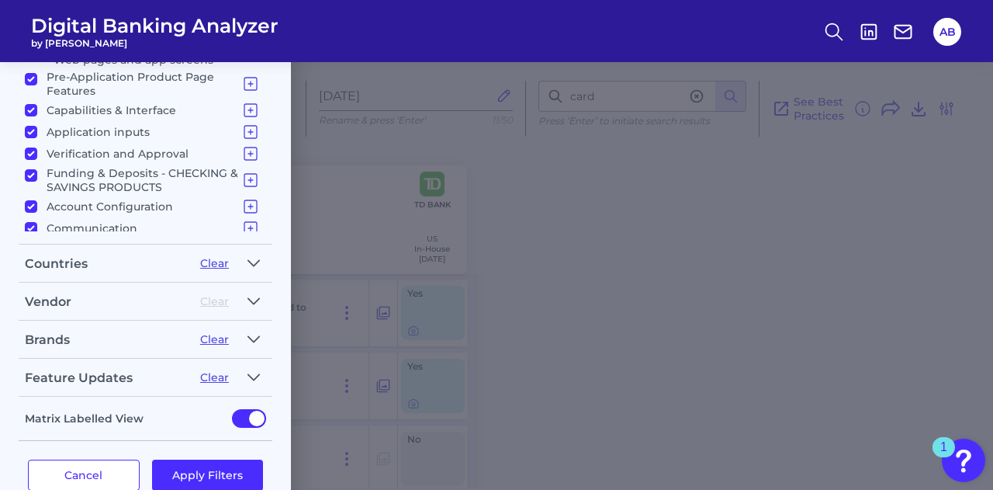
scroll to position [379, 0]
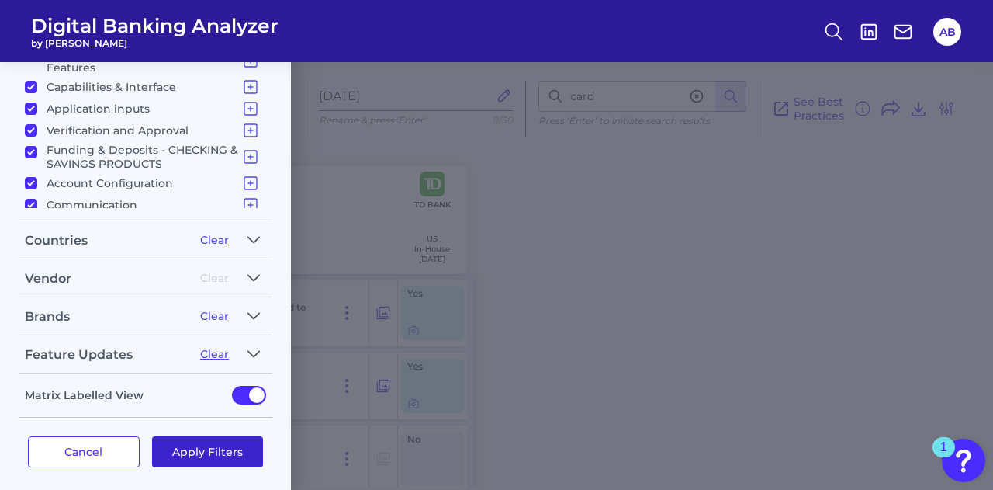
click at [223, 445] on button "Apply Filters" at bounding box center [208, 451] width 112 height 31
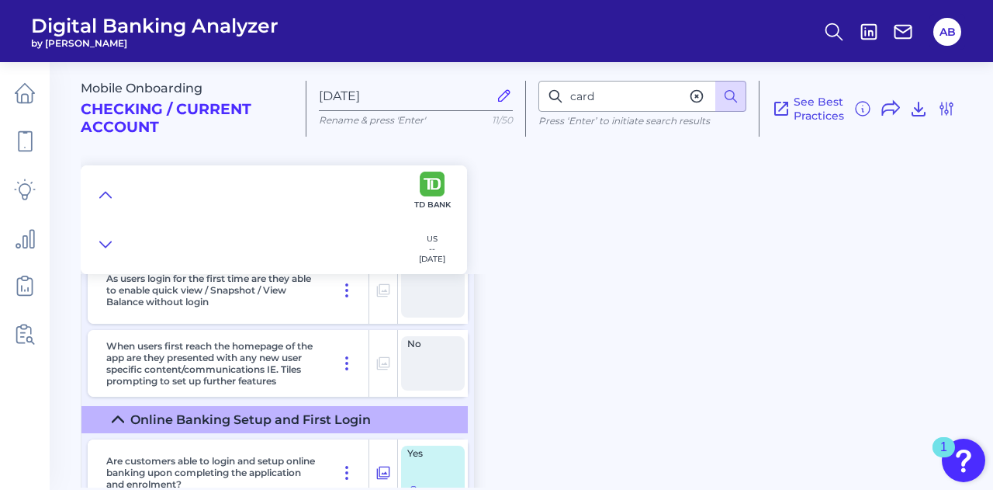
scroll to position [12786, 0]
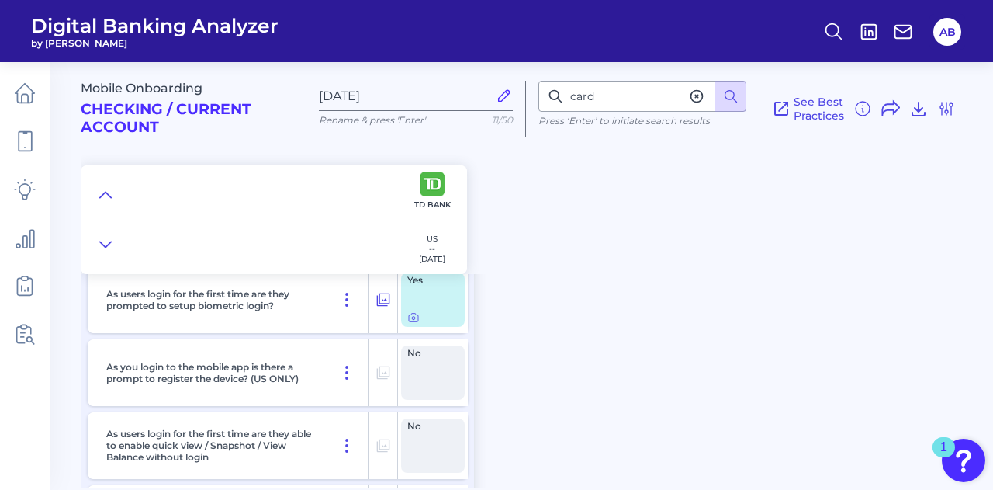
click at [607, 351] on div "Mobile Onboarding Checking / Current Account Aug 20 2025 Rename & press 'Enter'…" at bounding box center [537, 268] width 913 height 437
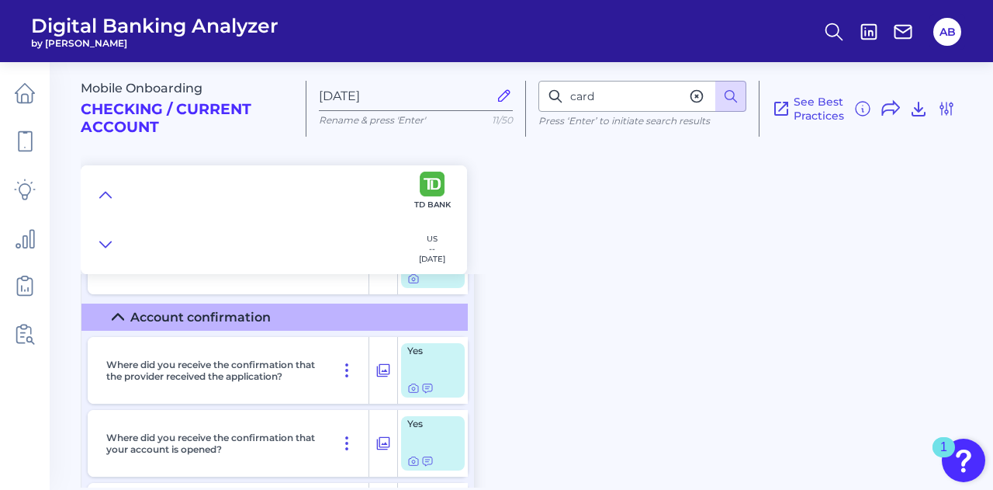
scroll to position [9387, 0]
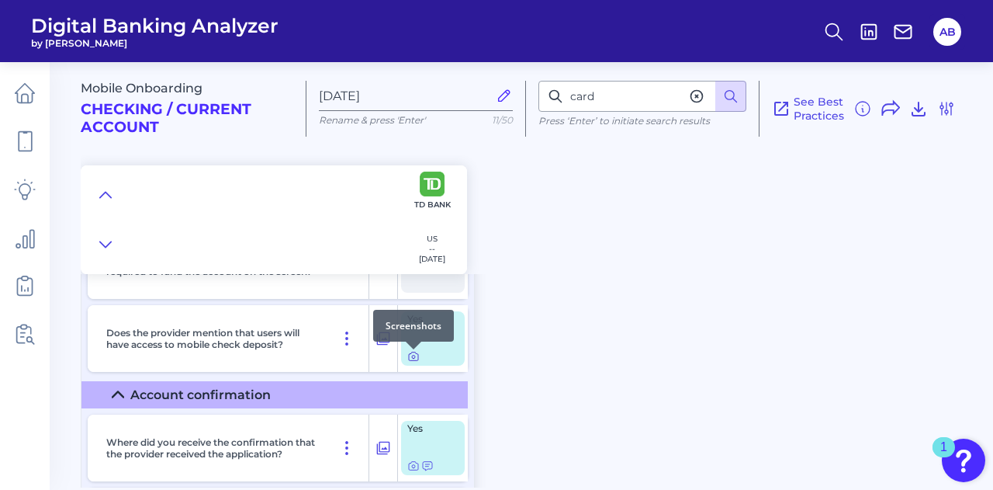
click at [412, 358] on icon at bounding box center [413, 356] width 3 height 3
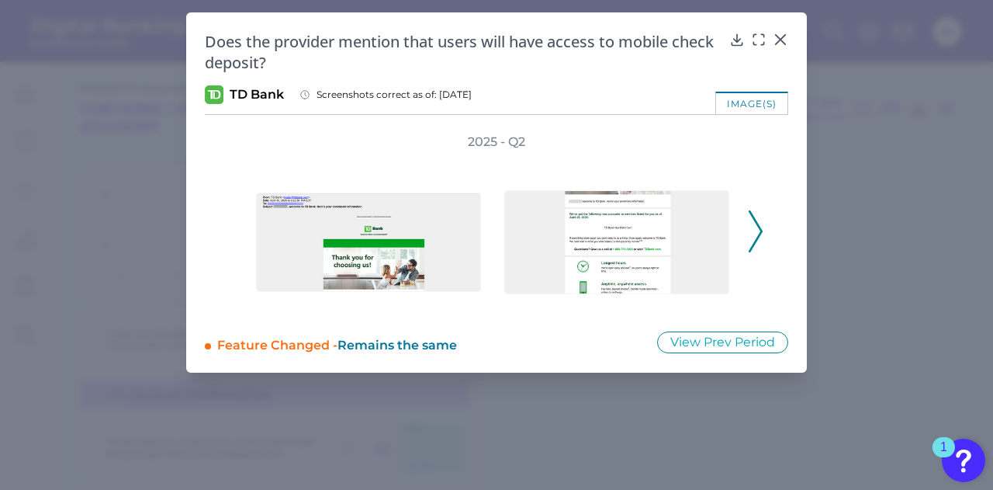
click at [758, 235] on polyline at bounding box center [756, 231] width 12 height 40
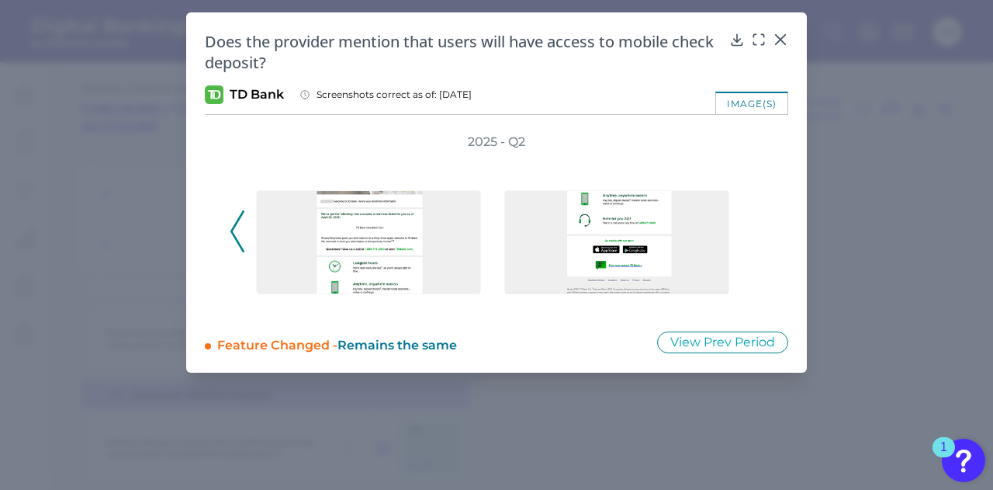
click at [758, 235] on div "2025 - Q2" at bounding box center [497, 222] width 534 height 178
click at [778, 41] on icon at bounding box center [781, 40] width 16 height 16
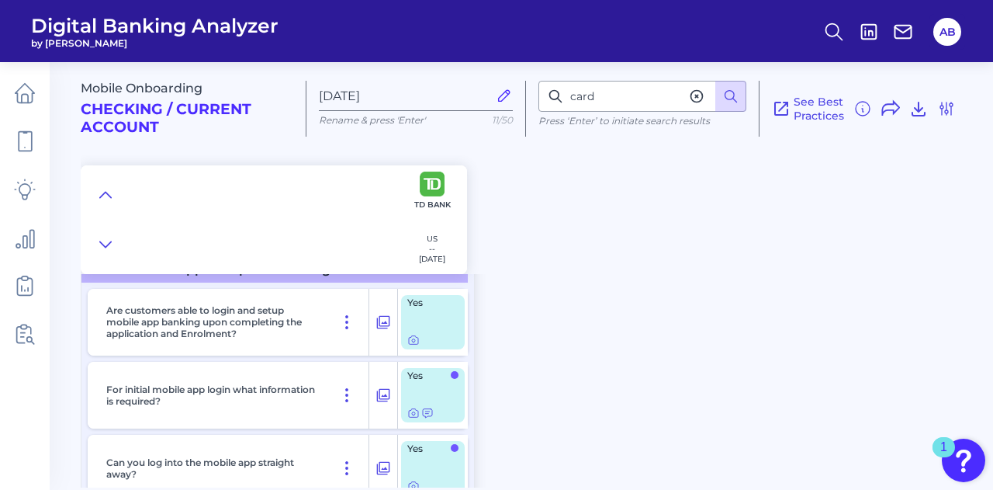
scroll to position [12058, 0]
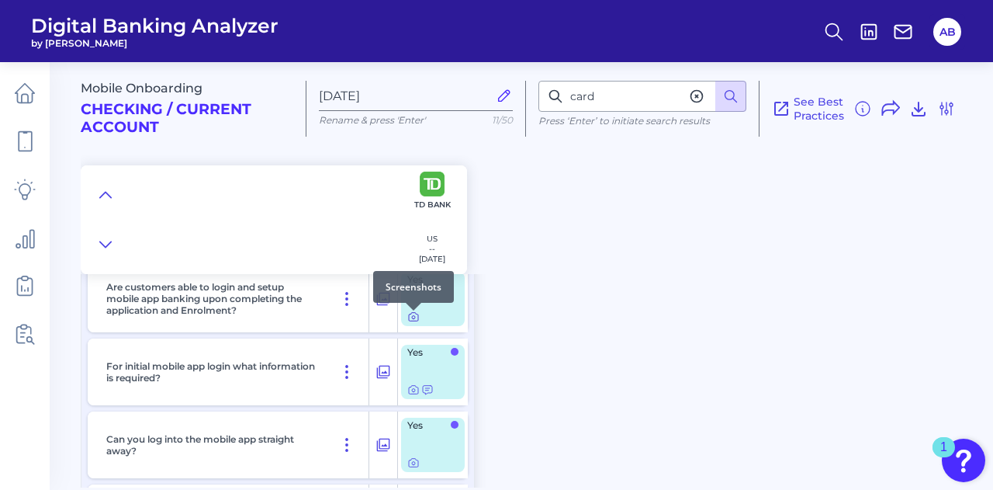
click at [411, 317] on div at bounding box center [414, 311] width 16 height 16
click at [417, 322] on icon at bounding box center [413, 316] width 12 height 12
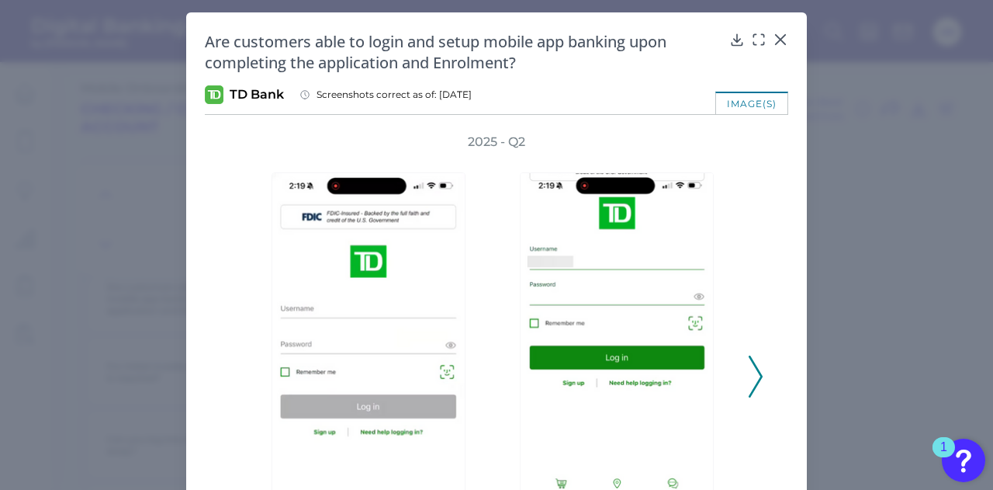
click at [756, 362] on icon at bounding box center [756, 376] width 14 height 42
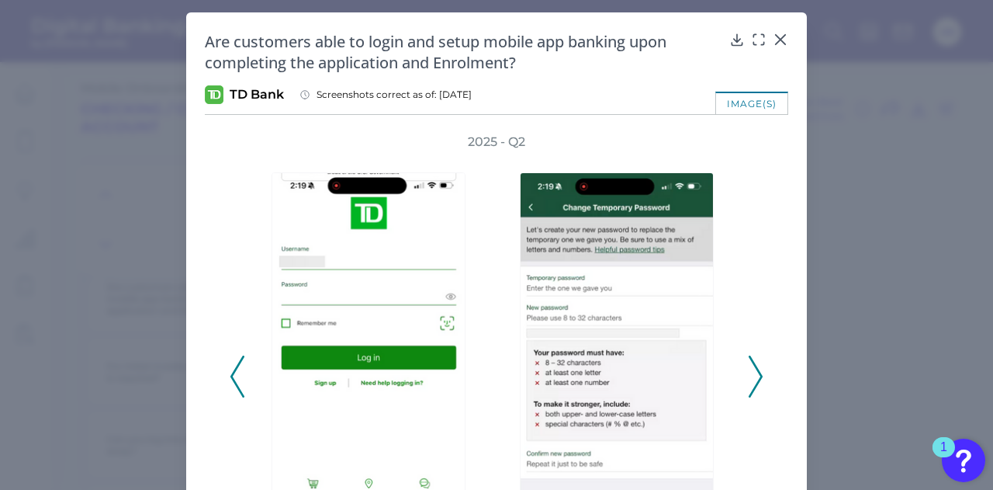
click at [756, 362] on icon at bounding box center [756, 376] width 14 height 42
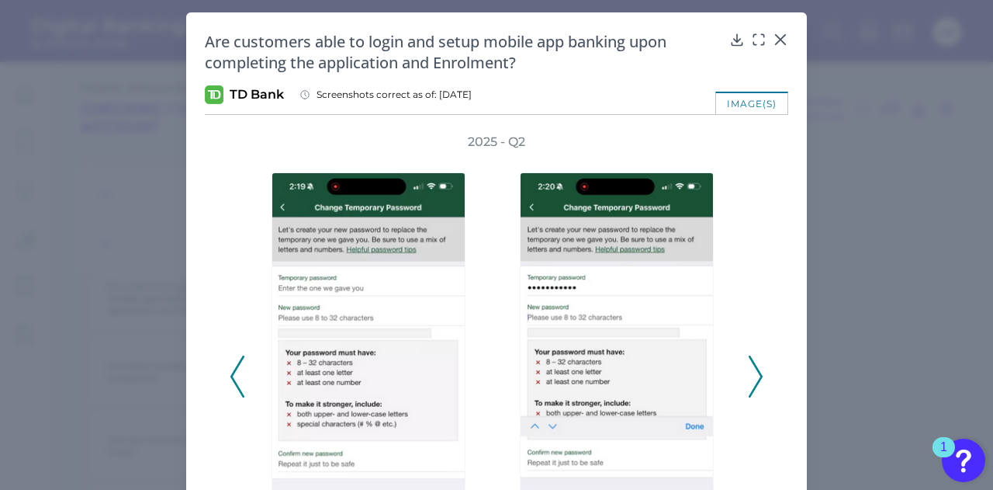
click at [756, 362] on icon at bounding box center [756, 376] width 14 height 42
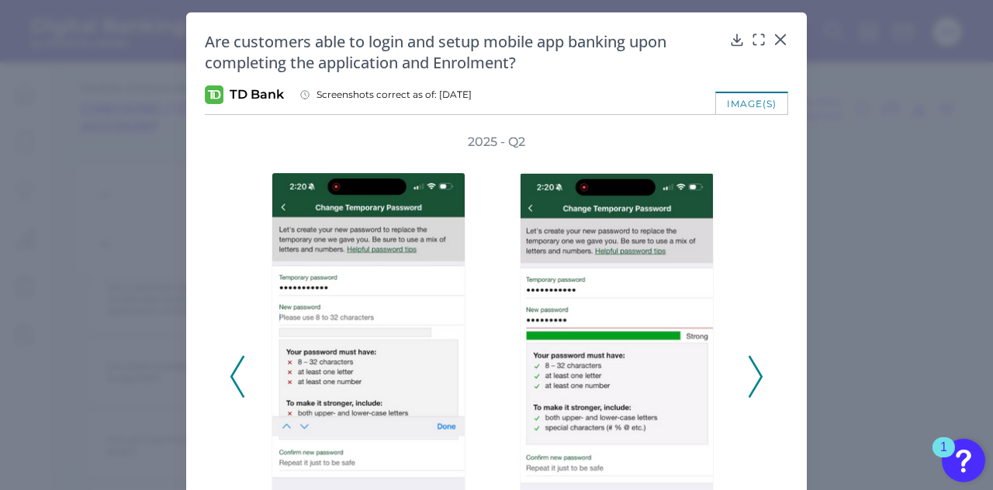
click at [756, 362] on icon at bounding box center [756, 376] width 14 height 42
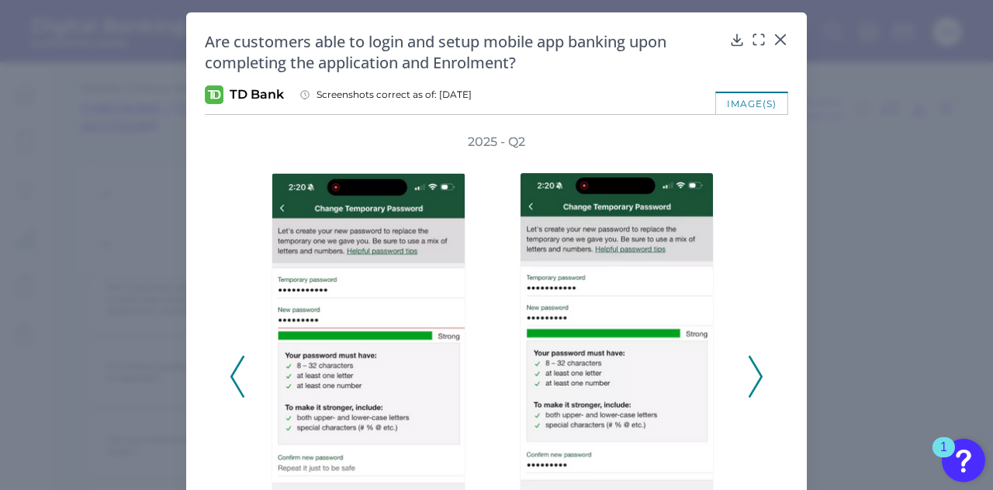
click at [756, 362] on icon at bounding box center [756, 376] width 14 height 42
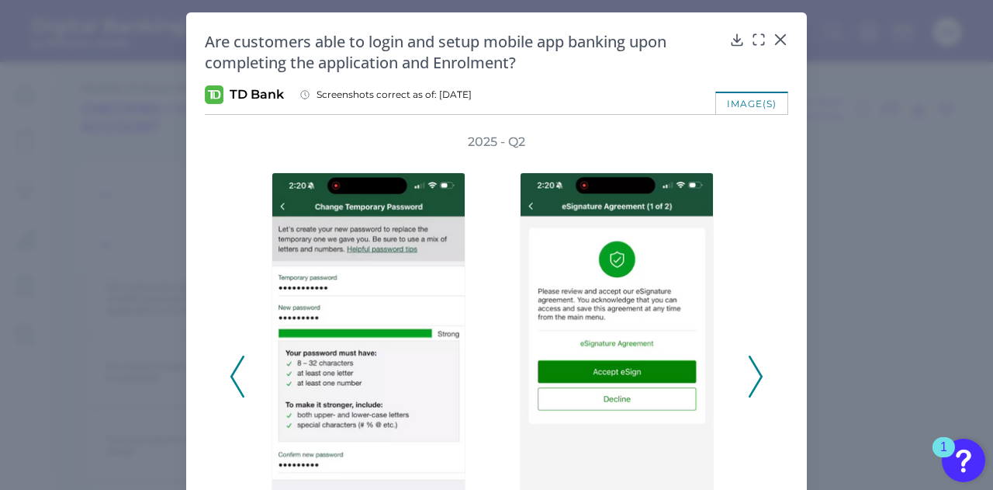
click at [756, 362] on icon at bounding box center [756, 376] width 14 height 42
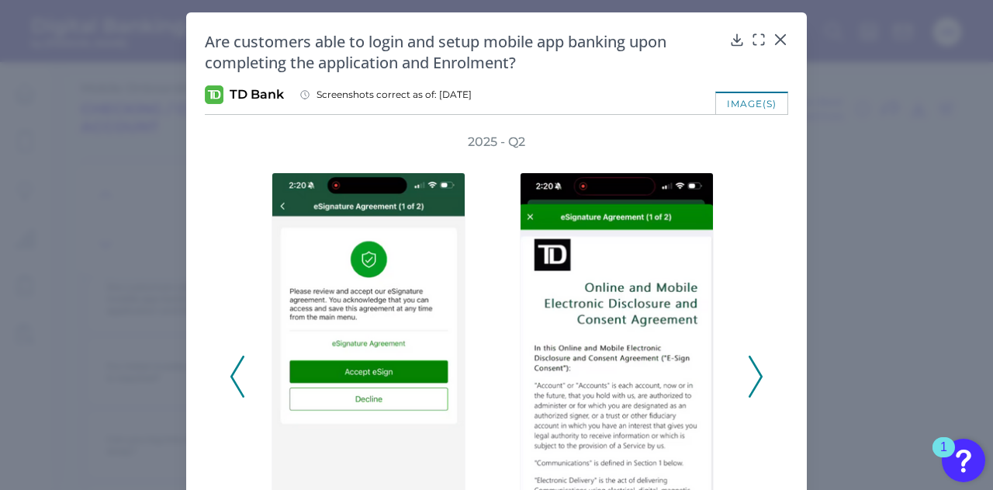
click at [756, 360] on icon at bounding box center [756, 376] width 14 height 42
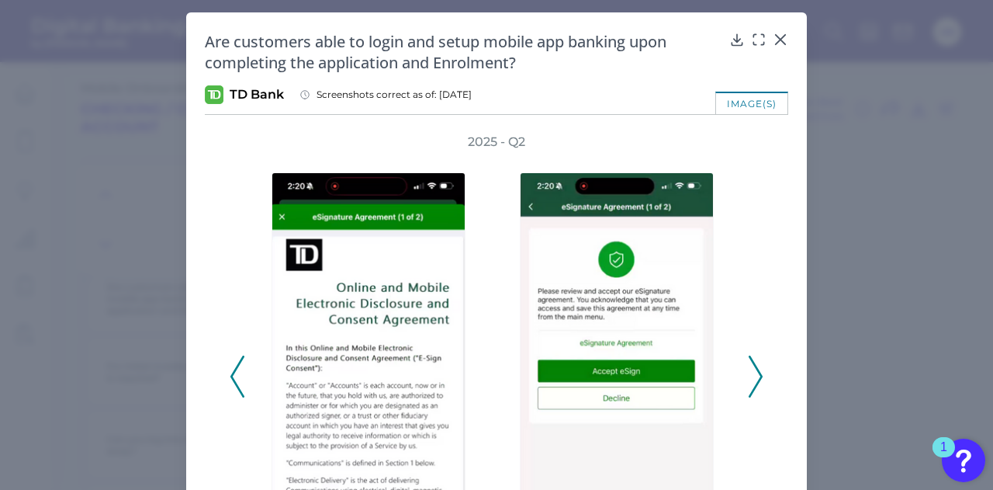
click at [756, 383] on icon at bounding box center [756, 376] width 14 height 42
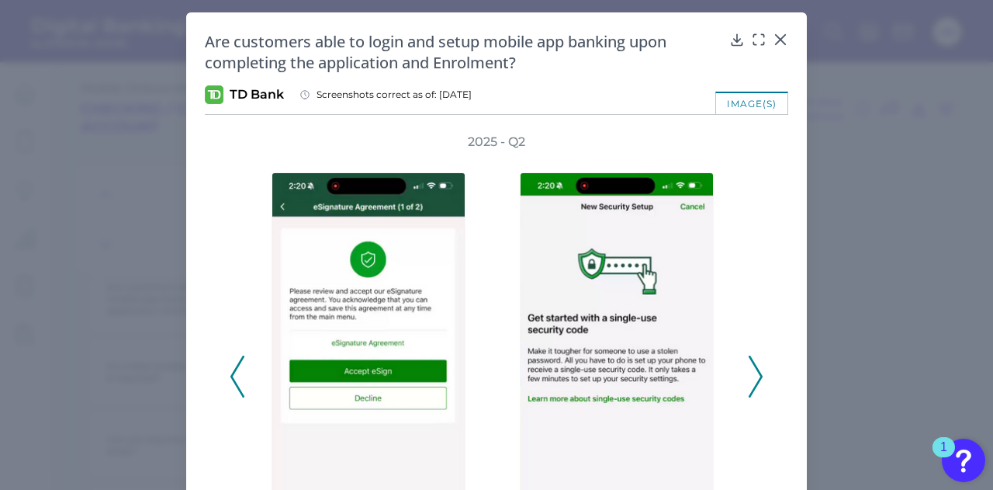
click at [749, 379] on icon at bounding box center [756, 376] width 14 height 42
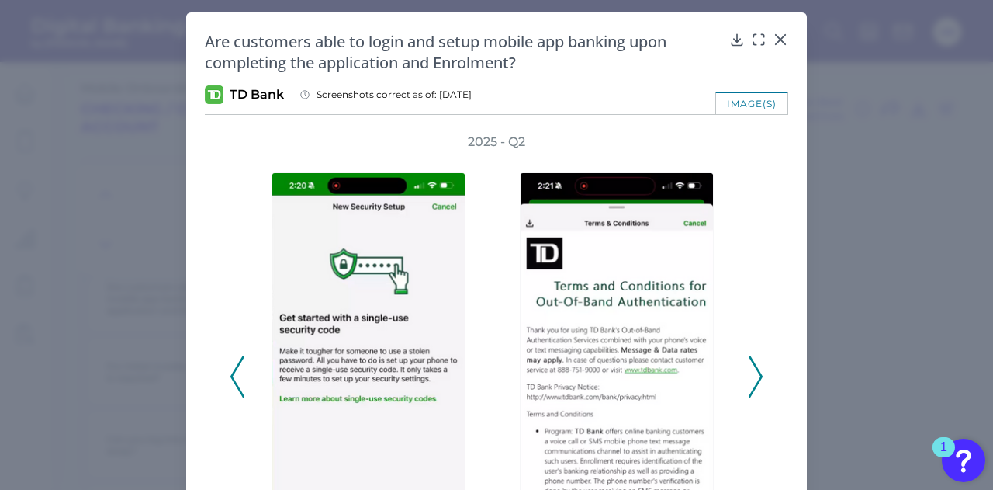
click at [743, 373] on div "2025 - Q2" at bounding box center [497, 367] width 534 height 469
click at [781, 45] on div at bounding box center [778, 51] width 16 height 16
click at [774, 40] on icon at bounding box center [781, 40] width 16 height 16
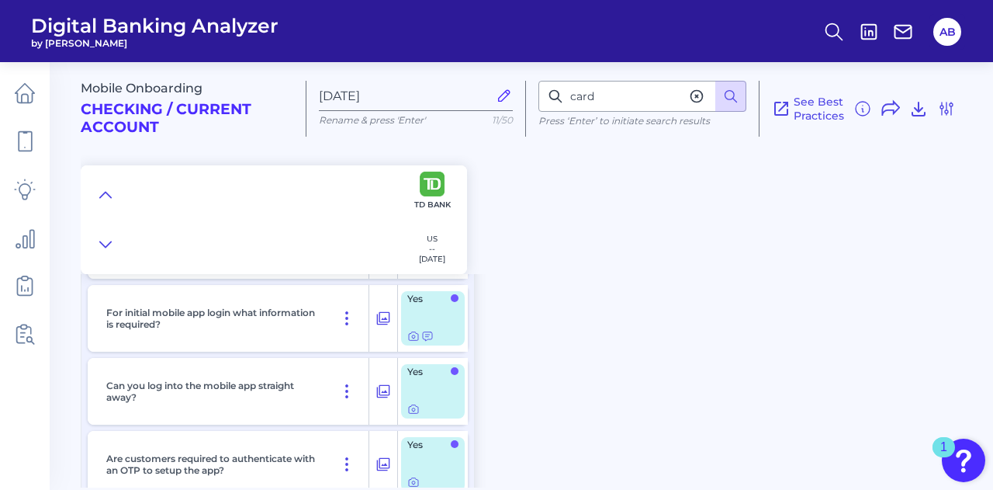
scroll to position [12135, 0]
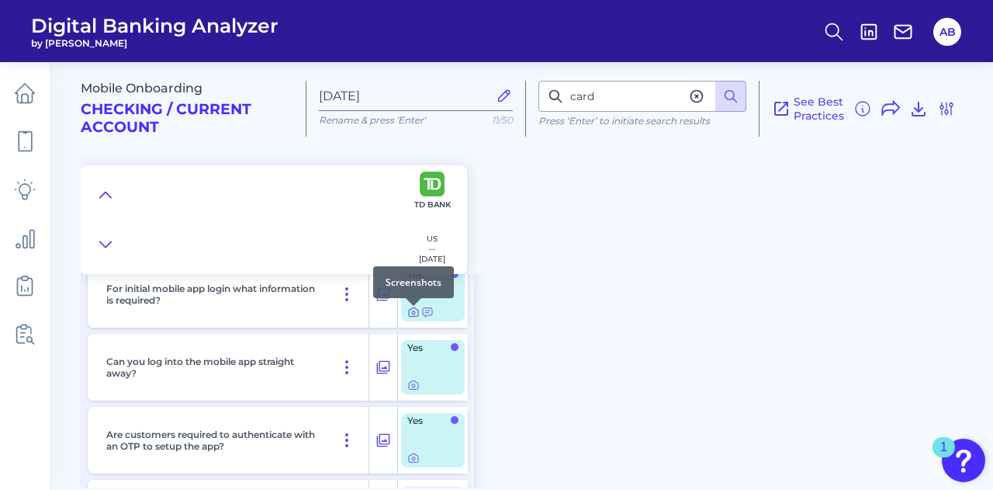
click at [417, 309] on div at bounding box center [414, 306] width 16 height 16
click at [417, 317] on icon at bounding box center [413, 312] width 12 height 12
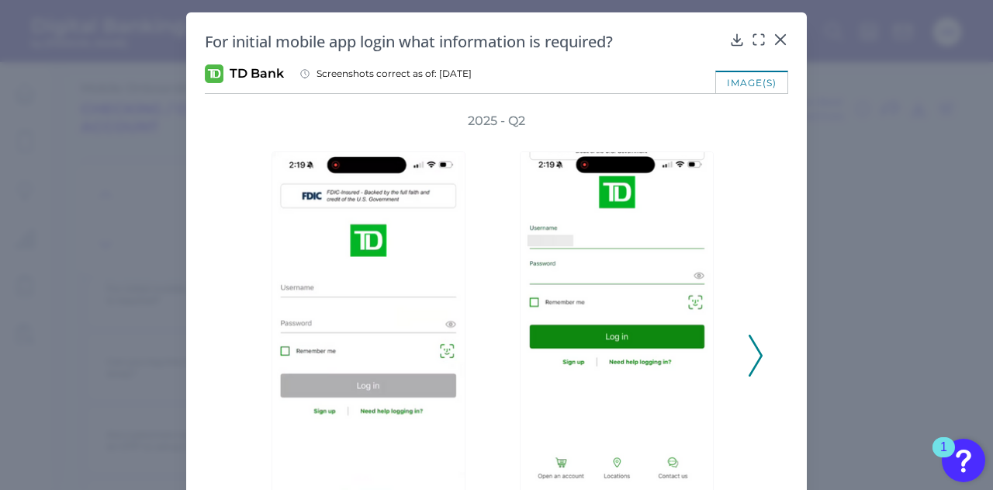
click at [762, 338] on div "2025 - Q2" at bounding box center [497, 347] width 584 height 469
click at [750, 351] on icon at bounding box center [756, 355] width 14 height 42
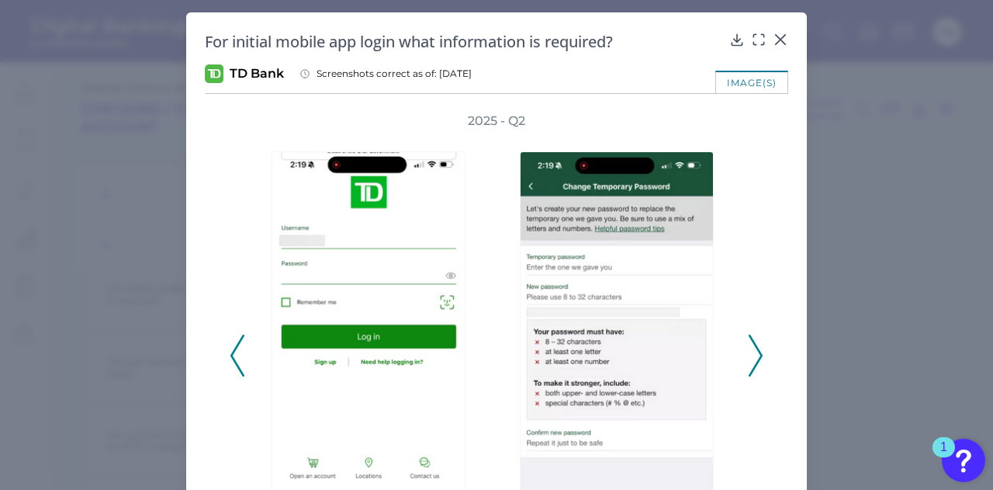
click at [750, 351] on icon at bounding box center [756, 355] width 14 height 42
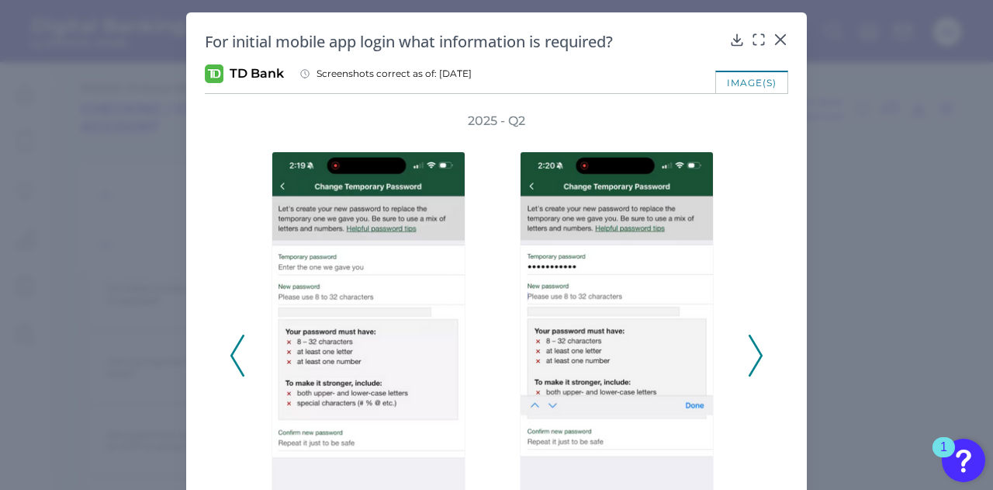
click at [749, 350] on icon at bounding box center [756, 355] width 14 height 42
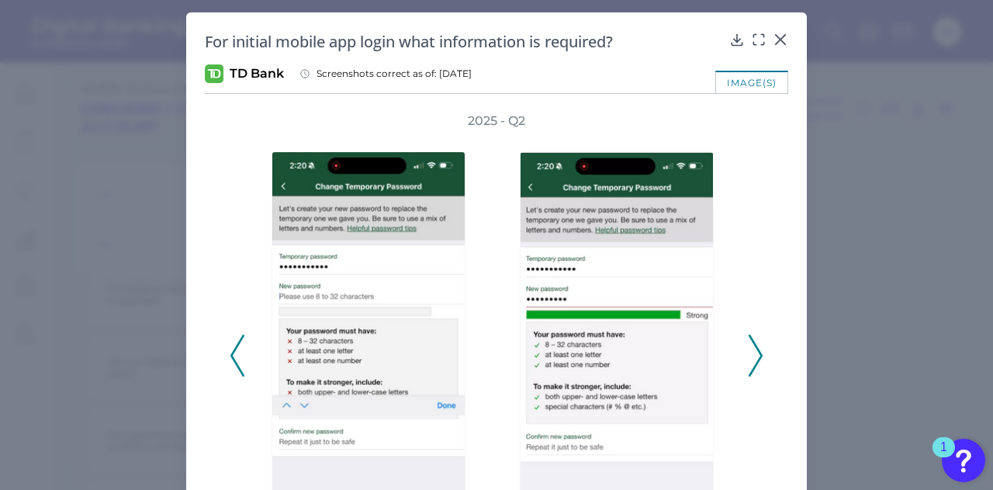
click at [749, 350] on icon at bounding box center [756, 355] width 14 height 42
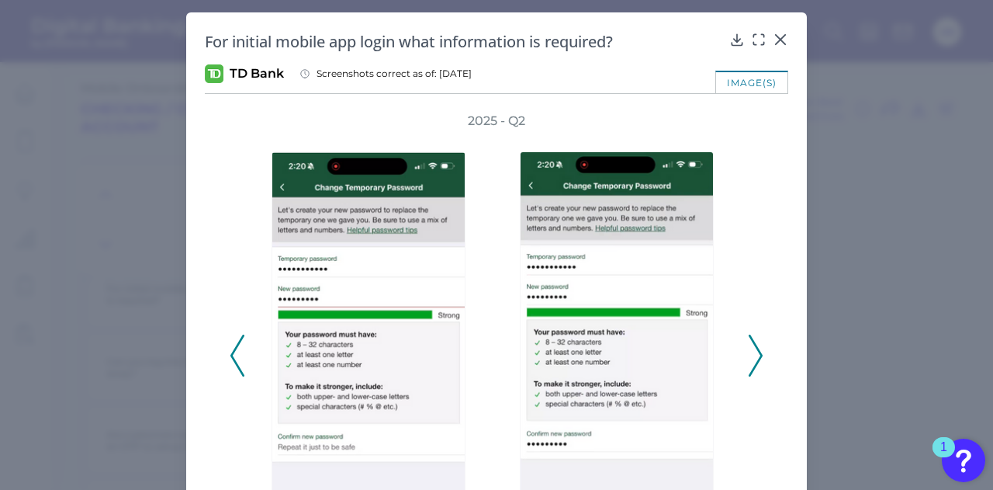
click at [749, 350] on icon at bounding box center [756, 355] width 14 height 42
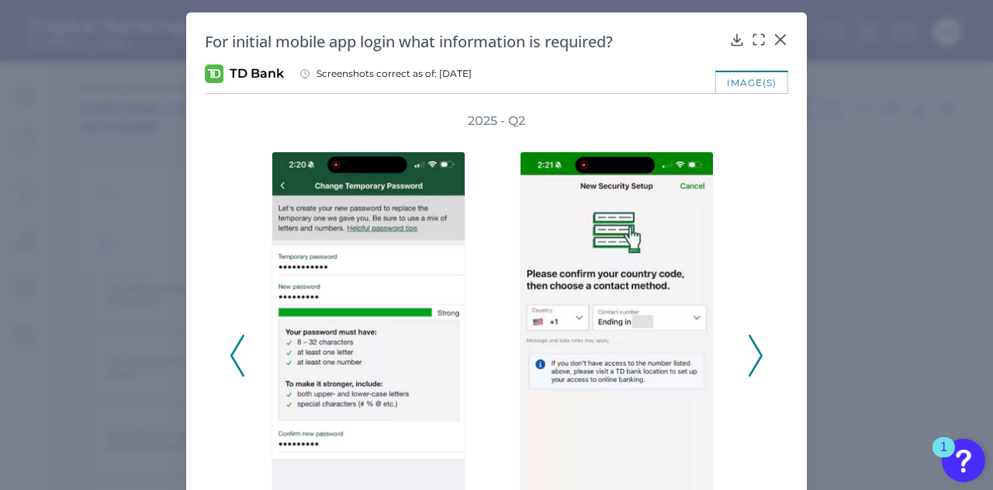
click at [749, 350] on icon at bounding box center [756, 355] width 14 height 42
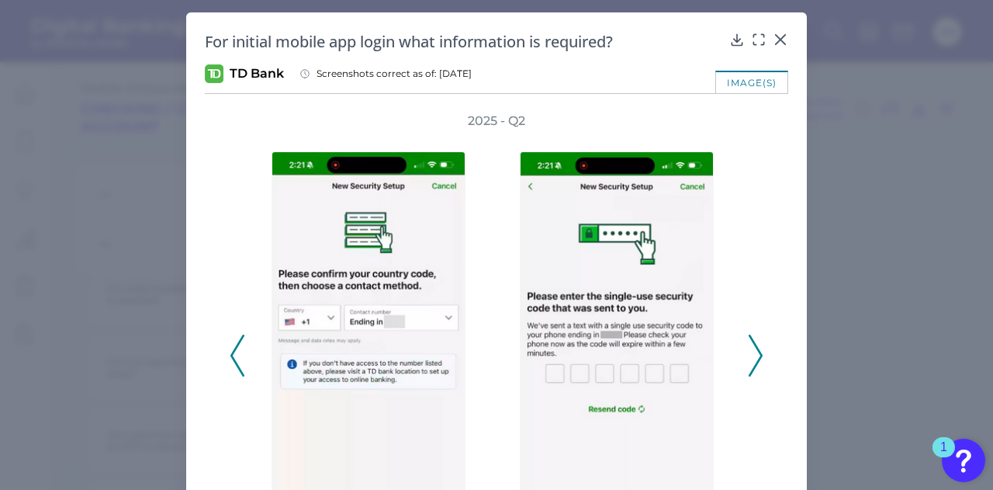
click at [757, 355] on icon at bounding box center [756, 355] width 14 height 42
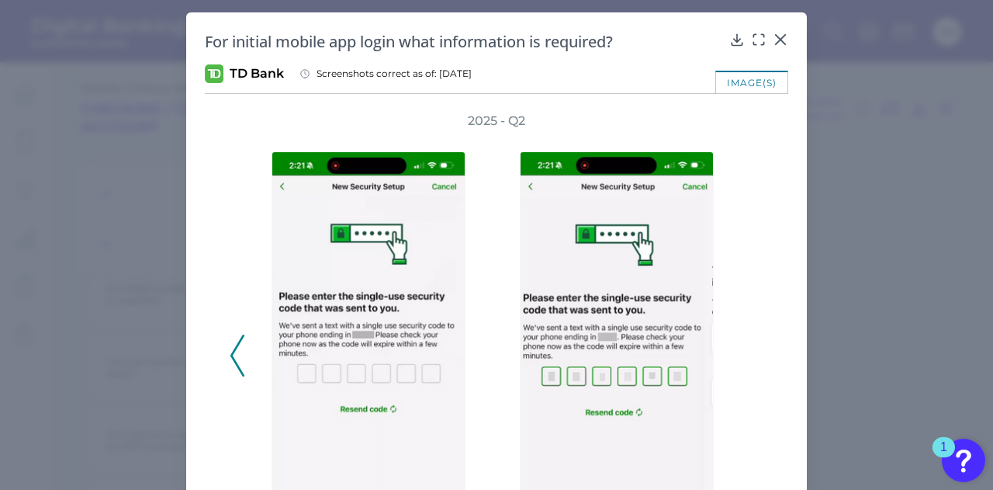
click at [752, 353] on div "2025 - Q2" at bounding box center [497, 347] width 534 height 469
click at [775, 51] on div "For initial mobile app login what information is required?" at bounding box center [497, 41] width 584 height 21
click at [773, 41] on icon at bounding box center [781, 40] width 16 height 16
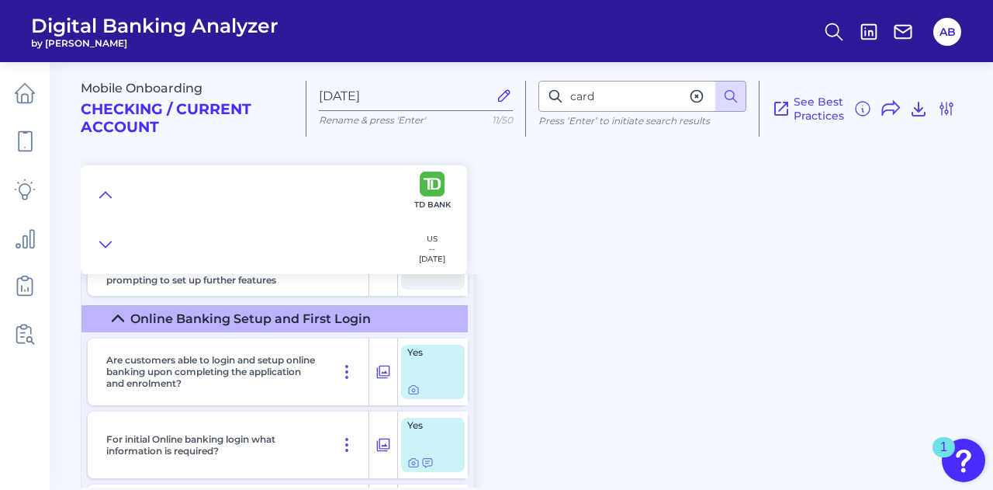
scroll to position [13067, 0]
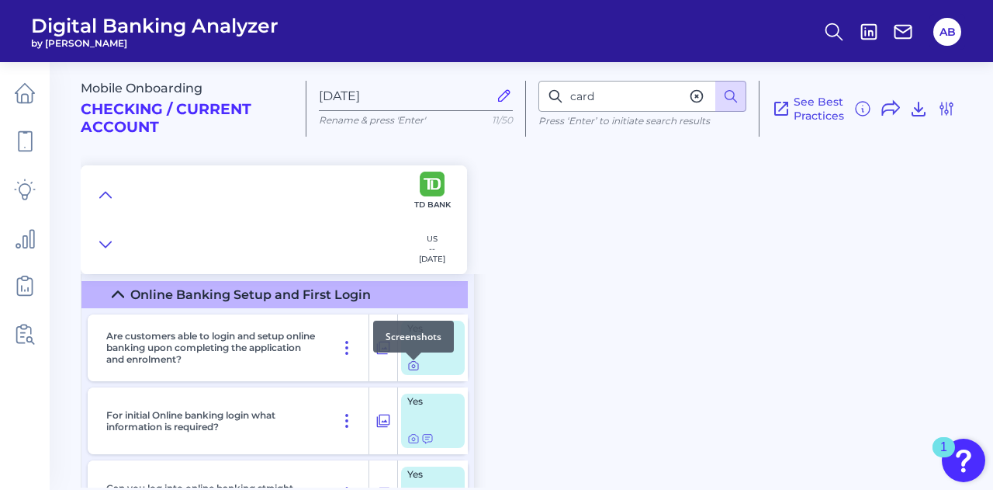
click at [415, 370] on icon at bounding box center [413, 365] width 12 height 12
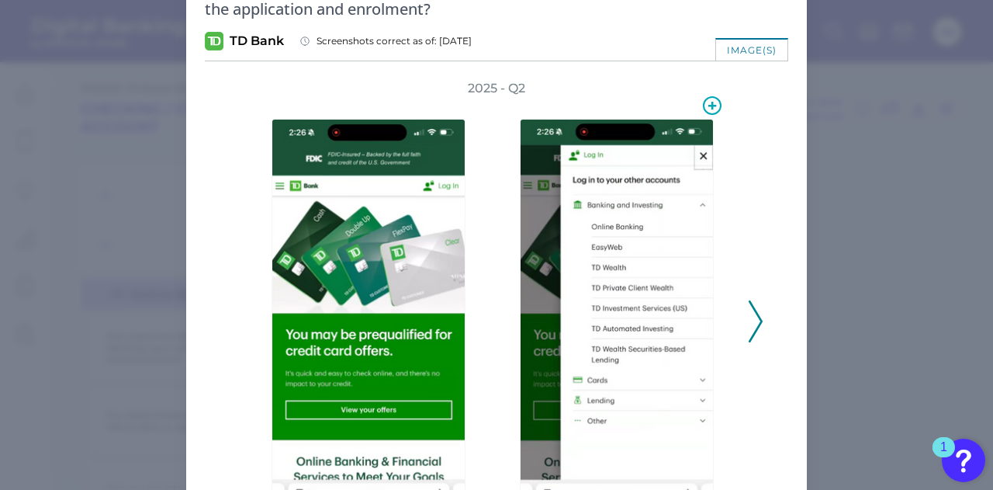
scroll to position [78, 0]
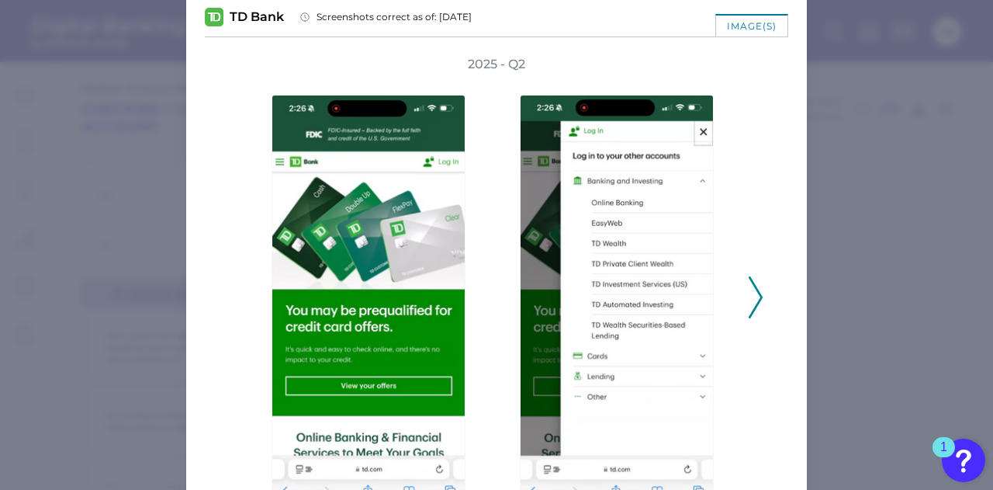
click at [754, 302] on polyline at bounding box center [756, 297] width 12 height 40
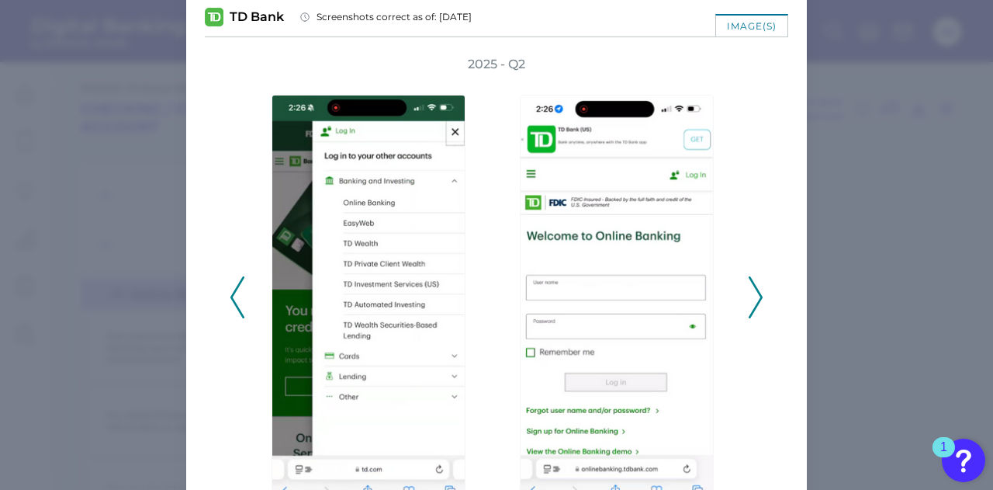
click at [749, 296] on icon at bounding box center [756, 297] width 14 height 42
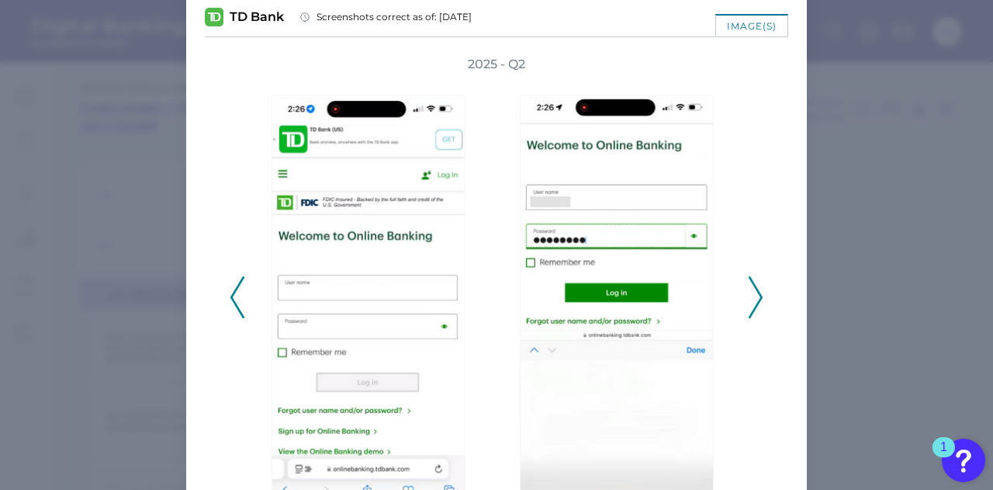
click at [749, 296] on icon at bounding box center [756, 297] width 14 height 42
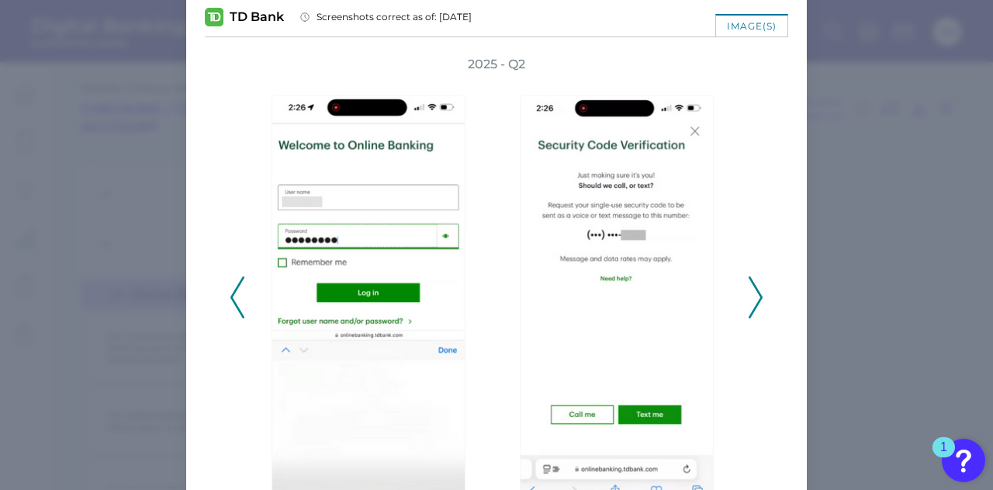
click at [749, 296] on icon at bounding box center [756, 297] width 14 height 42
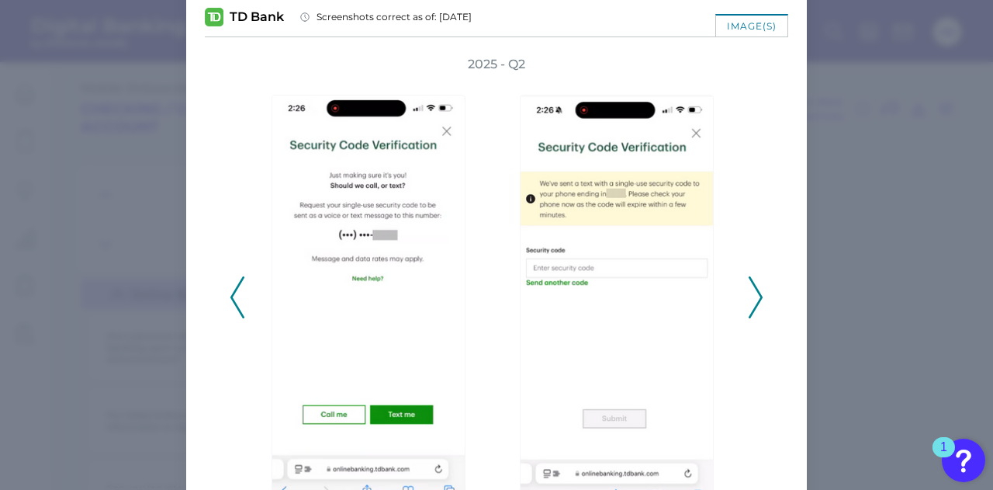
click at [749, 296] on icon at bounding box center [756, 297] width 14 height 42
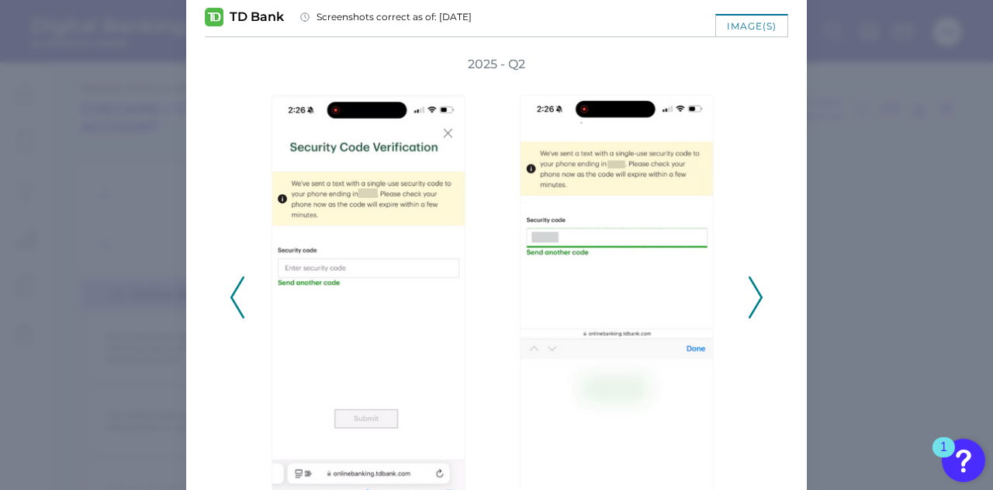
click at [749, 296] on icon at bounding box center [756, 297] width 14 height 42
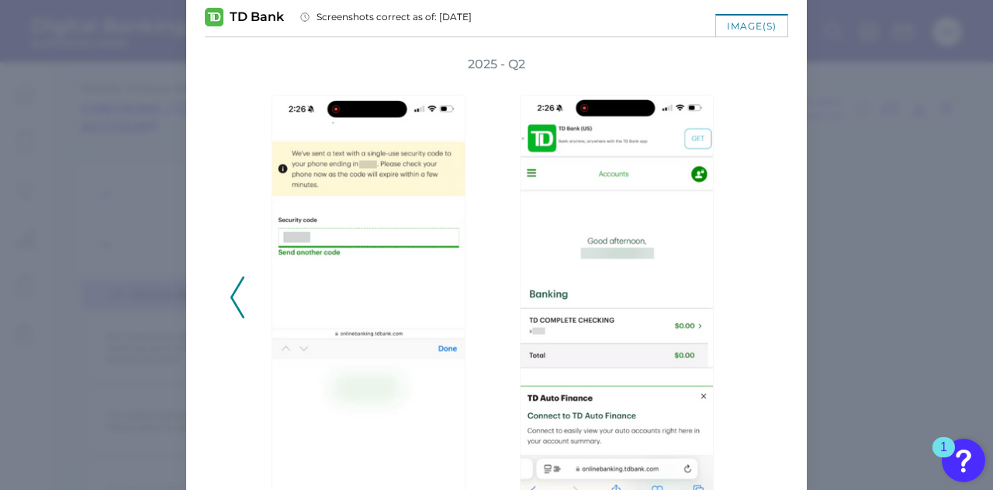
click at [747, 296] on div "2025 - Q2" at bounding box center [497, 289] width 534 height 466
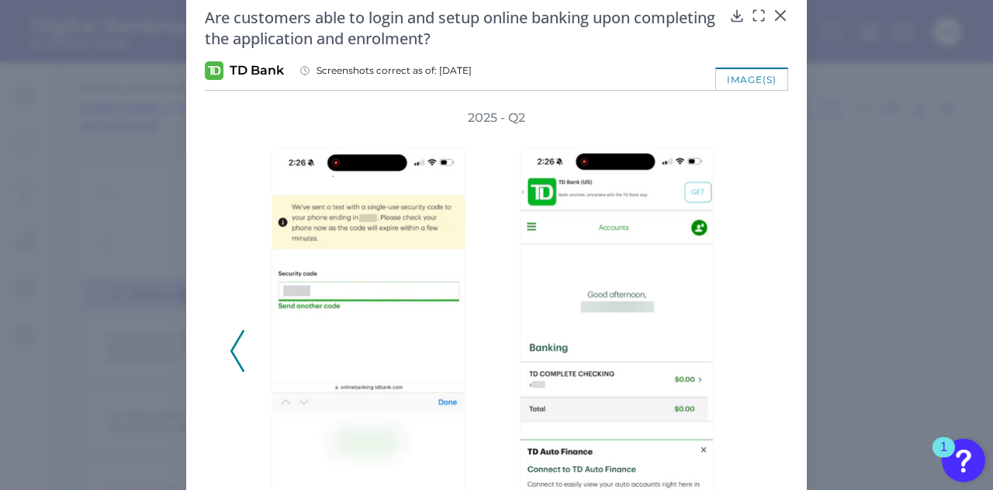
scroll to position [0, 0]
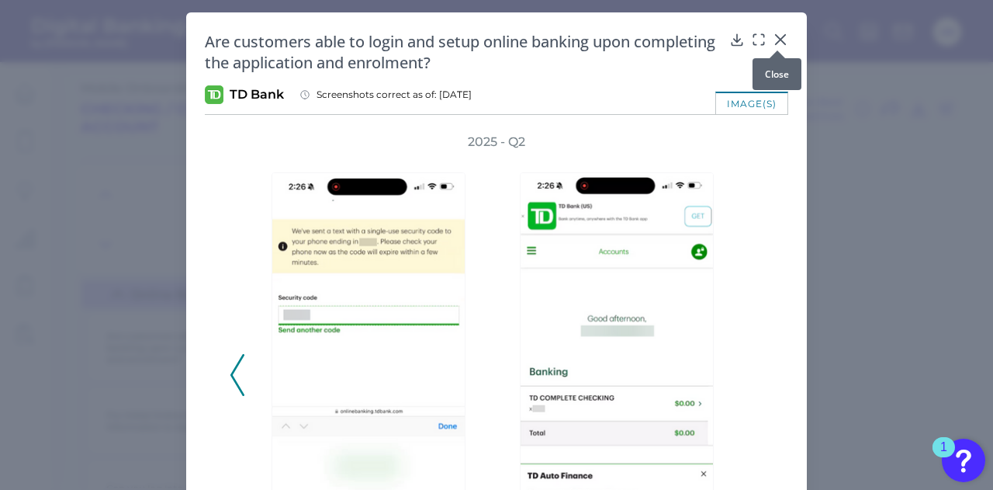
click at [779, 39] on icon at bounding box center [781, 40] width 16 height 16
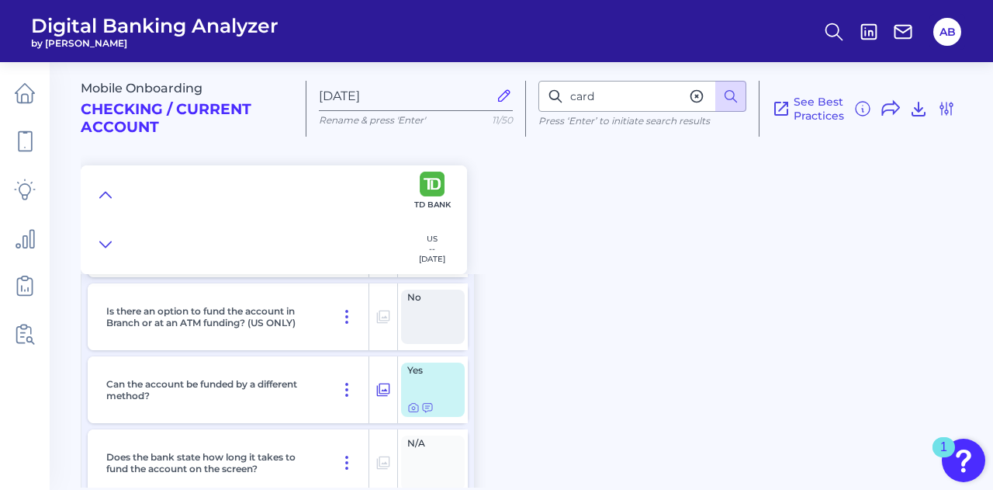
scroll to position [9195, 0]
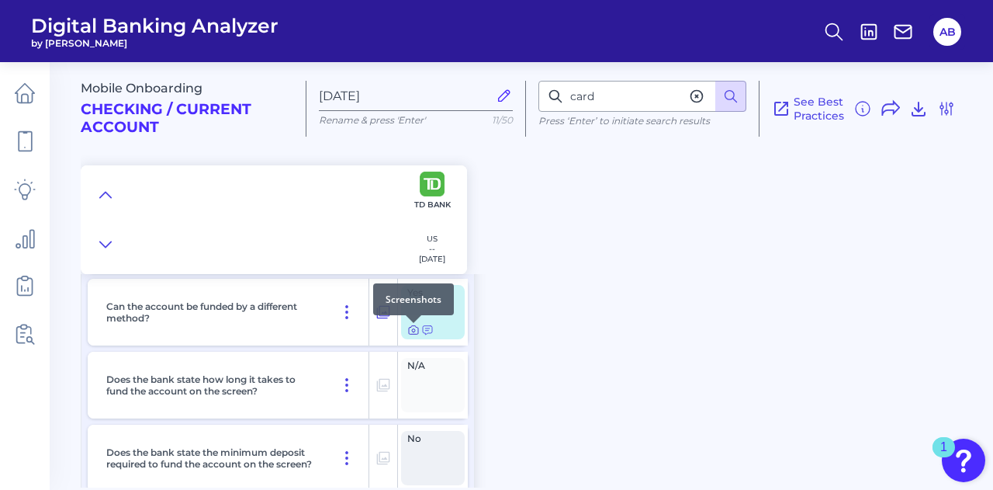
click at [416, 331] on icon at bounding box center [413, 330] width 12 height 12
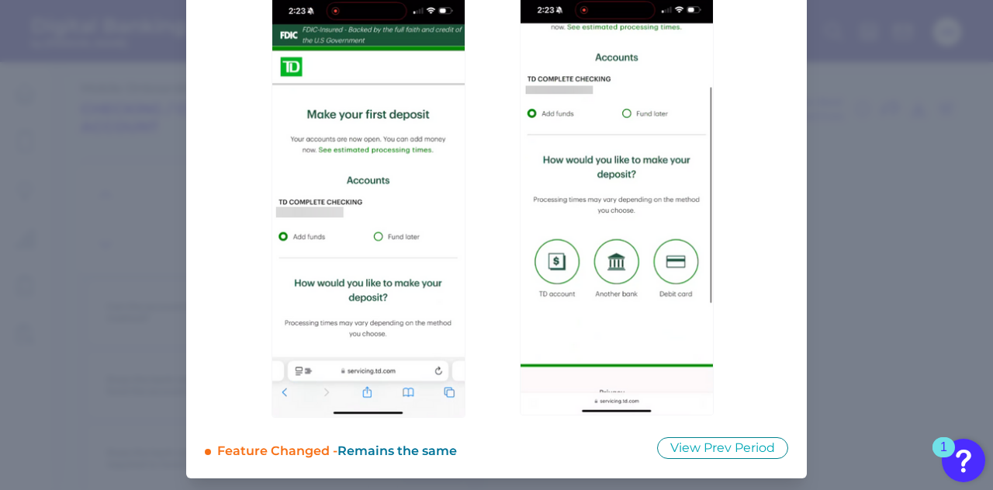
scroll to position [0, 0]
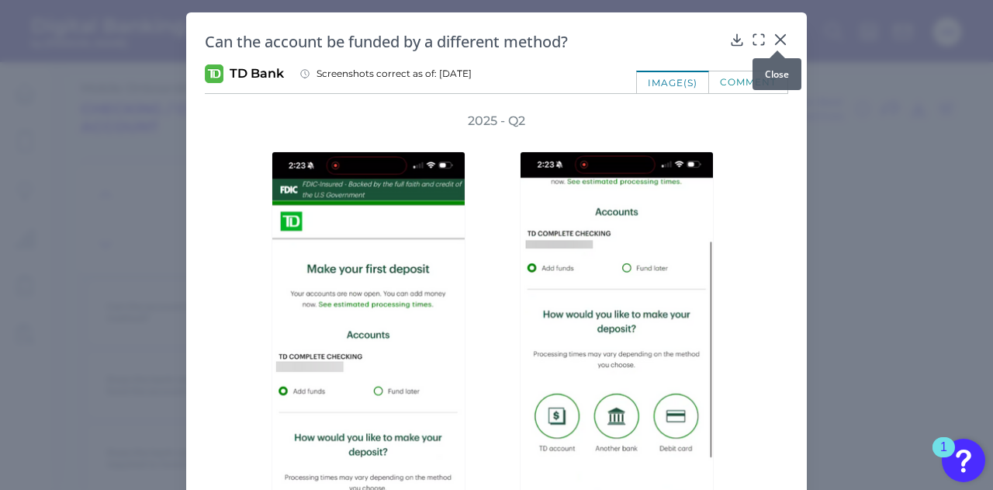
click at [778, 42] on icon at bounding box center [781, 40] width 16 height 16
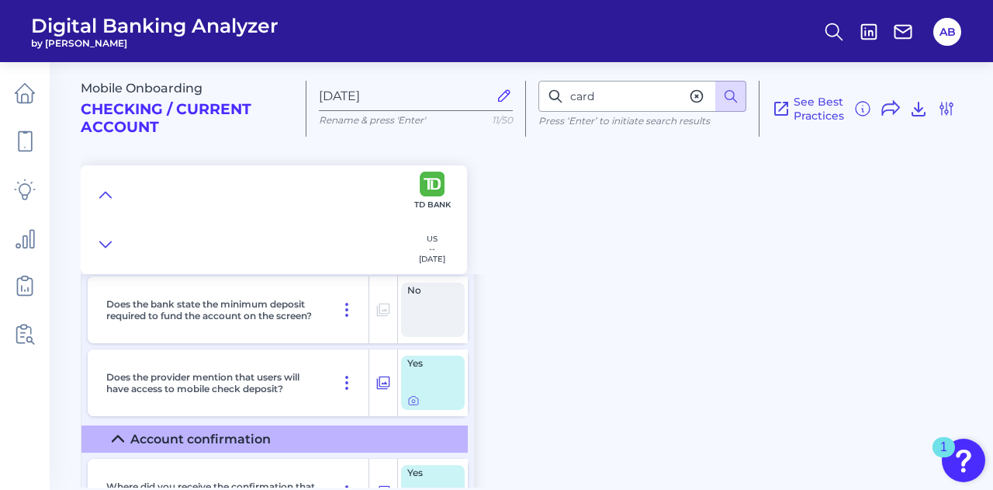
scroll to position [9350, 0]
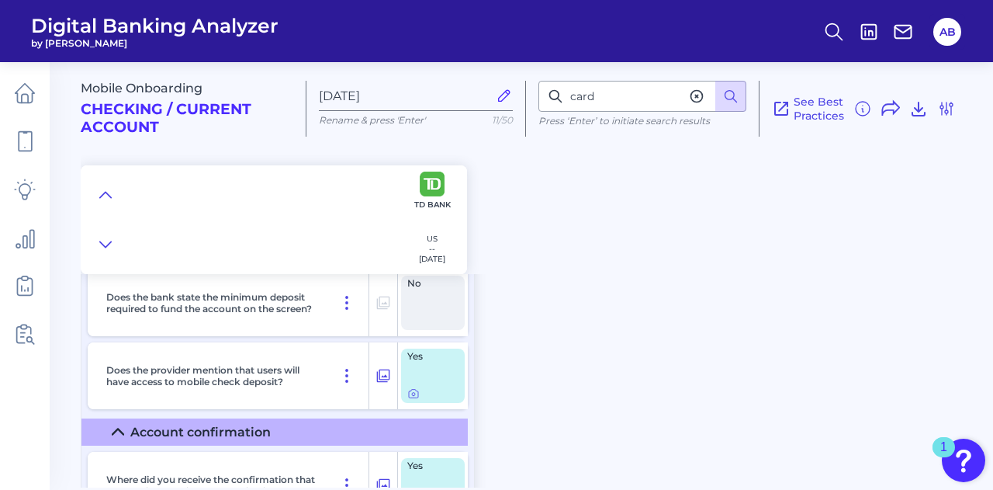
click at [421, 393] on div at bounding box center [432, 393] width 51 height 12
click at [410, 392] on div at bounding box center [414, 387] width 16 height 16
click at [413, 395] on icon at bounding box center [413, 394] width 3 height 3
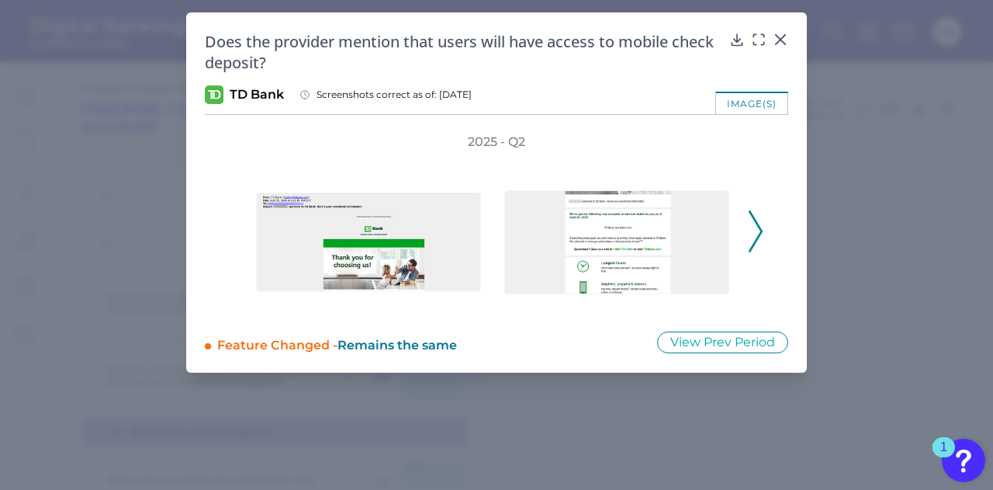
click at [759, 239] on icon at bounding box center [756, 231] width 14 height 42
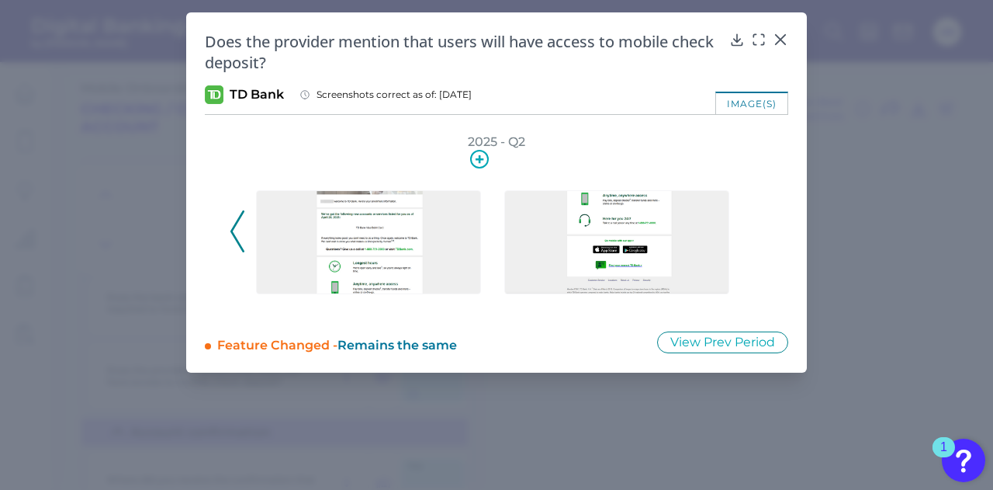
click at [413, 235] on img at bounding box center [368, 242] width 225 height 104
click at [365, 259] on img at bounding box center [368, 242] width 225 height 104
click at [448, 248] on img at bounding box center [368, 242] width 225 height 104
click at [478, 167] on div at bounding box center [480, 173] width 16 height 16
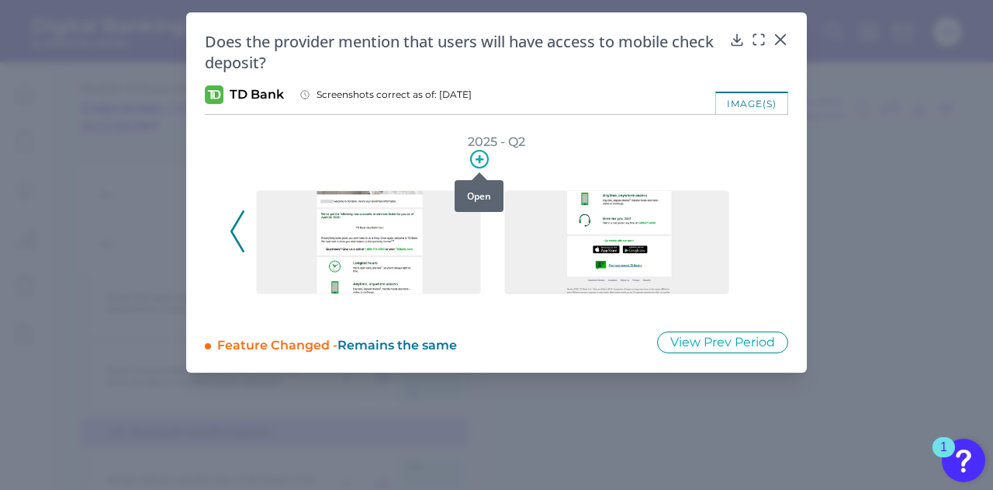
click at [480, 155] on icon at bounding box center [480, 159] width 8 height 8
click at [512, 338] on div "Feature Changed - Remains the same" at bounding box center [426, 342] width 419 height 23
click at [784, 40] on icon at bounding box center [781, 40] width 16 height 16
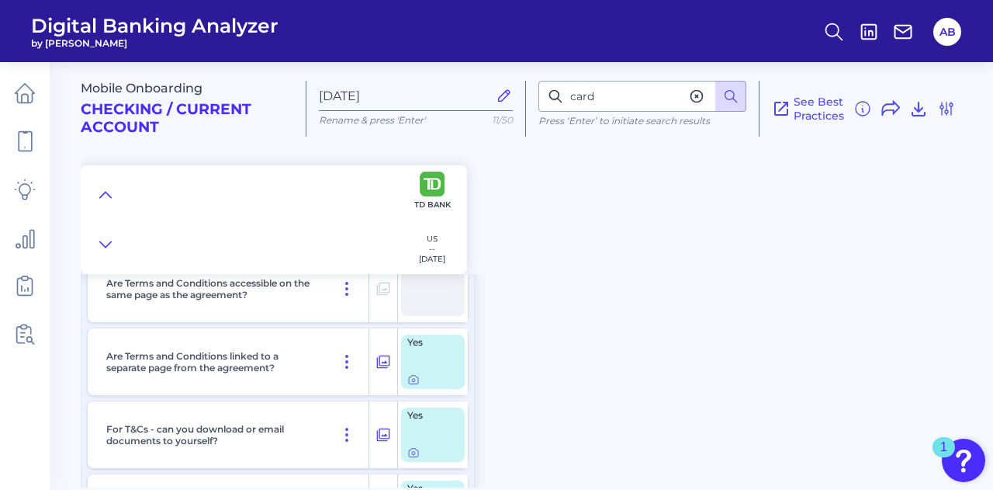
scroll to position [7488, 0]
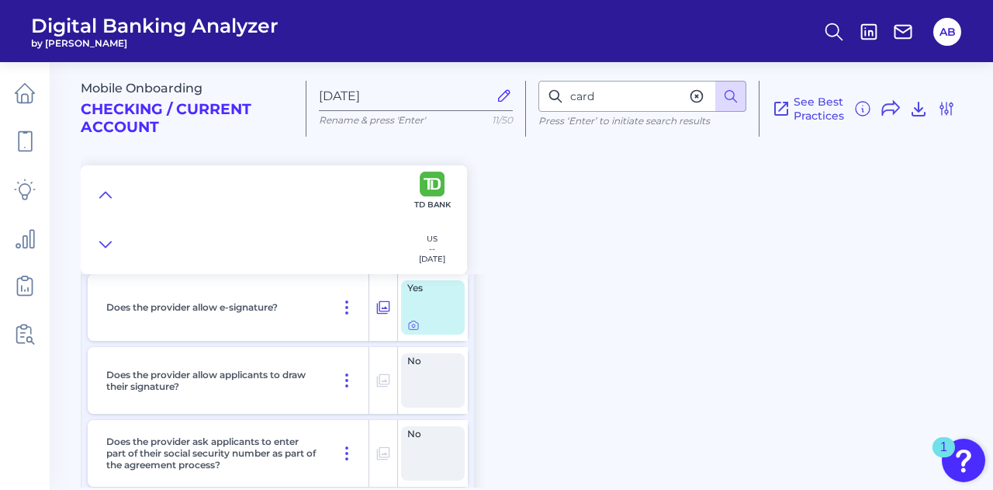
click at [851, 248] on div "Mobile Onboarding Checking / Current Account Aug 20 2025 Rename & press 'Enter'…" at bounding box center [537, 161] width 913 height 223
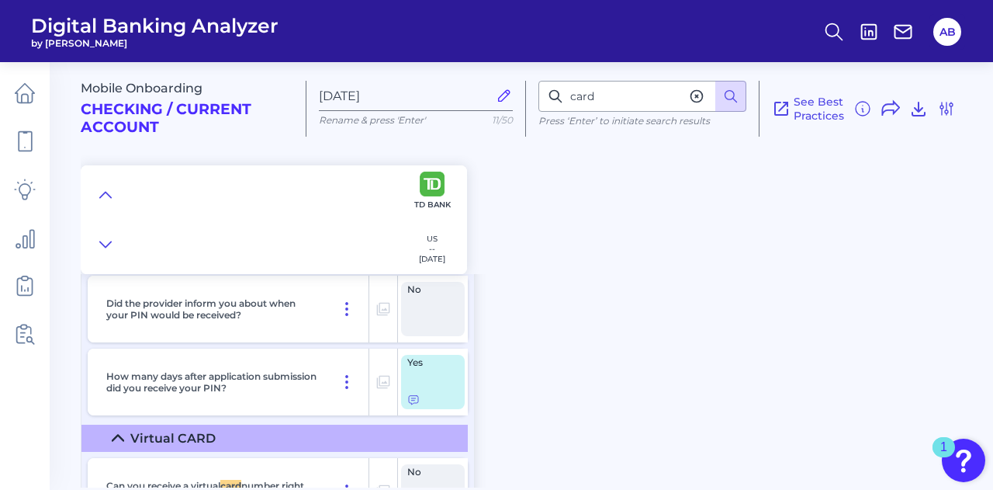
scroll to position [10760, 0]
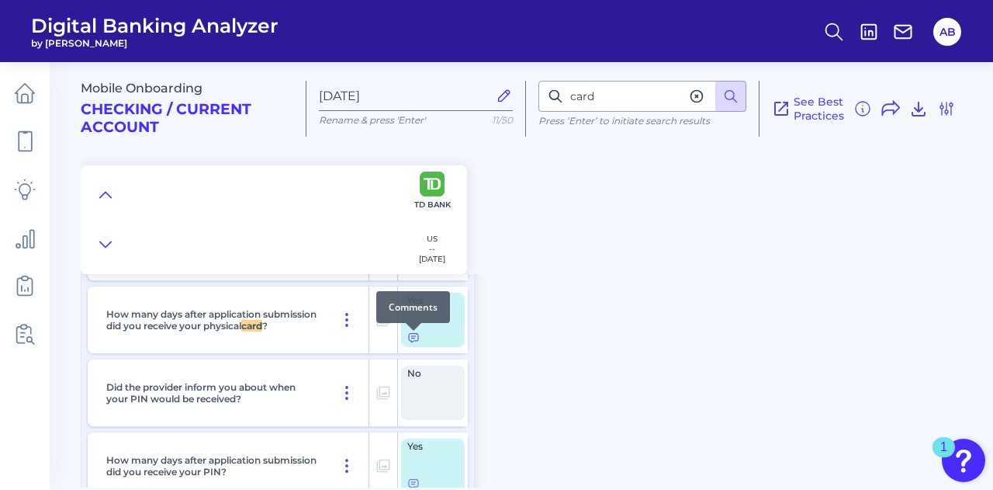
click at [414, 336] on div at bounding box center [414, 331] width 16 height 16
click at [411, 342] on icon at bounding box center [413, 338] width 9 height 9
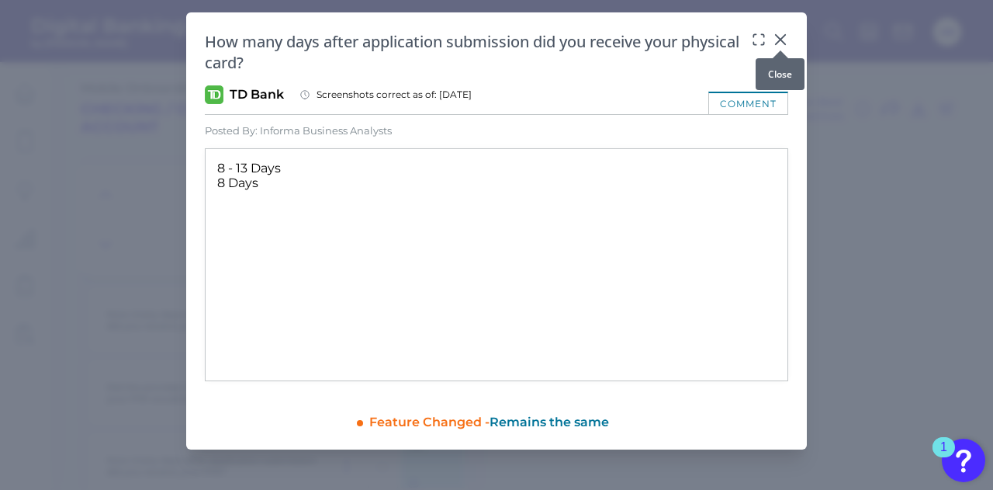
click at [785, 35] on icon at bounding box center [780, 39] width 9 height 9
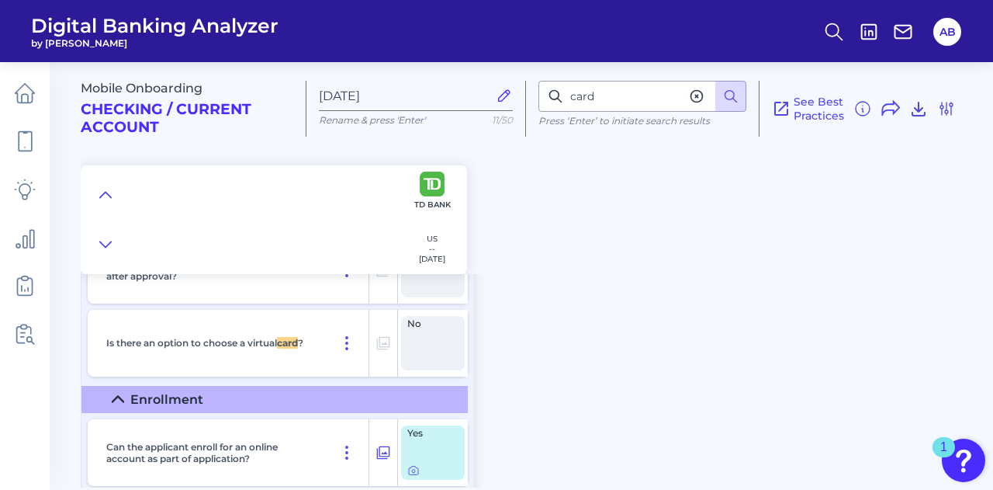
scroll to position [11226, 0]
